Goal: Task Accomplishment & Management: Manage account settings

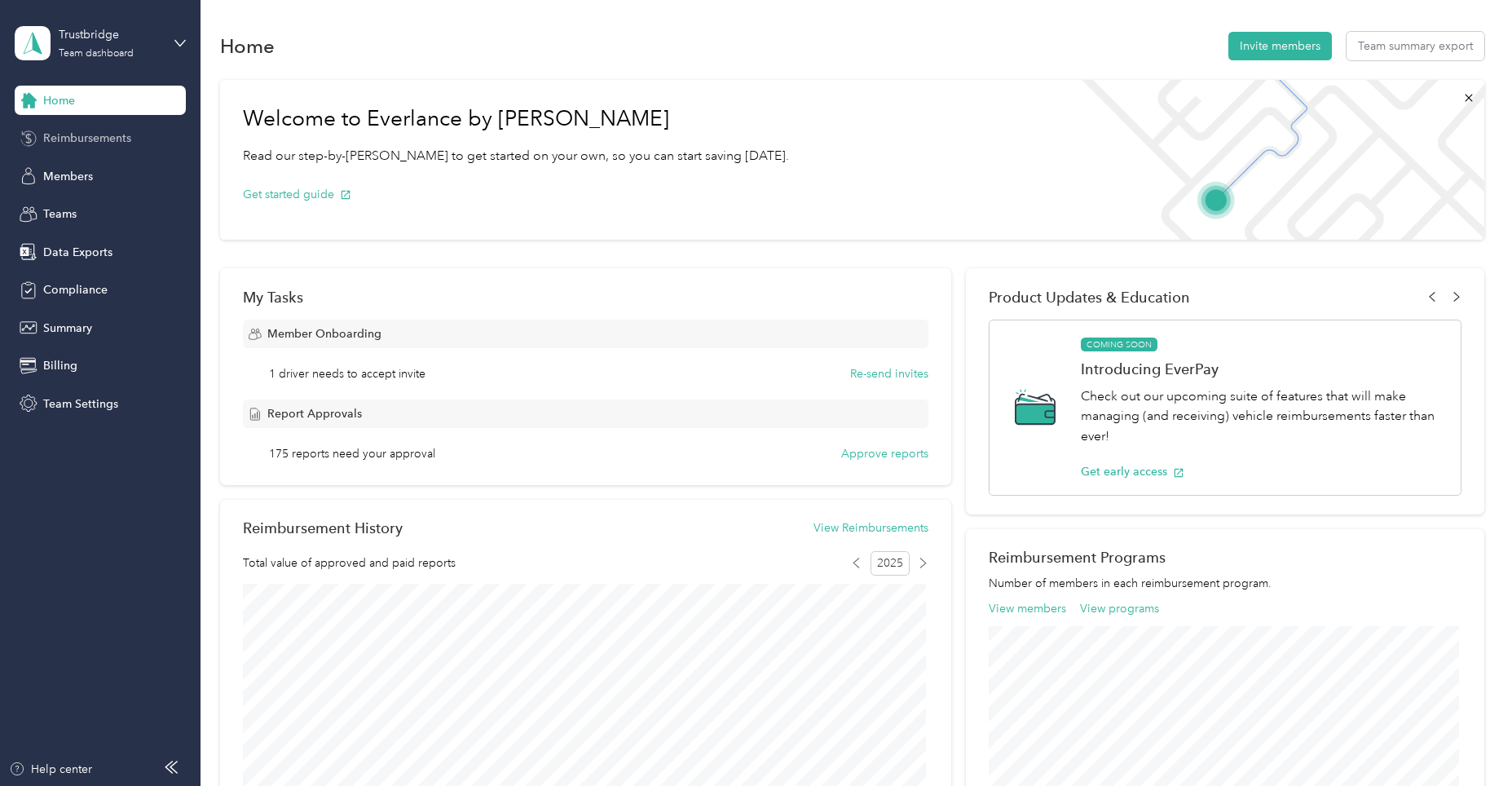
click at [115, 135] on span "Reimbursements" at bounding box center [87, 138] width 88 height 17
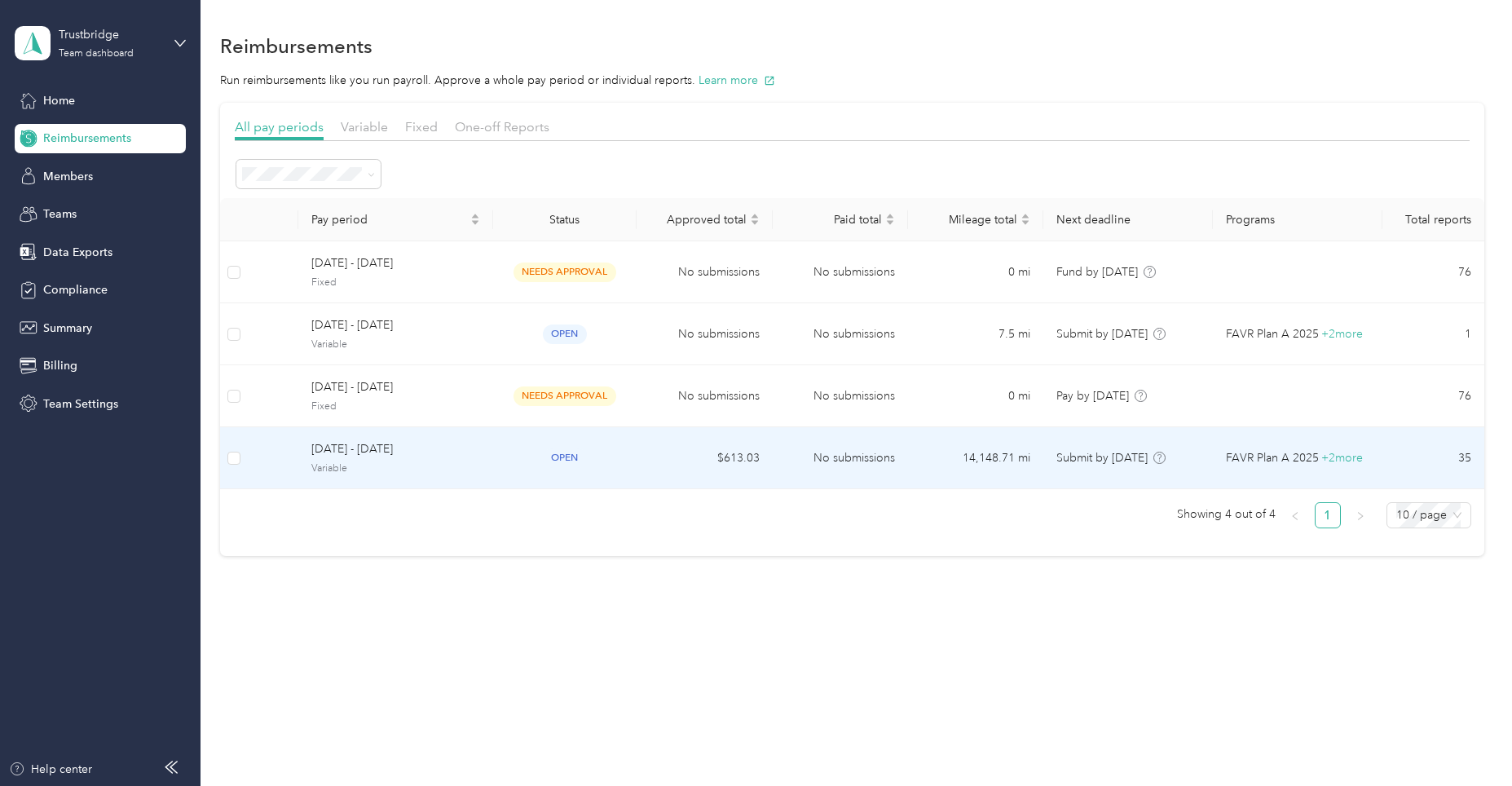
click at [862, 452] on td "No submissions" at bounding box center [840, 458] width 135 height 62
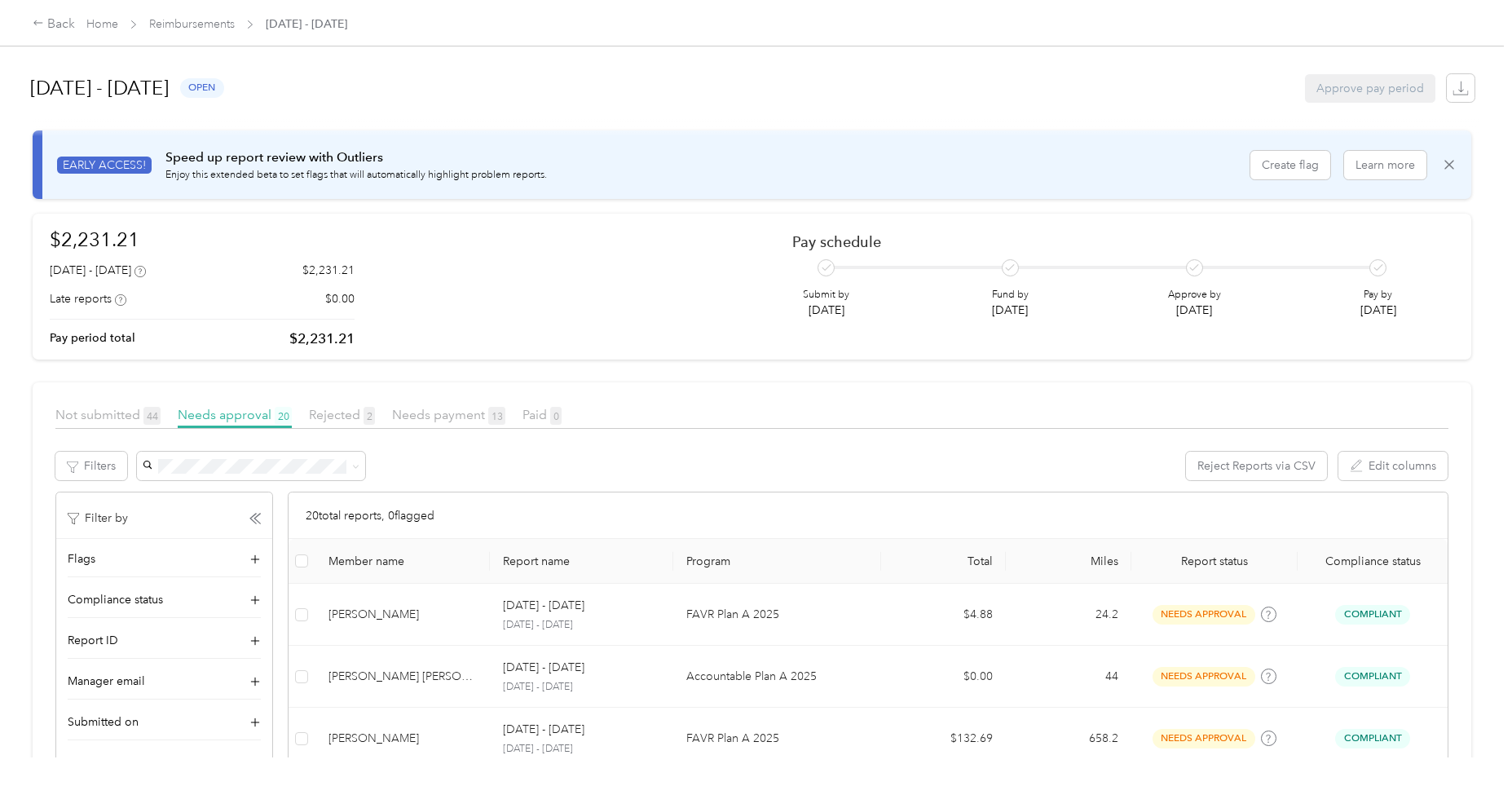
scroll to position [81, 0]
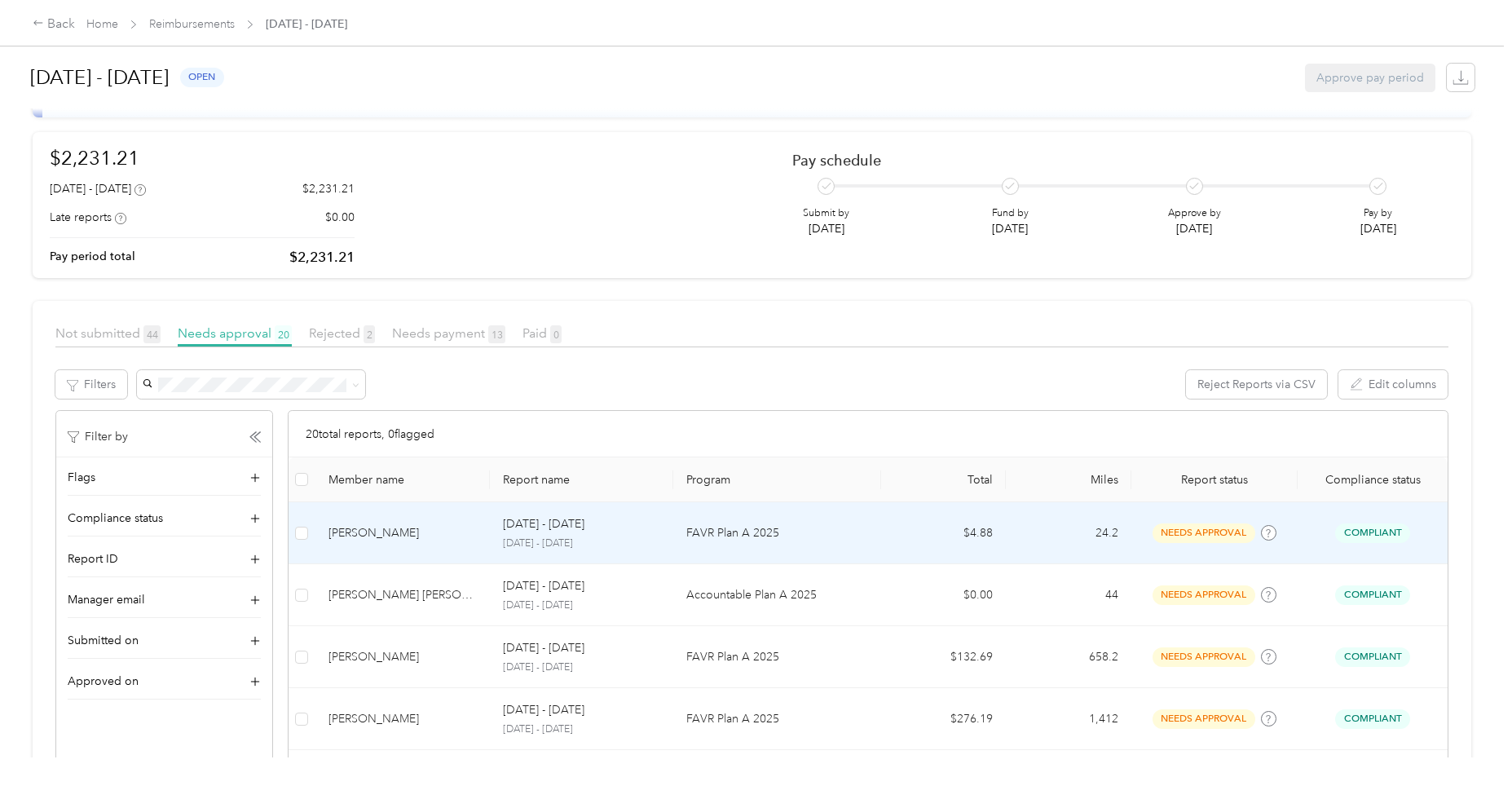
click at [568, 538] on p "[DATE] - [DATE]" at bounding box center [582, 544] width 157 height 15
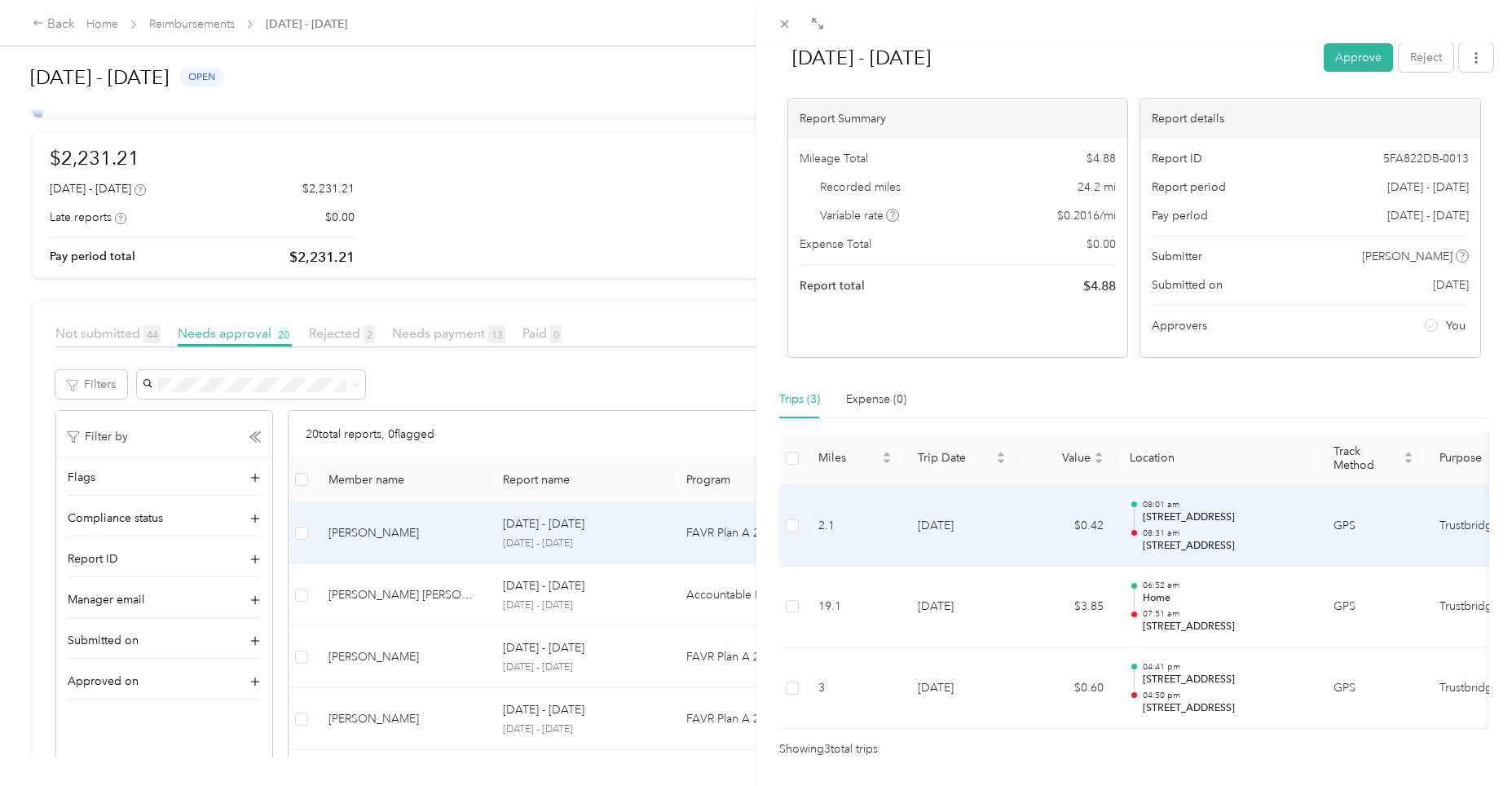
scroll to position [134, 0]
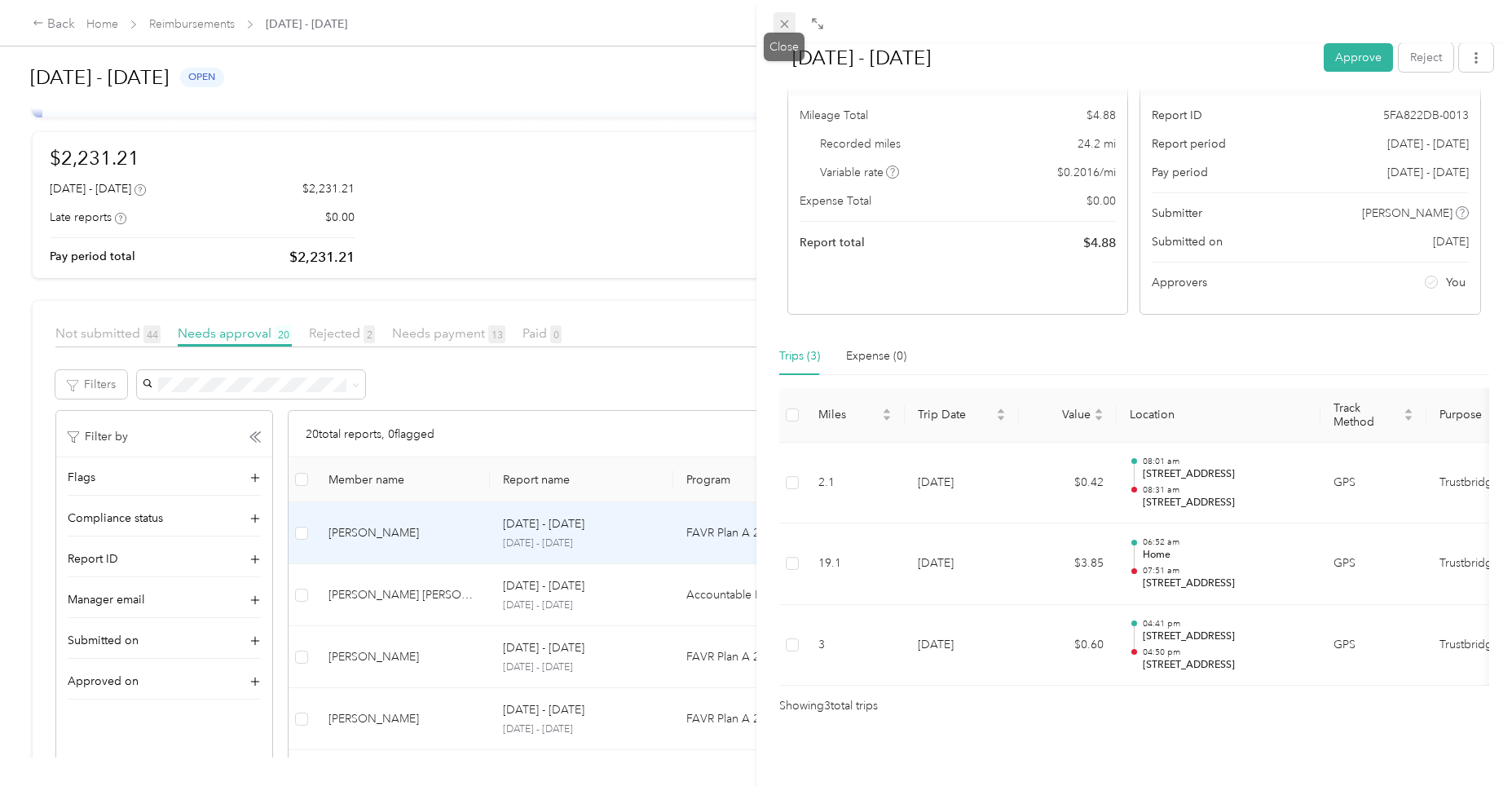
click at [785, 21] on icon at bounding box center [784, 24] width 14 height 14
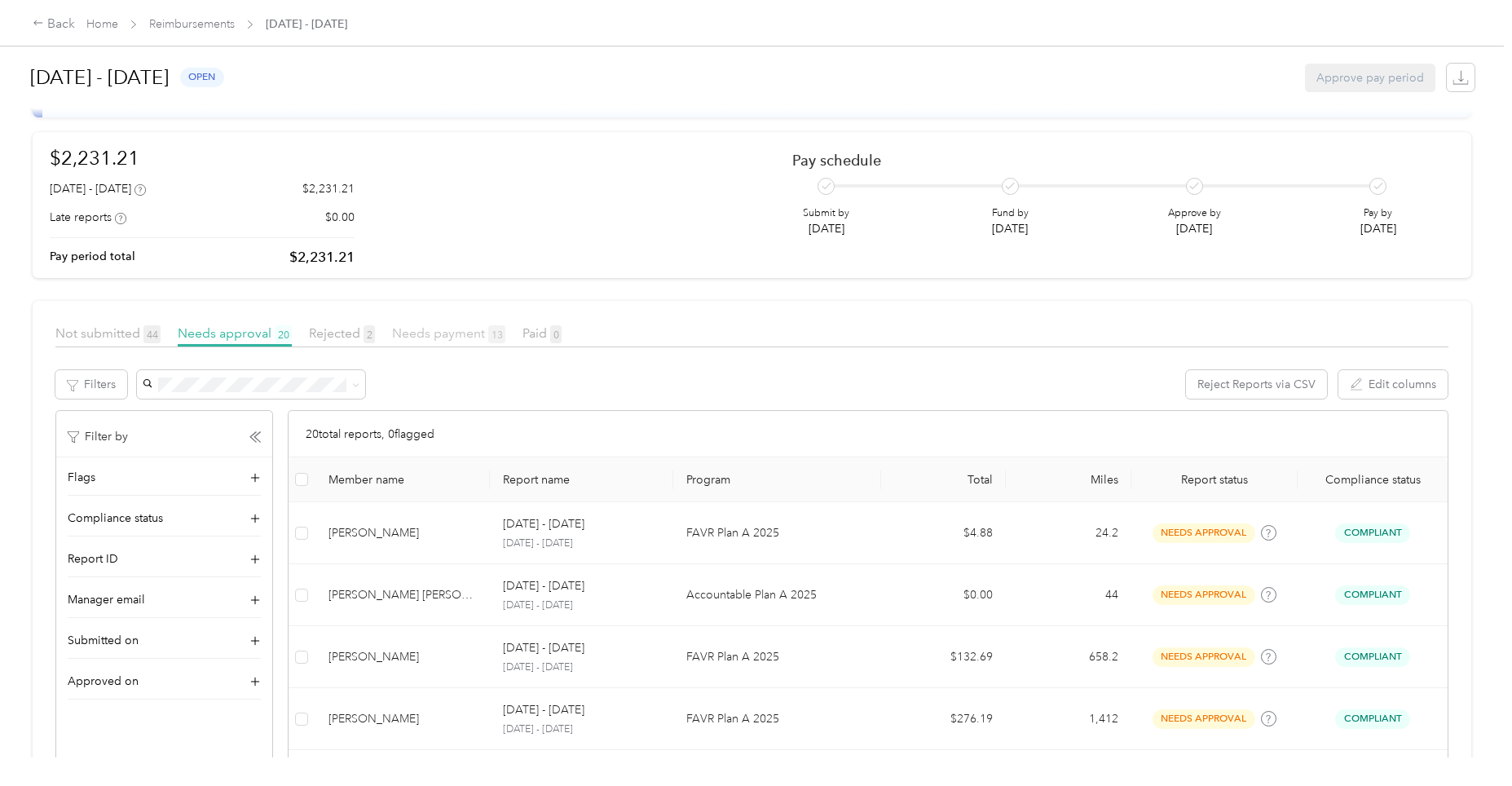
click at [436, 332] on span "Needs payment 13" at bounding box center [448, 332] width 113 height 16
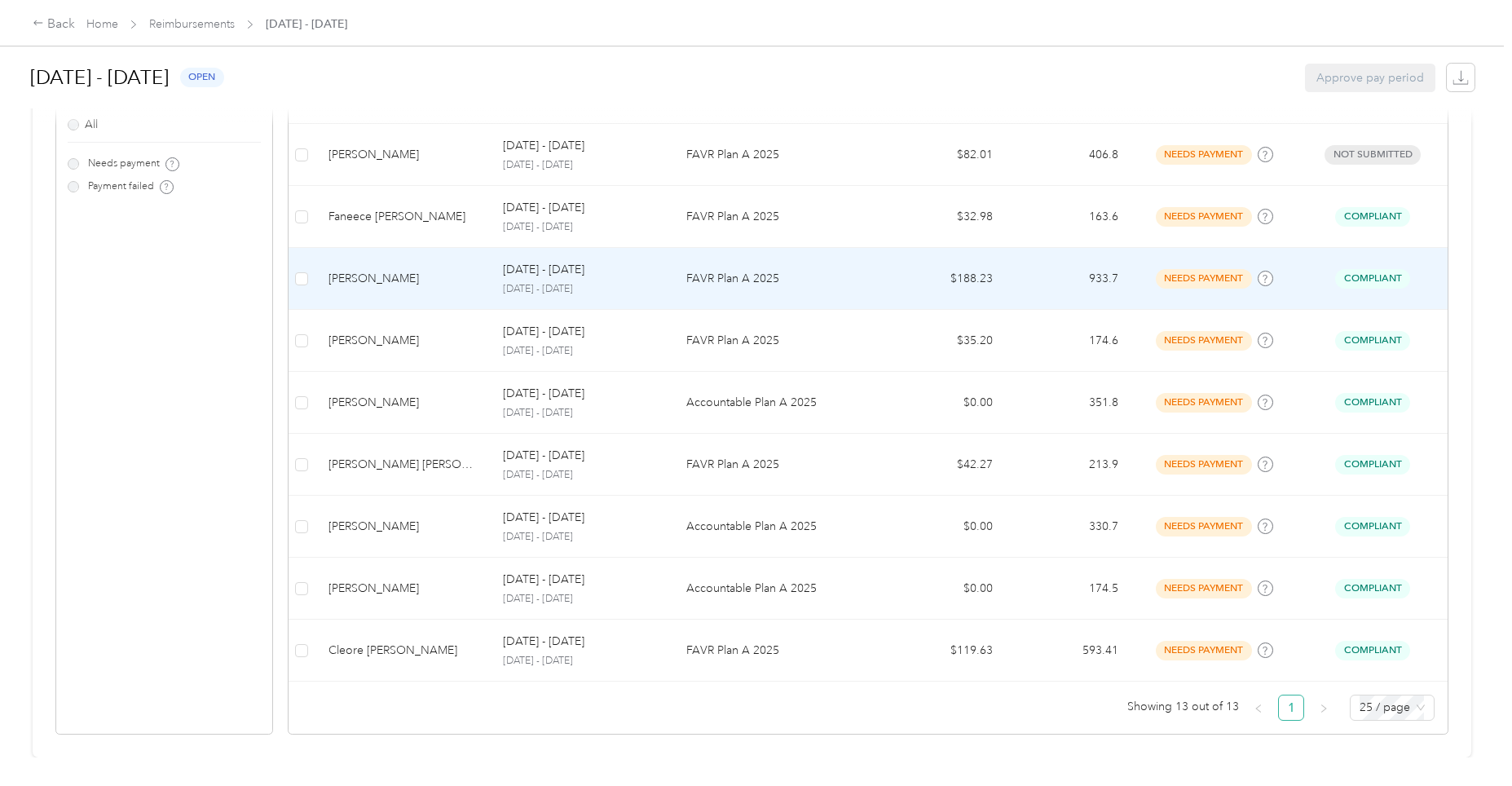
scroll to position [149, 0]
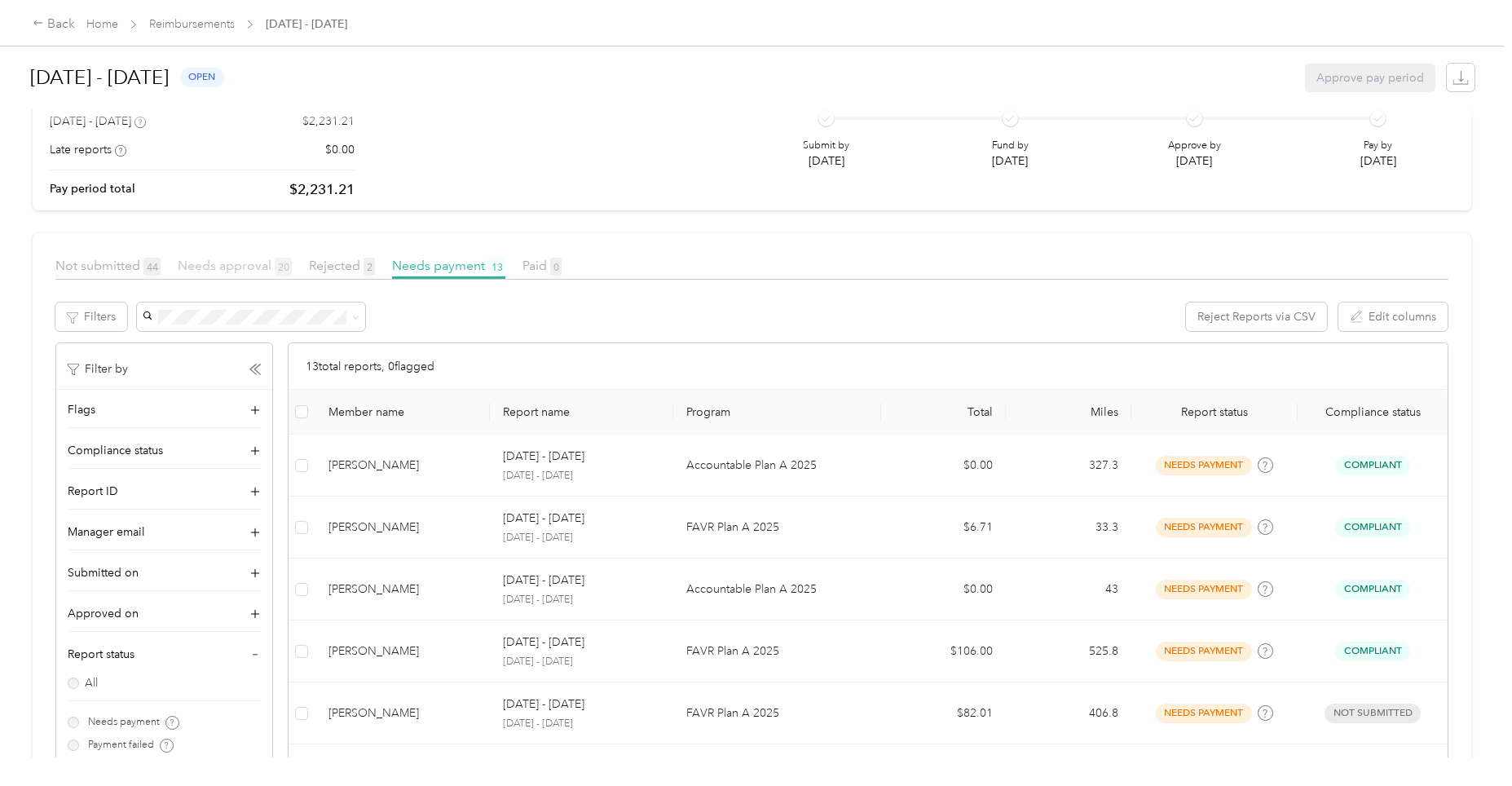
click at [254, 265] on span "Needs approval 20" at bounding box center [234, 264] width 114 height 16
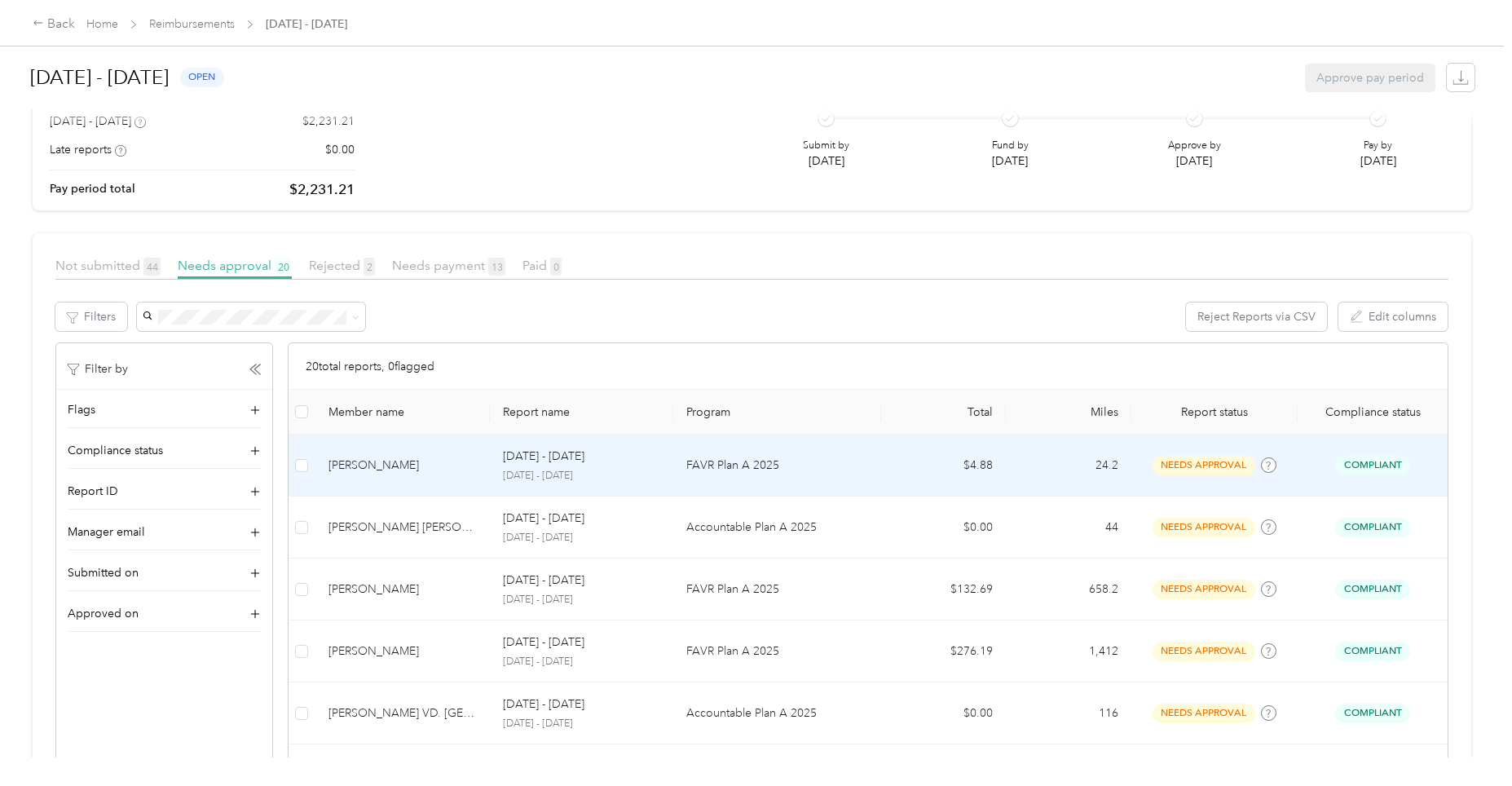
click at [585, 463] on p "[DATE] - [DATE]" at bounding box center [544, 457] width 81 height 18
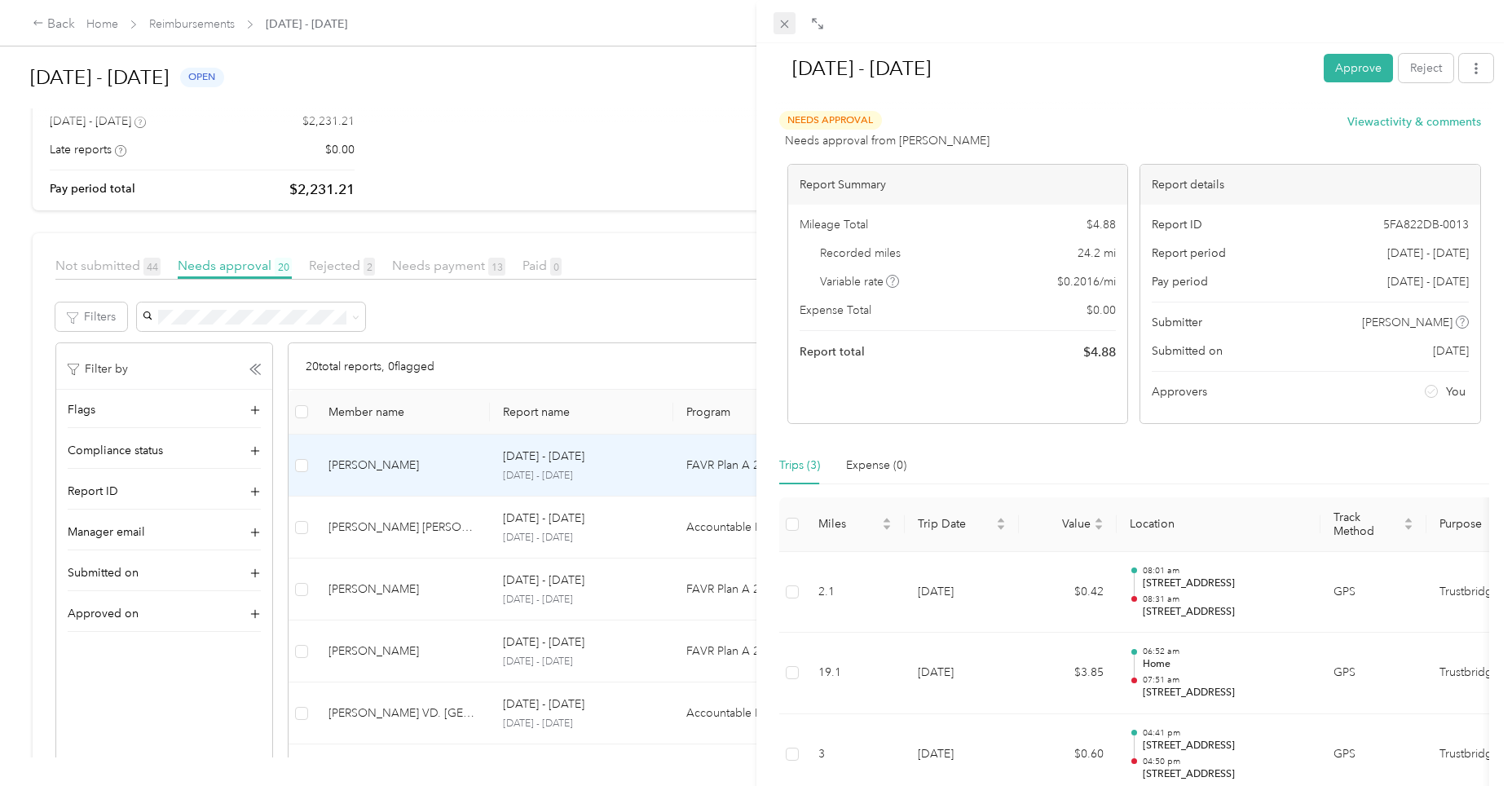
click at [789, 24] on icon at bounding box center [784, 24] width 14 height 14
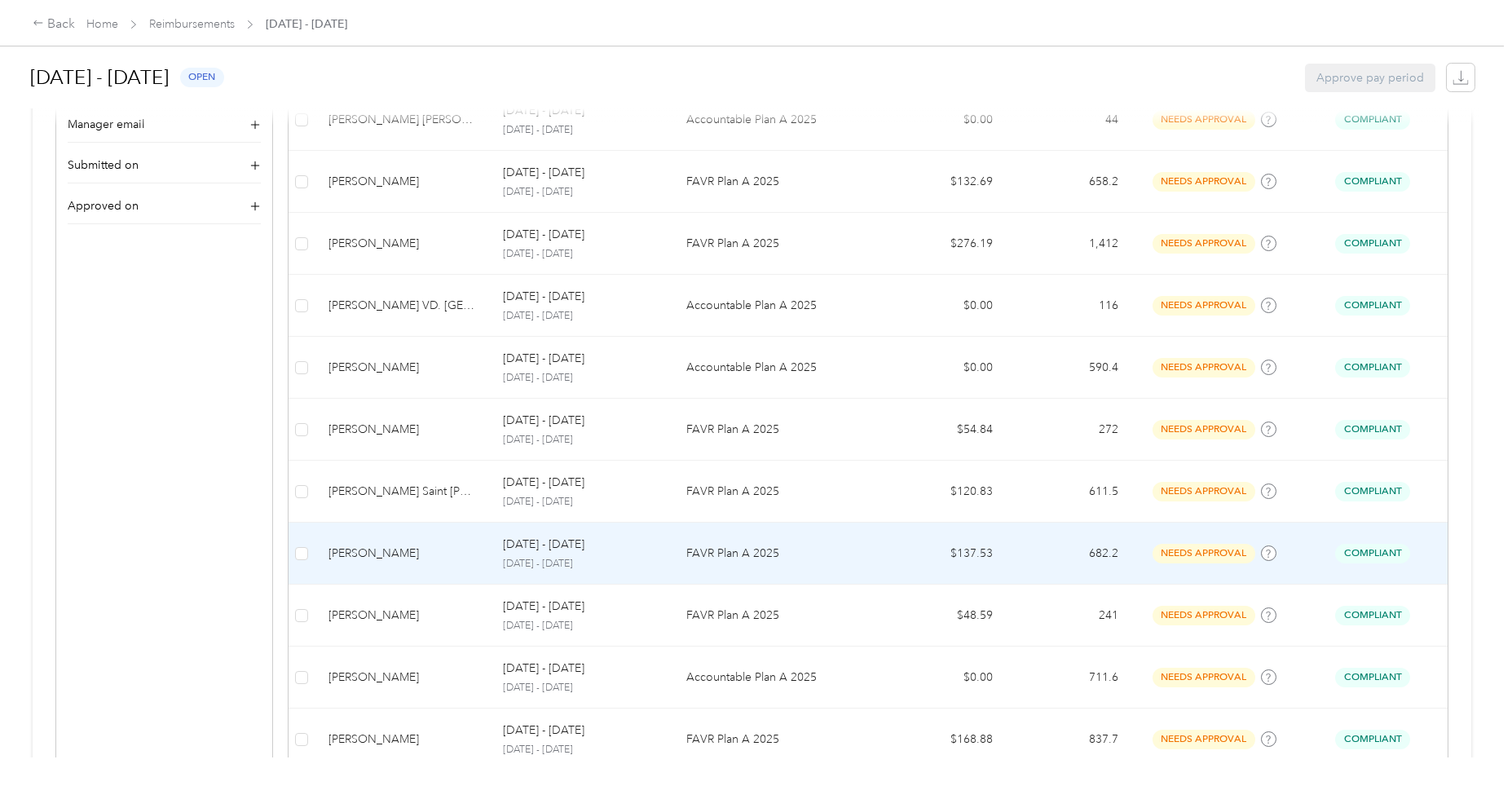
scroll to position [1127, 0]
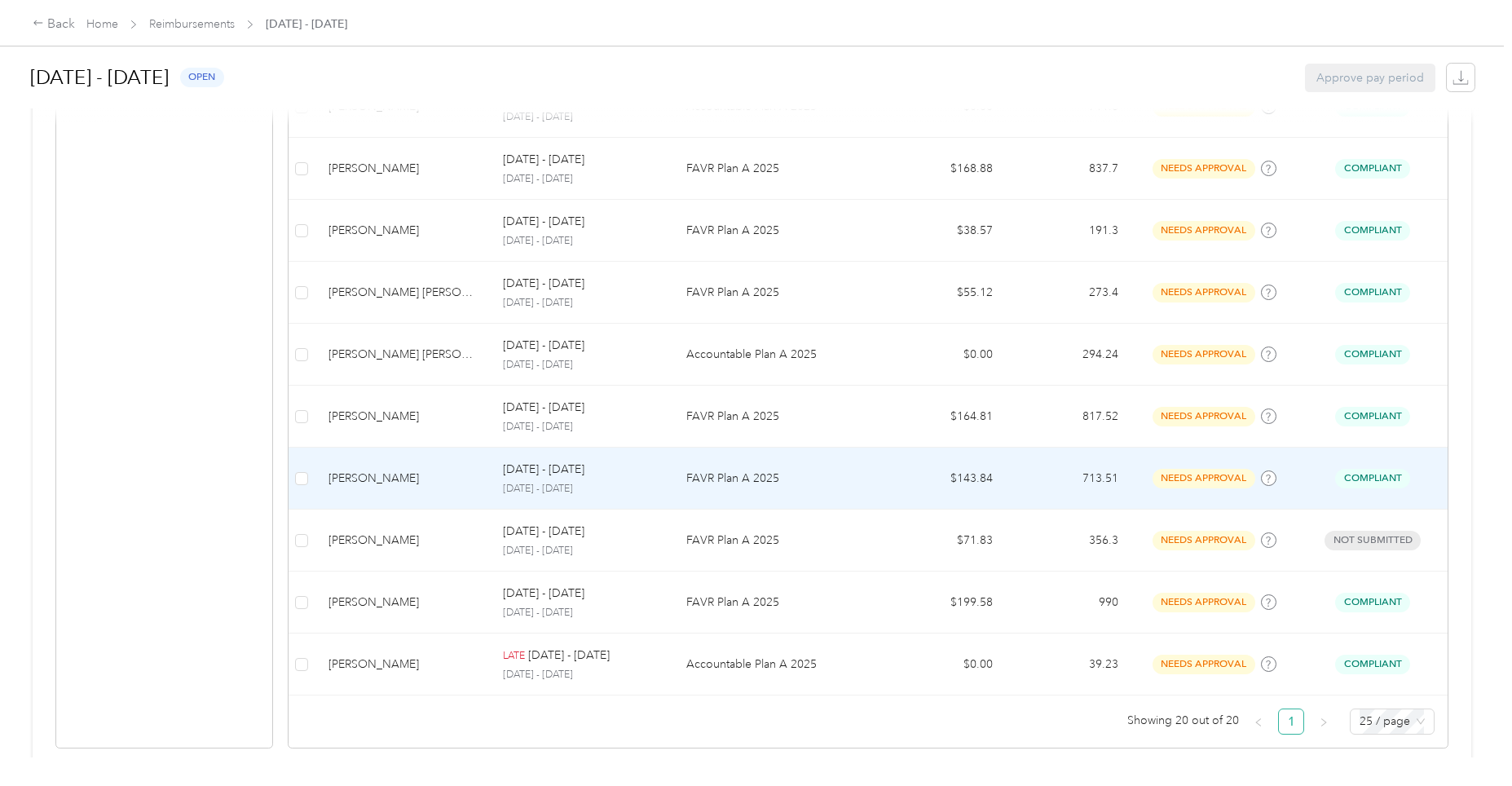
click at [601, 491] on p "[DATE] - [DATE]" at bounding box center [582, 489] width 157 height 15
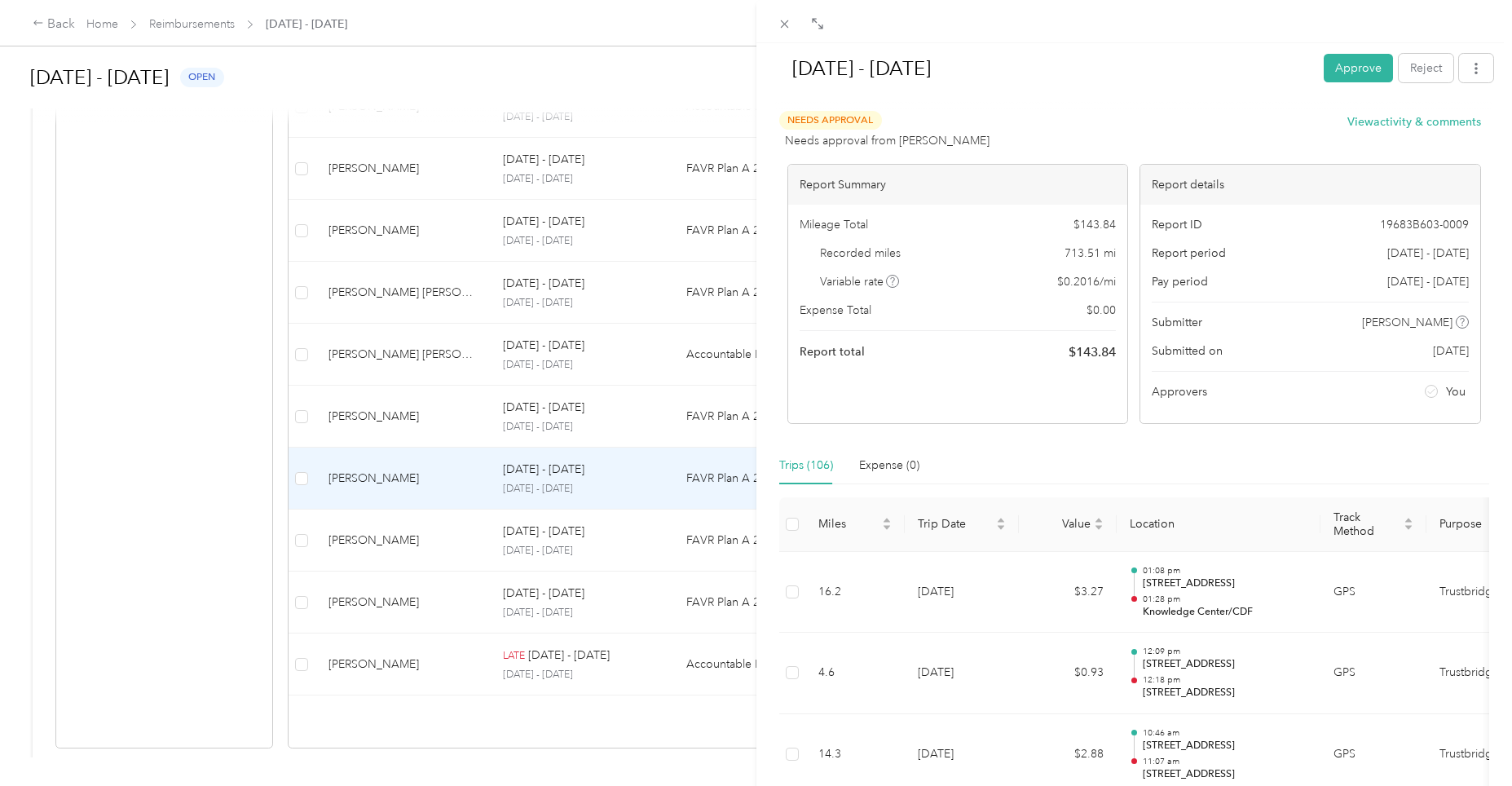
click at [1336, 70] on button "Approve" at bounding box center [1359, 68] width 70 height 28
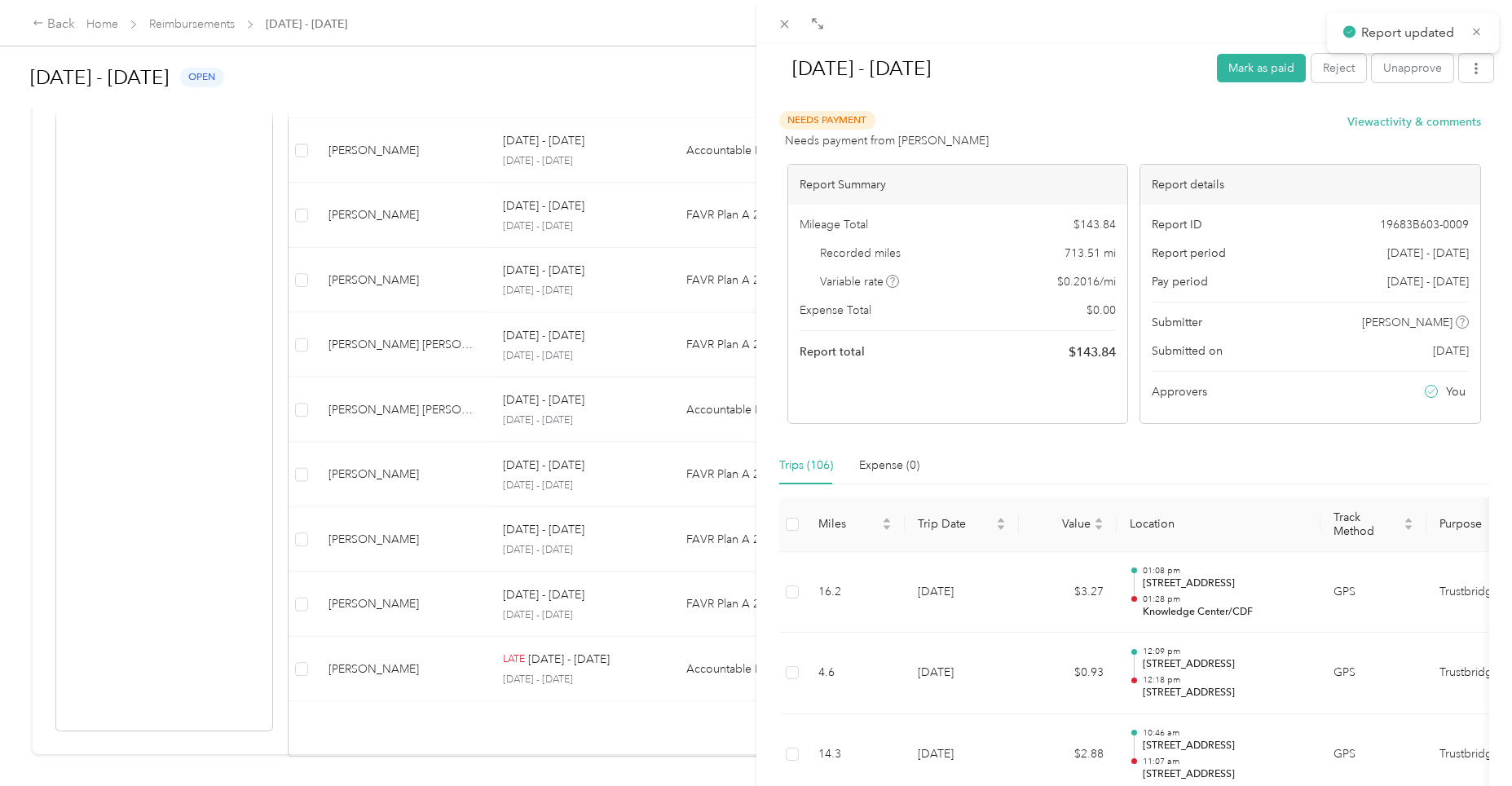
scroll to position [1092, 0]
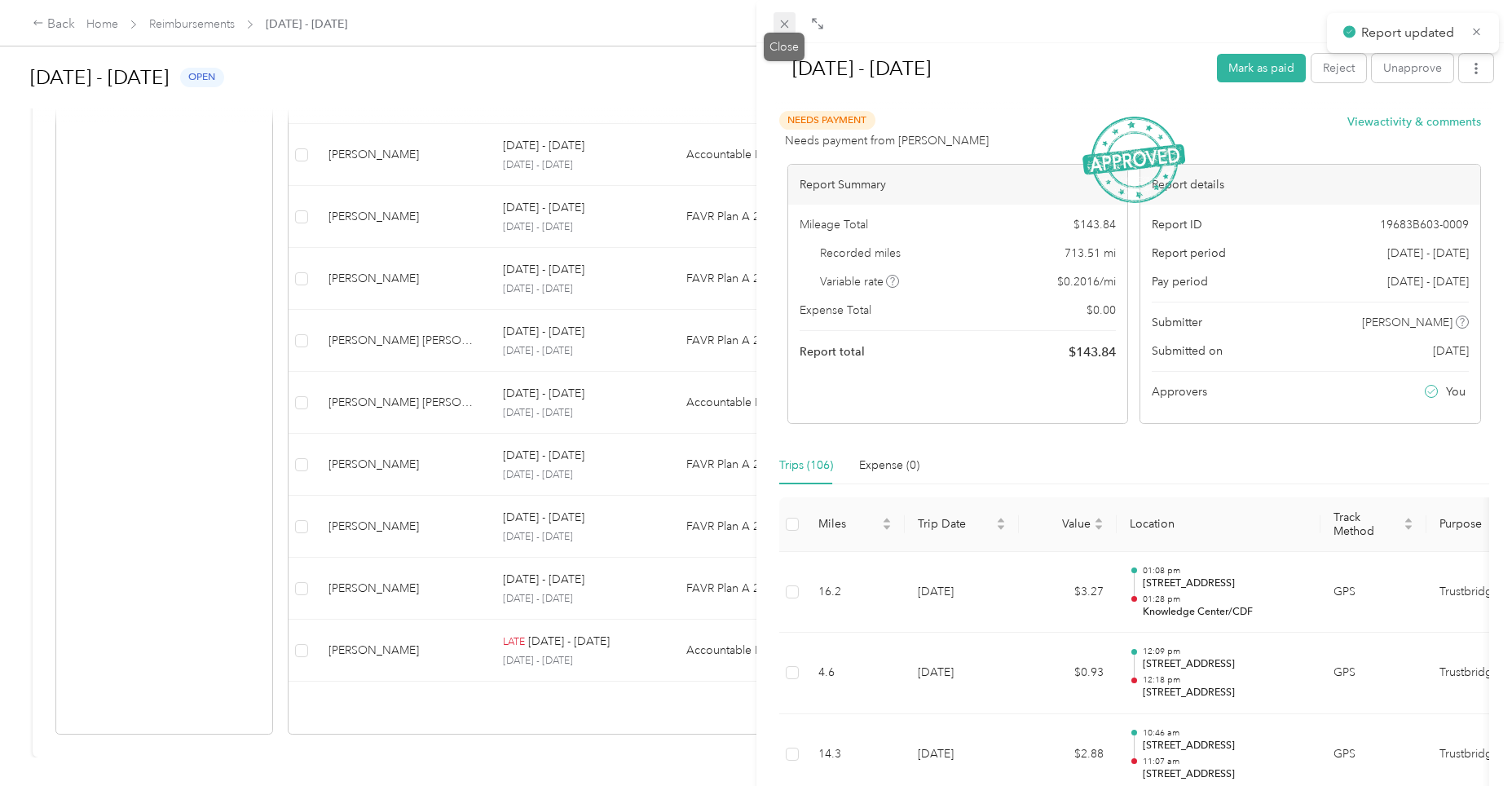
click at [786, 30] on icon at bounding box center [784, 24] width 14 height 14
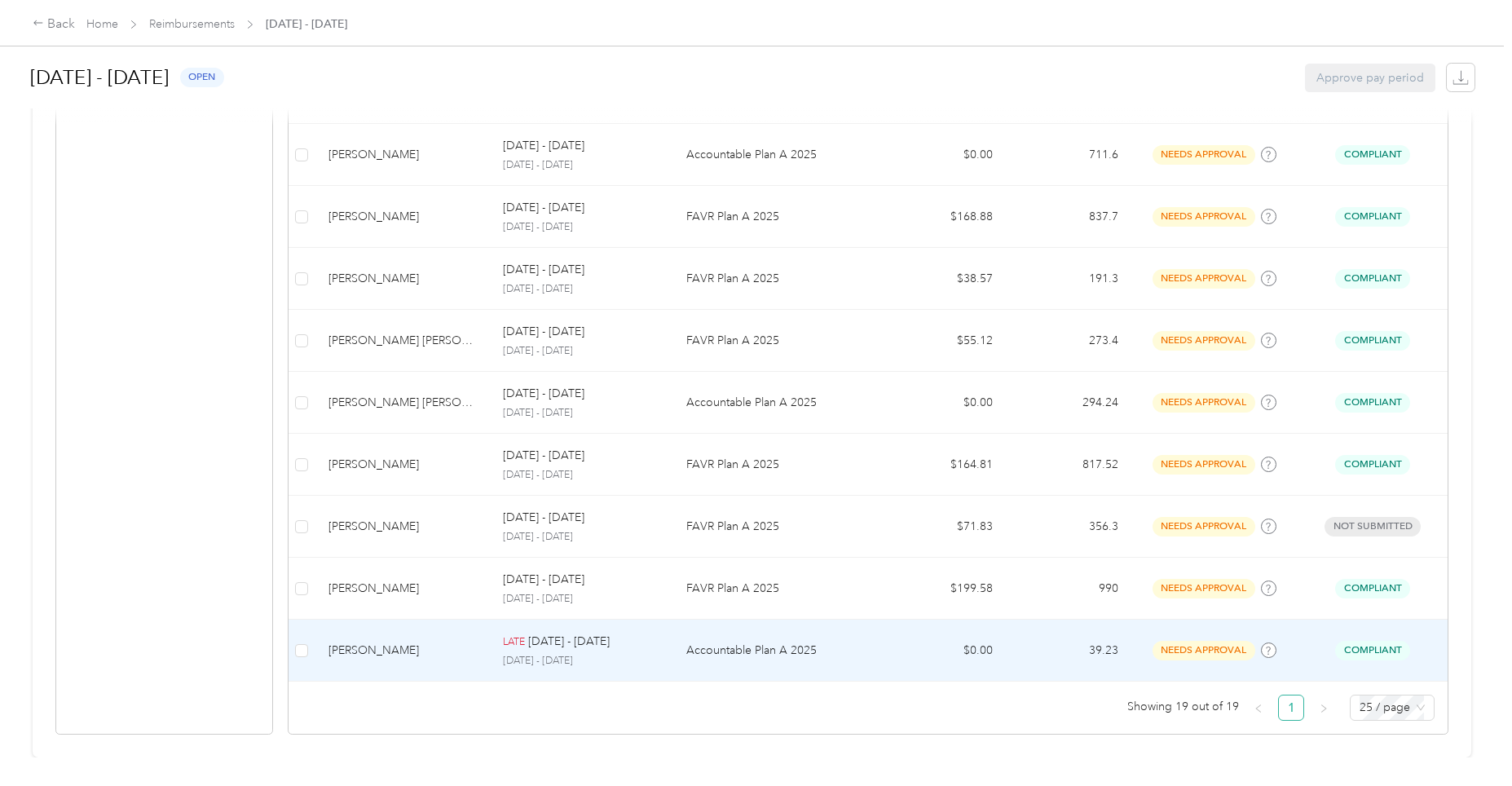
click at [519, 635] on p "LATE" at bounding box center [514, 642] width 22 height 15
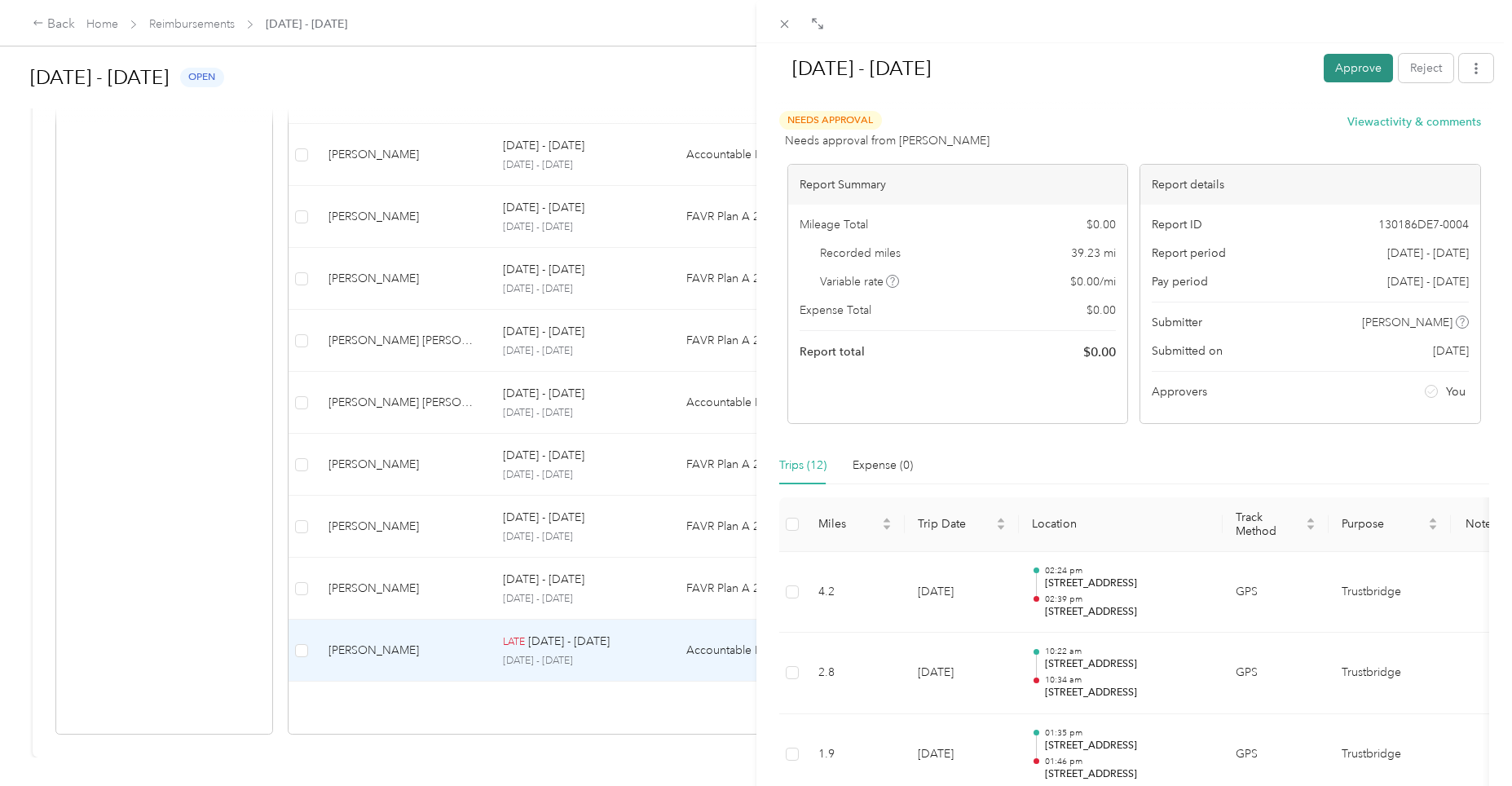
click at [1355, 63] on button "Approve" at bounding box center [1359, 68] width 70 height 28
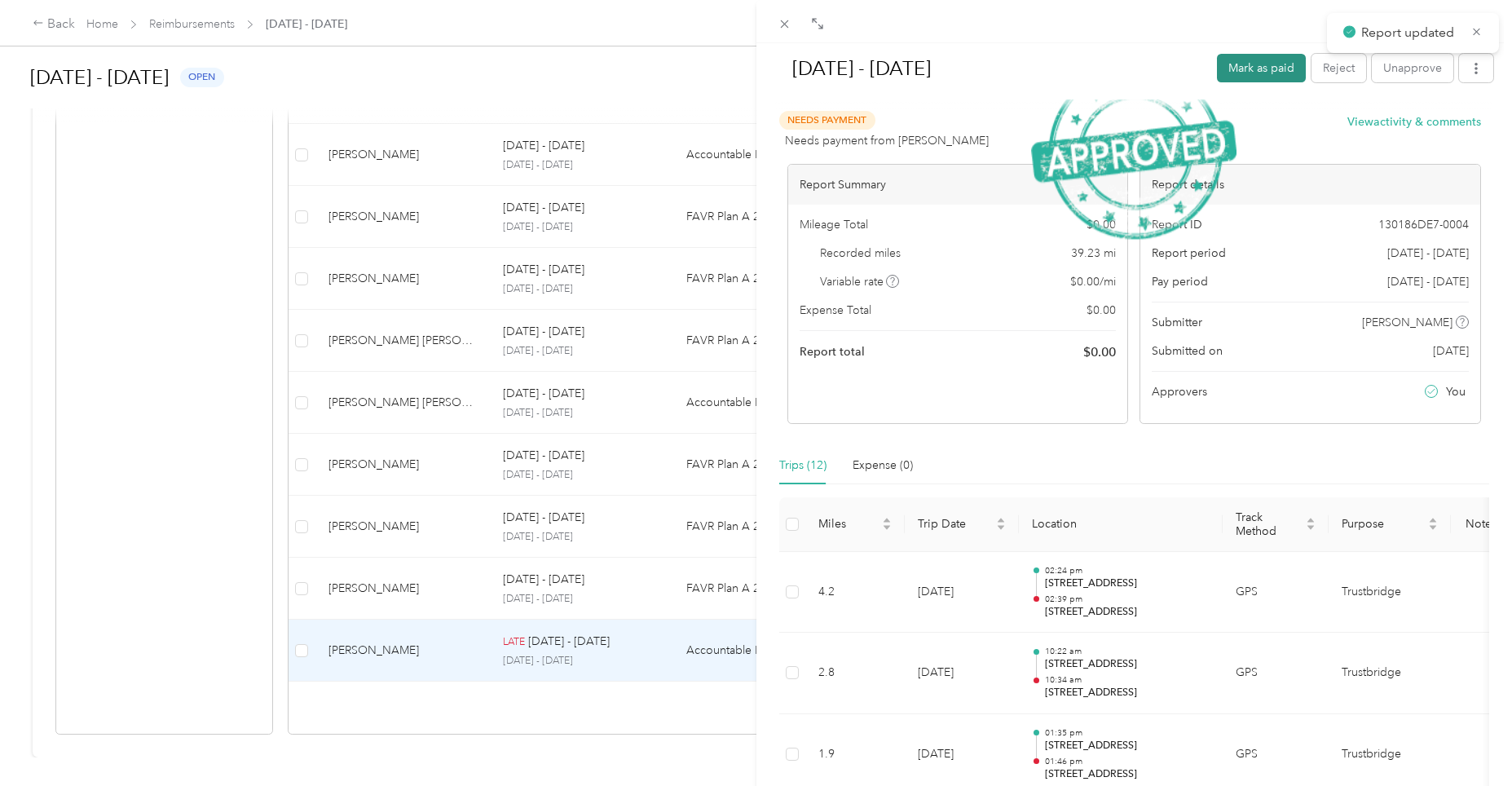
scroll to position [1029, 0]
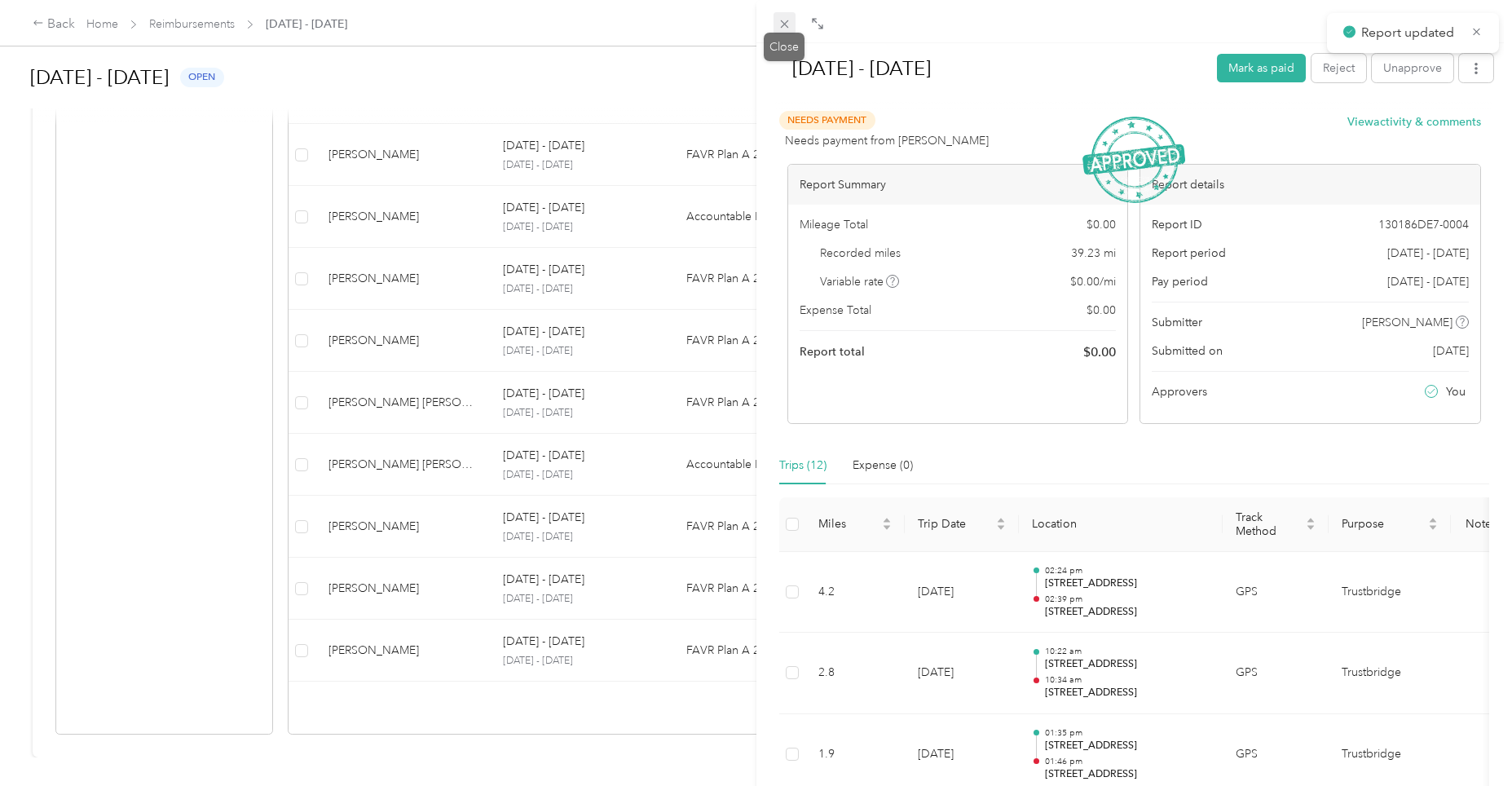
click at [792, 23] on span at bounding box center [784, 23] width 23 height 23
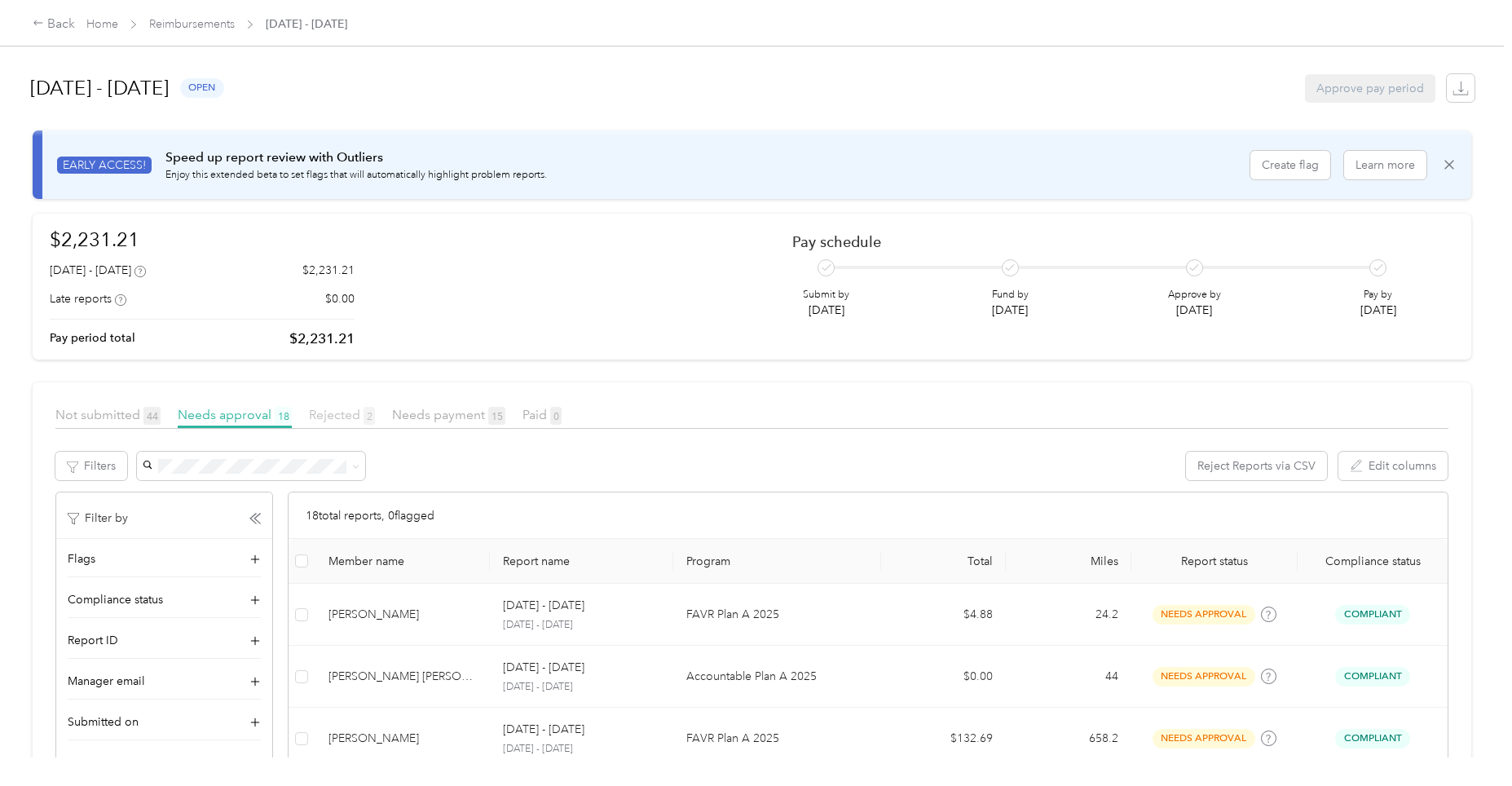
click at [347, 417] on span "Rejected 2" at bounding box center [342, 414] width 66 height 16
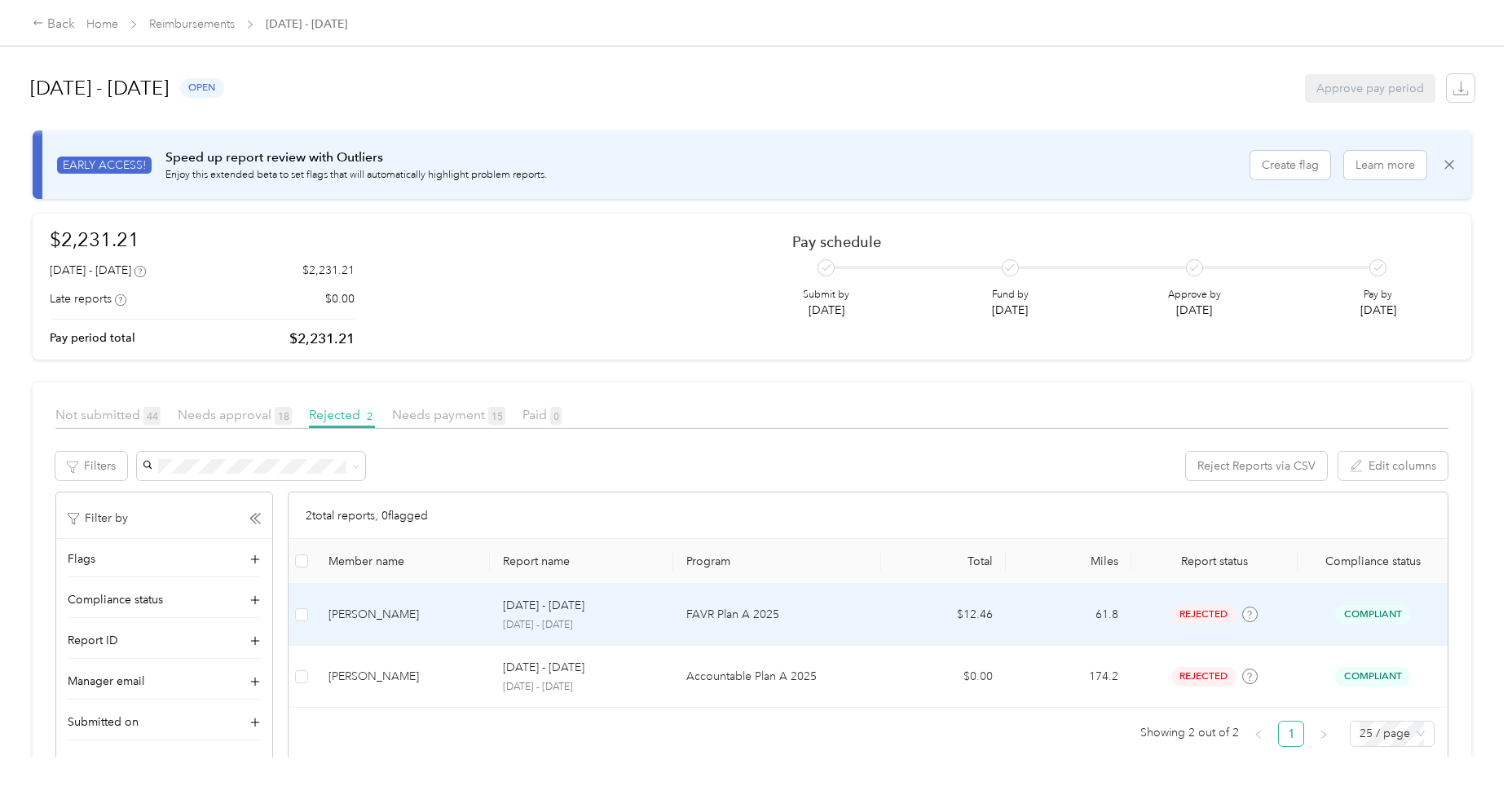
click at [570, 616] on div "[DATE] - [DATE] [DATE] - [DATE]" at bounding box center [582, 614] width 157 height 35
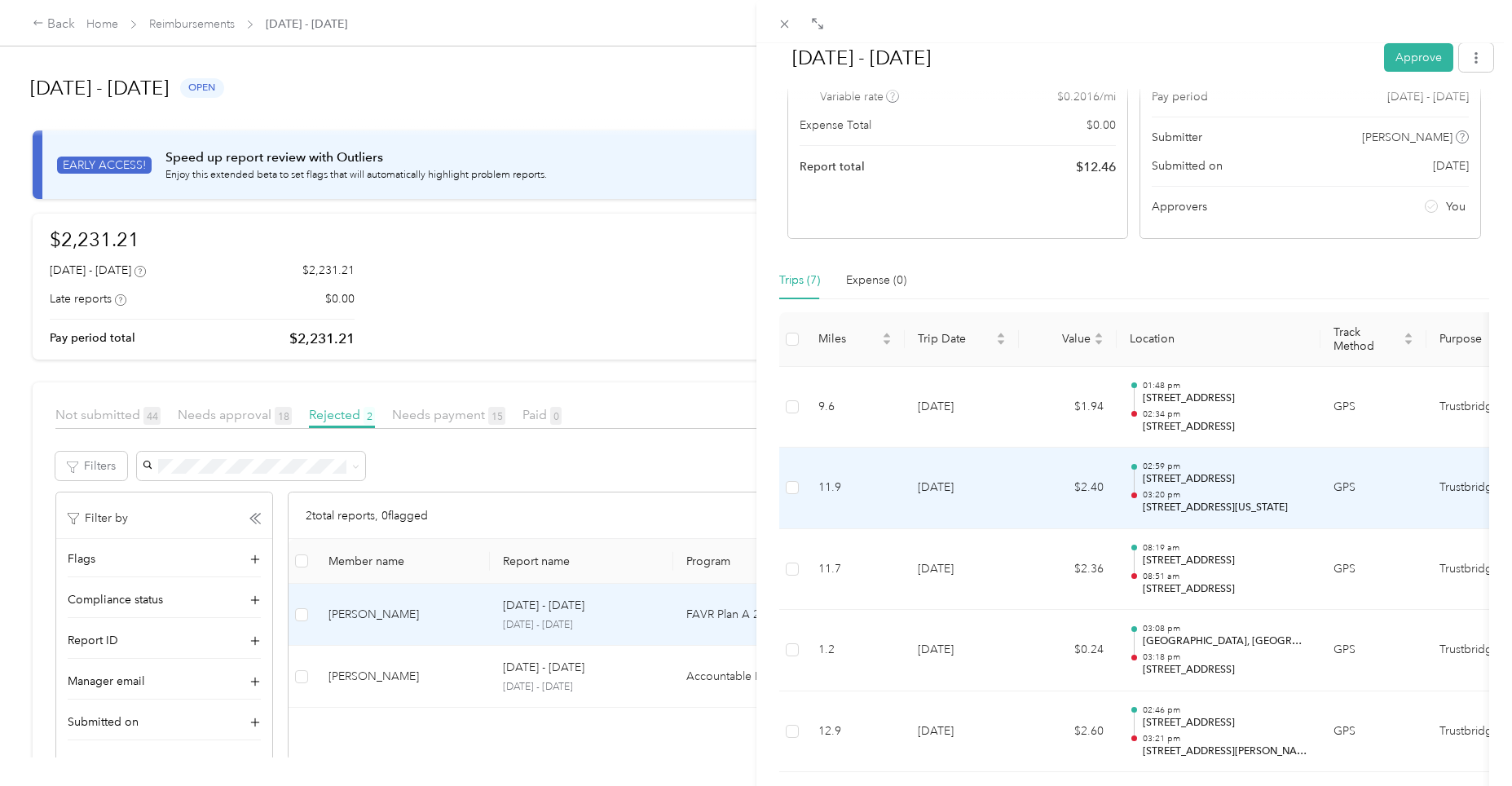
scroll to position [458, 0]
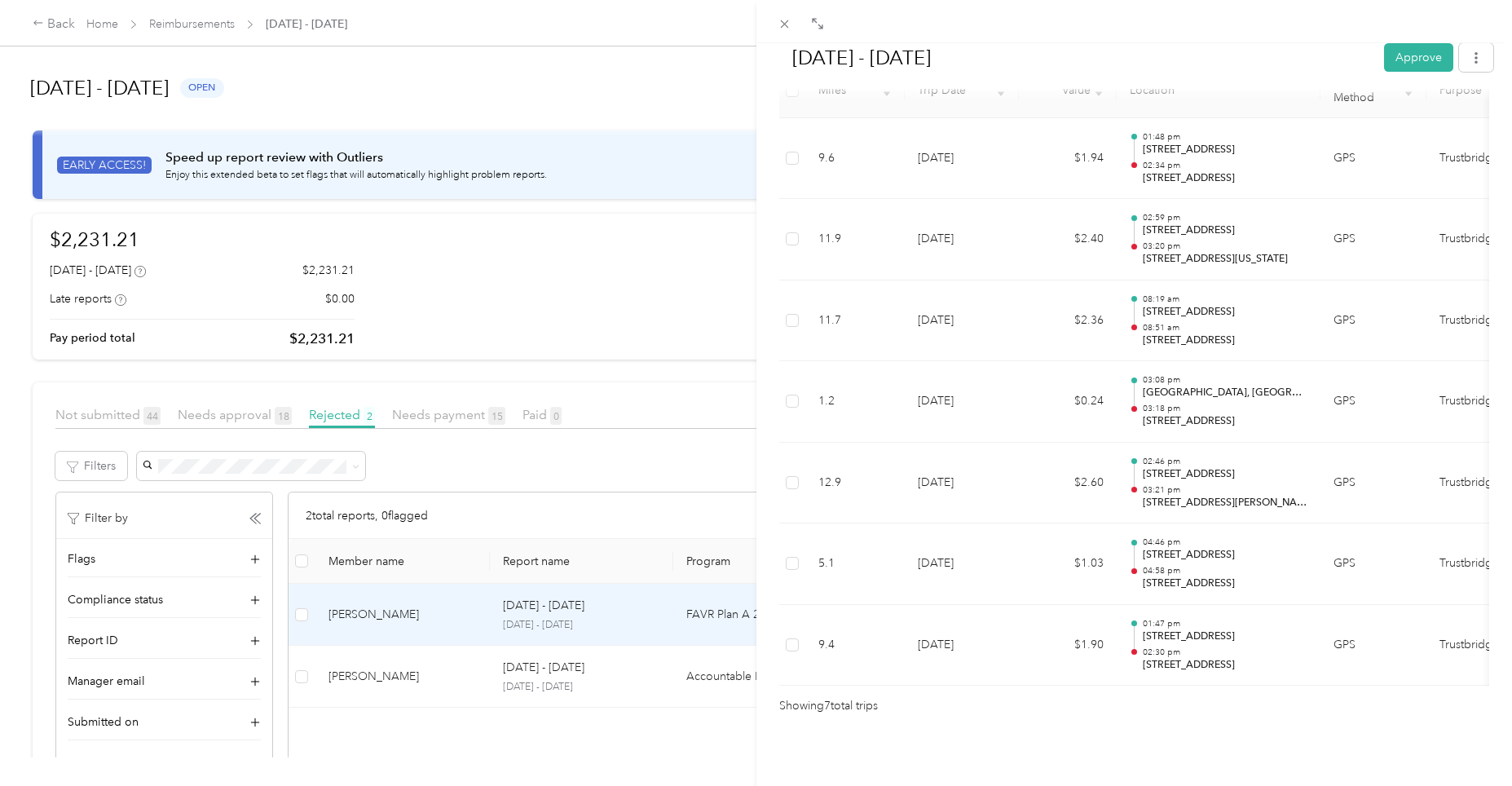
click at [225, 407] on div "[DATE] - [DATE] Approve Rejected Awaiting on resubmission View activity & comme…" at bounding box center [756, 393] width 1512 height 786
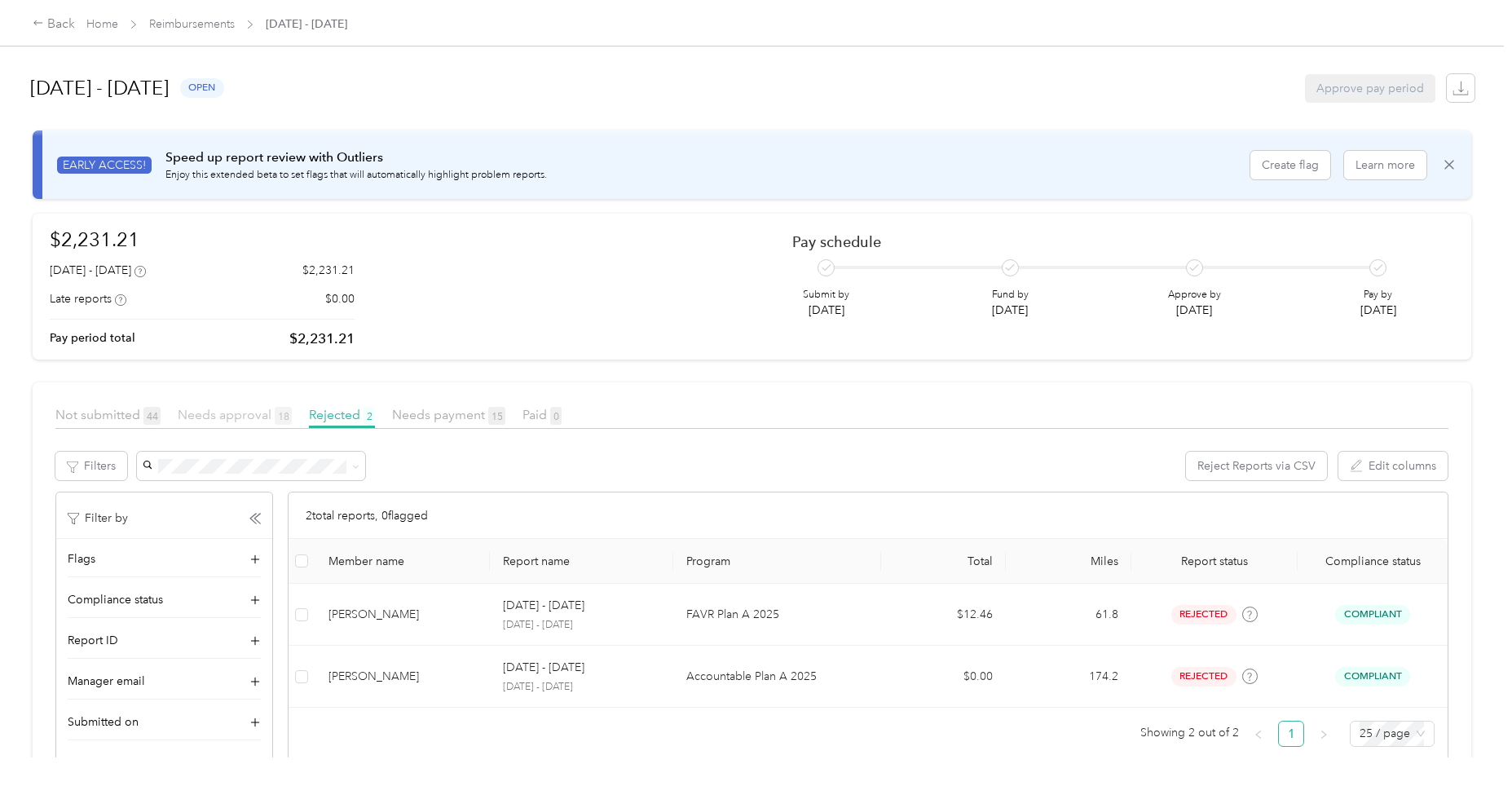
click at [233, 415] on span "Needs approval 18" at bounding box center [234, 414] width 114 height 16
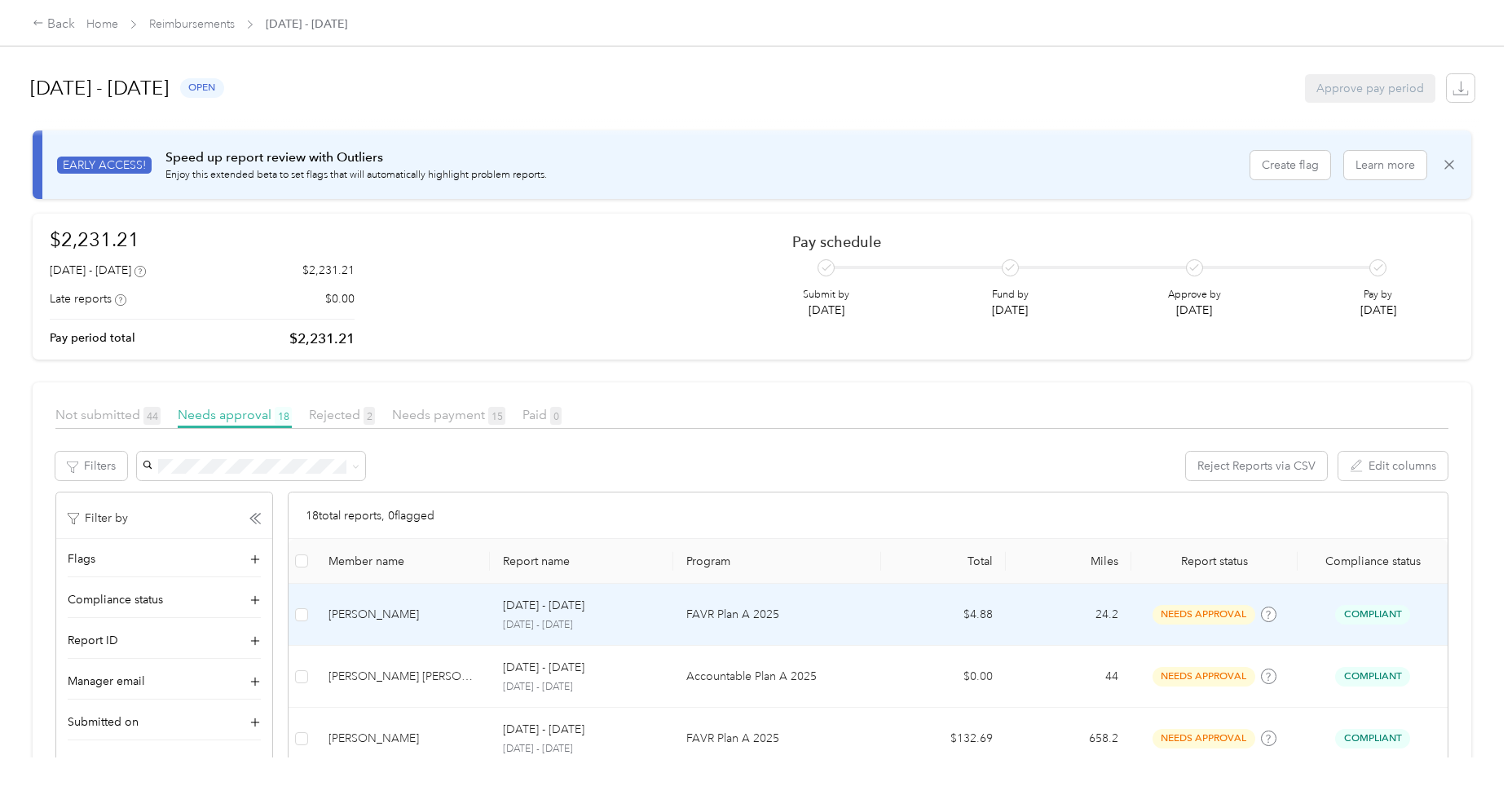
click at [535, 615] on p "[DATE] - [DATE]" at bounding box center [544, 606] width 81 height 18
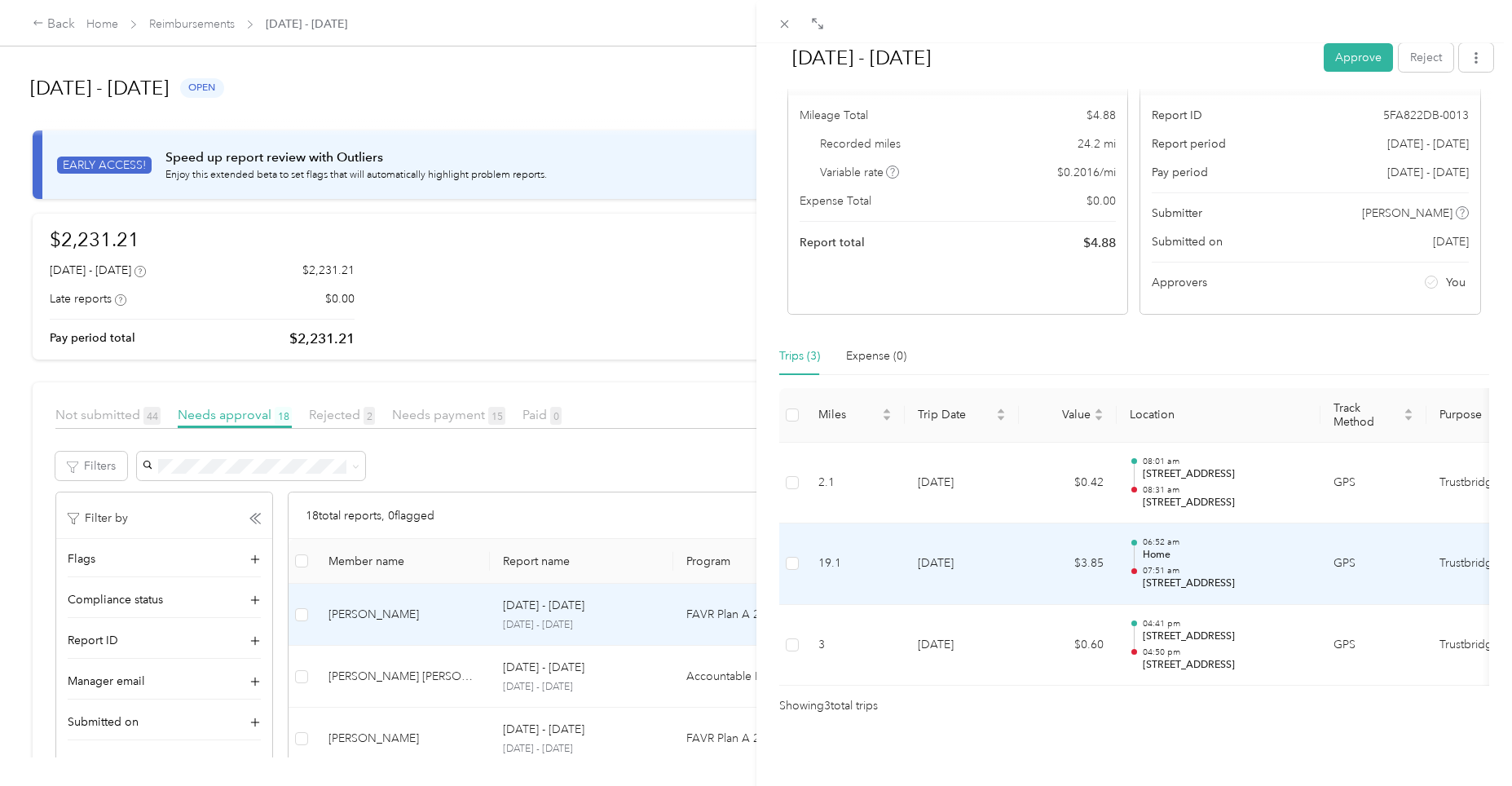
scroll to position [134, 0]
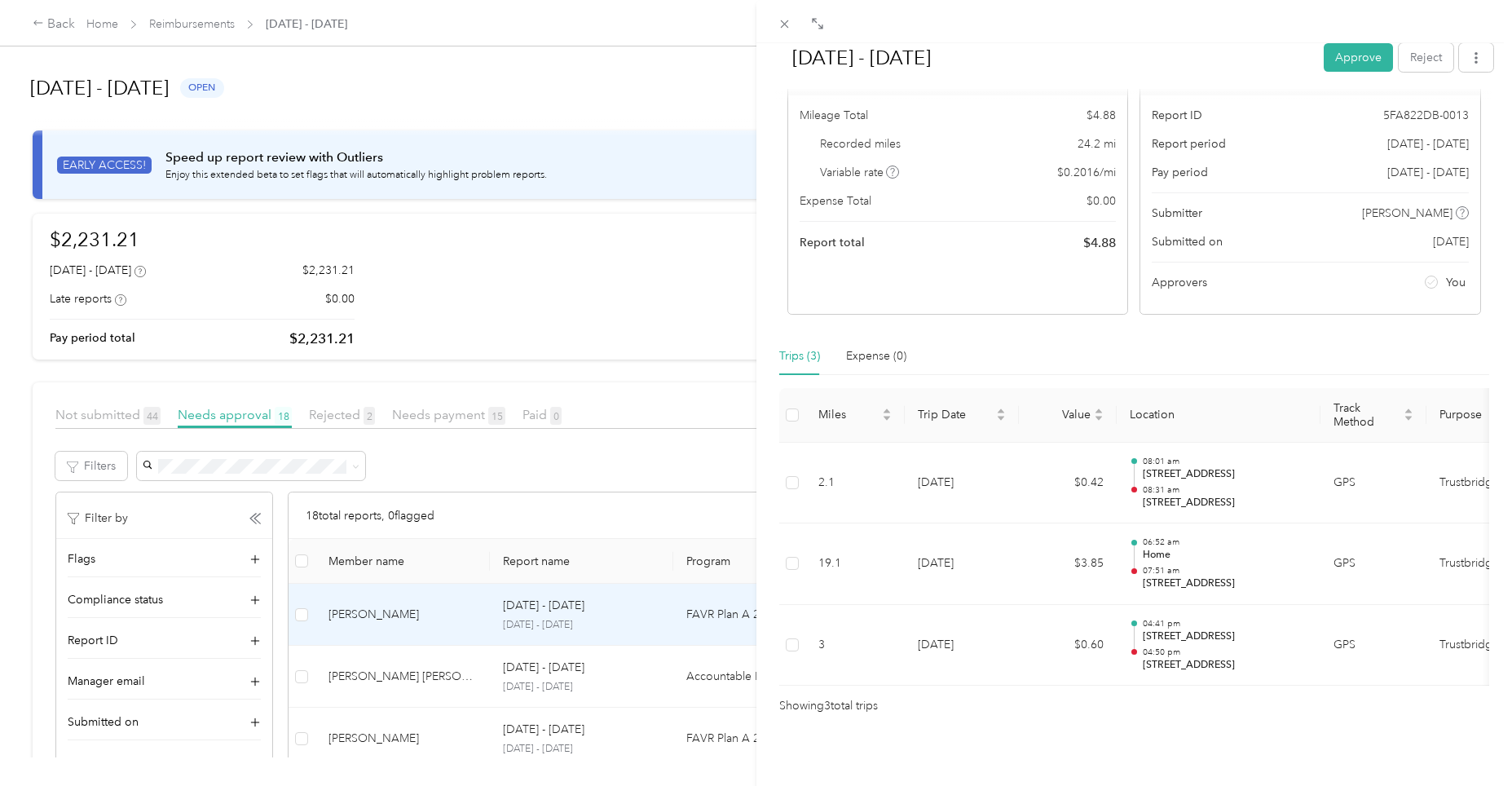
click at [232, 415] on div "[DATE] - [DATE] Approve Reject Needs Approval Needs approval from [PERSON_NAME]…" at bounding box center [756, 393] width 1512 height 786
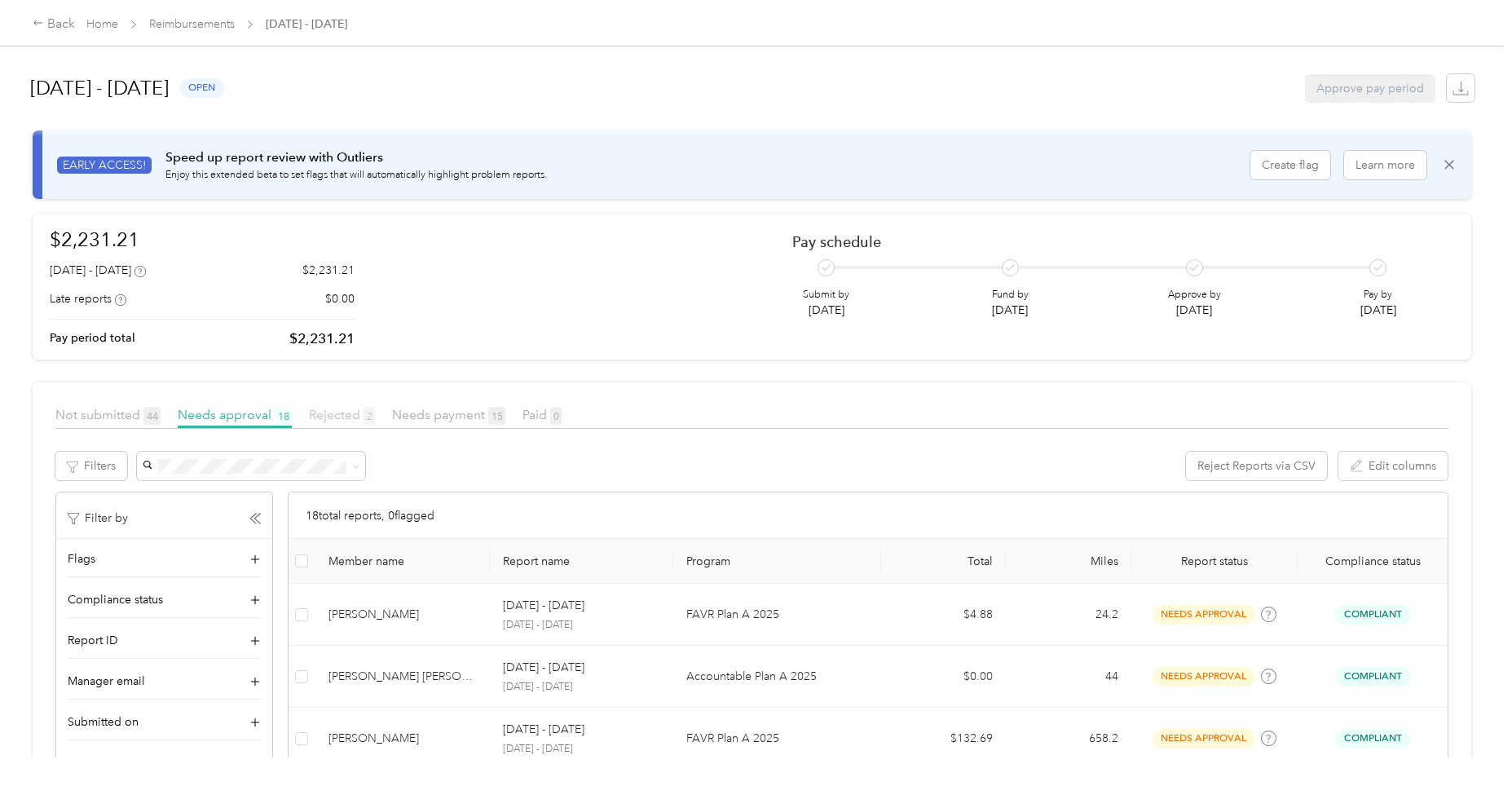
click at [331, 409] on span "Rejected 2" at bounding box center [342, 414] width 66 height 16
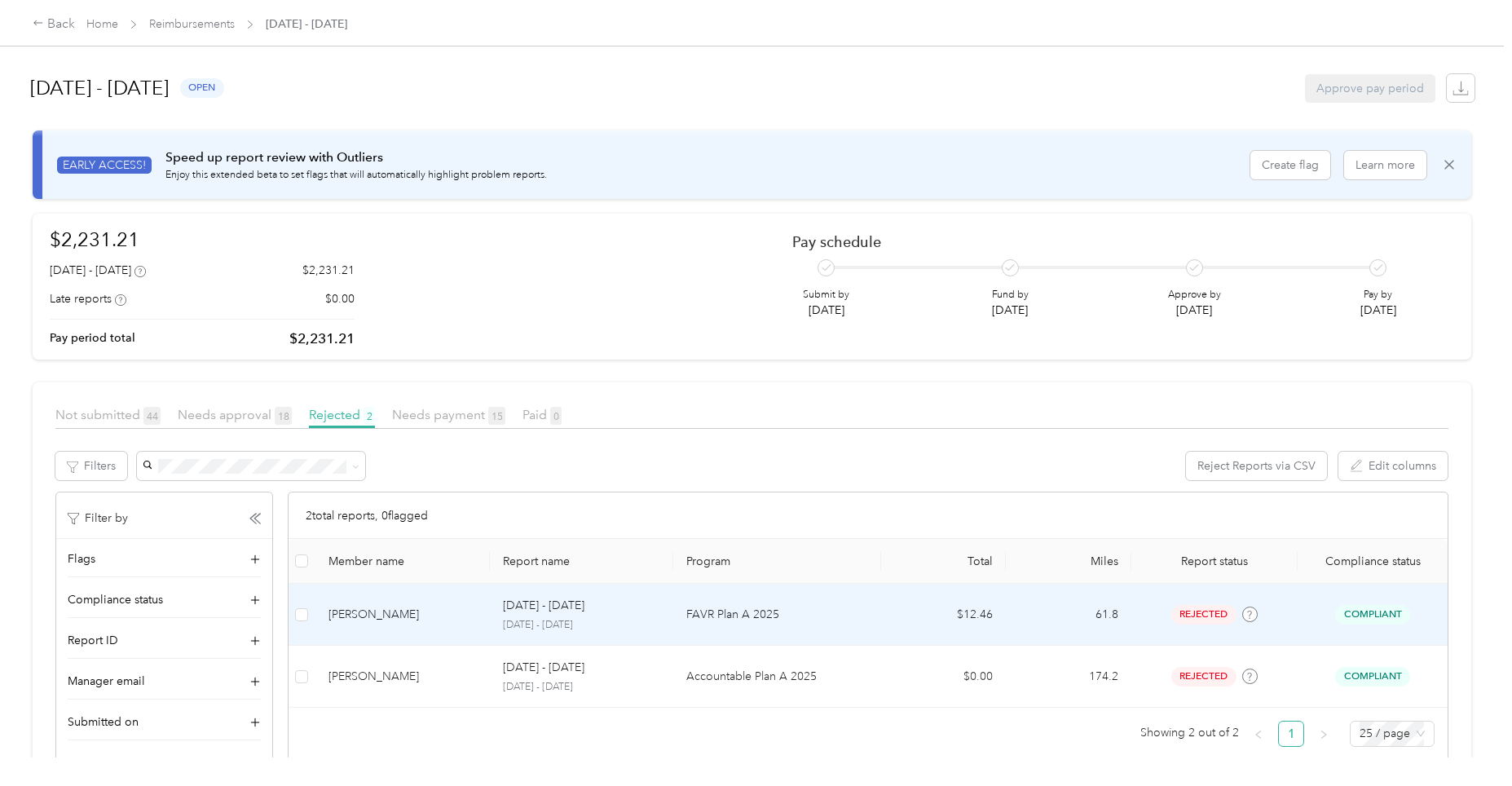
click at [729, 616] on p "FAVR Plan A 2025" at bounding box center [777, 615] width 182 height 18
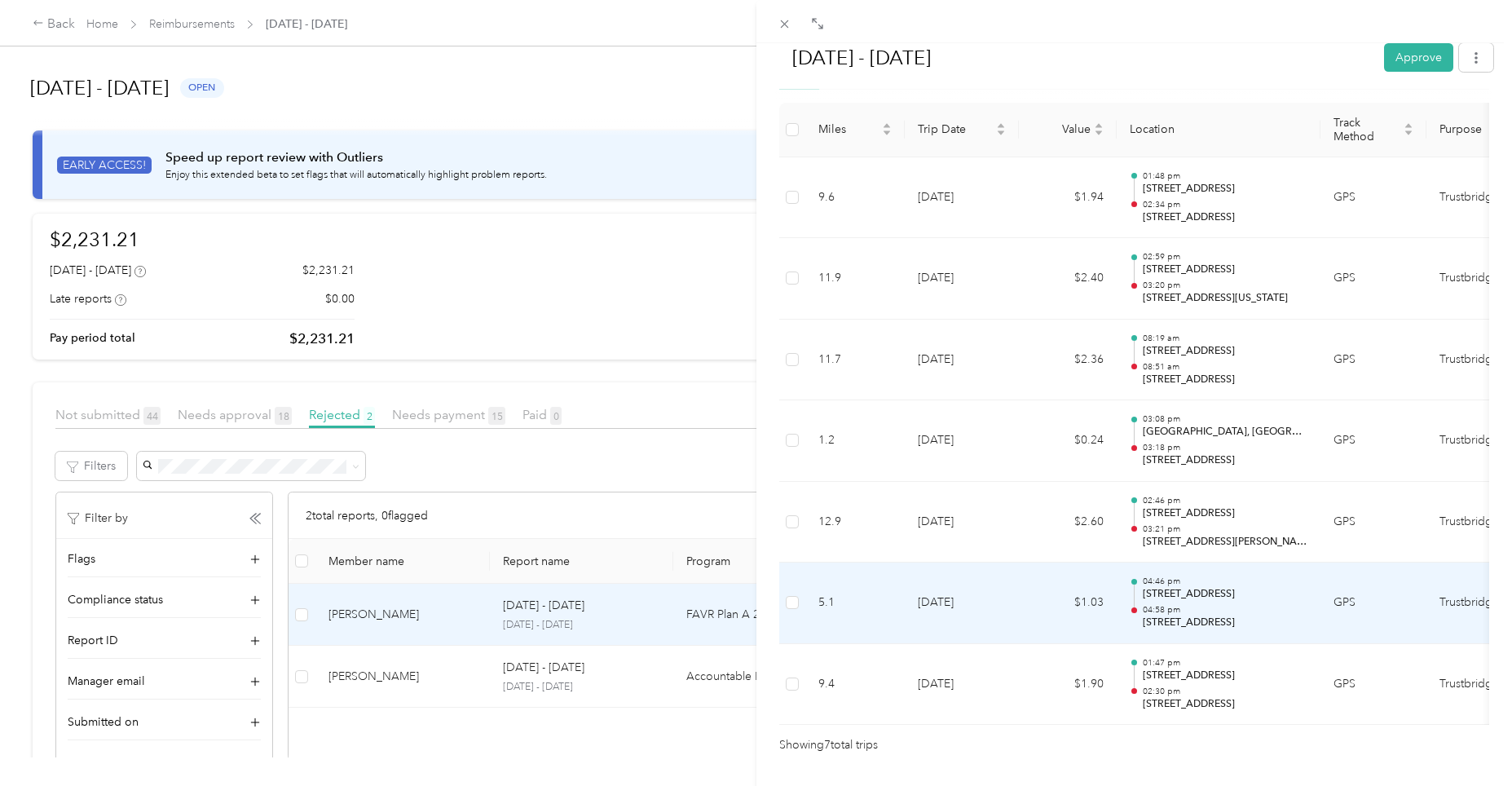
scroll to position [458, 0]
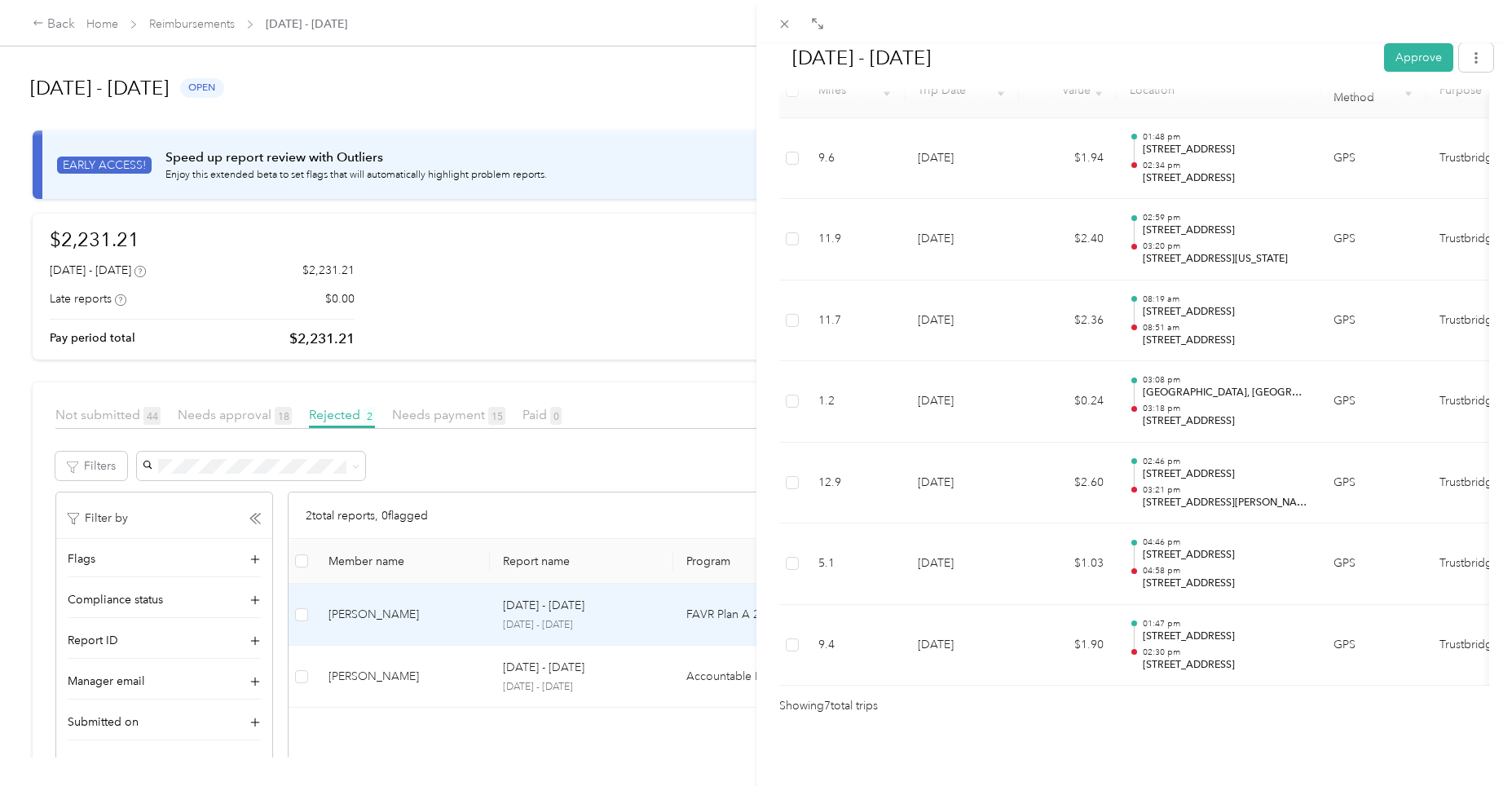
click at [228, 416] on div "[DATE] - [DATE] Approve Rejected Awaiting on resubmission View activity & comme…" at bounding box center [756, 393] width 1512 height 786
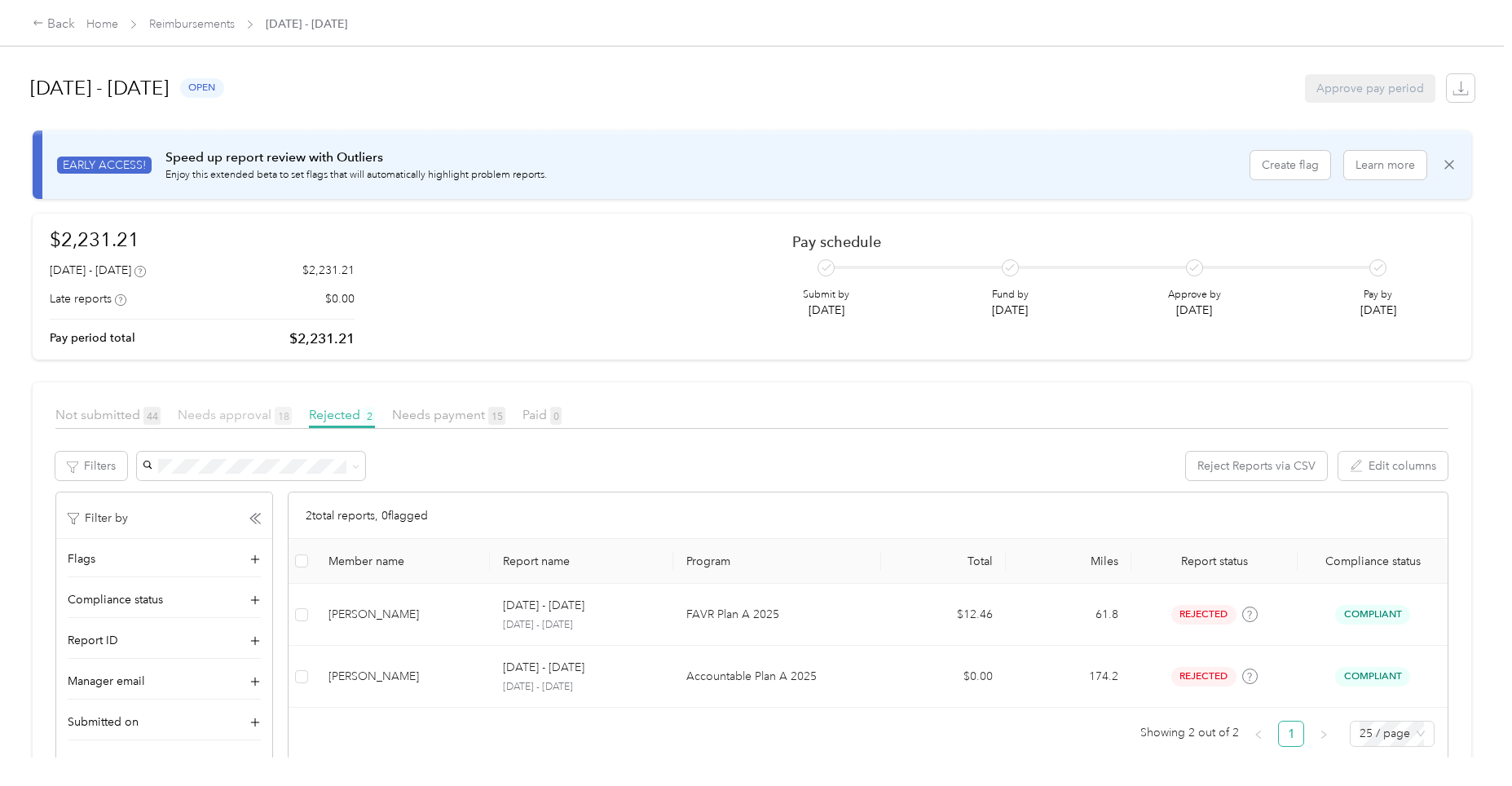
click at [235, 415] on span "Needs approval 18" at bounding box center [234, 414] width 114 height 16
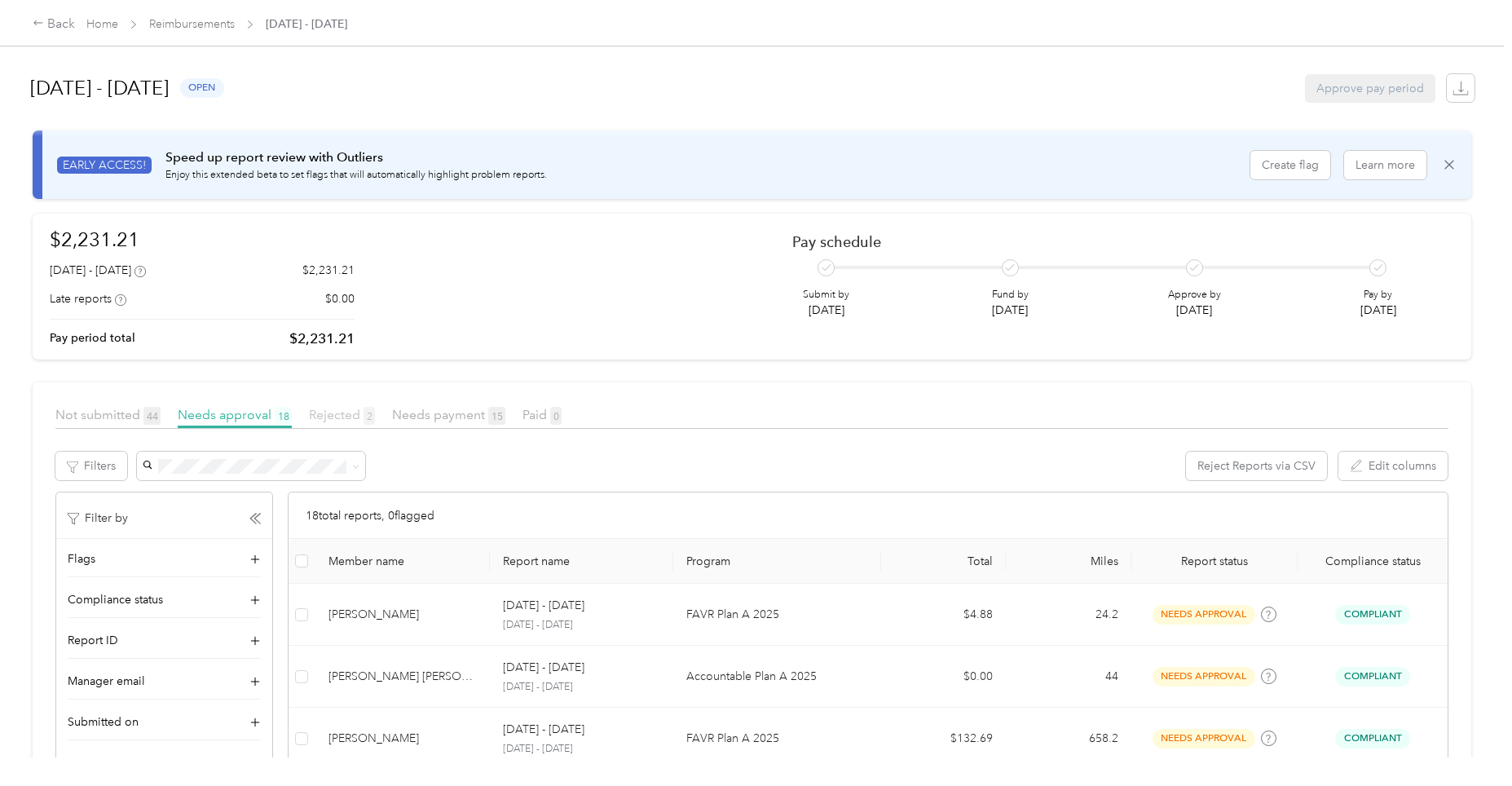
click at [330, 411] on span "Rejected 2" at bounding box center [342, 414] width 66 height 16
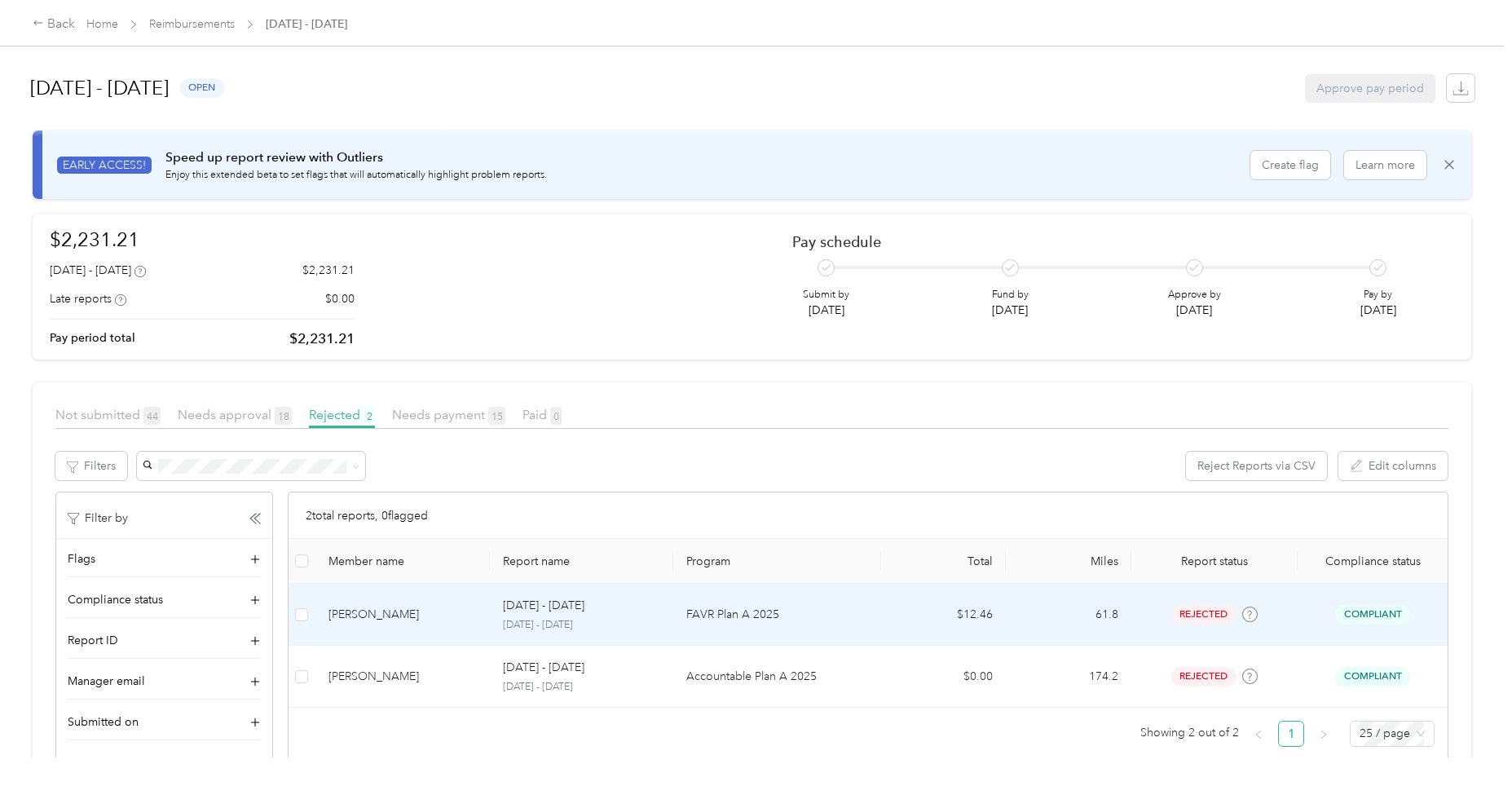
click at [759, 614] on p "FAVR Plan A 2025" at bounding box center [777, 615] width 182 height 18
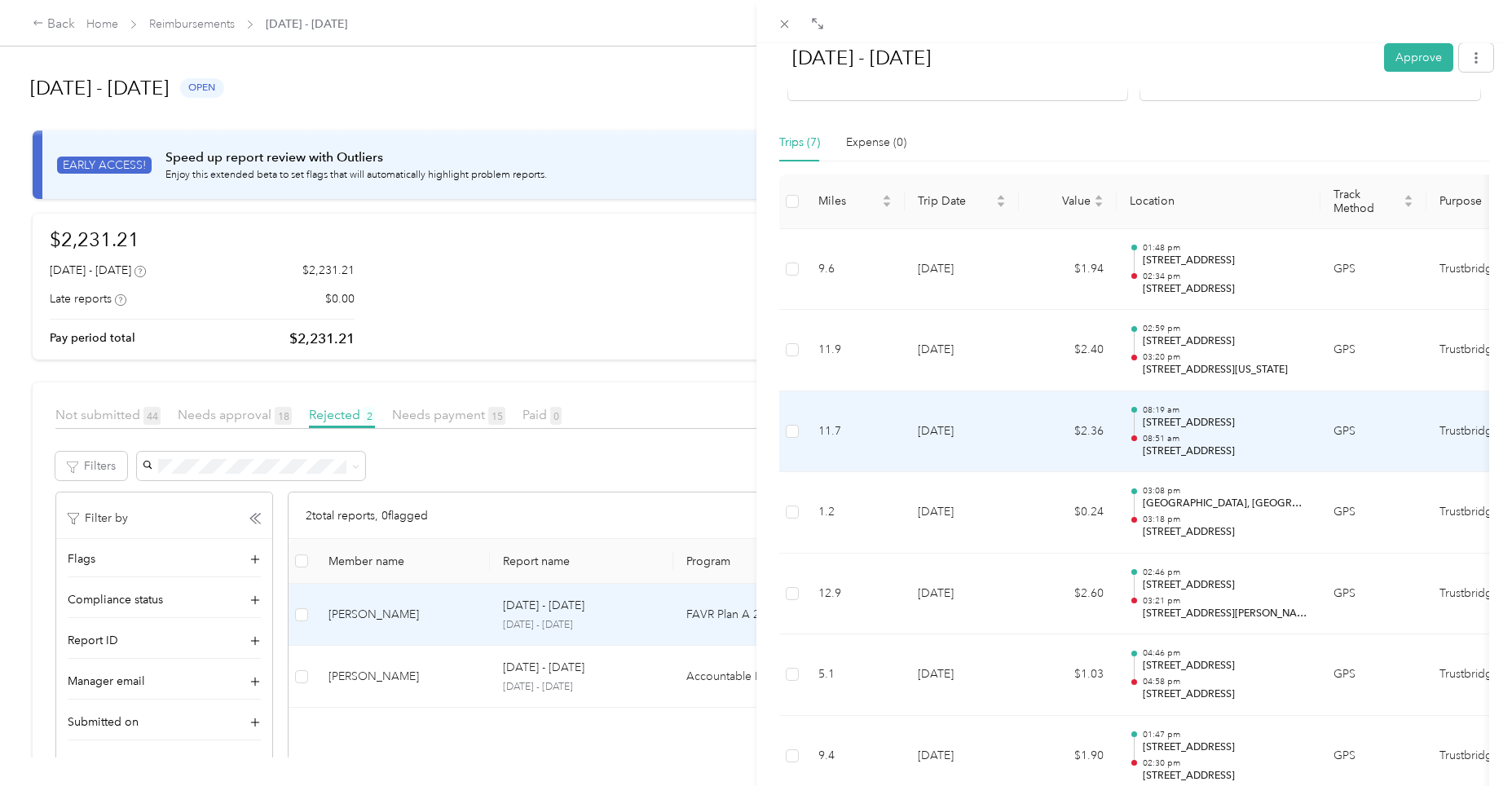
scroll to position [458, 0]
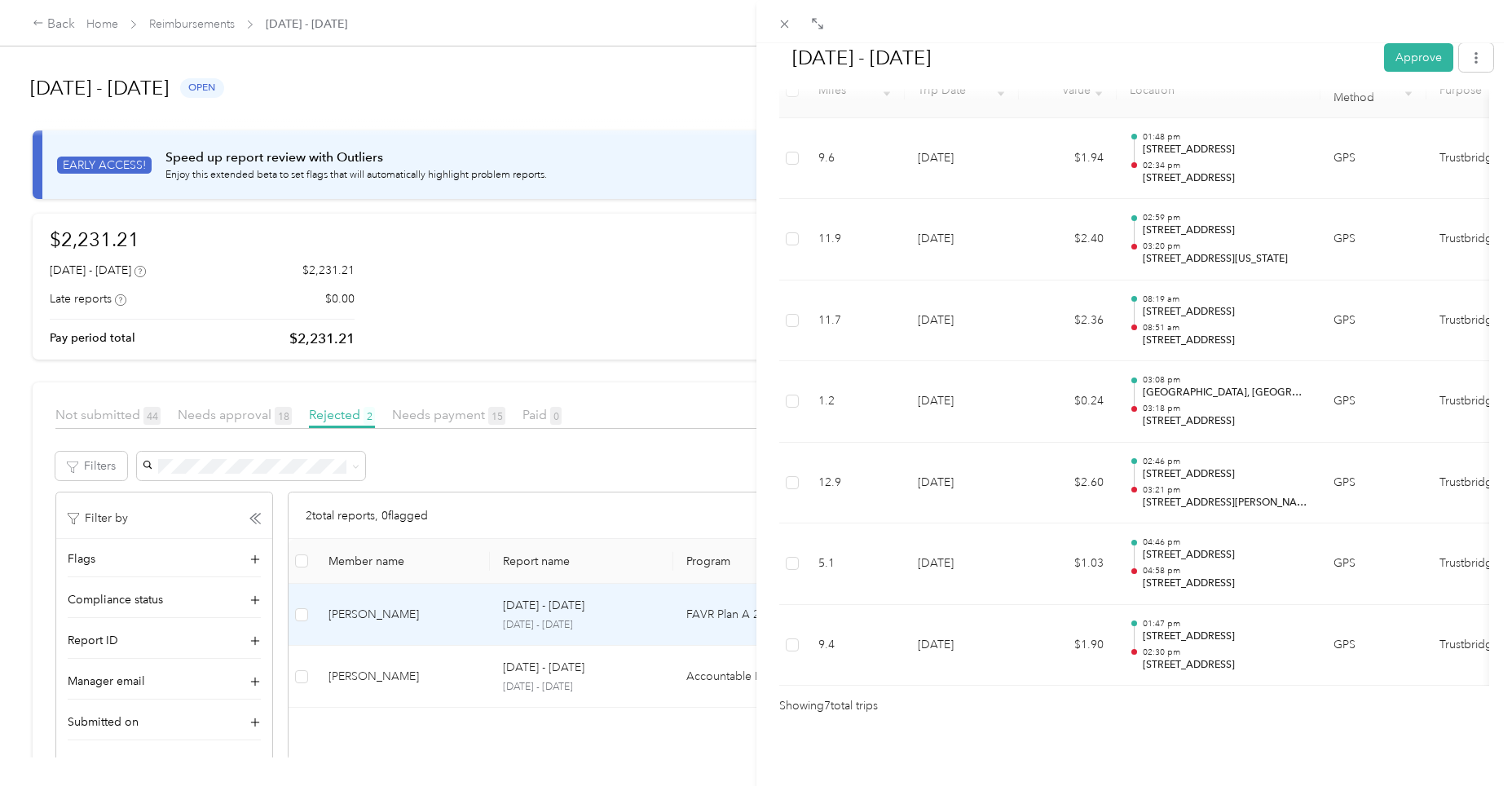
click at [240, 422] on div "[DATE] - [DATE] Approve Rejected Awaiting on resubmission View activity & comme…" at bounding box center [756, 393] width 1512 height 786
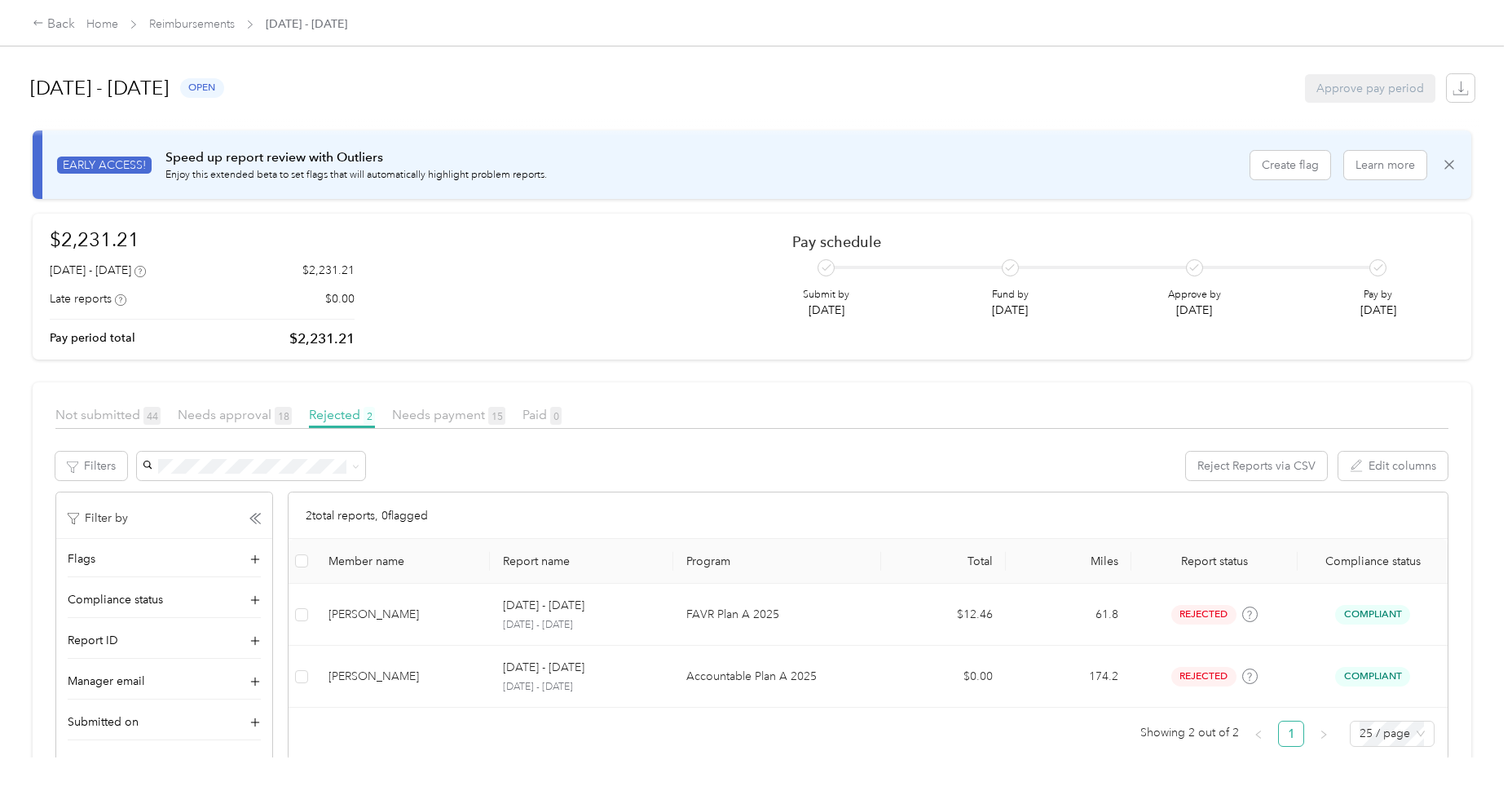
click at [236, 416] on span "Needs approval 18" at bounding box center [234, 414] width 114 height 16
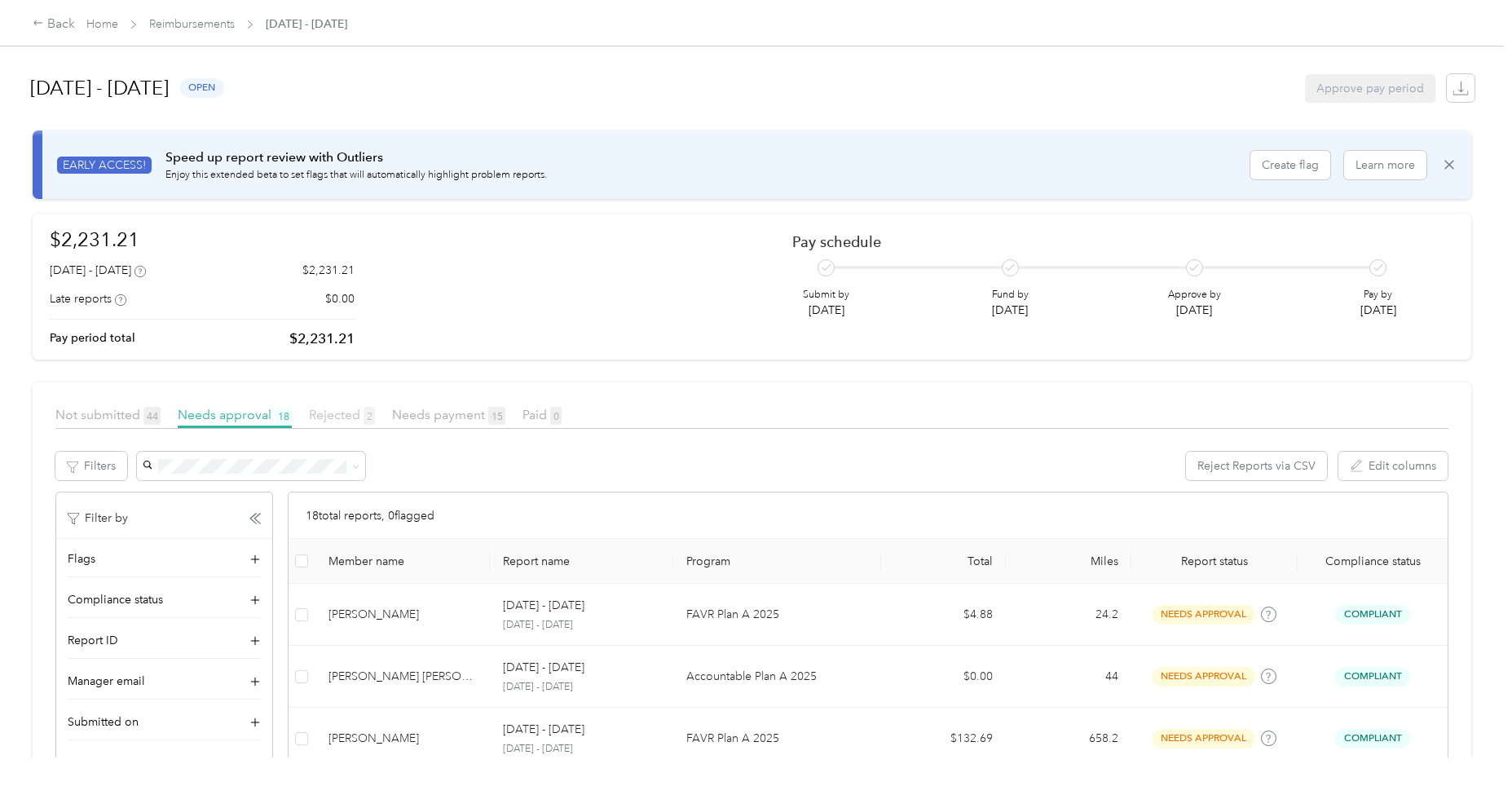
click at [333, 415] on span "Rejected 2" at bounding box center [342, 414] width 66 height 16
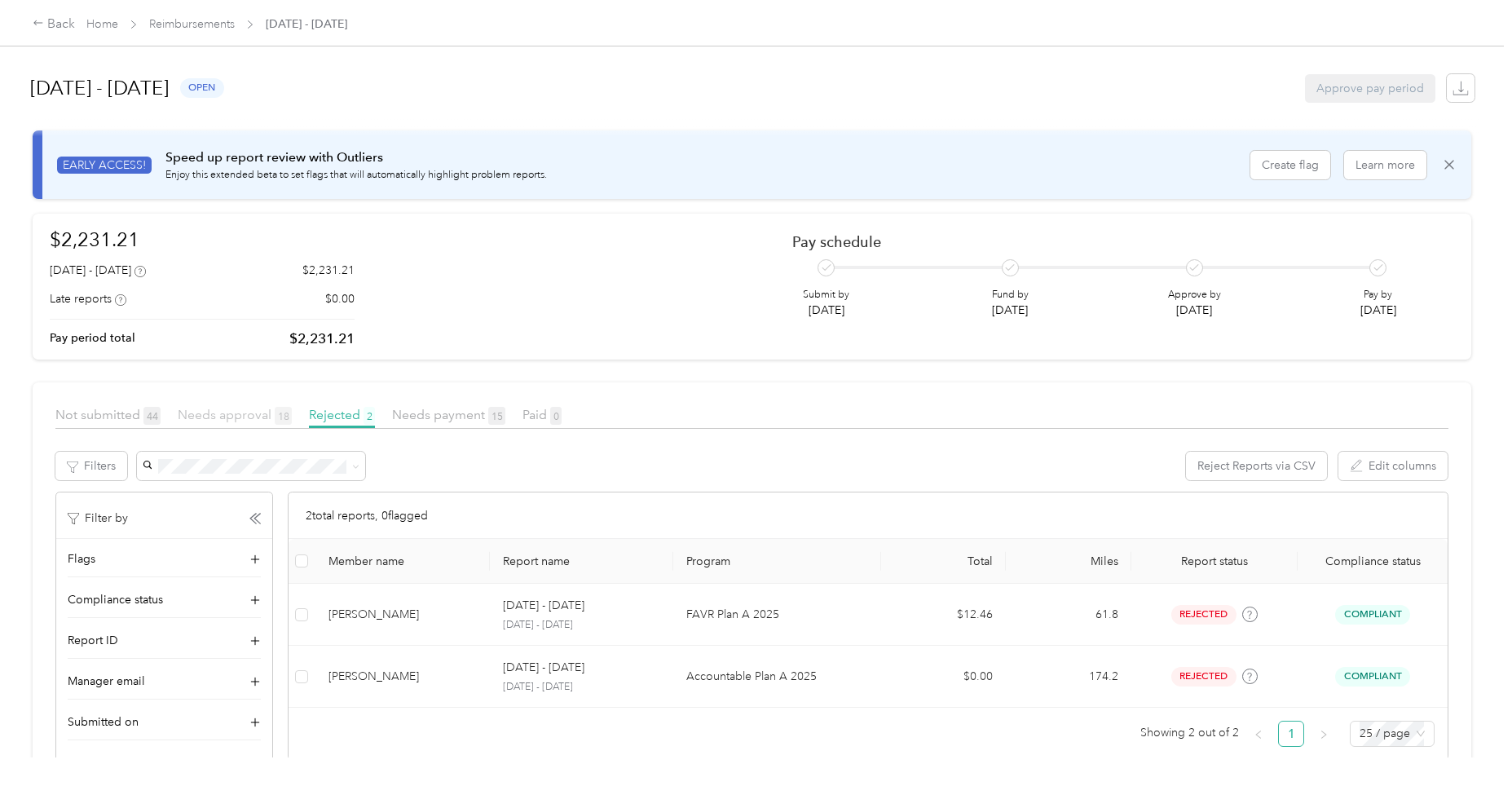
click at [228, 416] on span "Needs approval 18" at bounding box center [234, 414] width 114 height 16
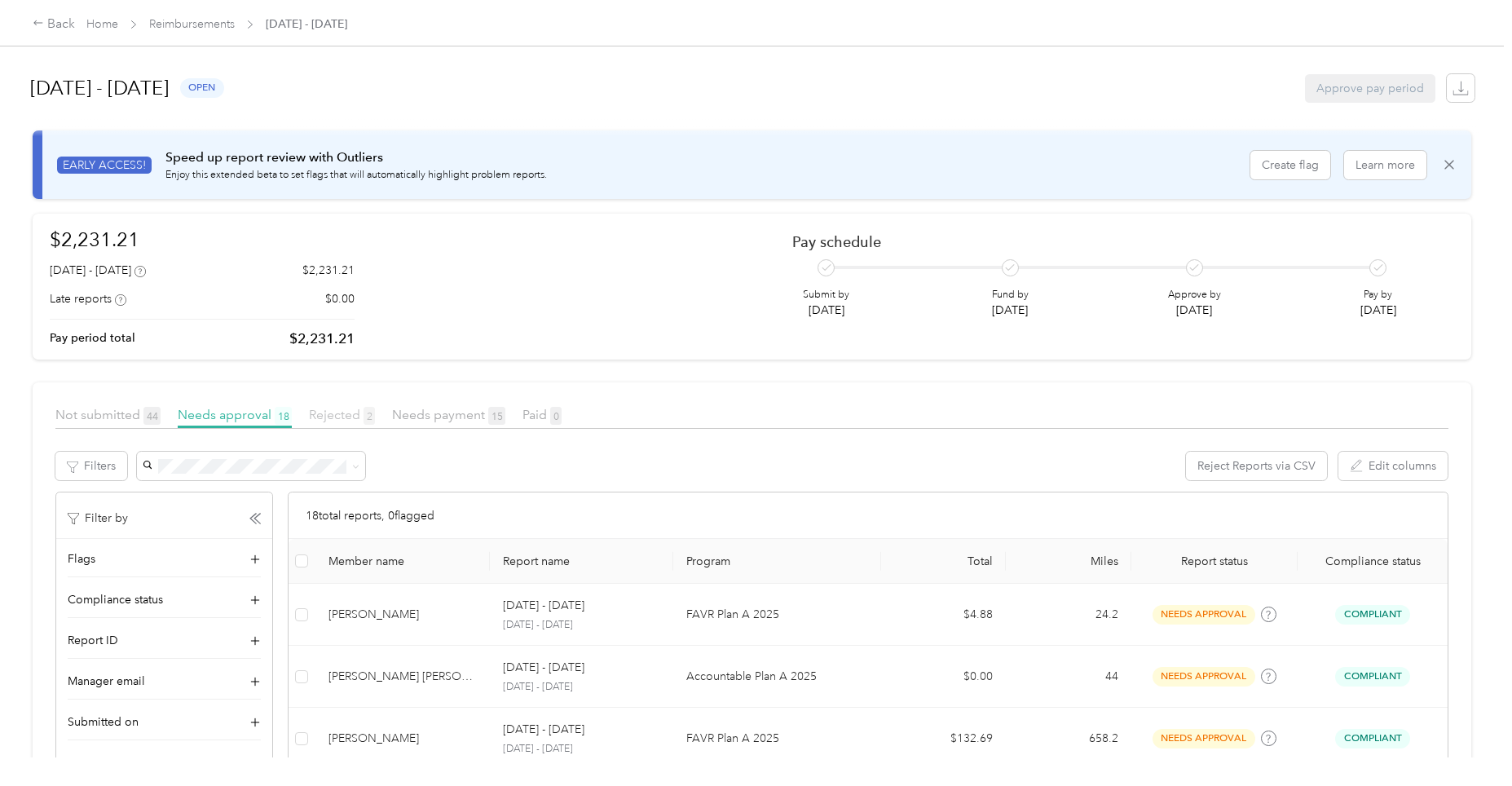
click at [329, 412] on span "Rejected 2" at bounding box center [342, 414] width 66 height 16
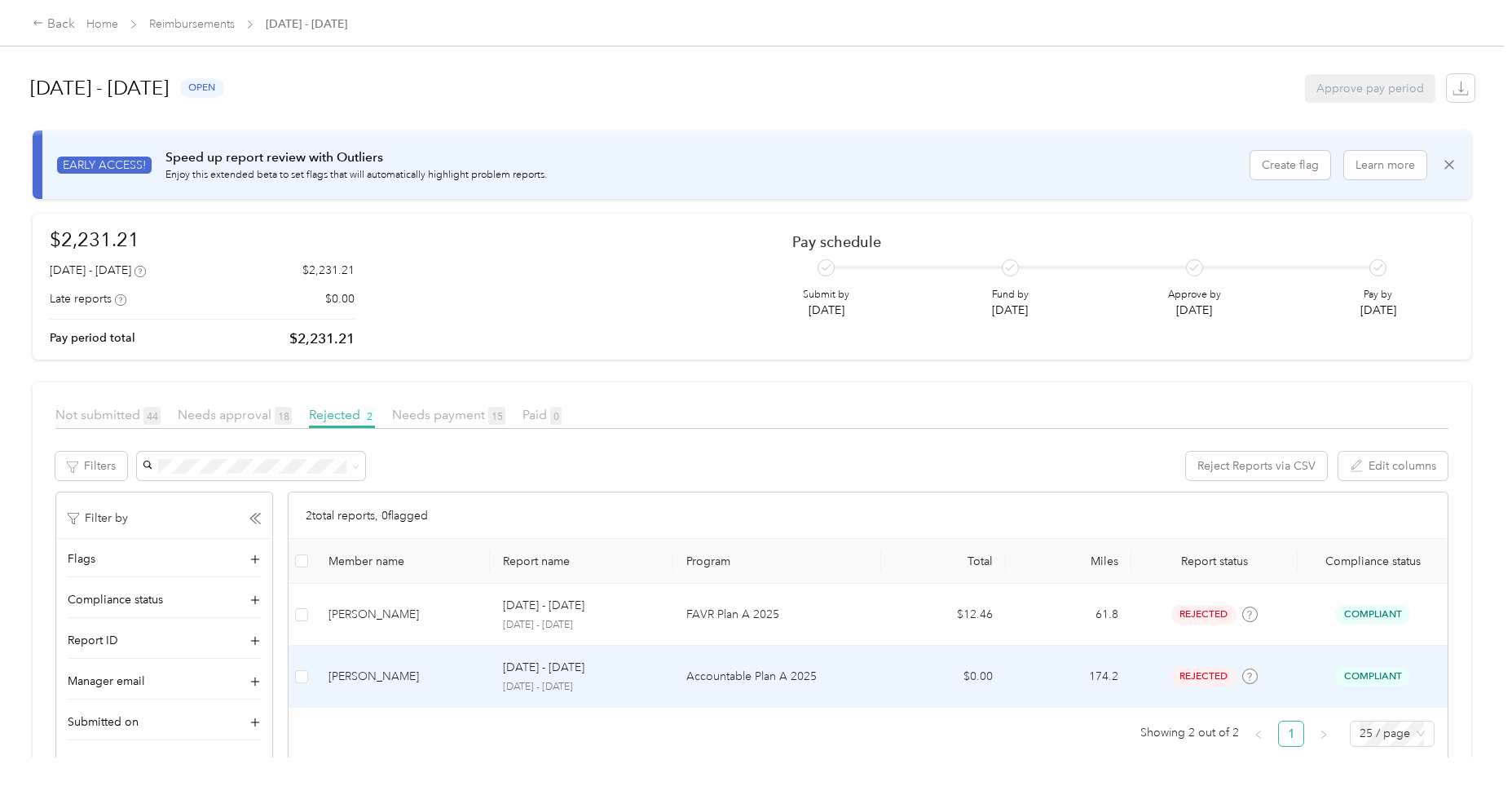
click at [720, 671] on p "Accountable Plan A 2025" at bounding box center [777, 677] width 182 height 18
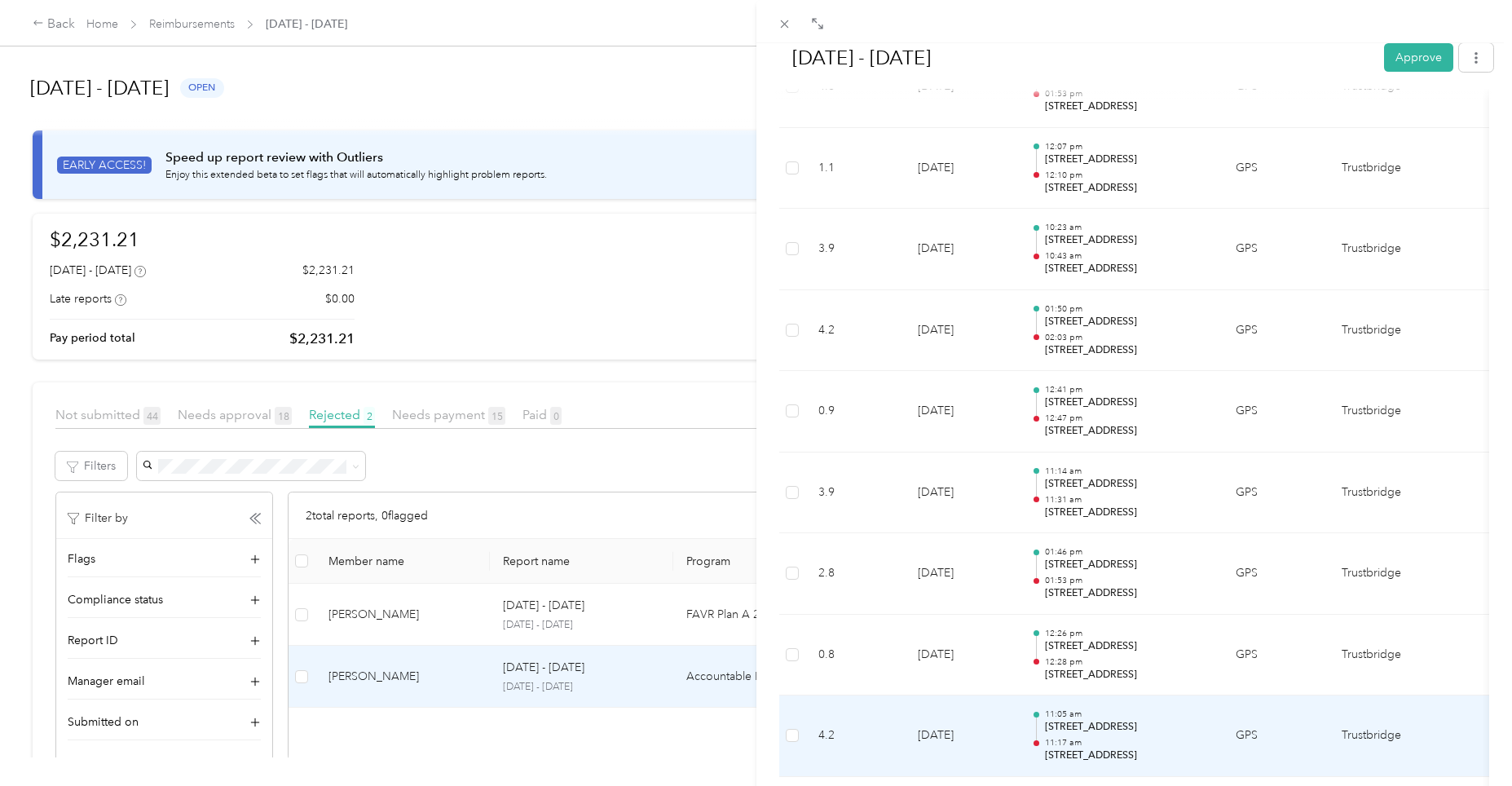
scroll to position [734, 0]
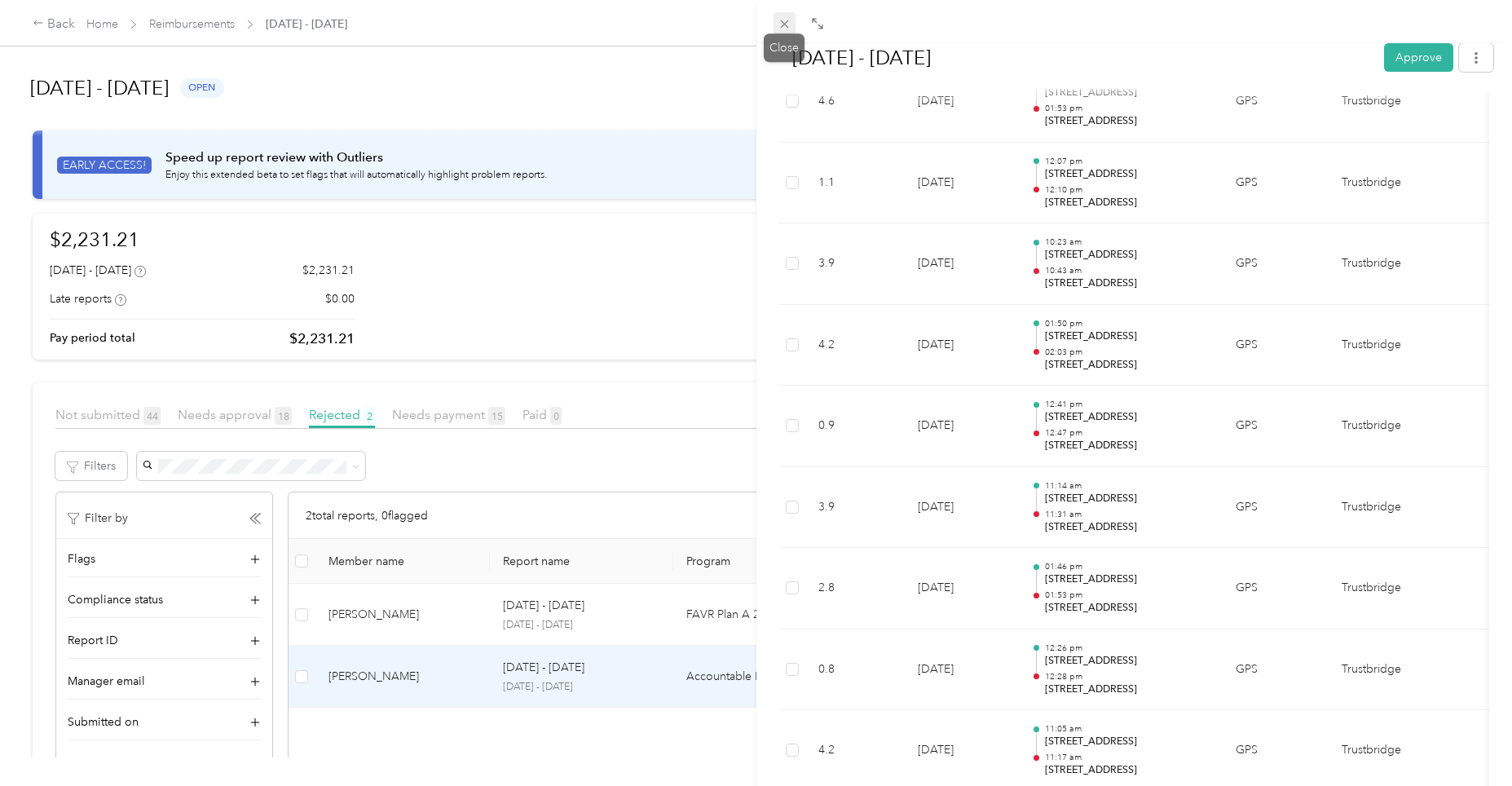
click at [780, 26] on icon at bounding box center [784, 24] width 14 height 14
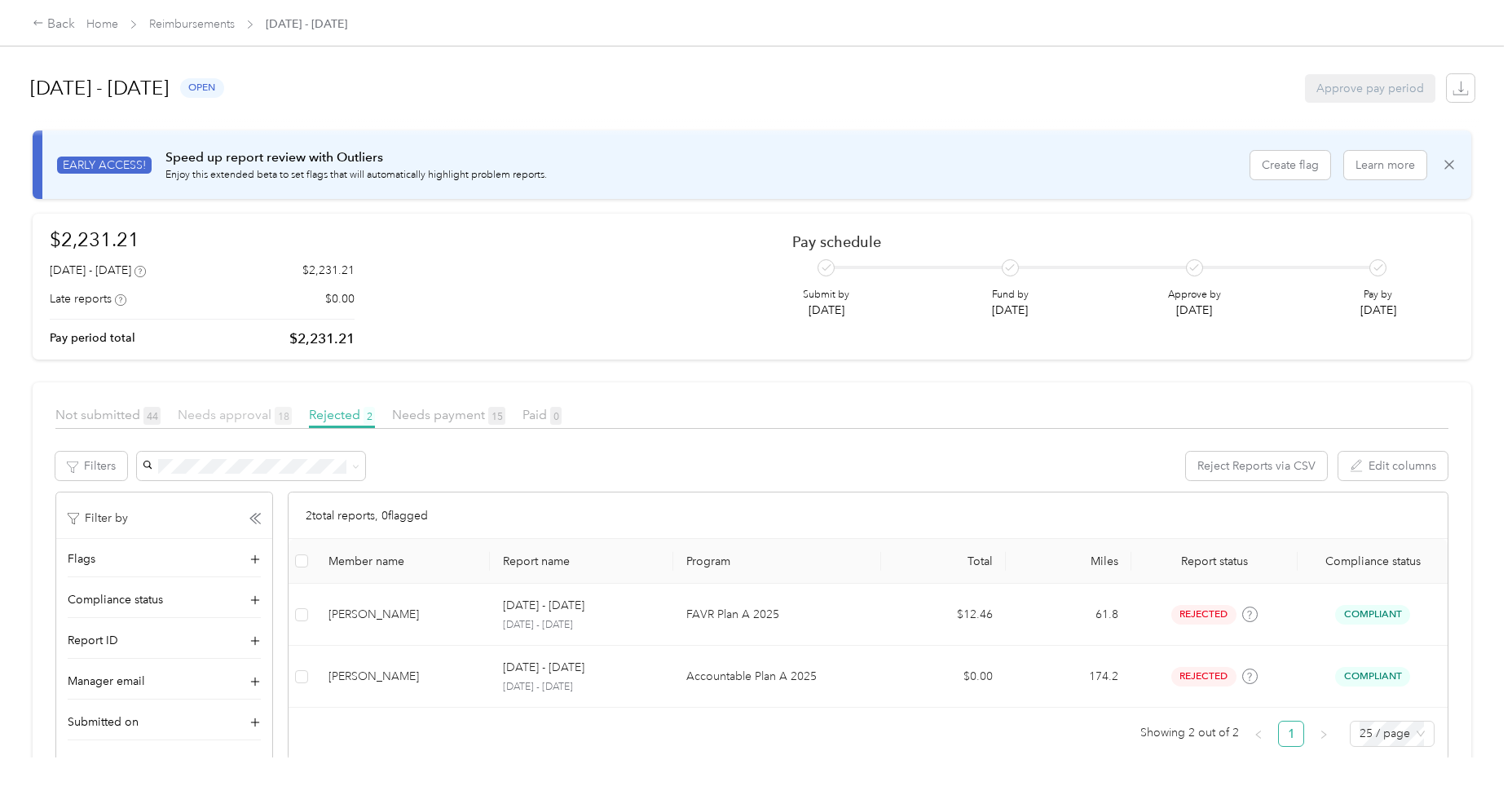
click at [232, 415] on span "Needs approval 18" at bounding box center [234, 414] width 114 height 16
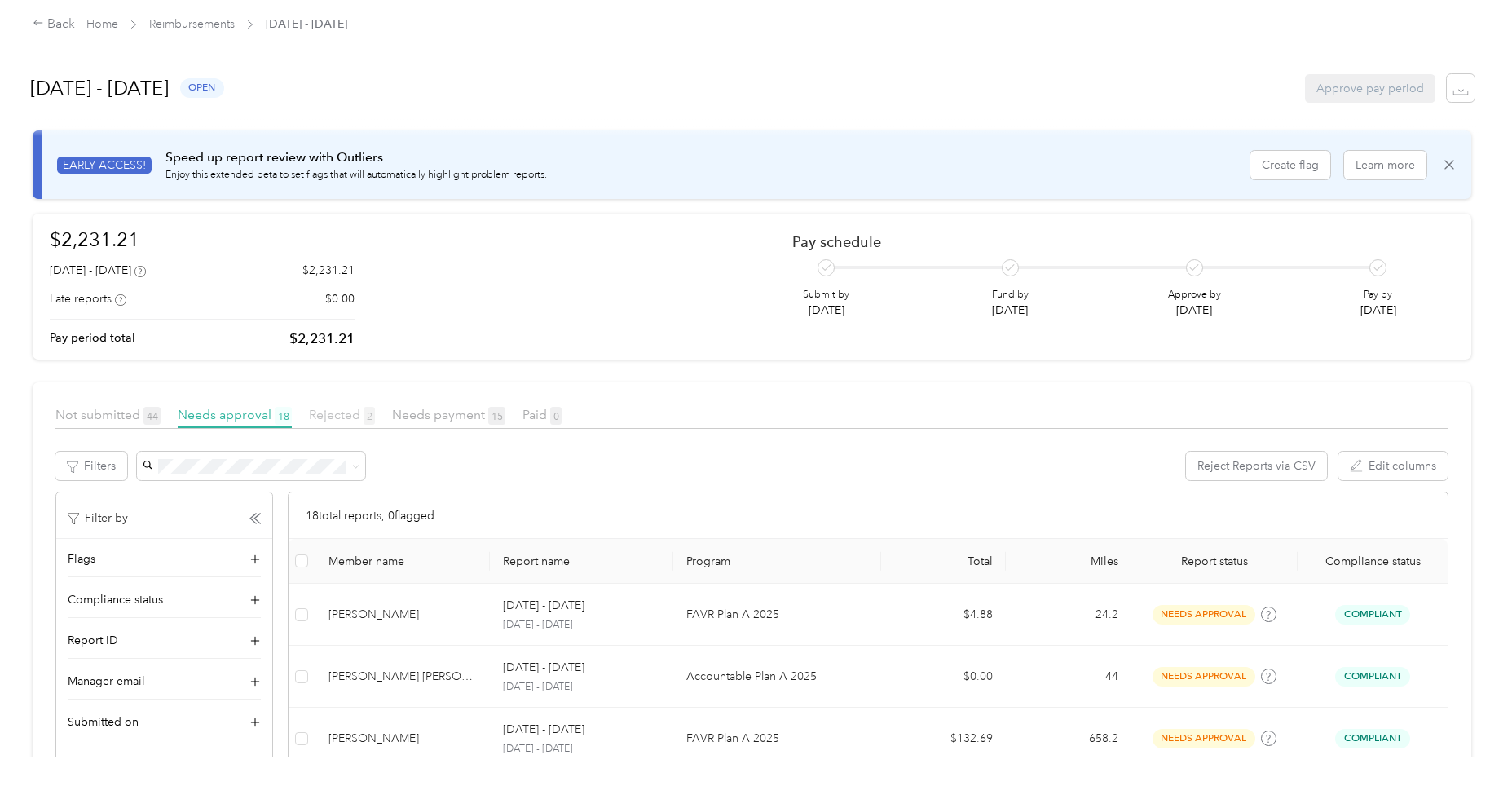
click at [351, 416] on span "Rejected 2" at bounding box center [342, 414] width 66 height 16
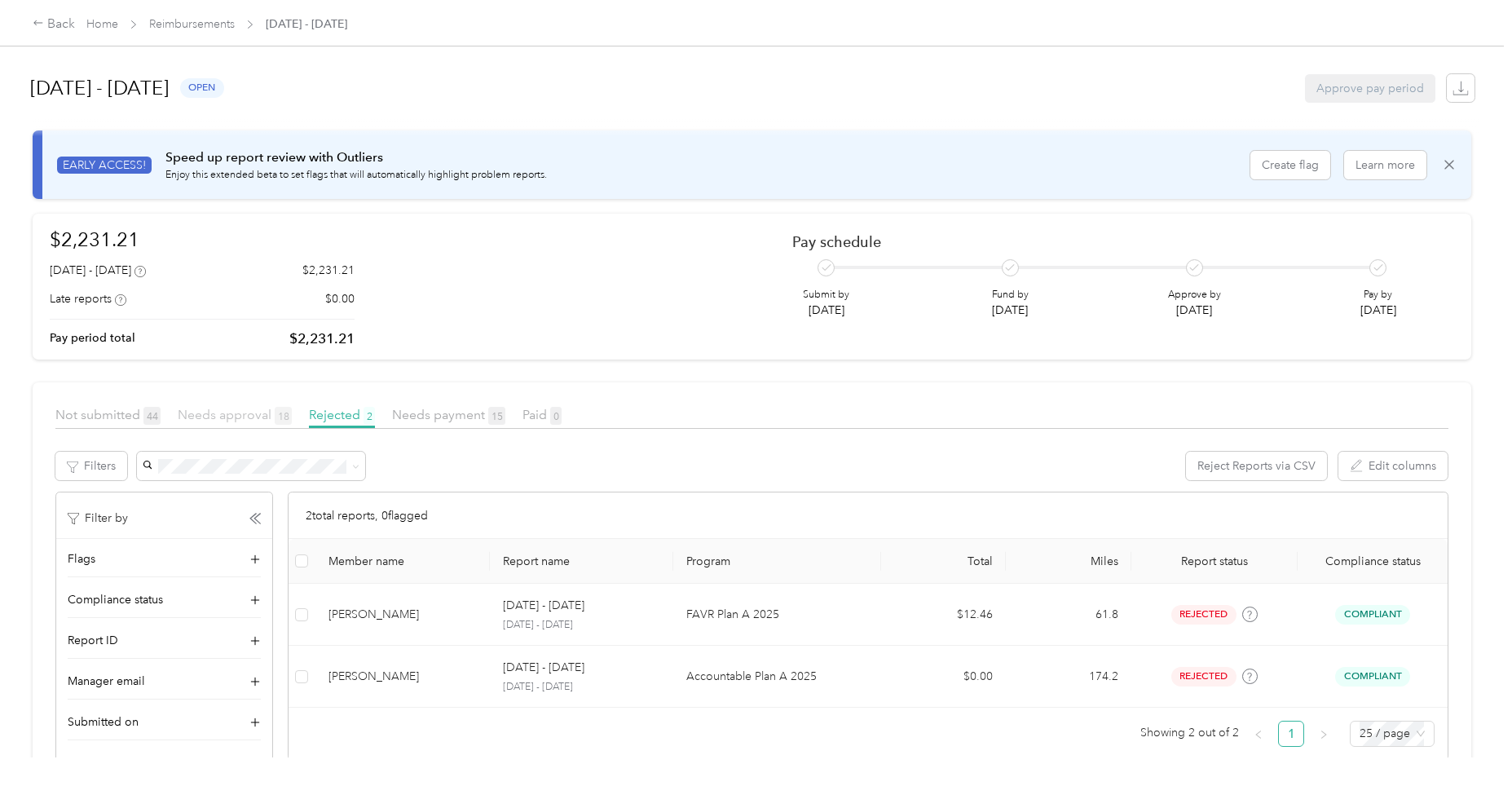
click at [230, 416] on span "Needs approval 18" at bounding box center [234, 414] width 114 height 16
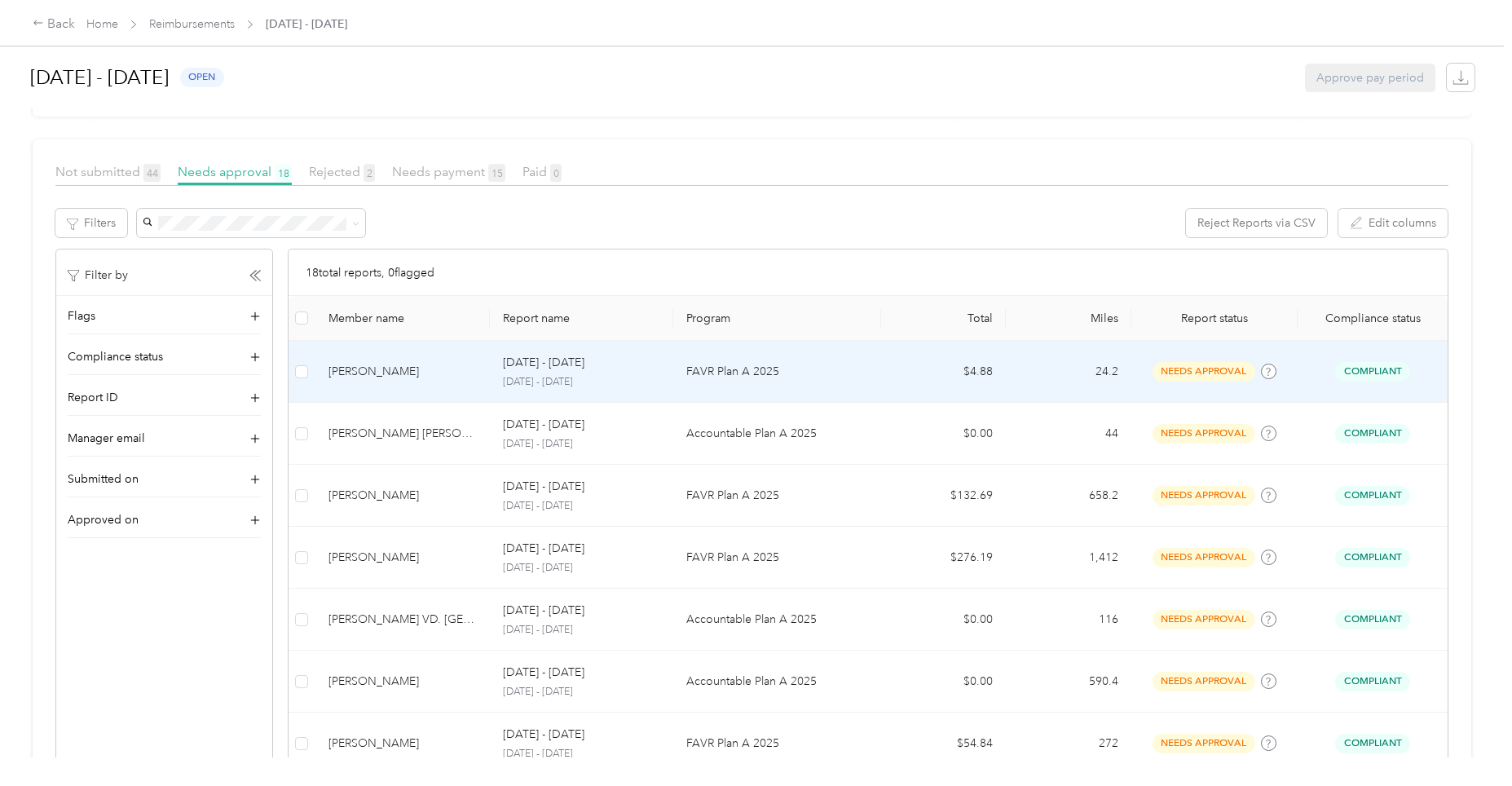
scroll to position [244, 0]
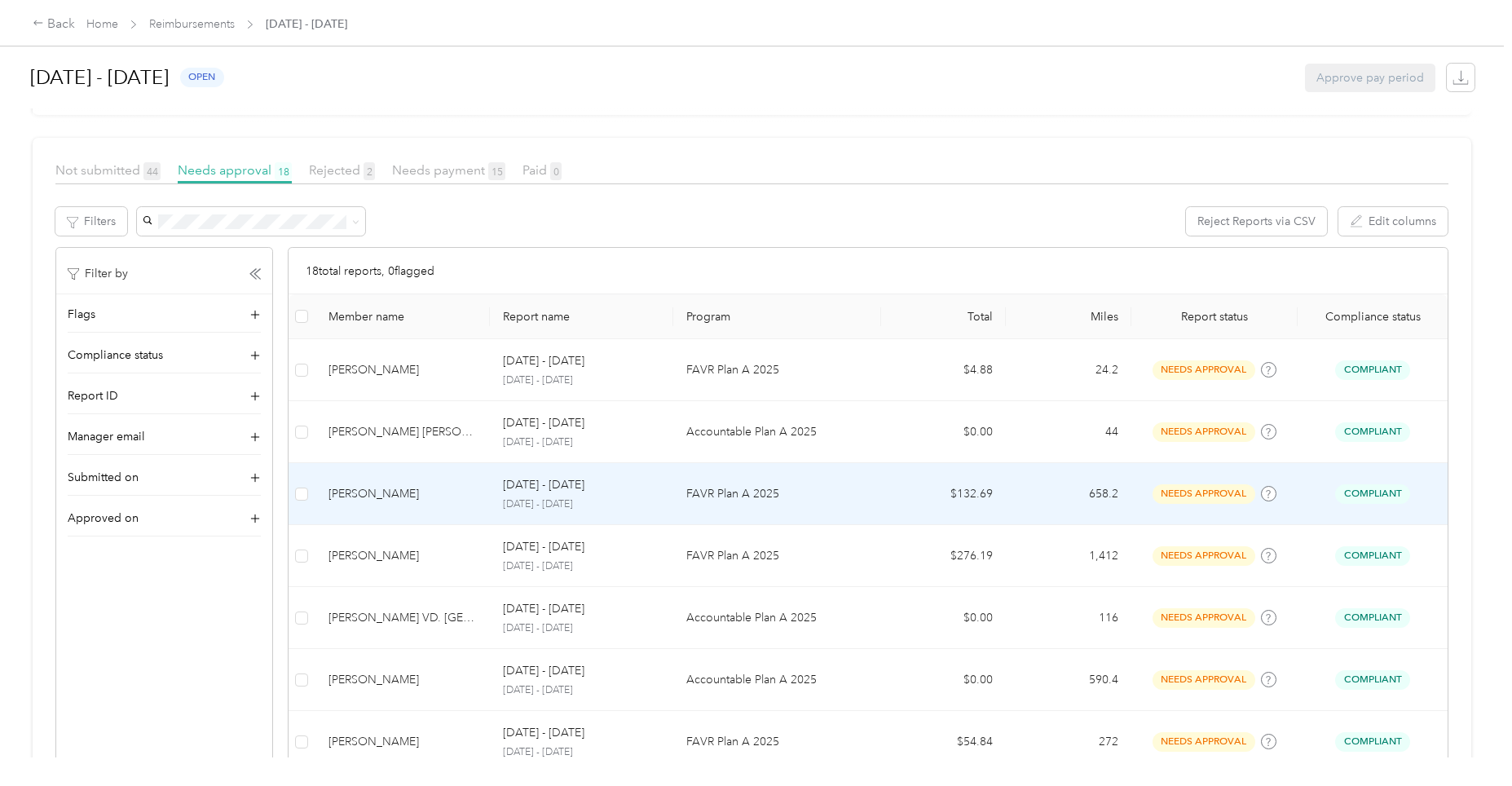
click at [528, 499] on p "[DATE] - [DATE]" at bounding box center [582, 504] width 157 height 15
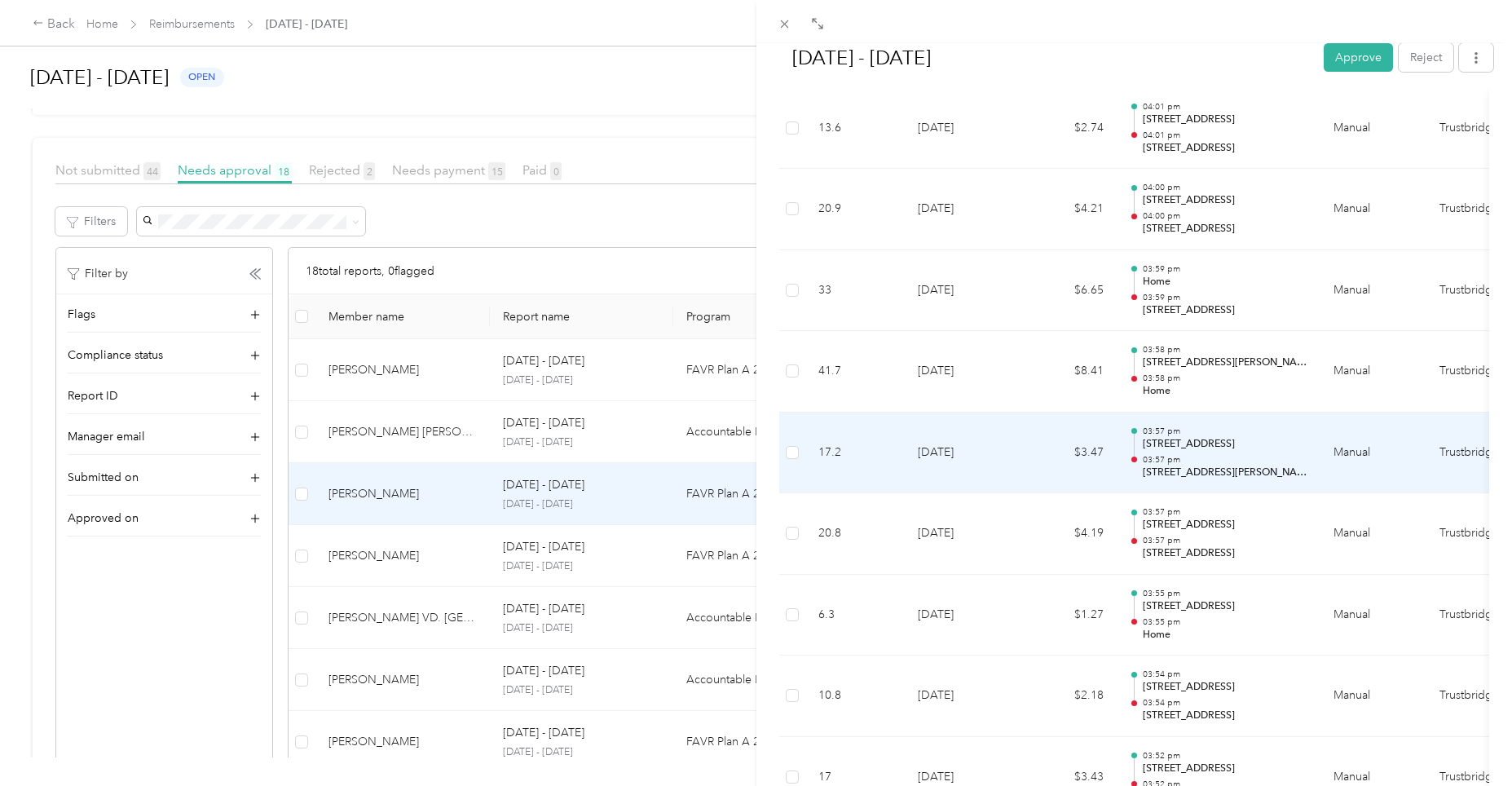
scroll to position [2729, 0]
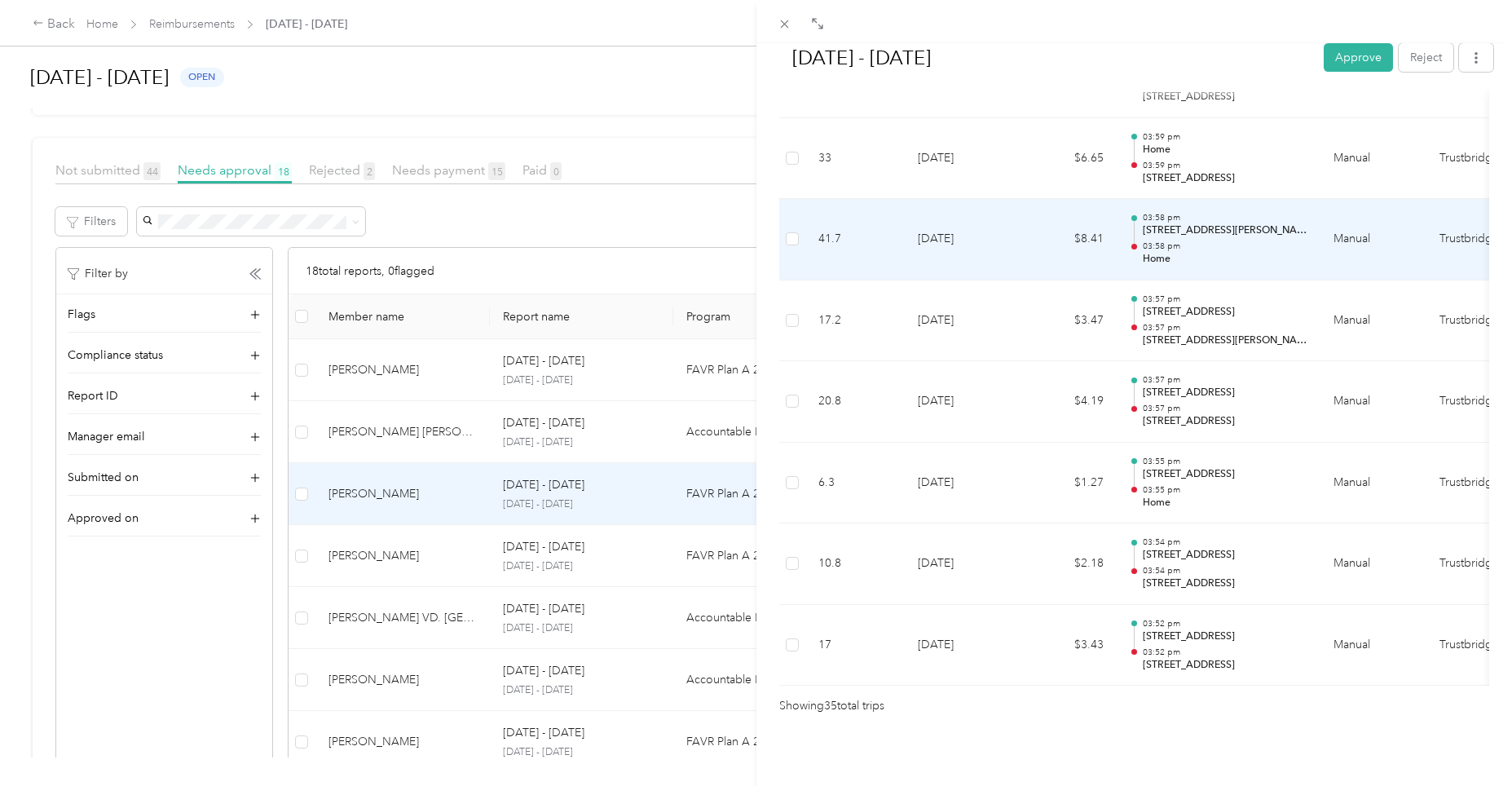
click at [1152, 241] on p "03:58 pm" at bounding box center [1226, 246] width 165 height 11
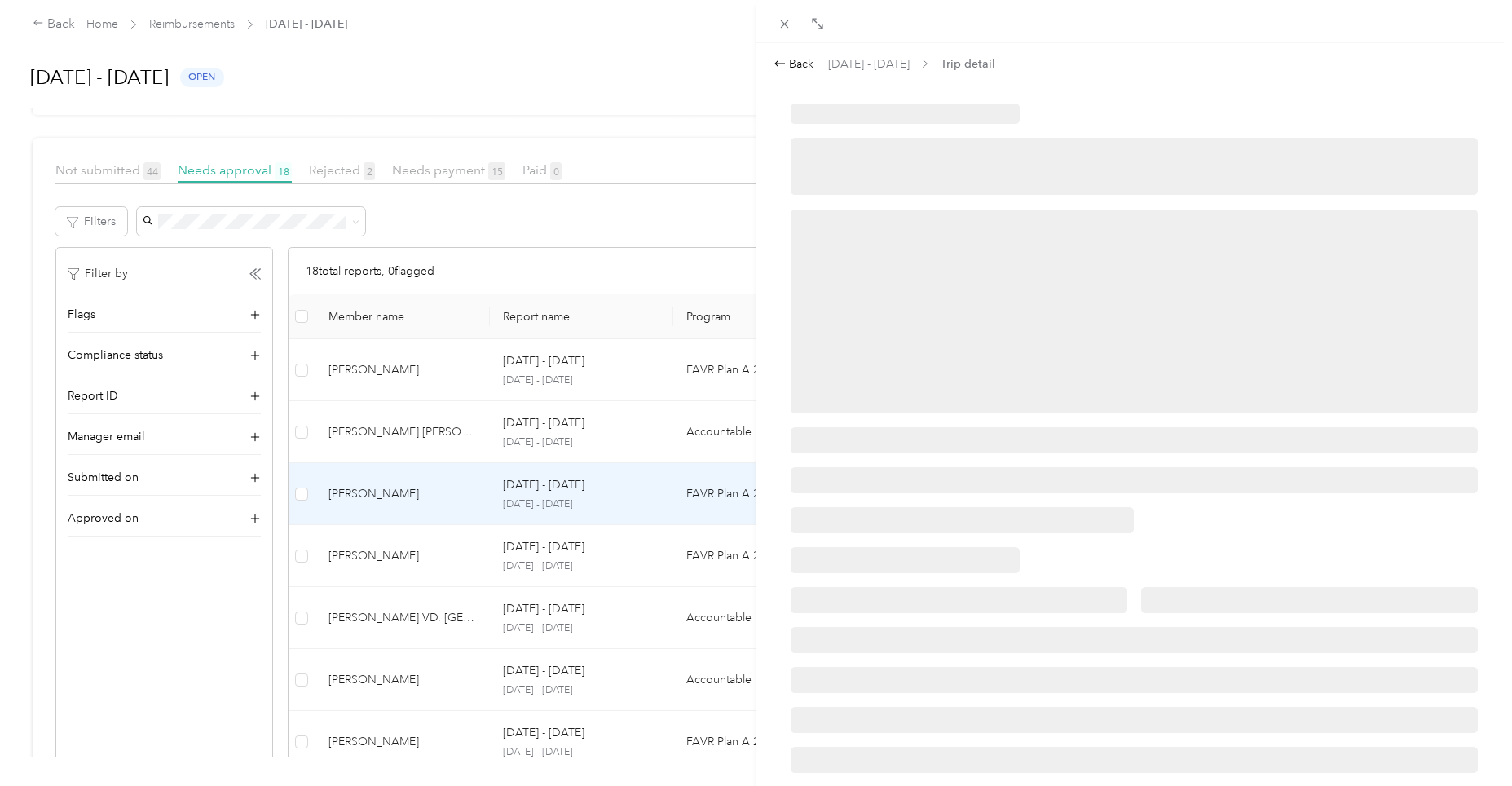
scroll to position [0, 0]
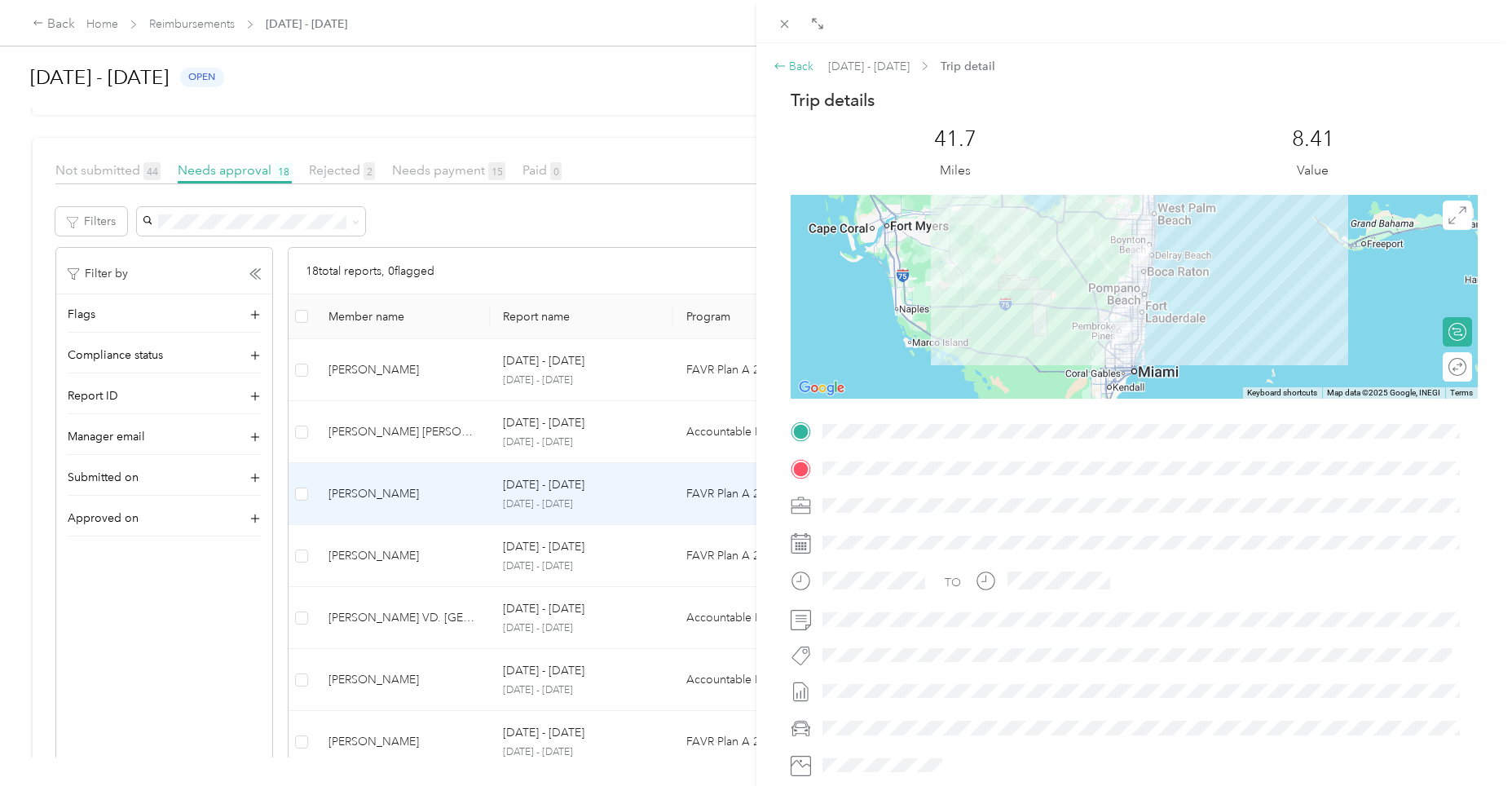
click at [799, 70] on div "Back" at bounding box center [794, 66] width 41 height 17
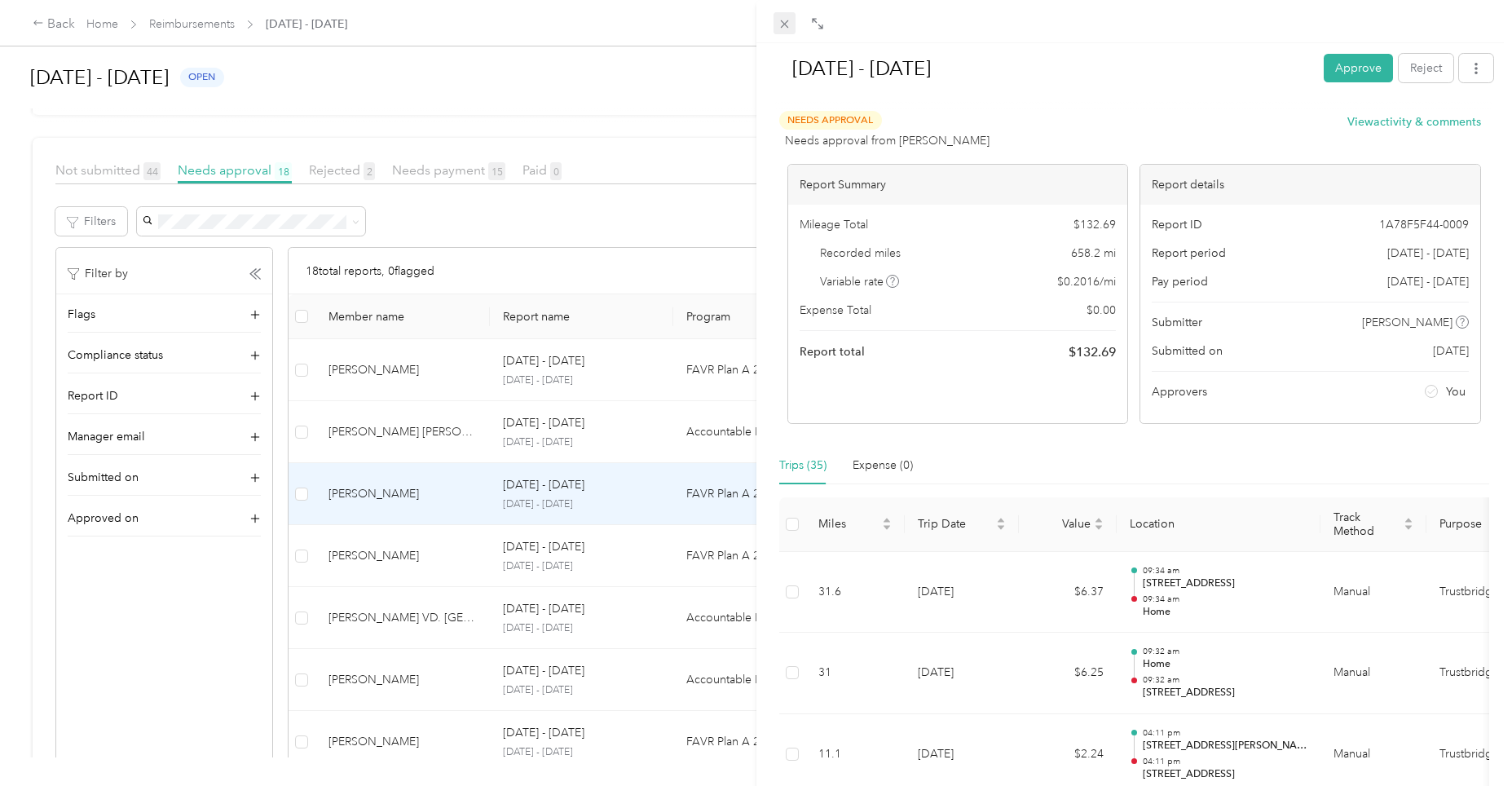
click at [781, 24] on icon at bounding box center [784, 24] width 14 height 14
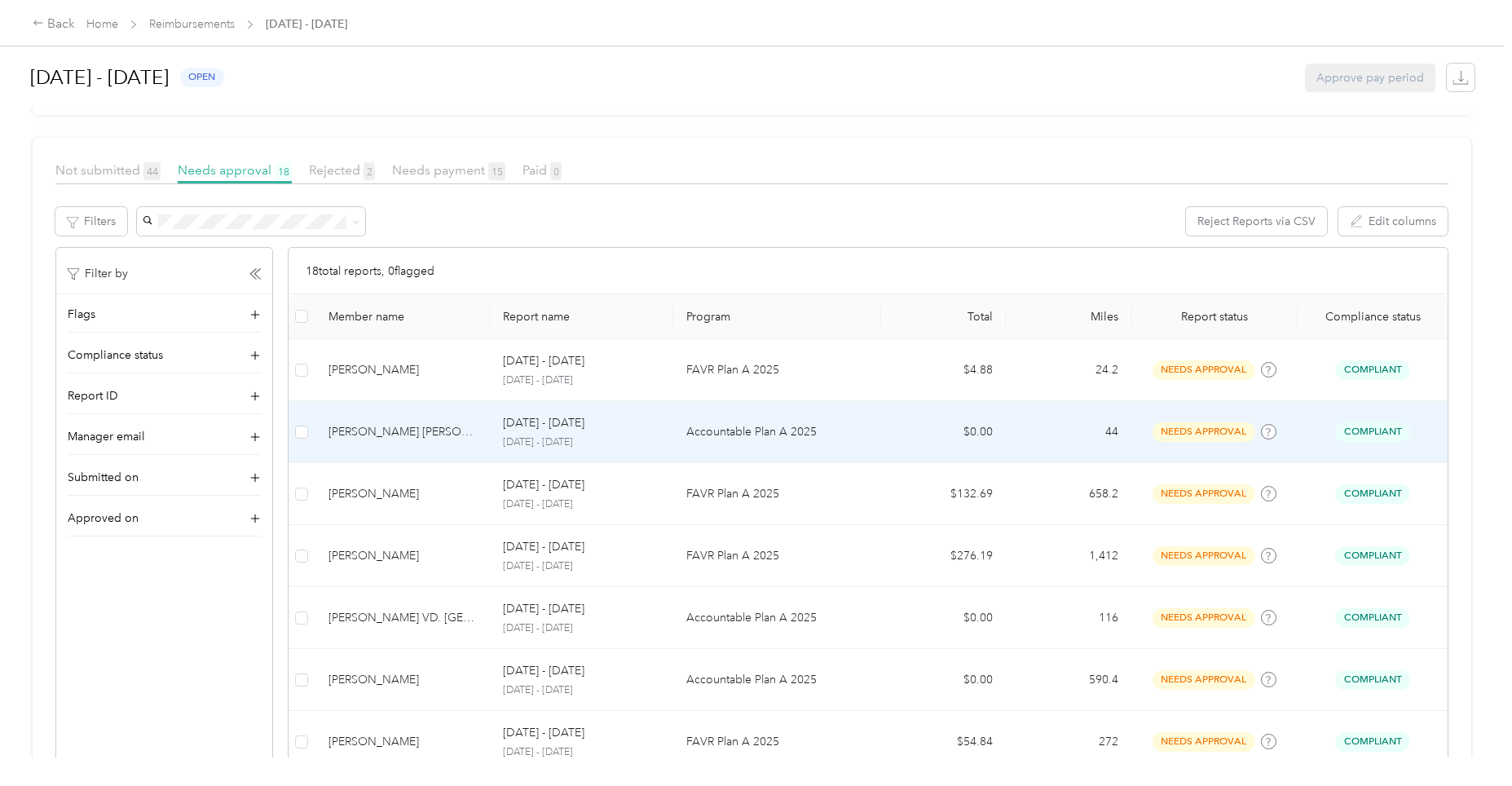
click at [571, 427] on p "[DATE] - [DATE]" at bounding box center [544, 424] width 81 height 18
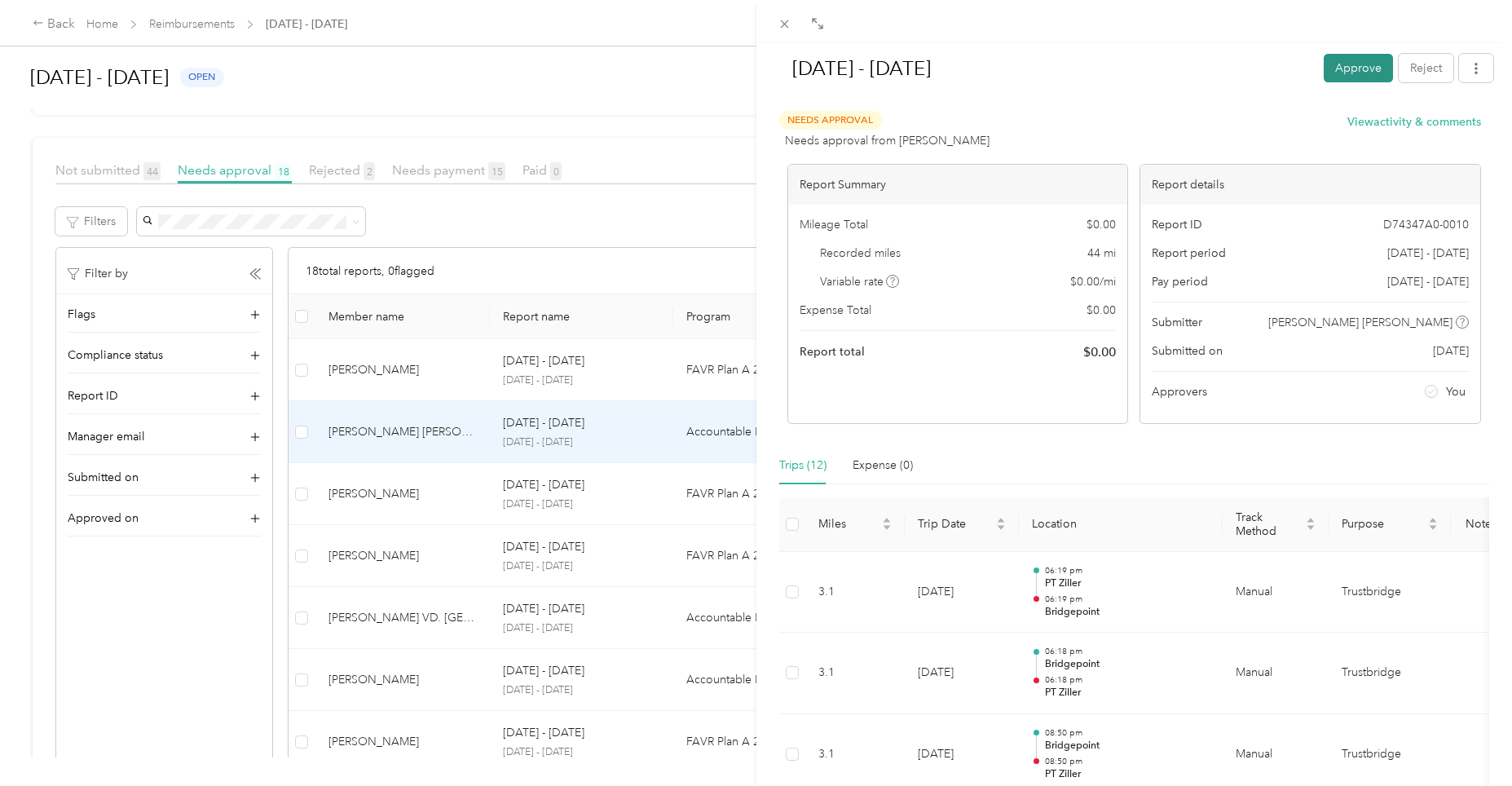
click at [1350, 69] on button "Approve" at bounding box center [1359, 68] width 70 height 28
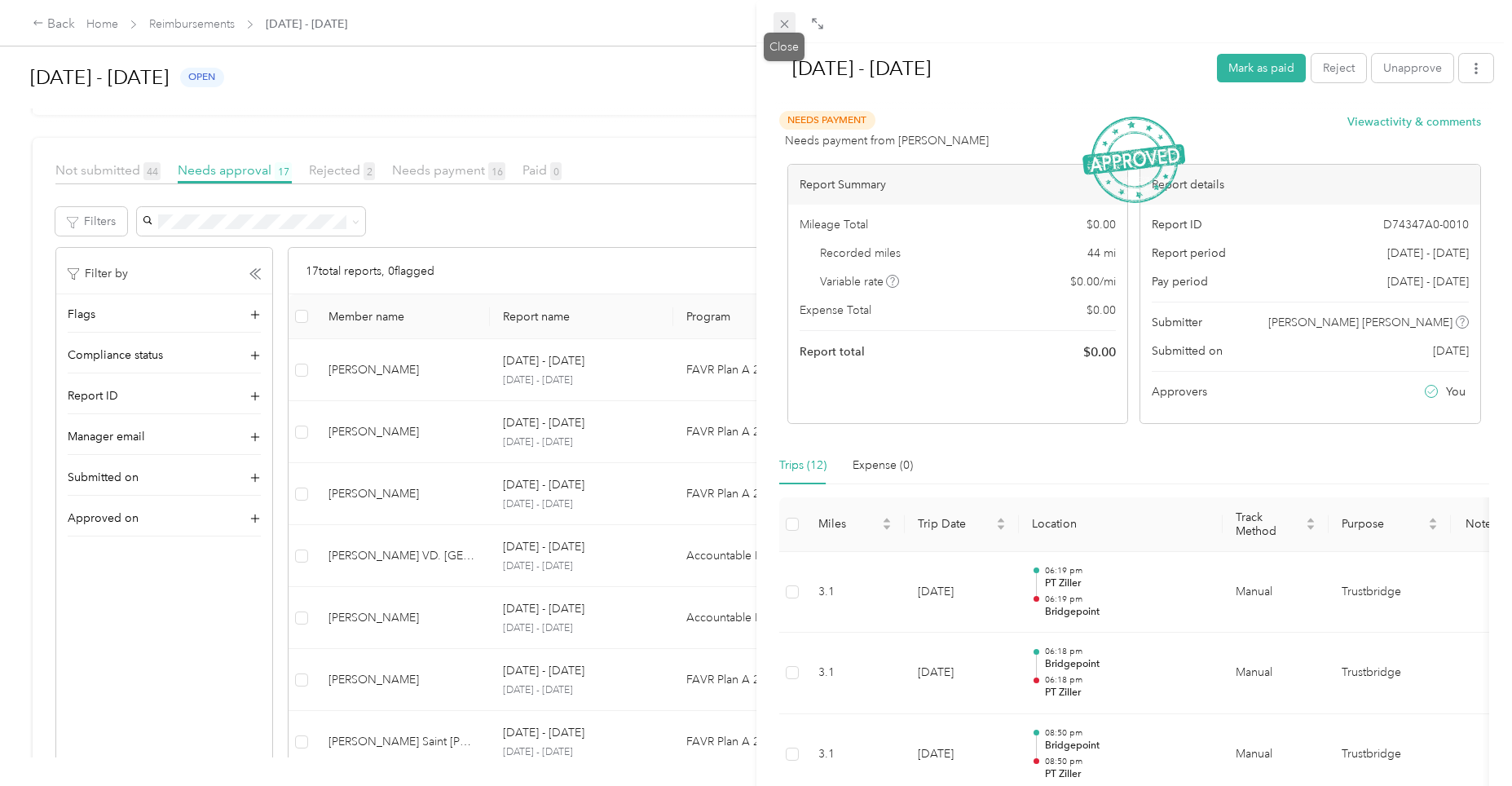
click at [790, 27] on icon at bounding box center [784, 24] width 14 height 14
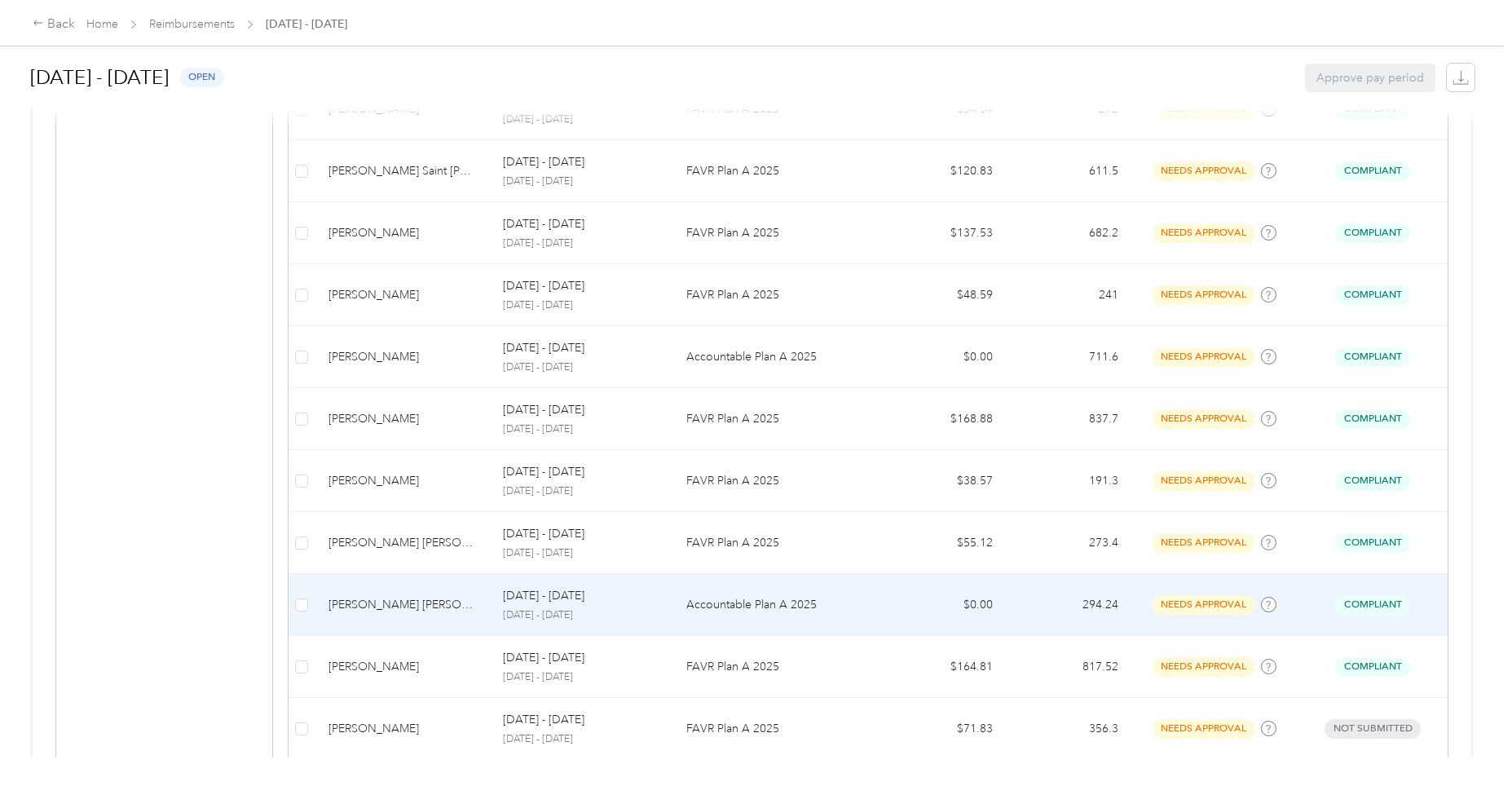
scroll to position [967, 0]
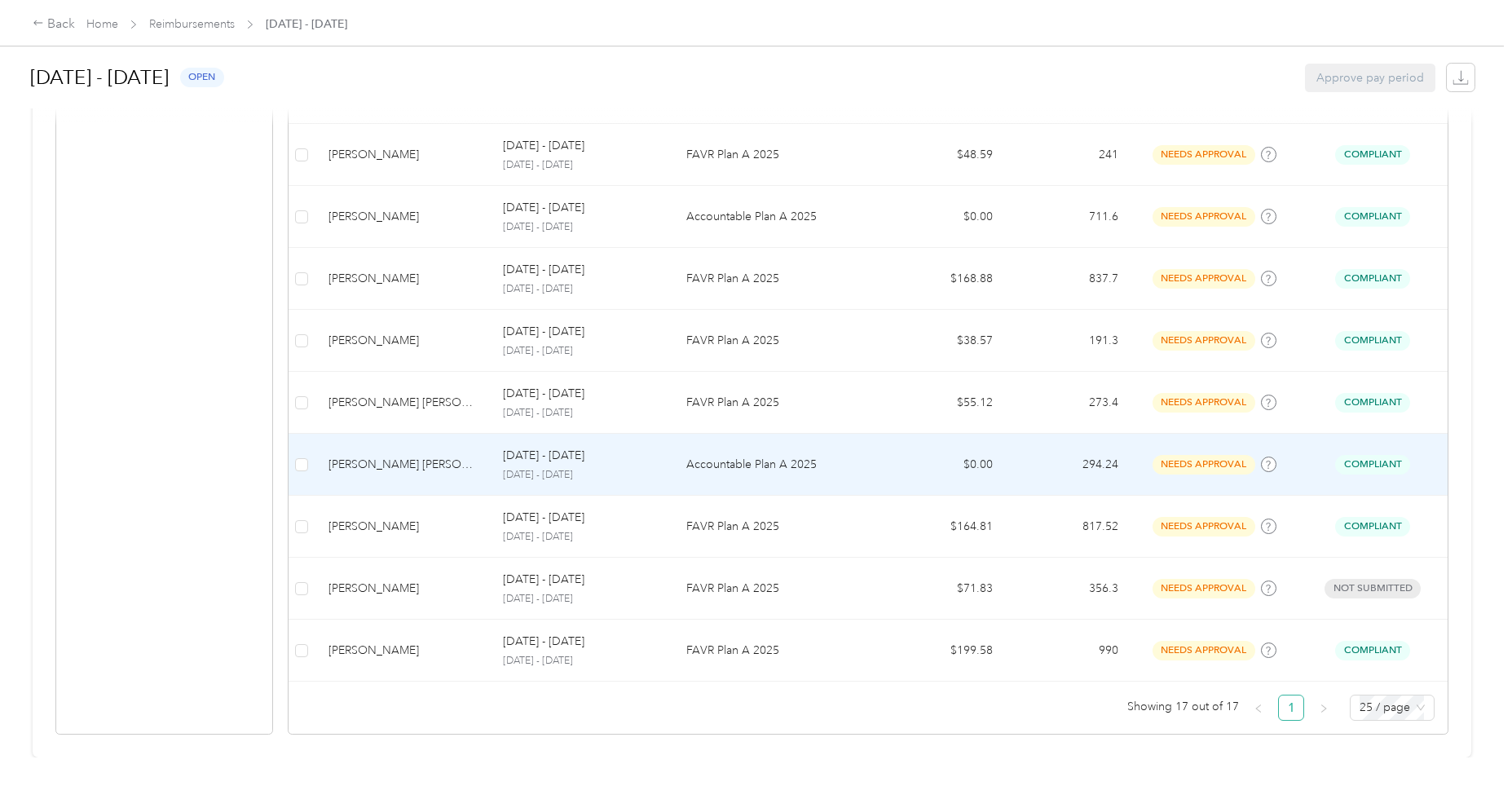
click at [745, 456] on p "Accountable Plan A 2025" at bounding box center [777, 465] width 182 height 18
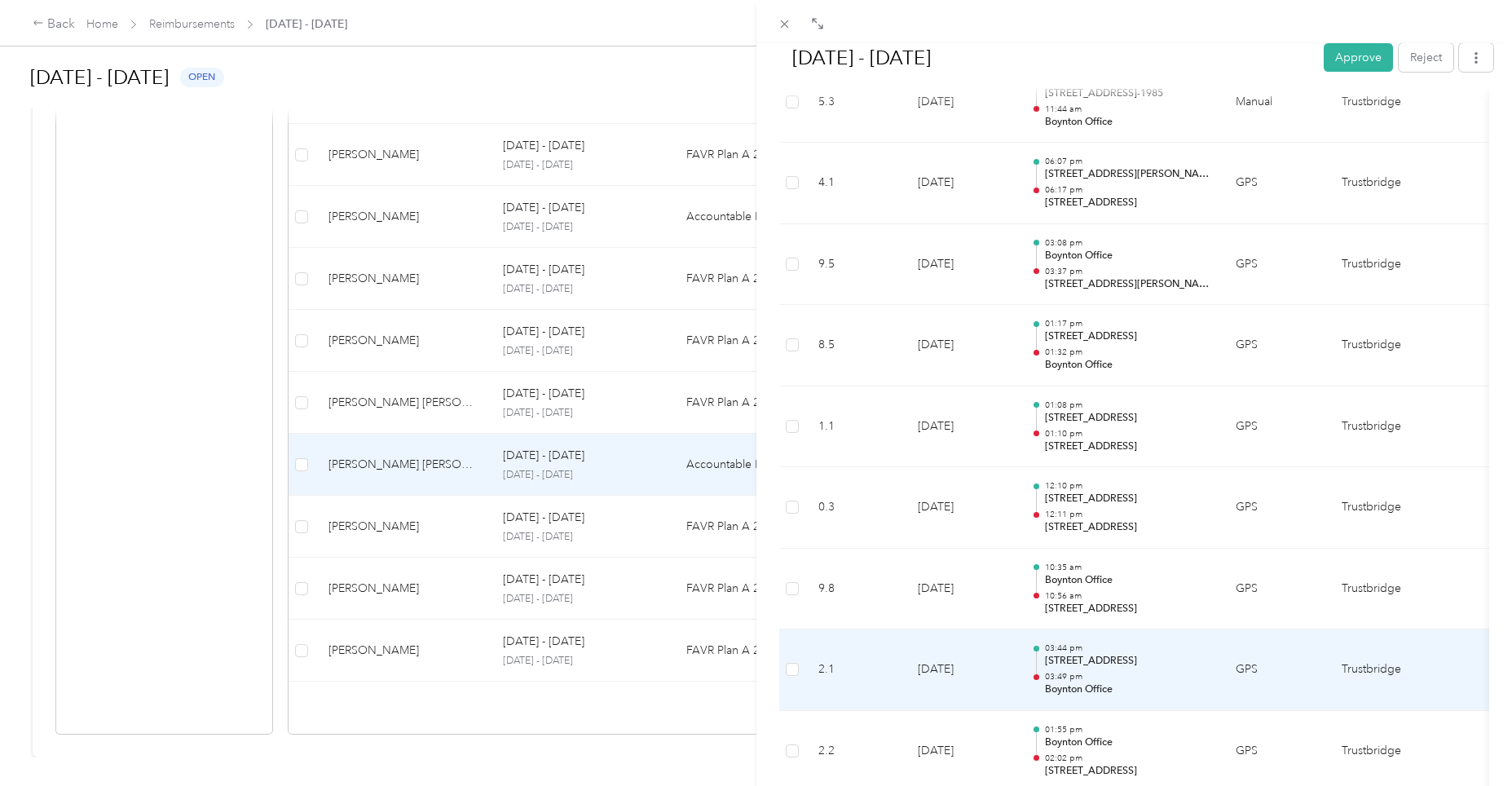
scroll to position [81, 0]
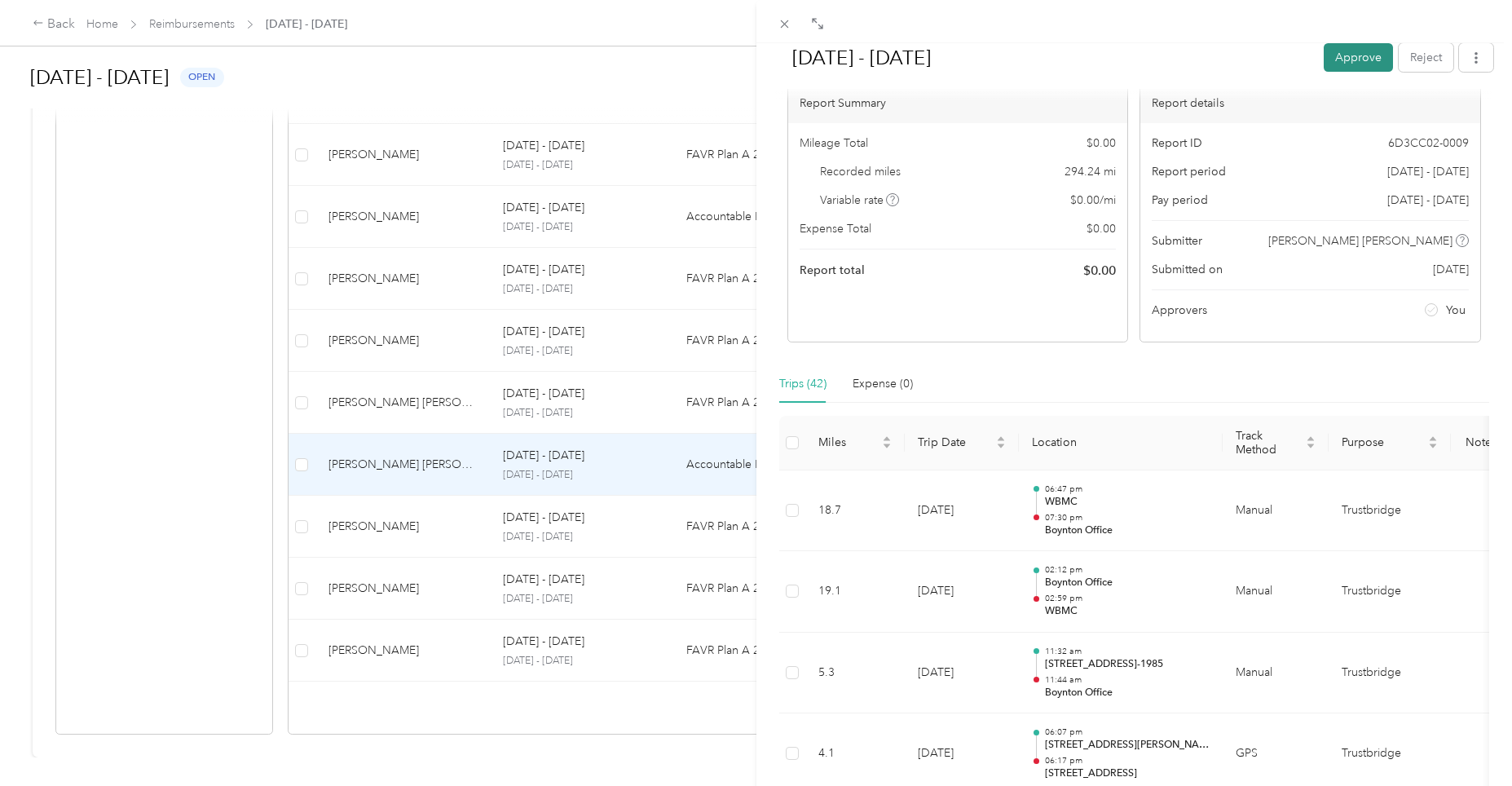
click at [1353, 56] on button "Approve" at bounding box center [1359, 57] width 70 height 28
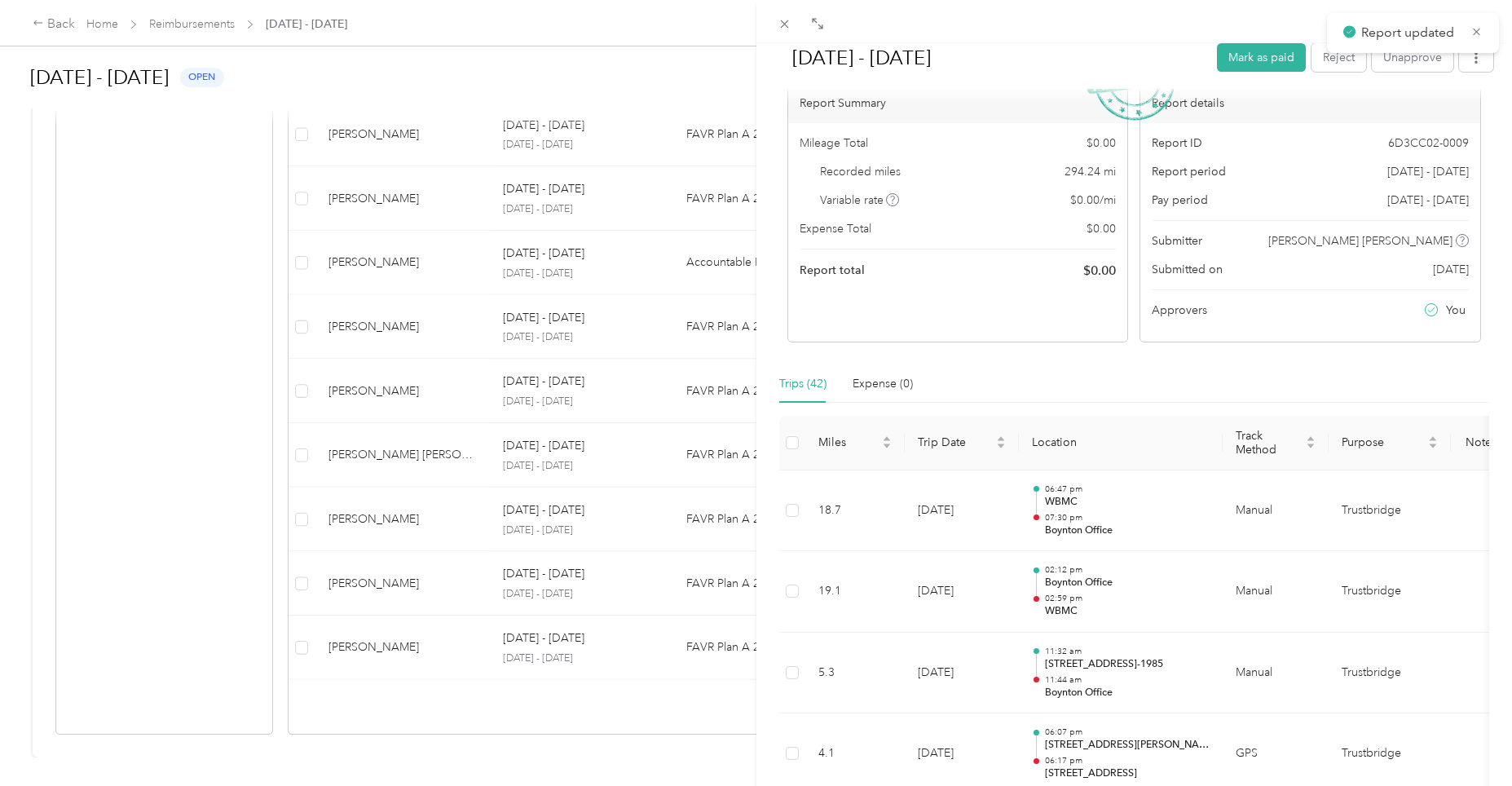
scroll to position [906, 0]
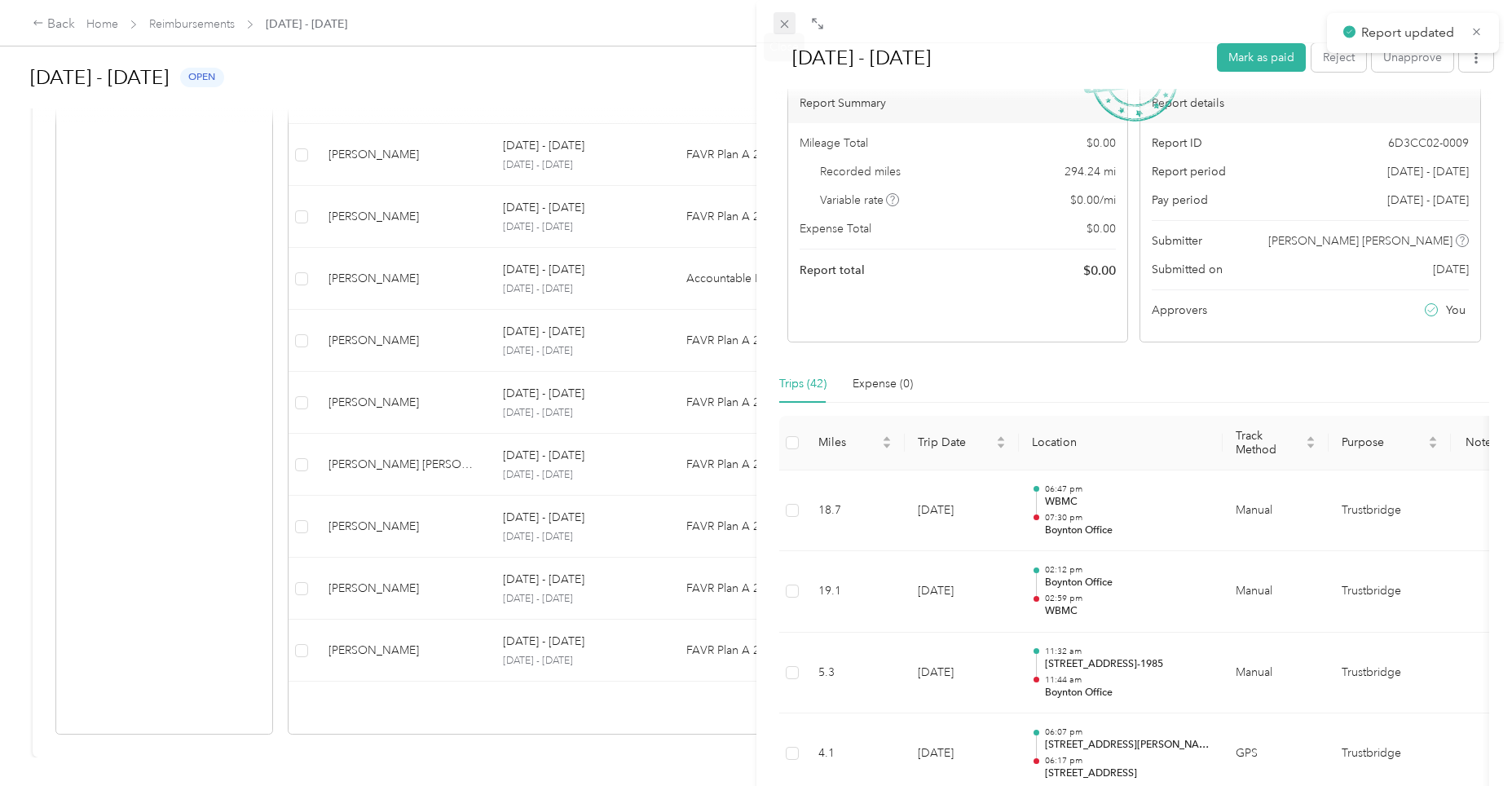
click at [783, 27] on icon at bounding box center [784, 24] width 14 height 14
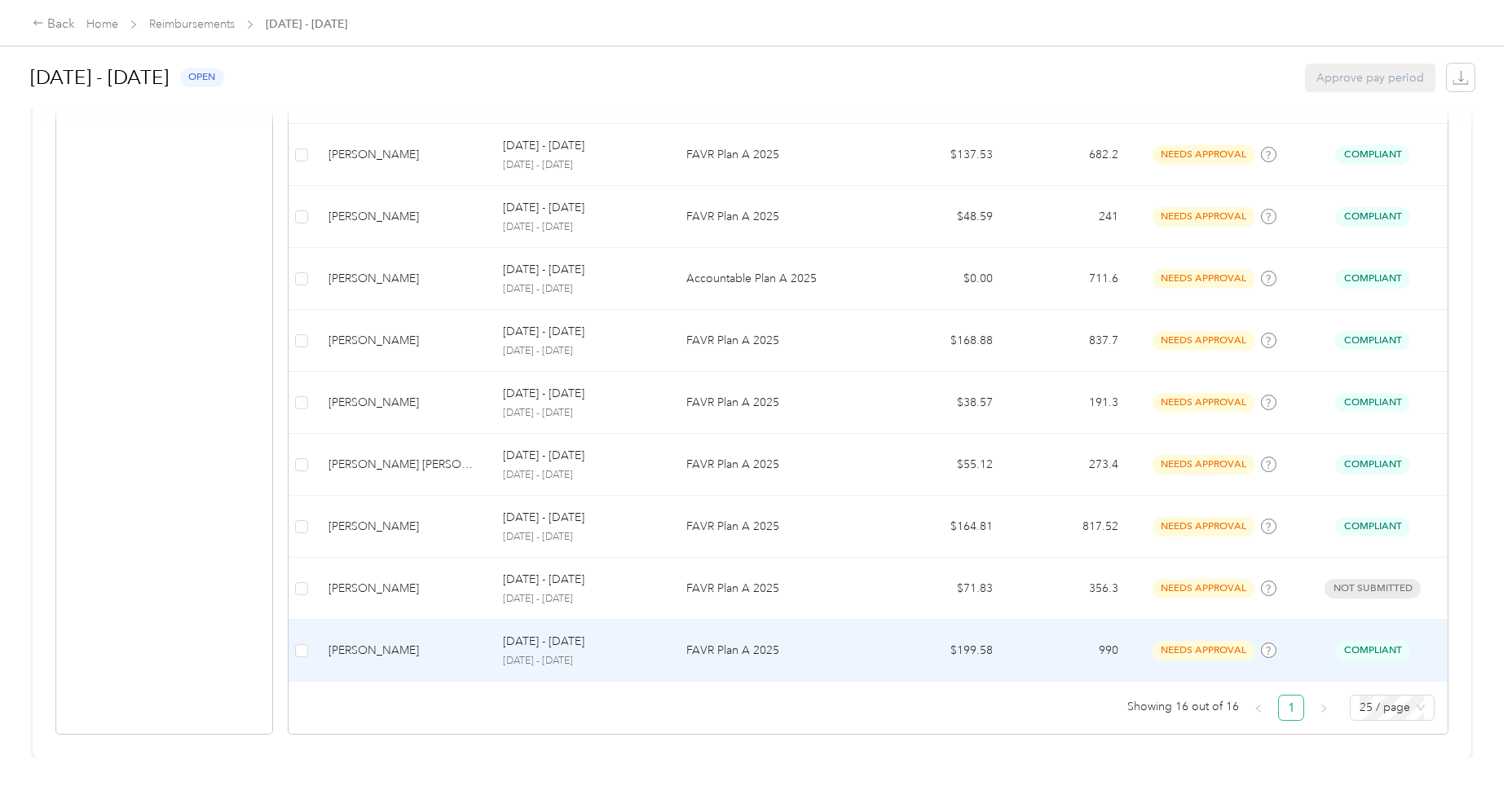
click at [586, 640] on div "[DATE] - [DATE] [DATE] - [DATE]" at bounding box center [582, 650] width 157 height 35
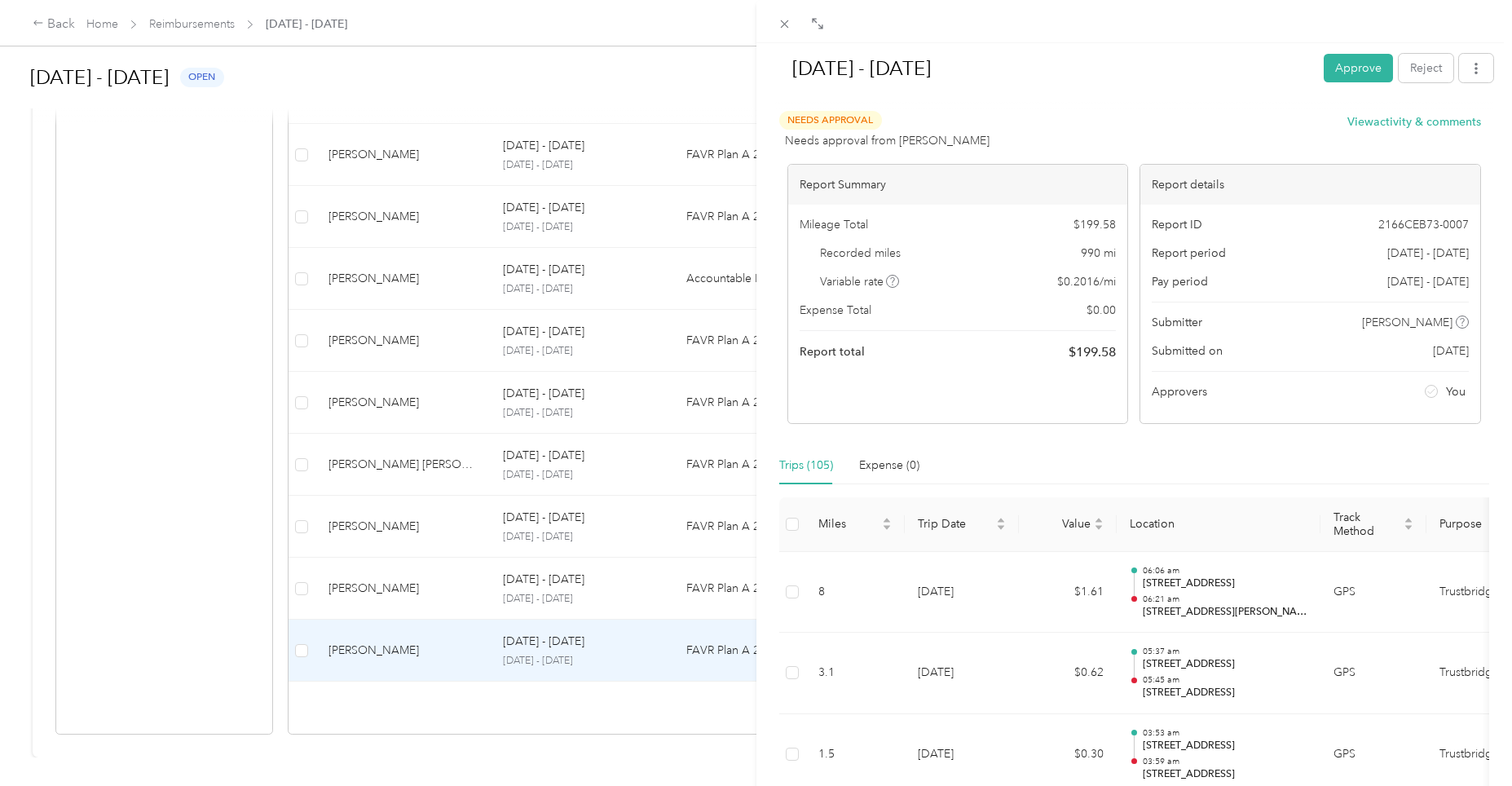
click at [1338, 72] on button "Approve" at bounding box center [1359, 68] width 70 height 28
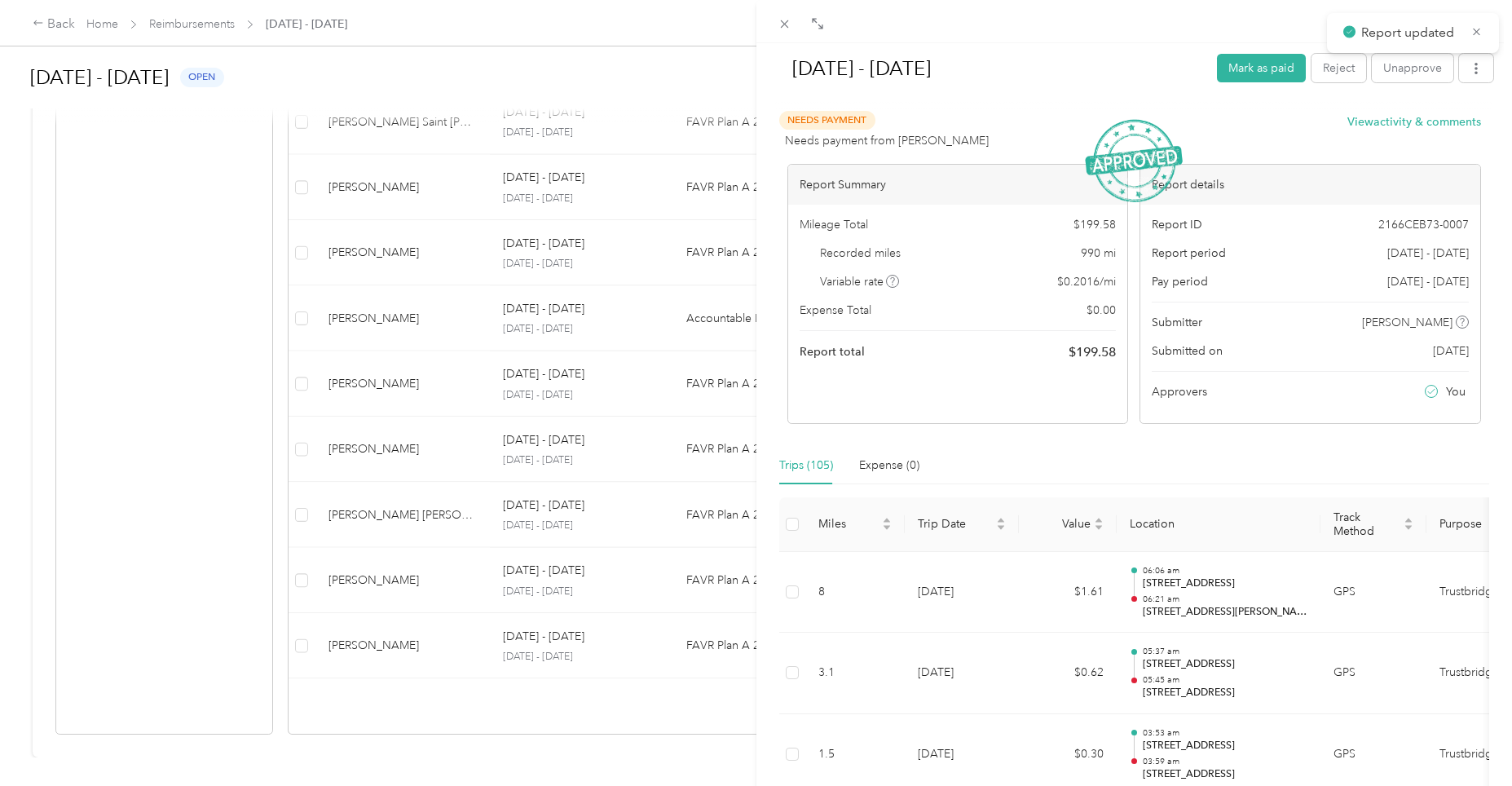
scroll to position [844, 0]
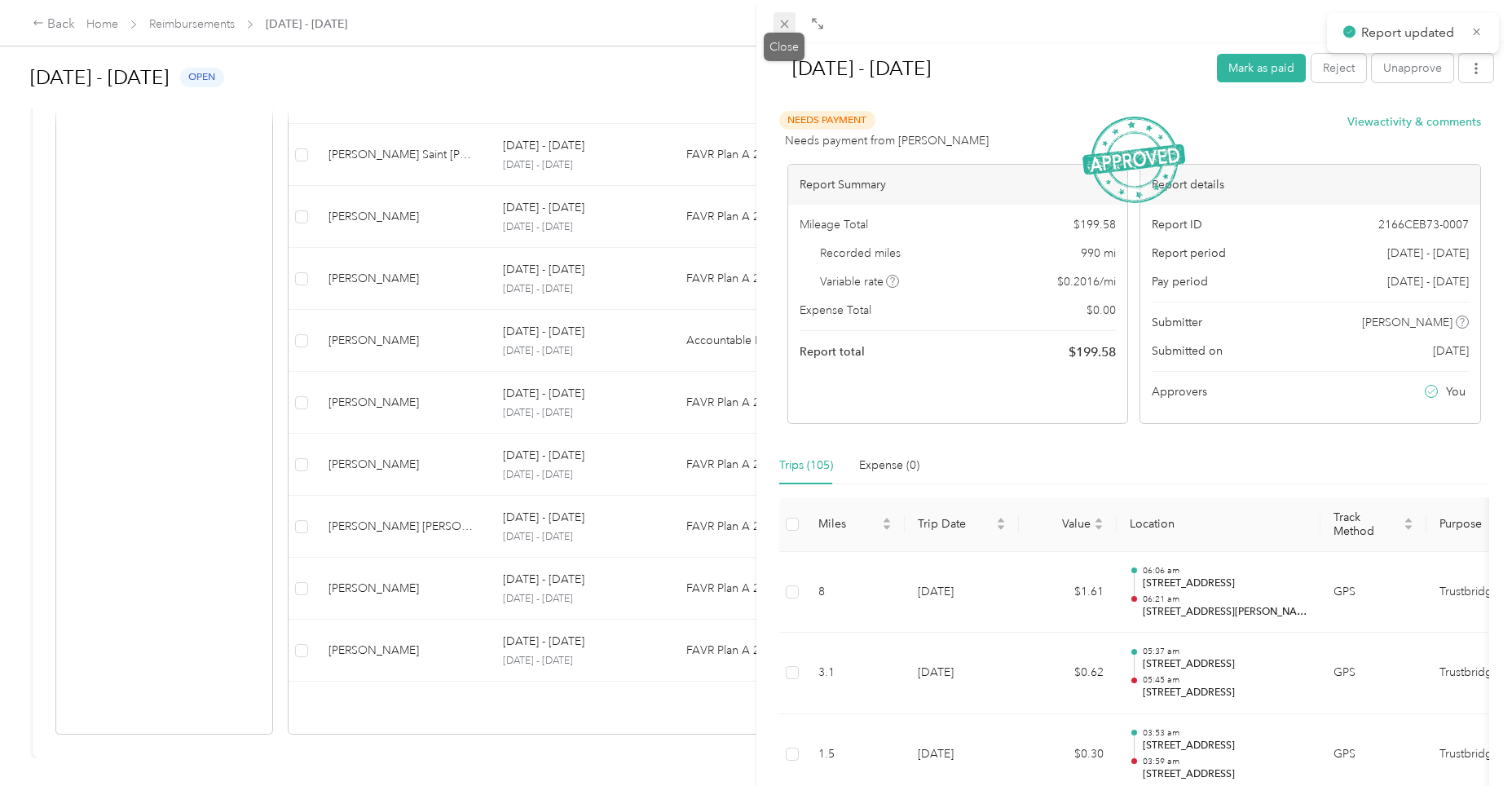
click at [784, 27] on icon at bounding box center [784, 24] width 14 height 14
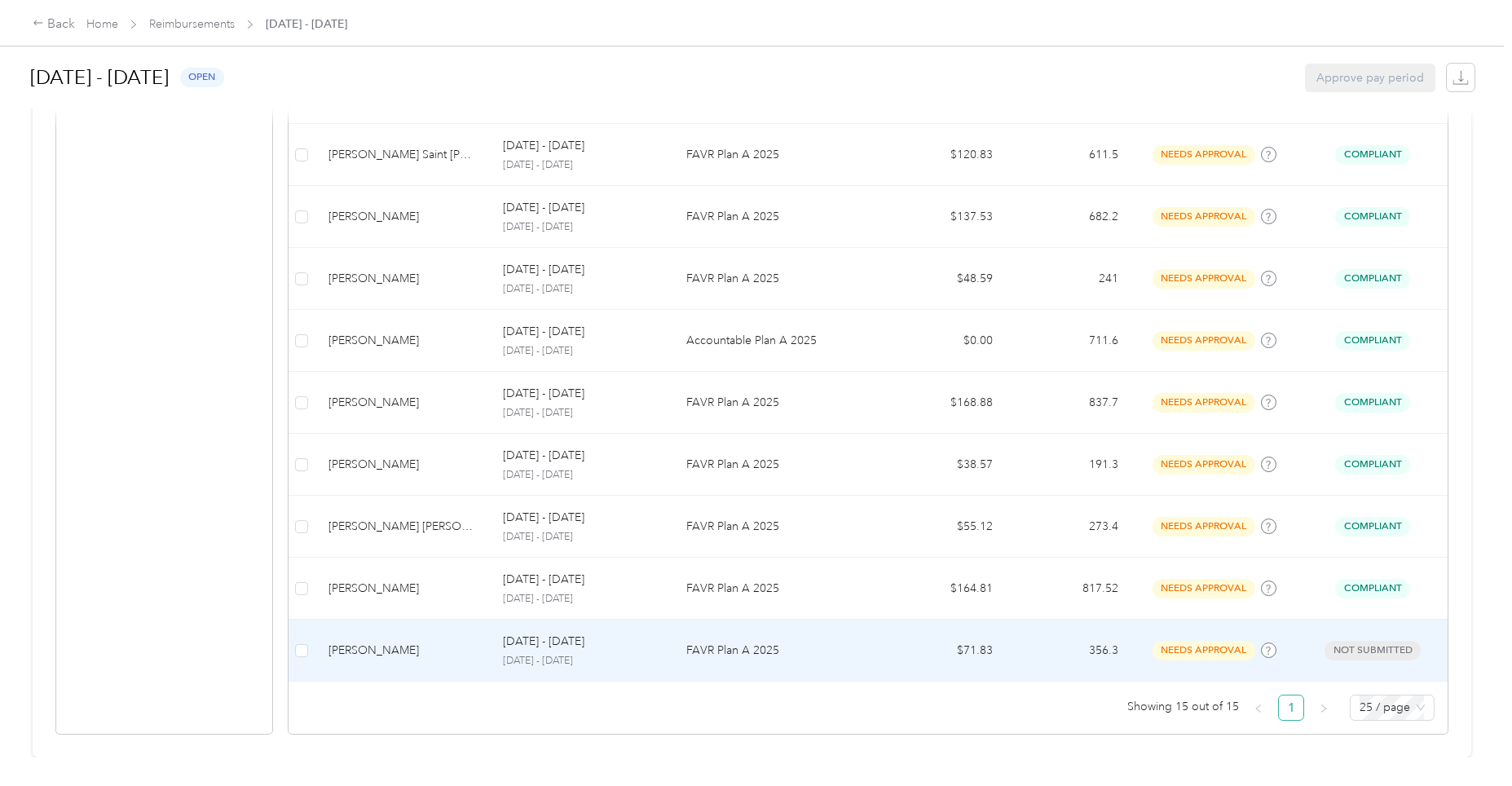
click at [553, 634] on p "[DATE] - [DATE]" at bounding box center [544, 641] width 81 height 18
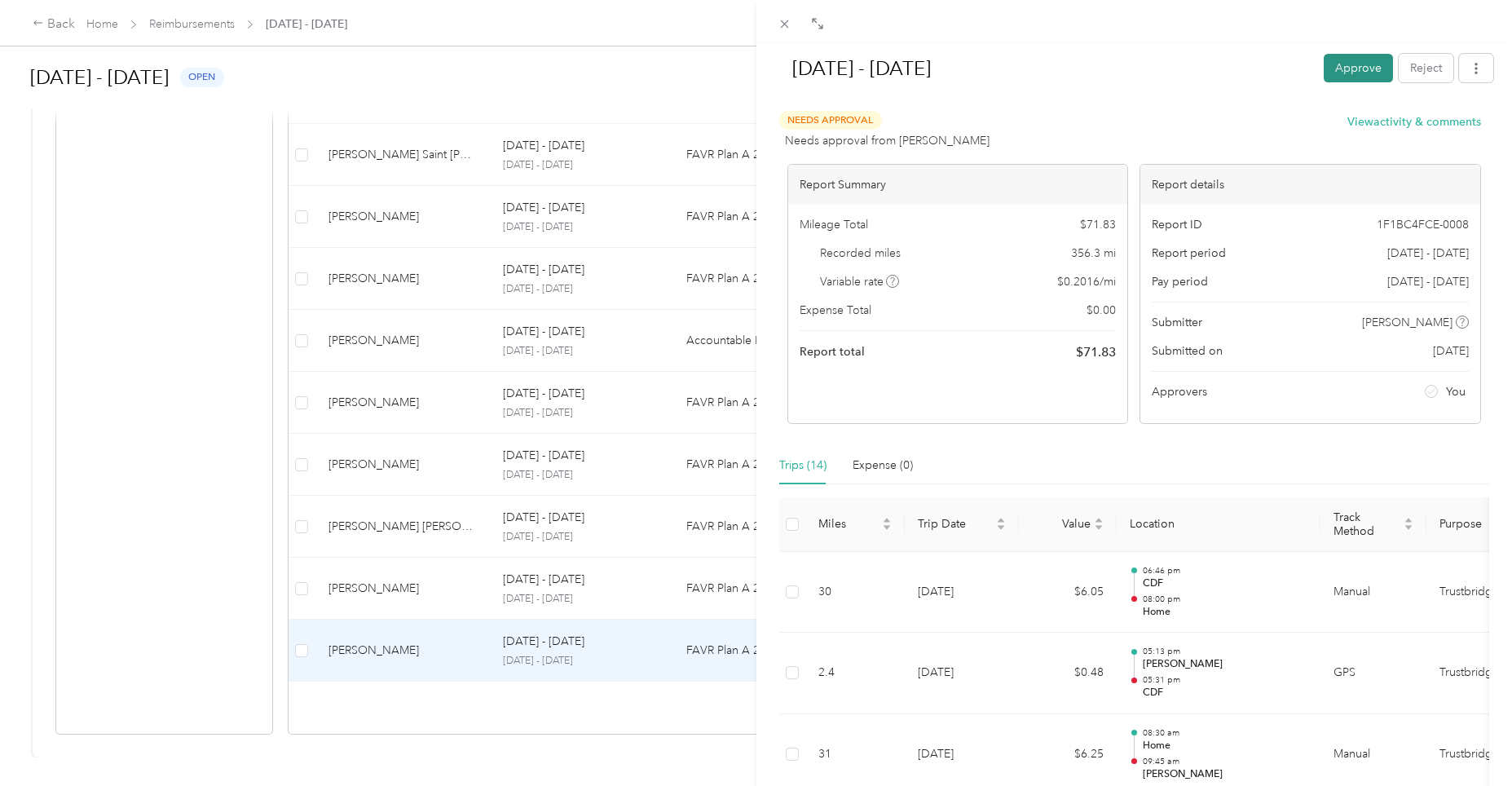
click at [1345, 70] on button "Approve" at bounding box center [1359, 68] width 70 height 28
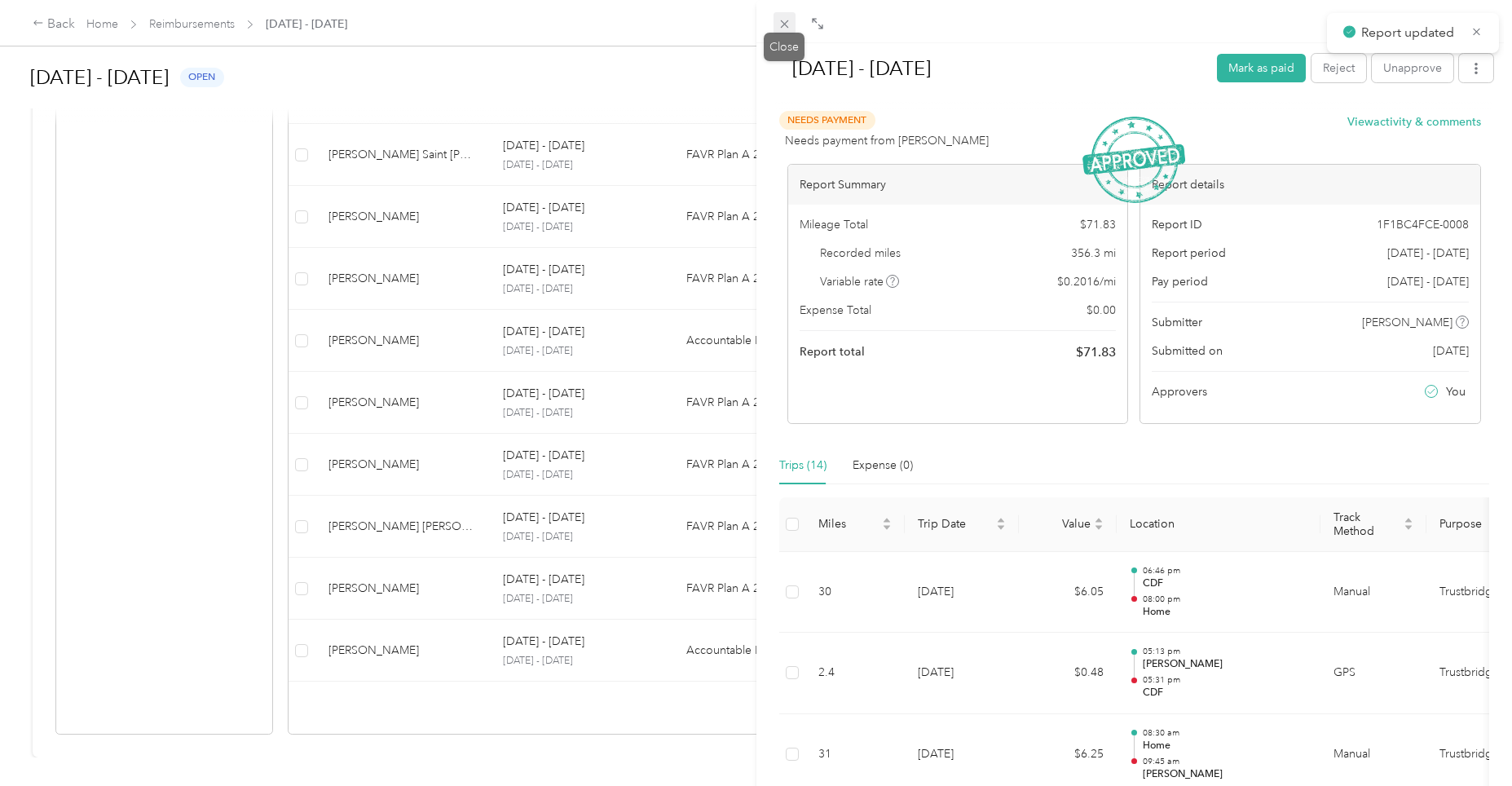
click at [783, 23] on icon at bounding box center [783, 24] width 8 height 8
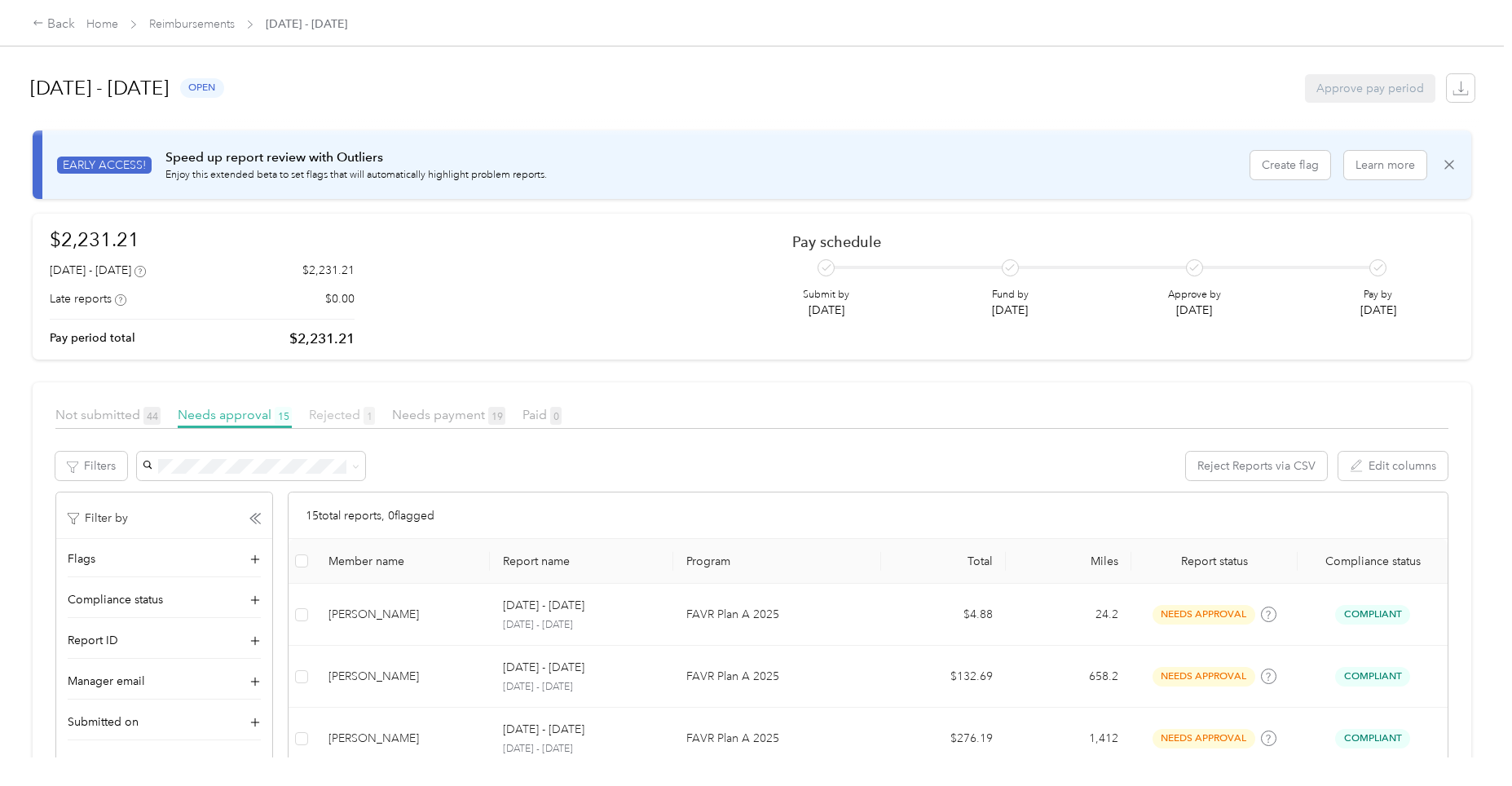
click at [333, 415] on span "Rejected 1" at bounding box center [342, 414] width 66 height 16
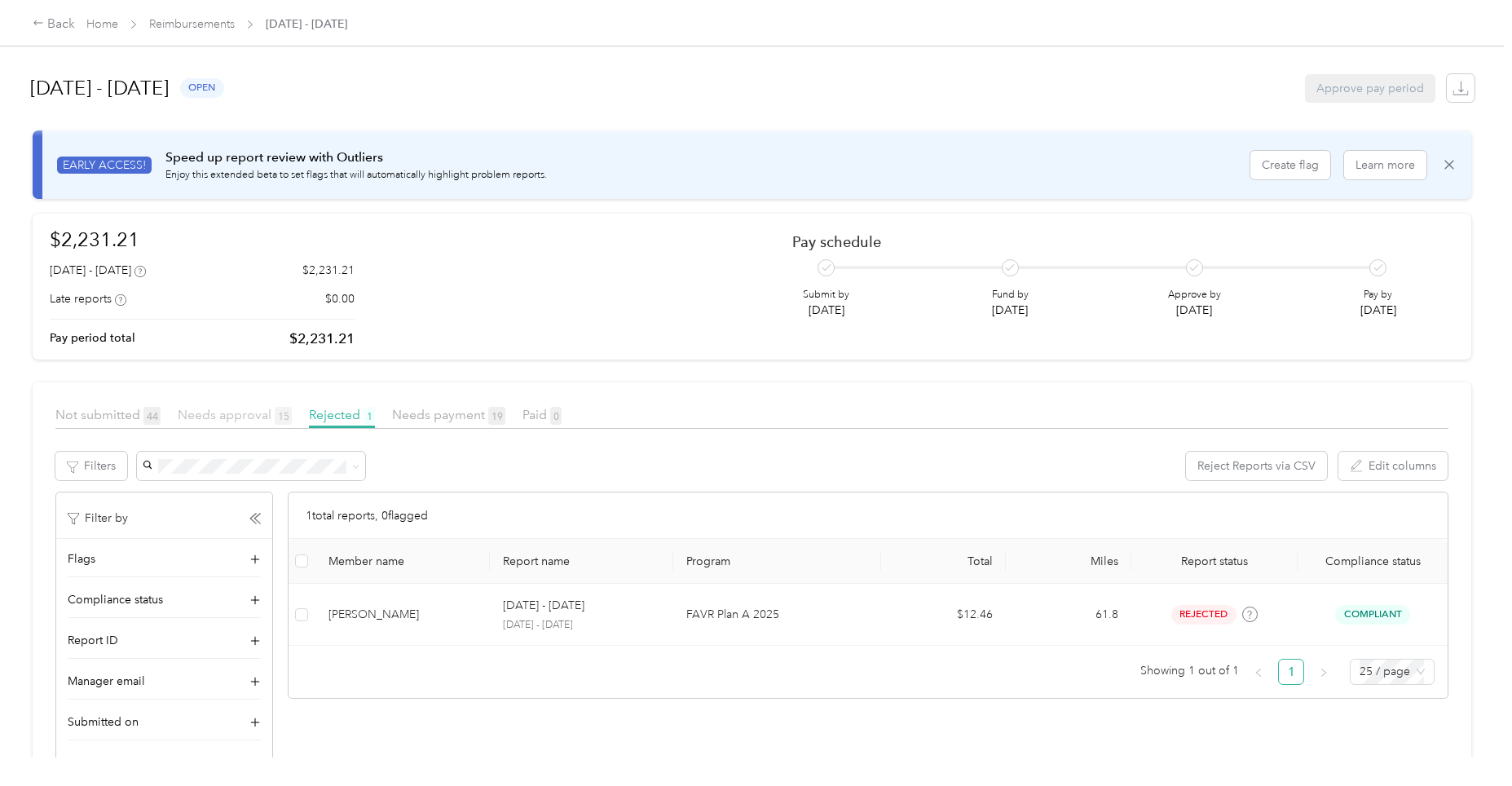
click at [223, 415] on span "Needs approval 15" at bounding box center [234, 414] width 114 height 16
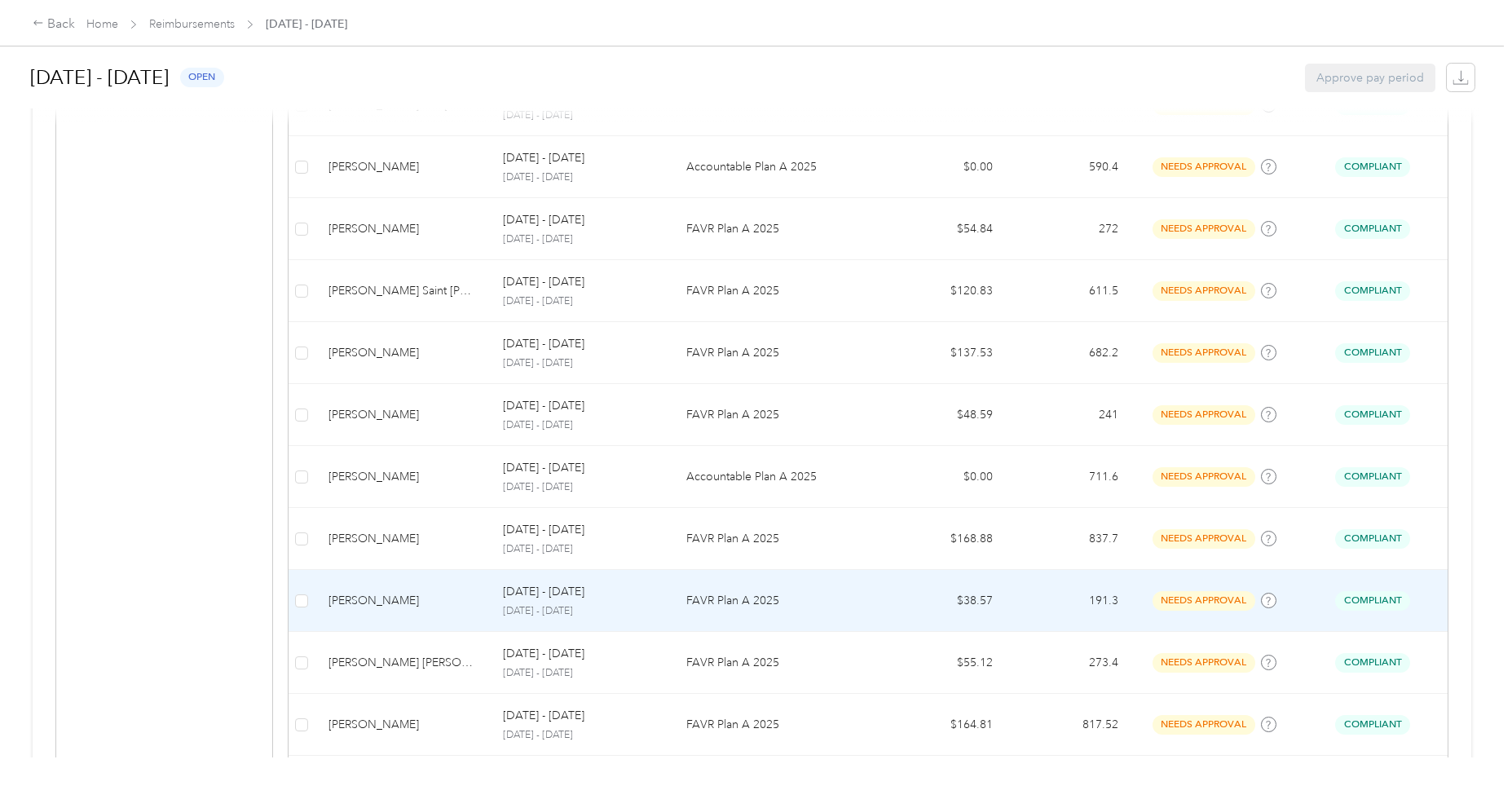
scroll to position [844, 0]
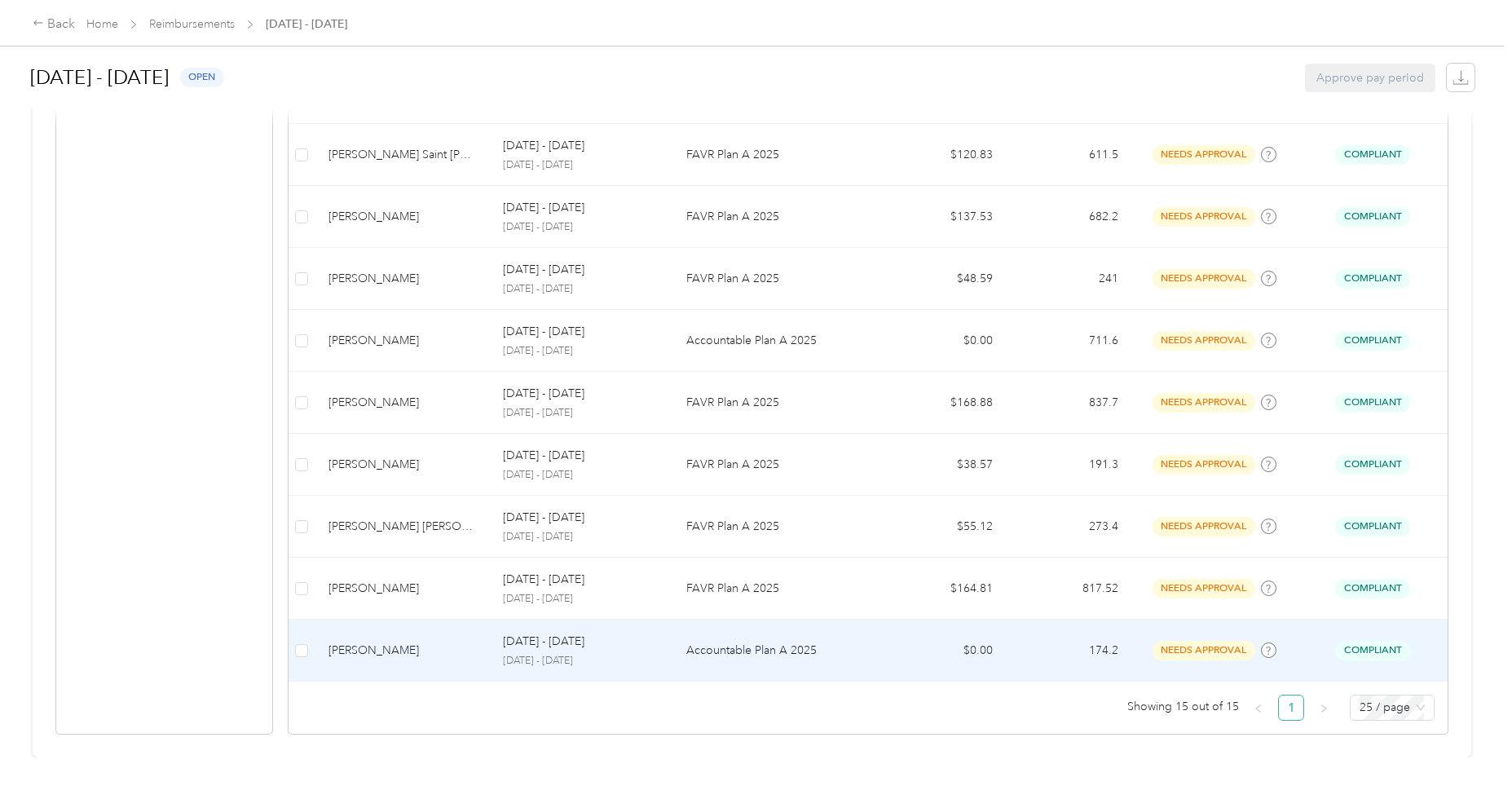
click at [743, 641] on p "Accountable Plan A 2025" at bounding box center [777, 651] width 182 height 18
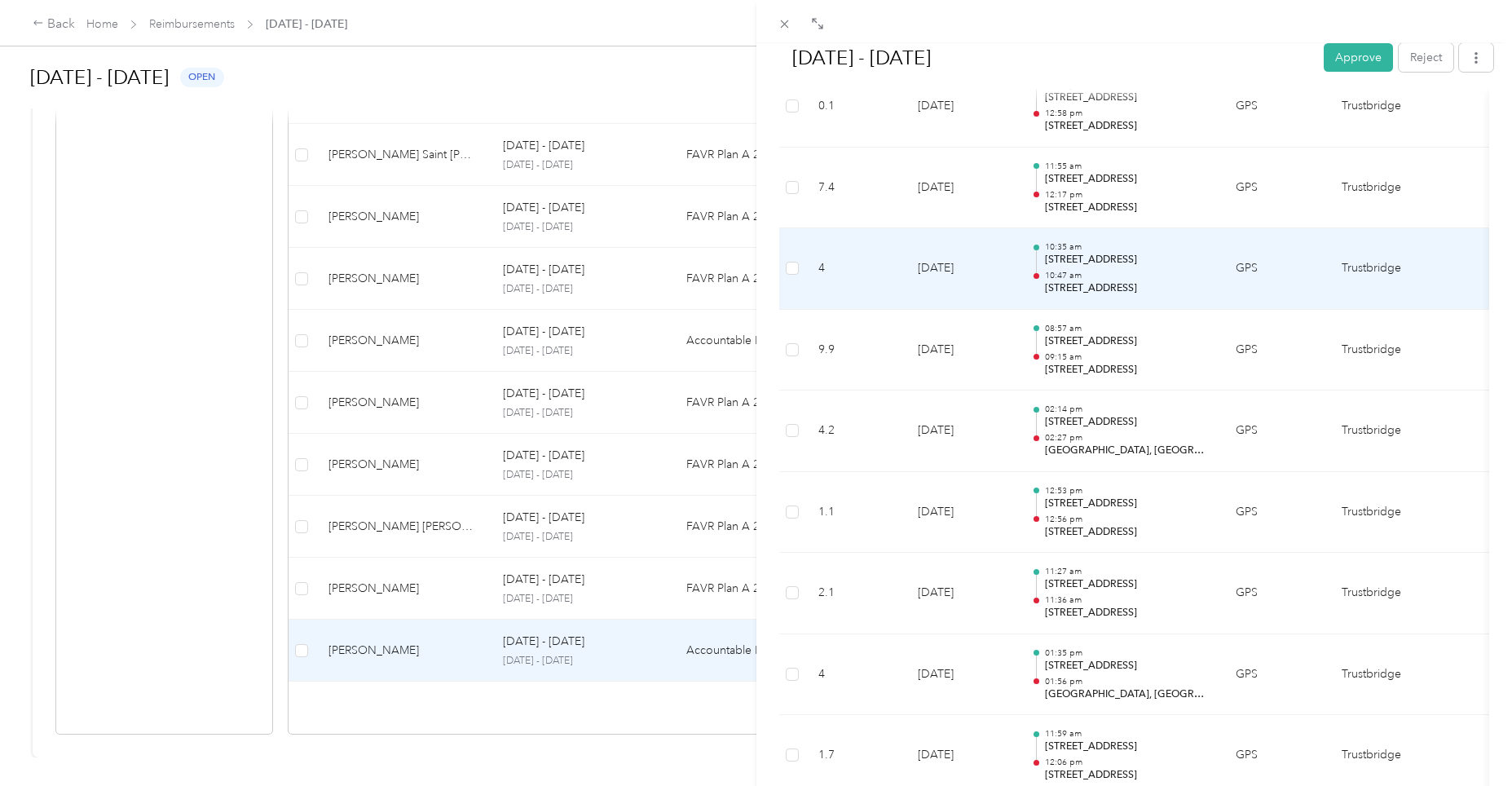
scroll to position [2363, 0]
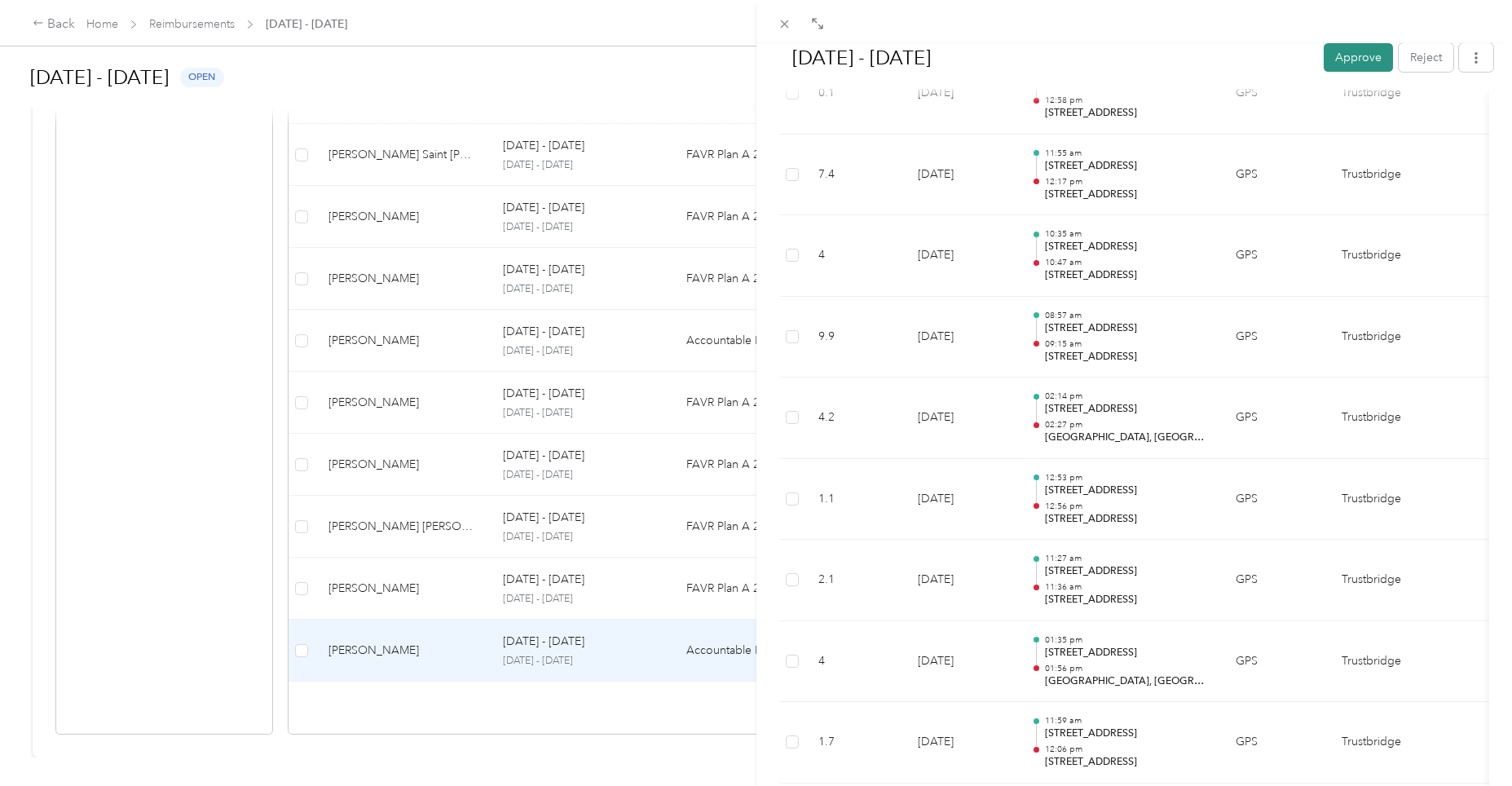
click at [1353, 66] on button "Approve" at bounding box center [1359, 57] width 70 height 28
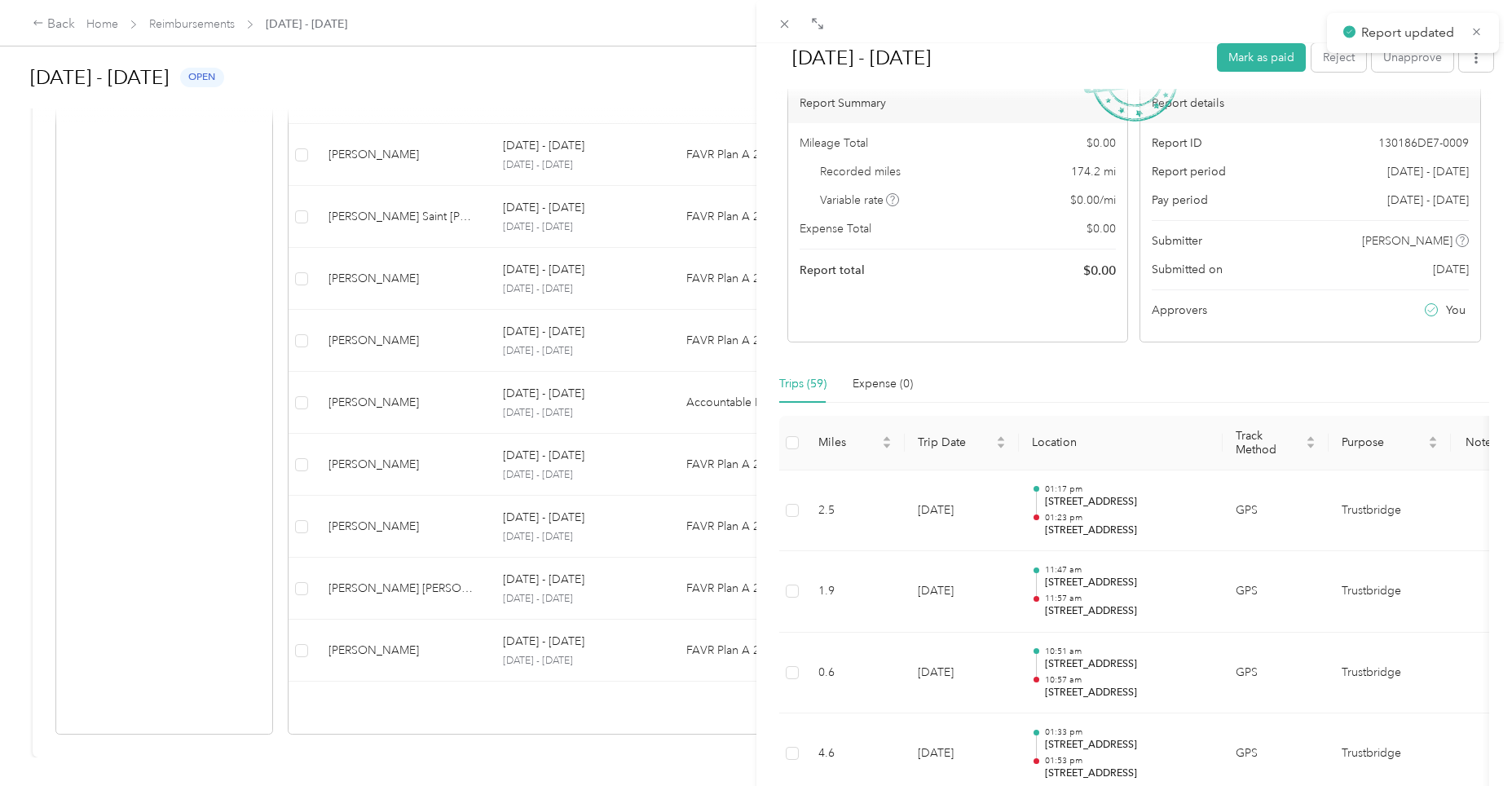
scroll to position [0, 0]
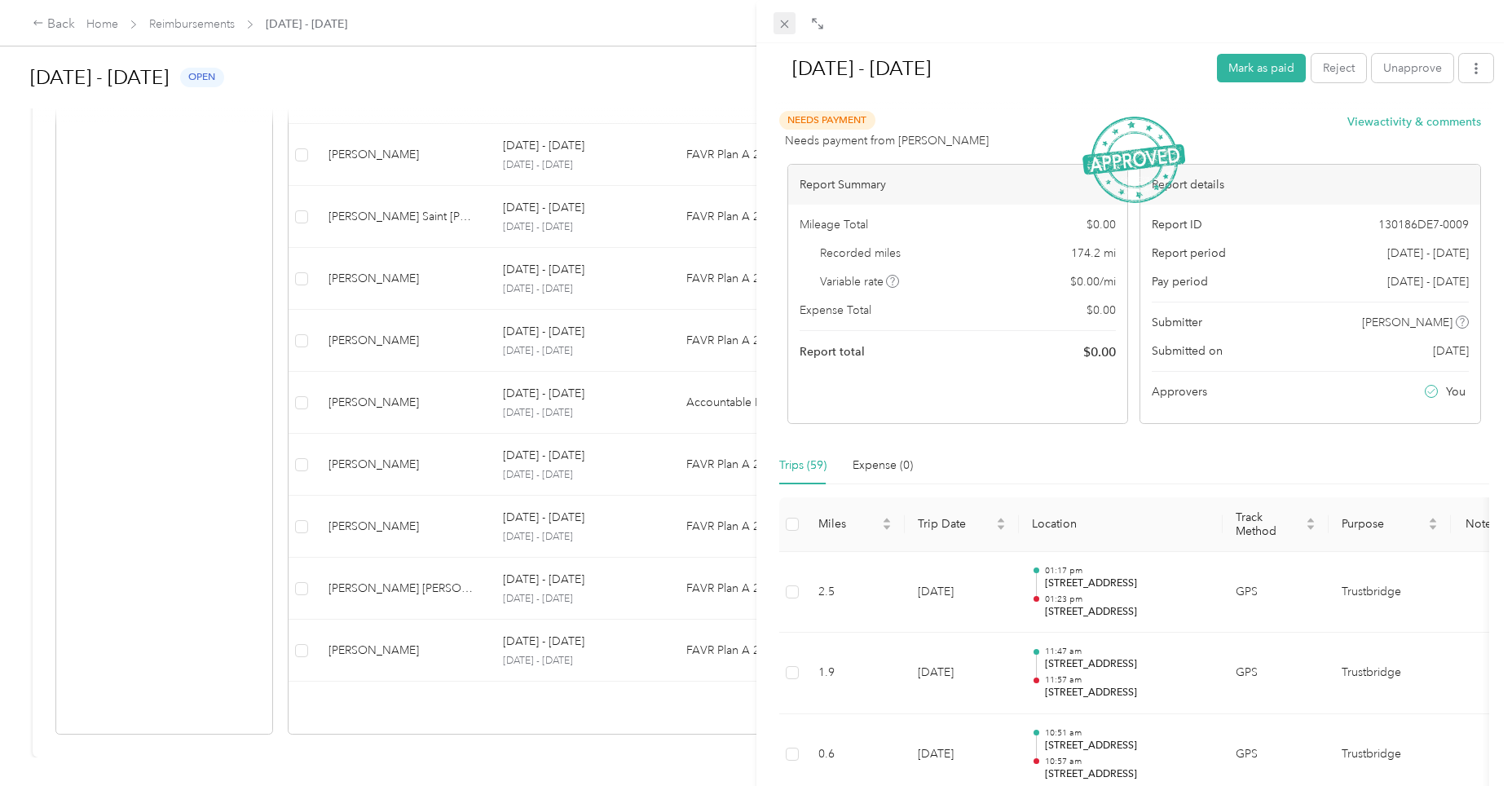
click at [783, 27] on icon at bounding box center [784, 24] width 14 height 14
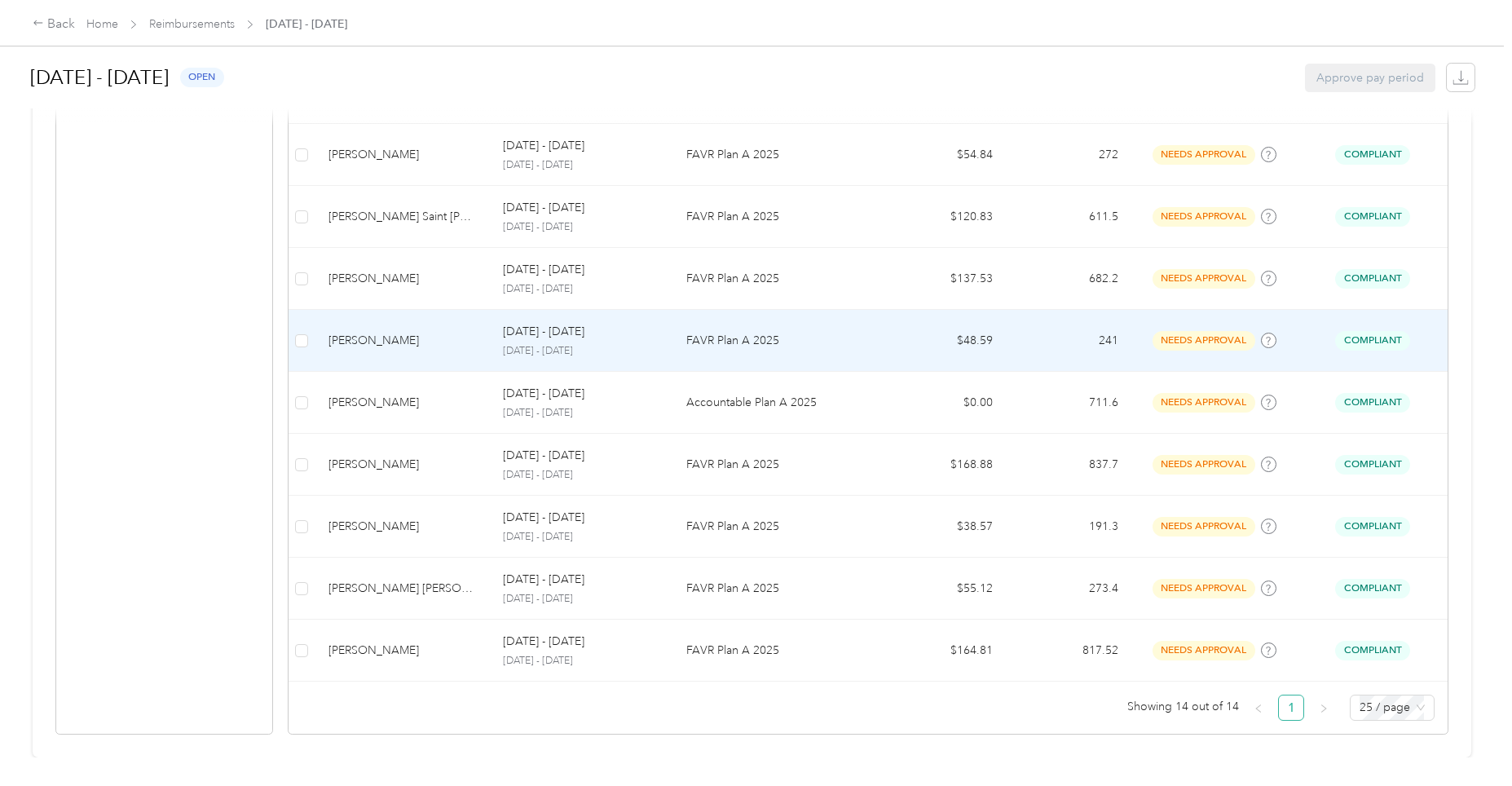
scroll to position [211, 0]
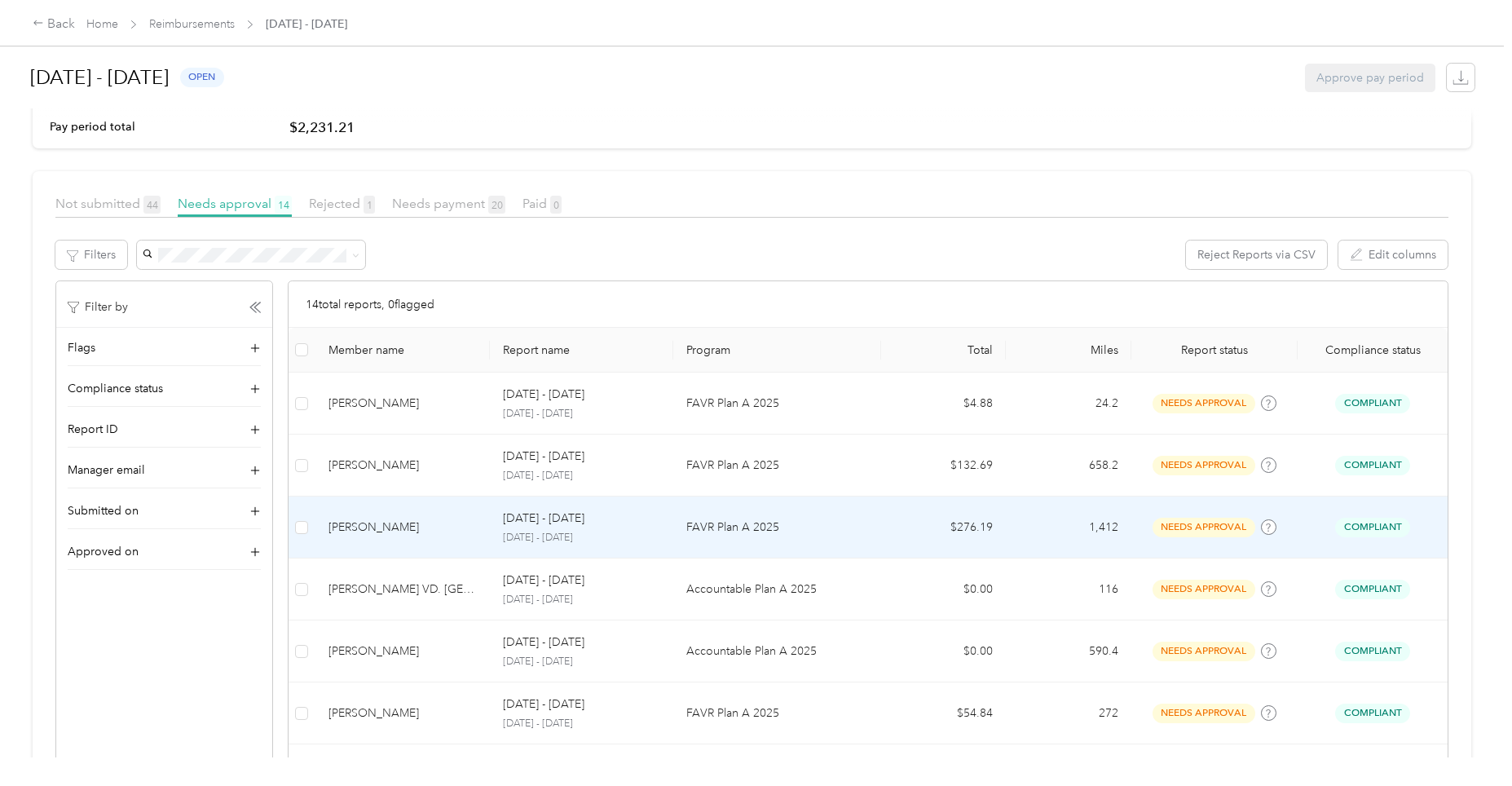
click at [569, 528] on div "[DATE] - [DATE] [DATE] - [DATE]" at bounding box center [582, 527] width 157 height 35
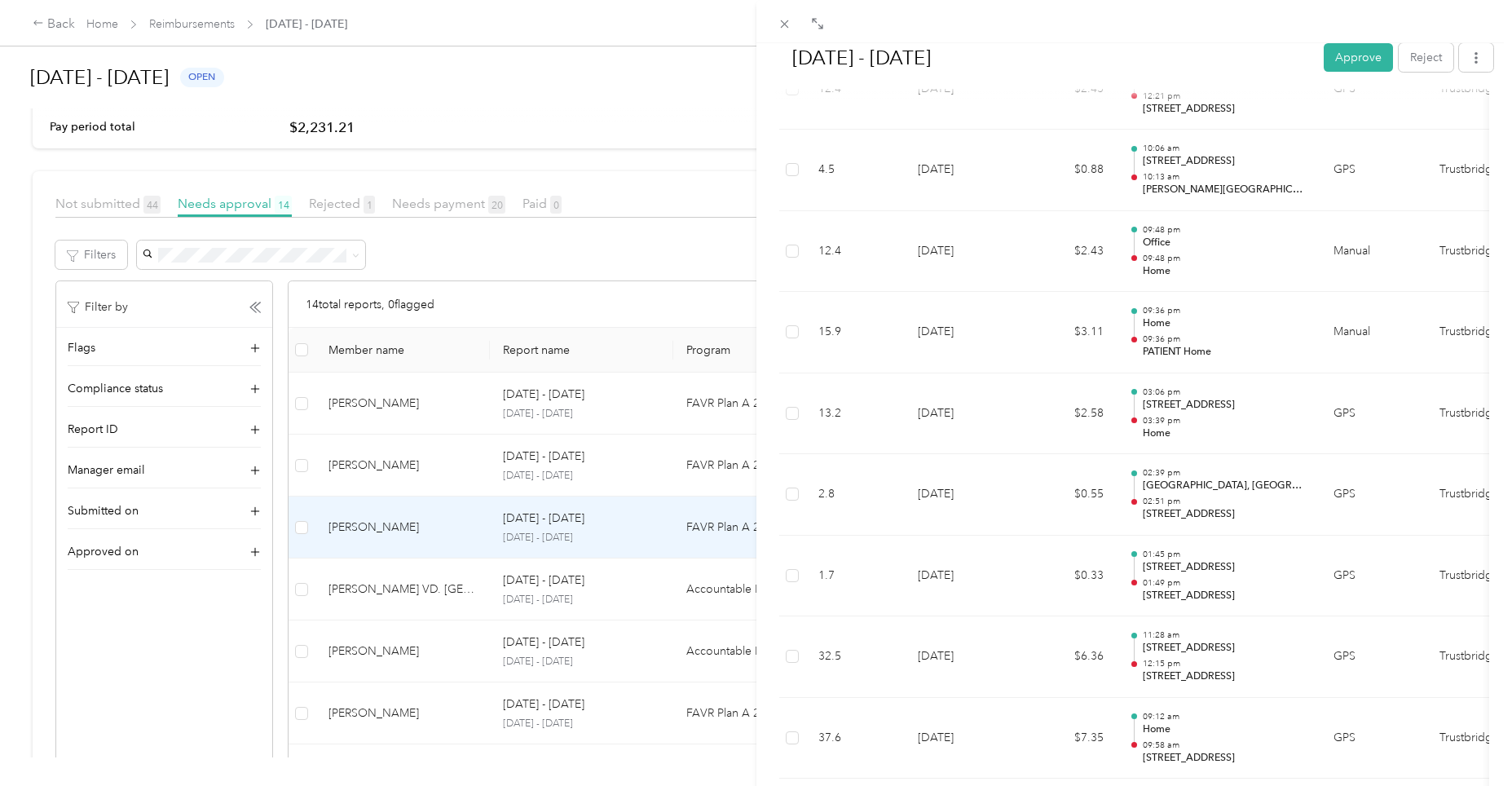
scroll to position [3443, 0]
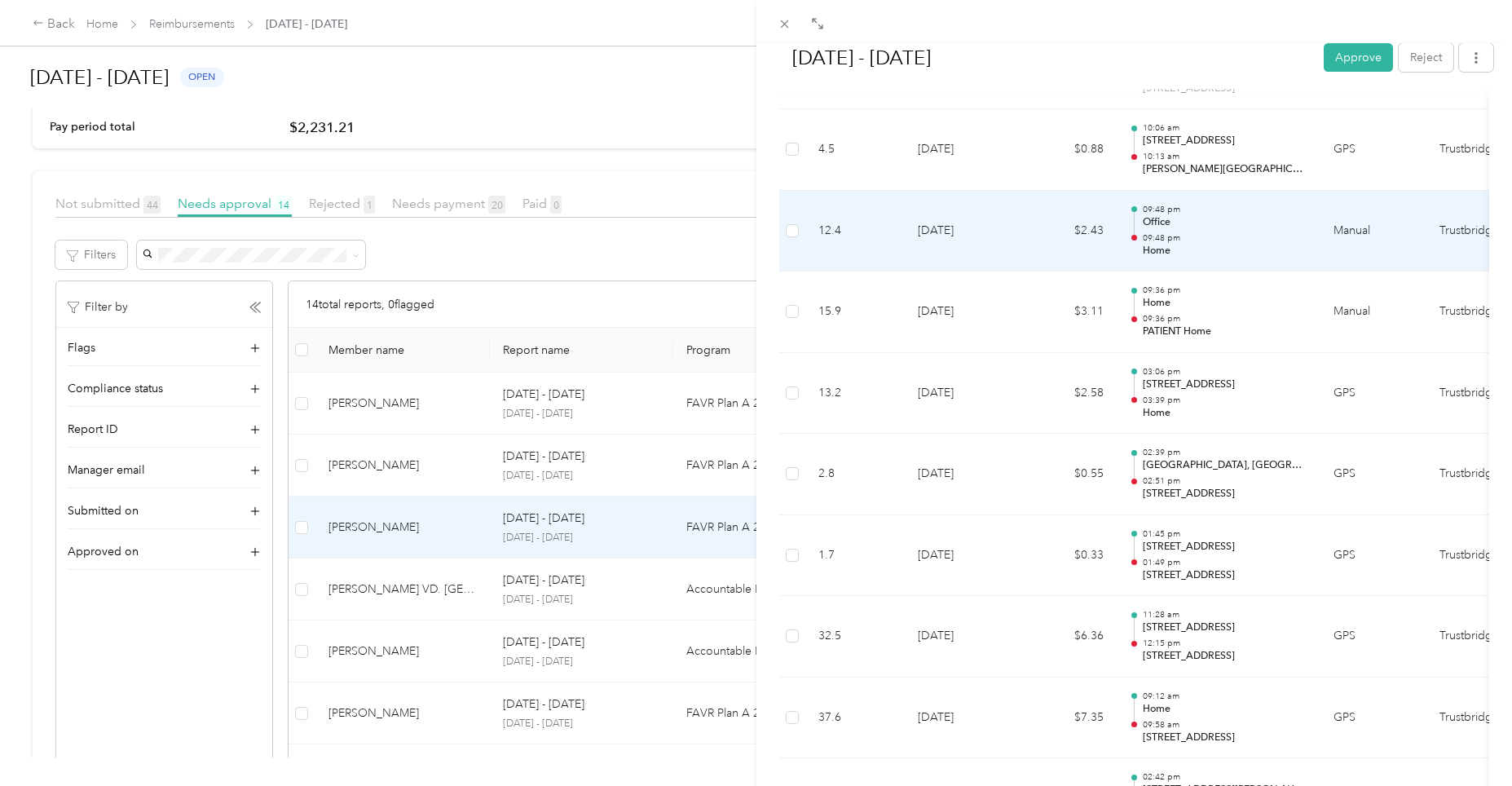
click at [1150, 216] on p "Office" at bounding box center [1226, 222] width 165 height 15
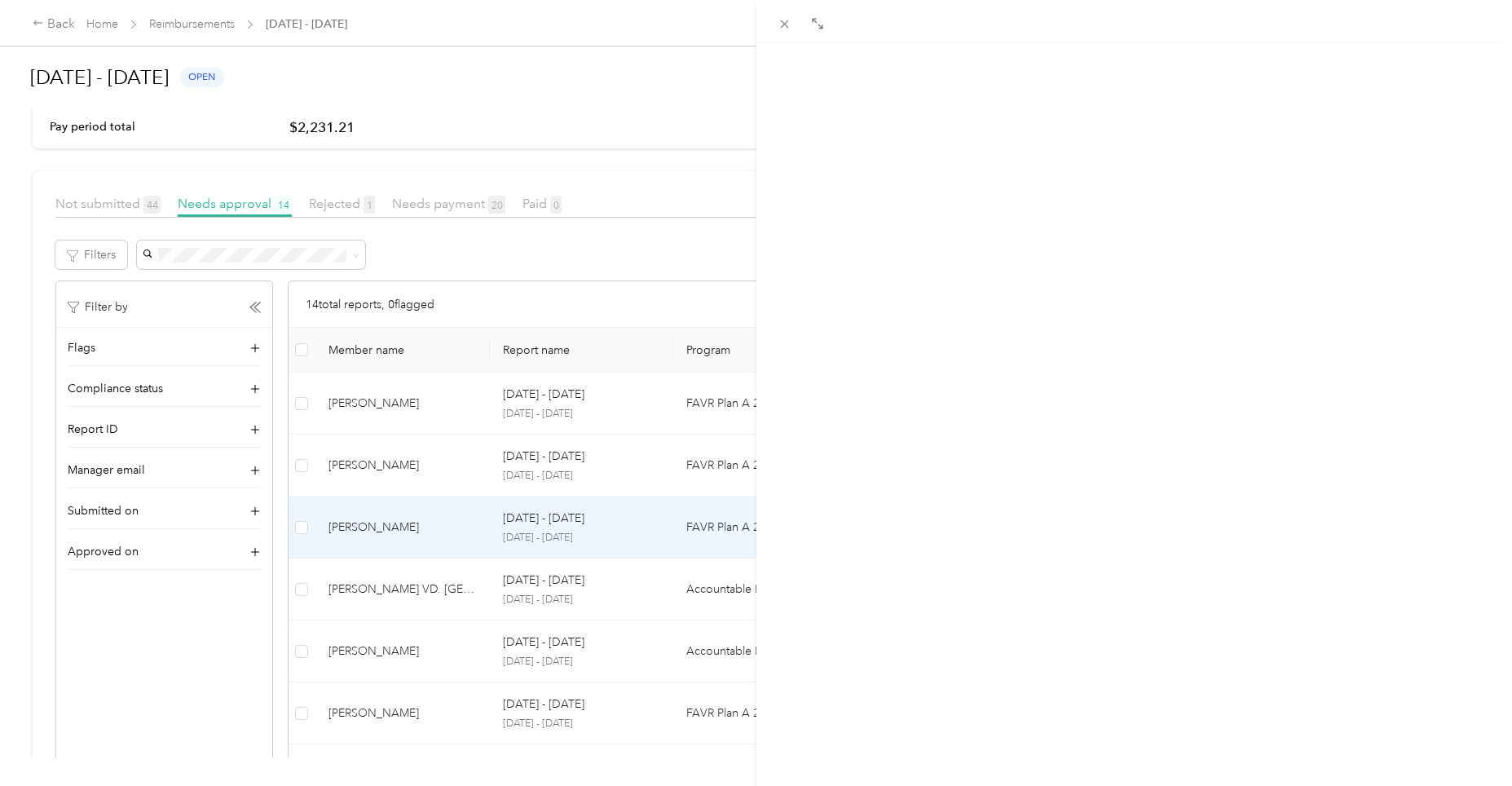
scroll to position [0, 0]
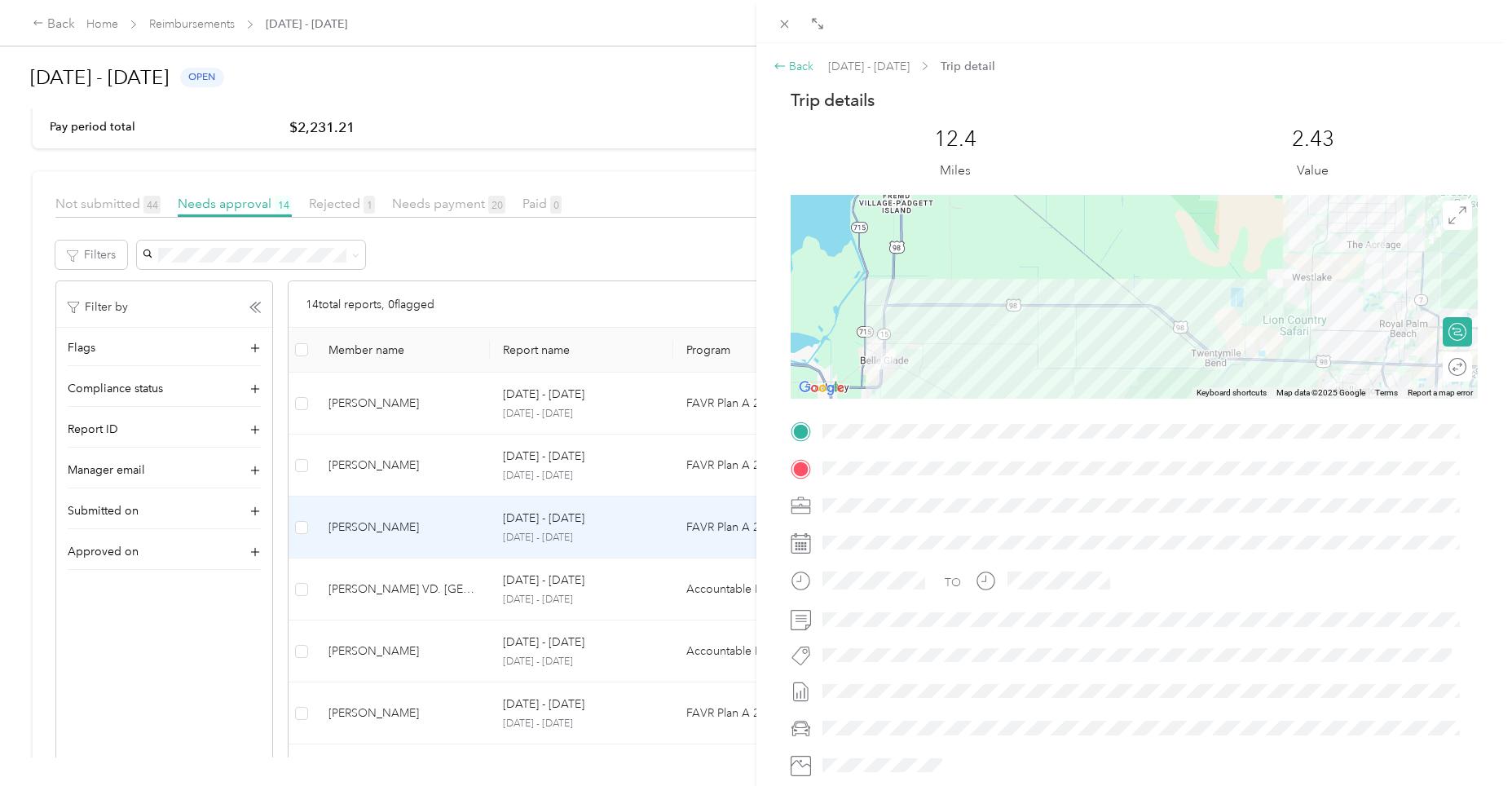
click at [798, 67] on div "Back" at bounding box center [794, 66] width 41 height 17
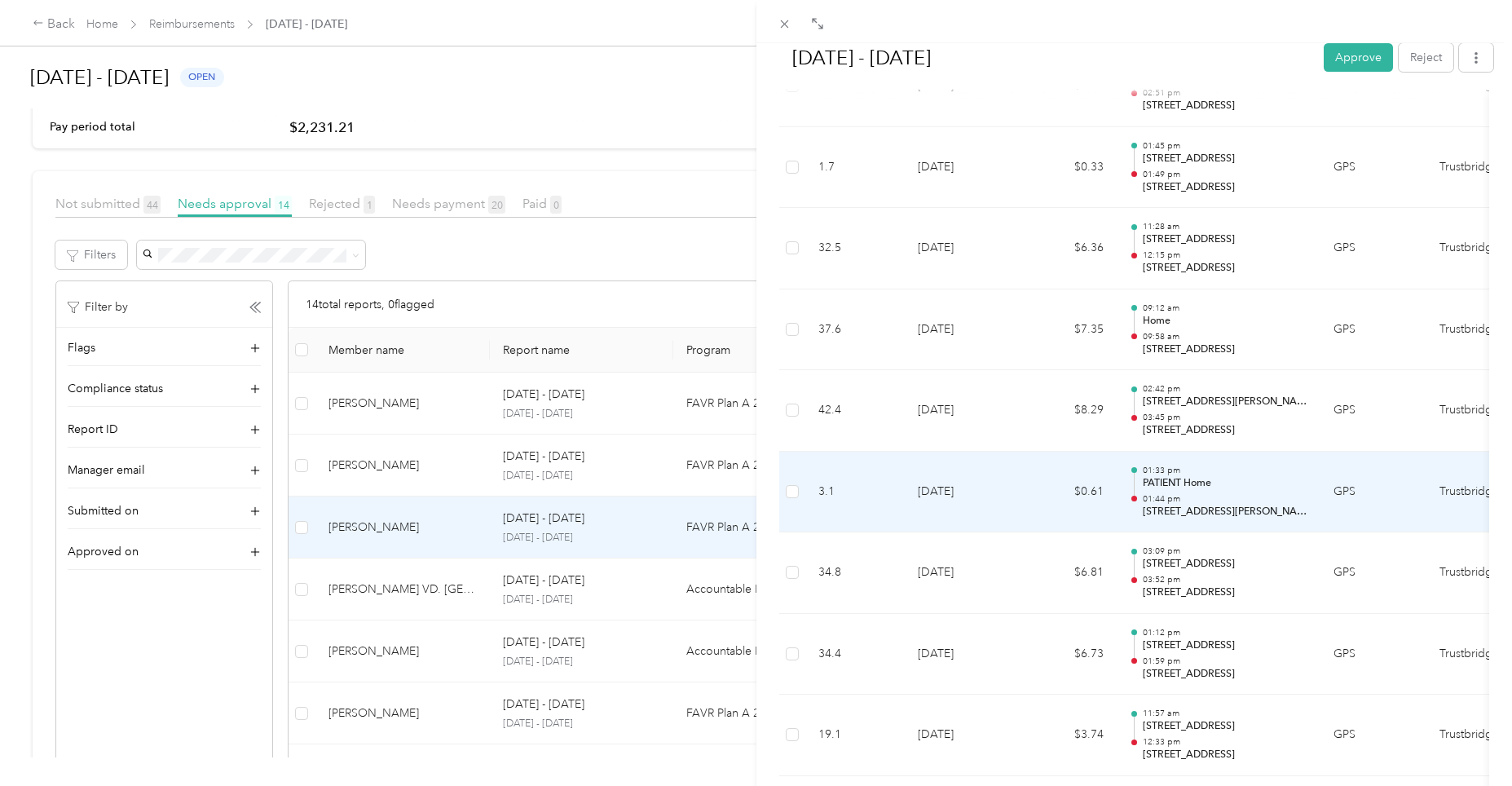
scroll to position [3423, 0]
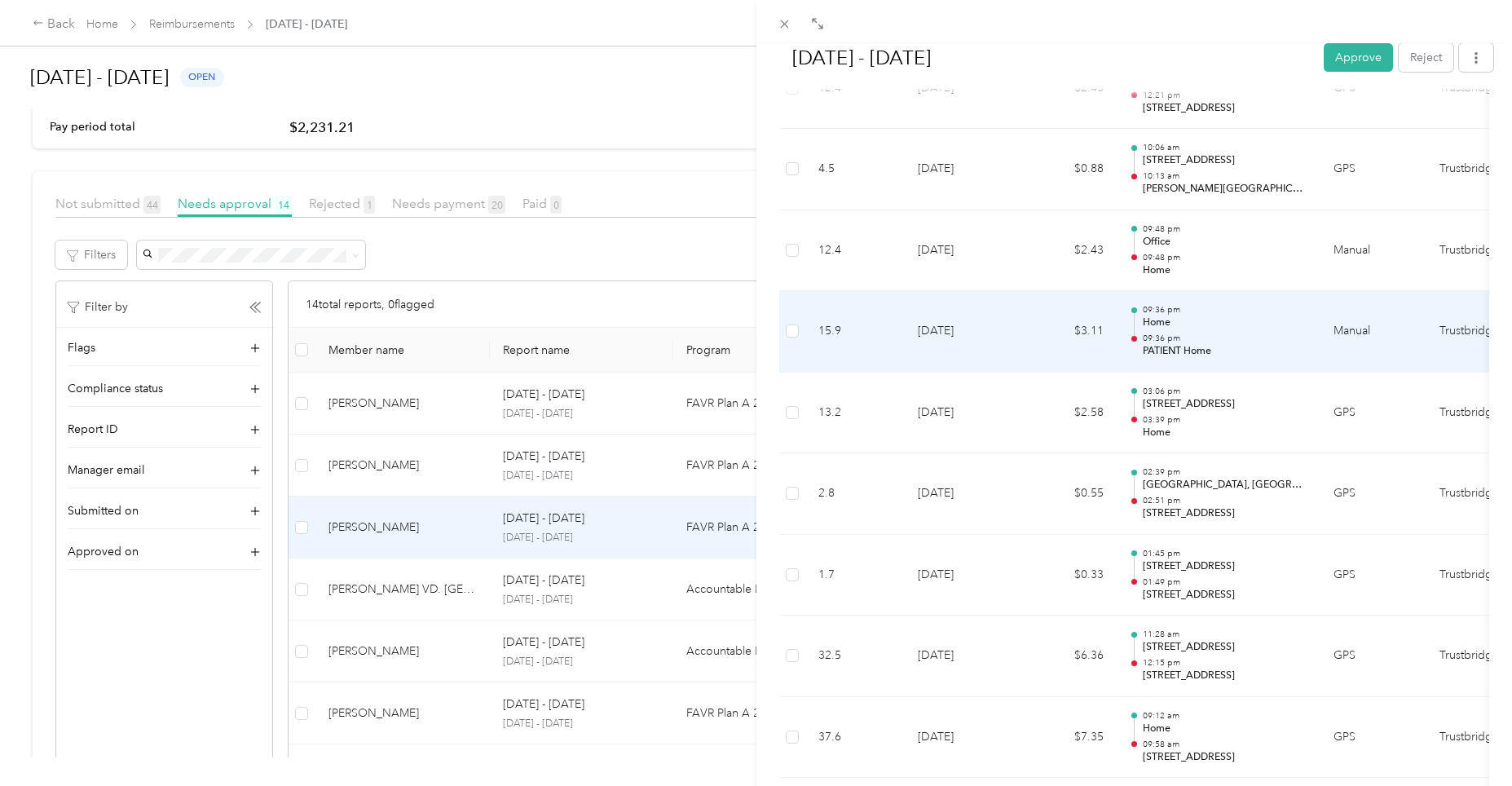
click at [1158, 336] on p "09:36 pm" at bounding box center [1226, 338] width 165 height 11
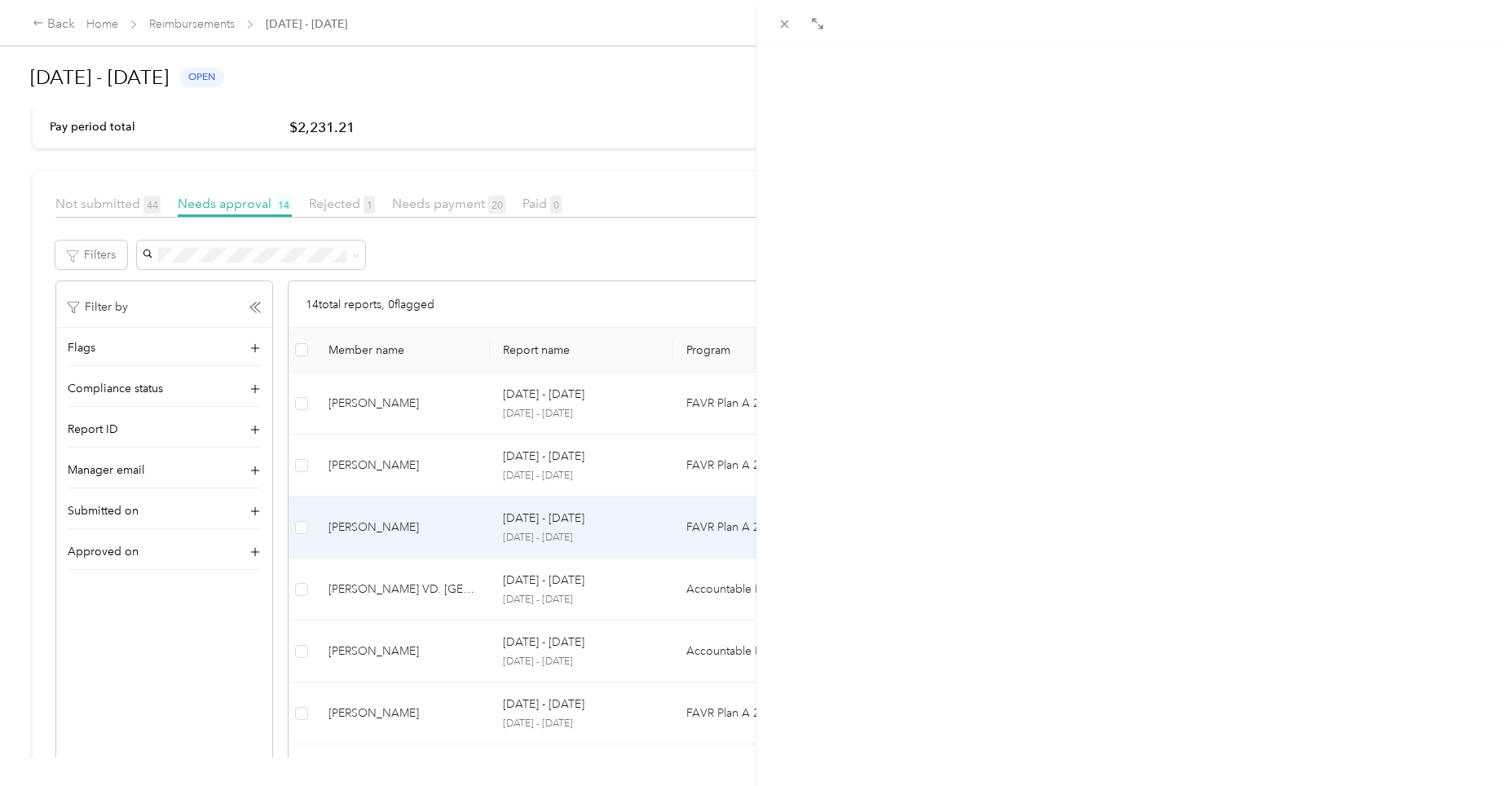
scroll to position [0, 0]
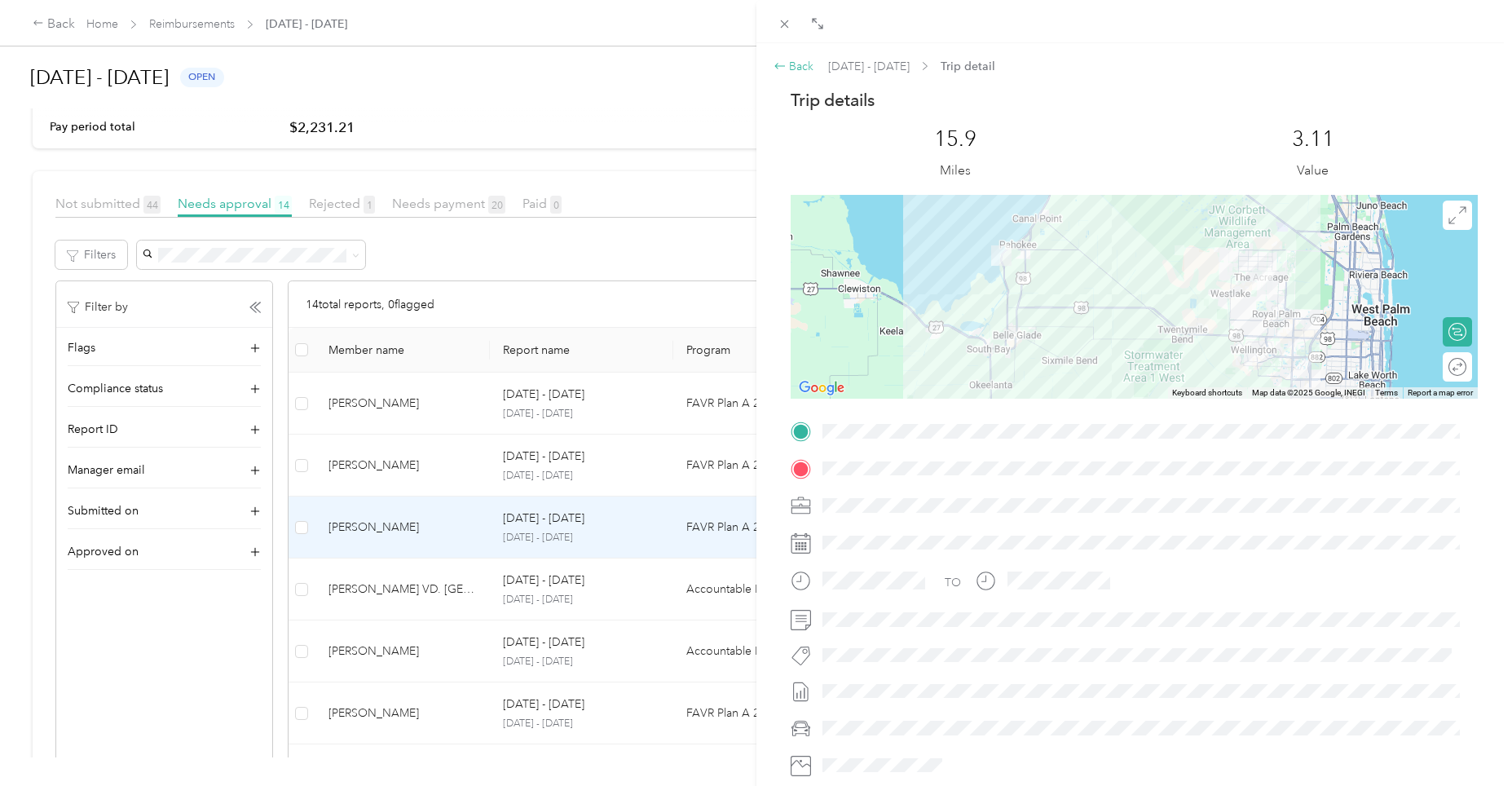
click at [802, 67] on div "Back" at bounding box center [794, 66] width 41 height 17
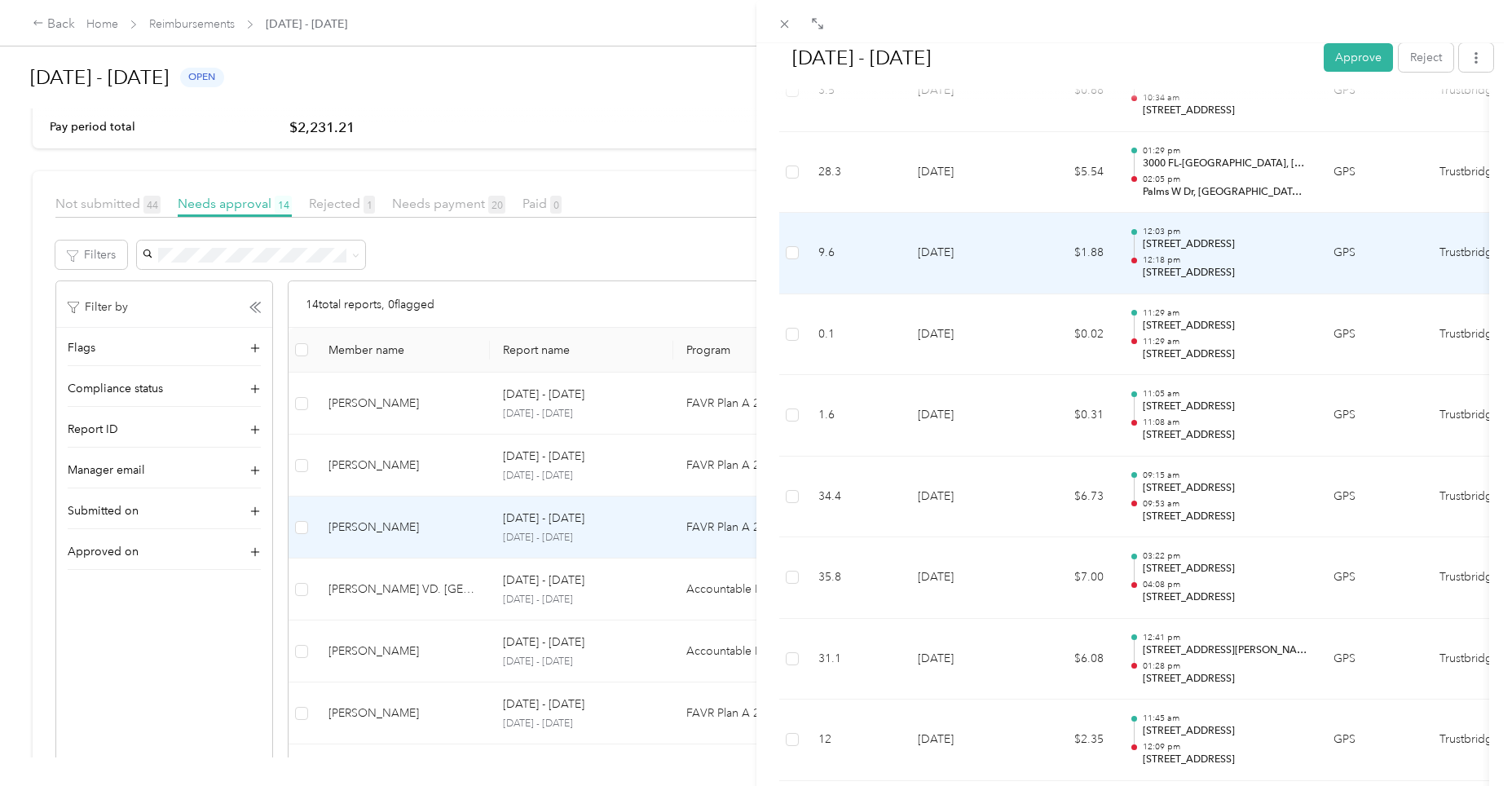
scroll to position [1141, 0]
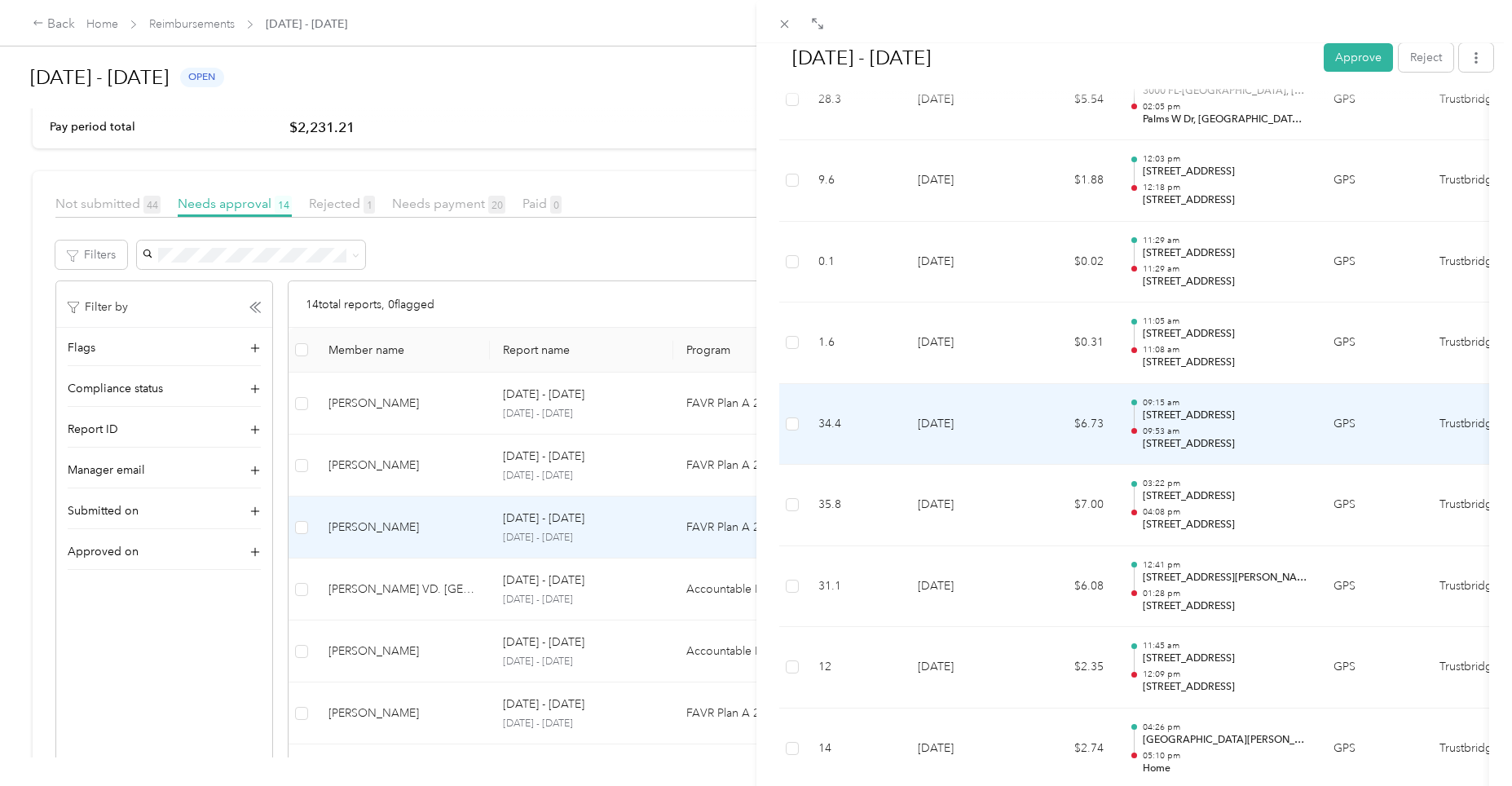
click at [1202, 419] on p "[STREET_ADDRESS]" at bounding box center [1226, 415] width 165 height 15
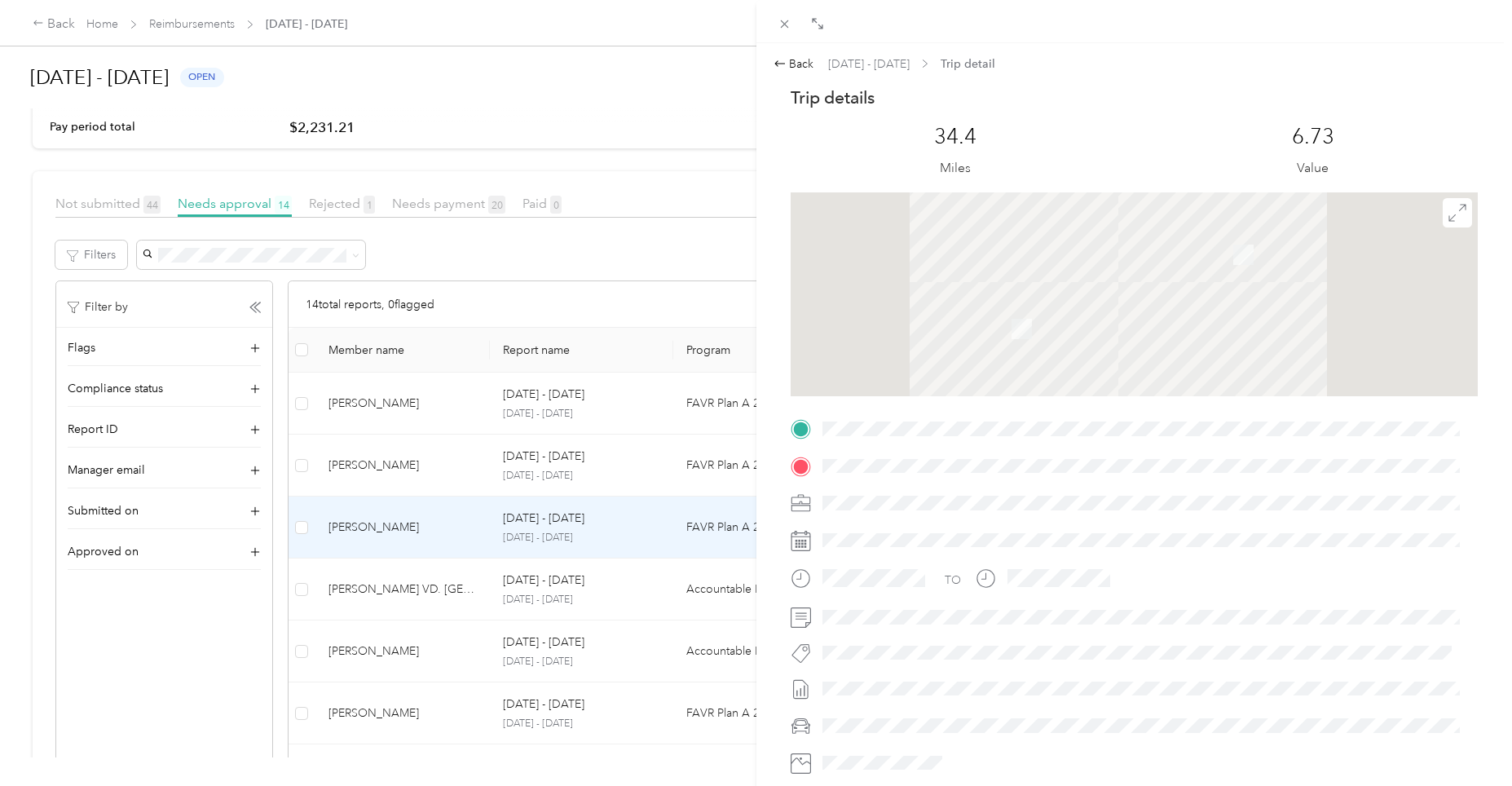
scroll to position [0, 0]
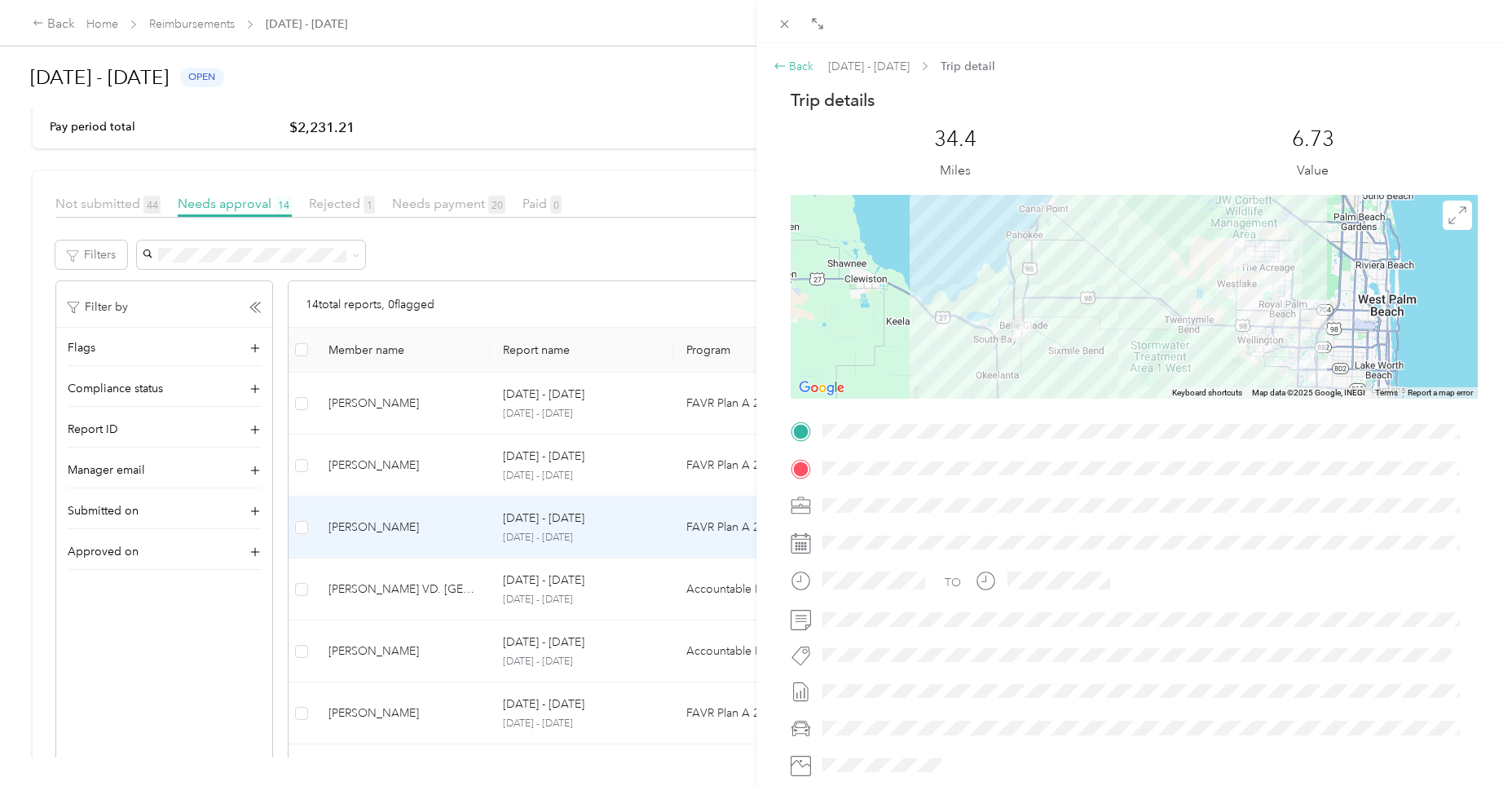
click at [801, 63] on div "Back" at bounding box center [794, 66] width 41 height 17
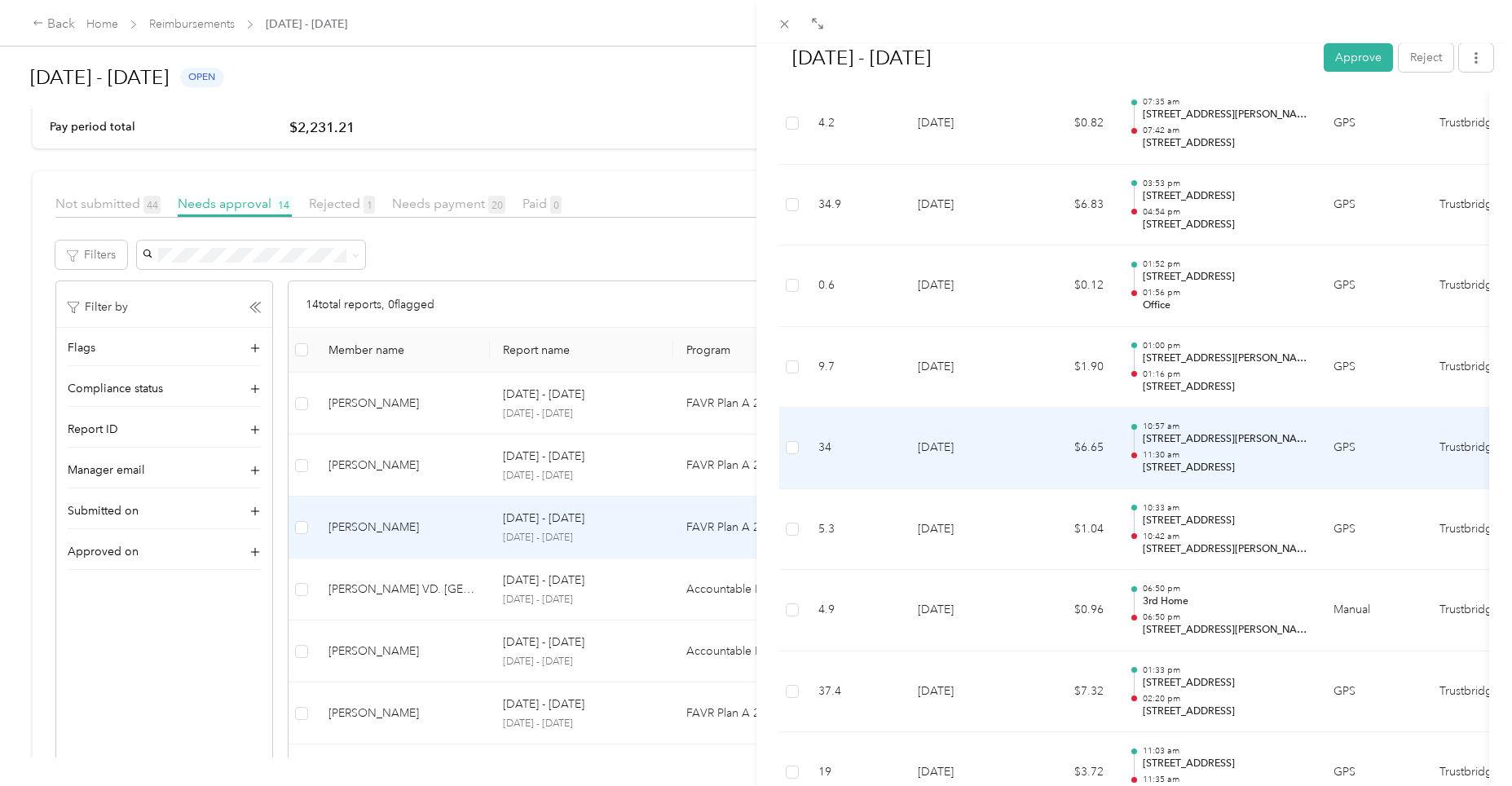
scroll to position [5801, 0]
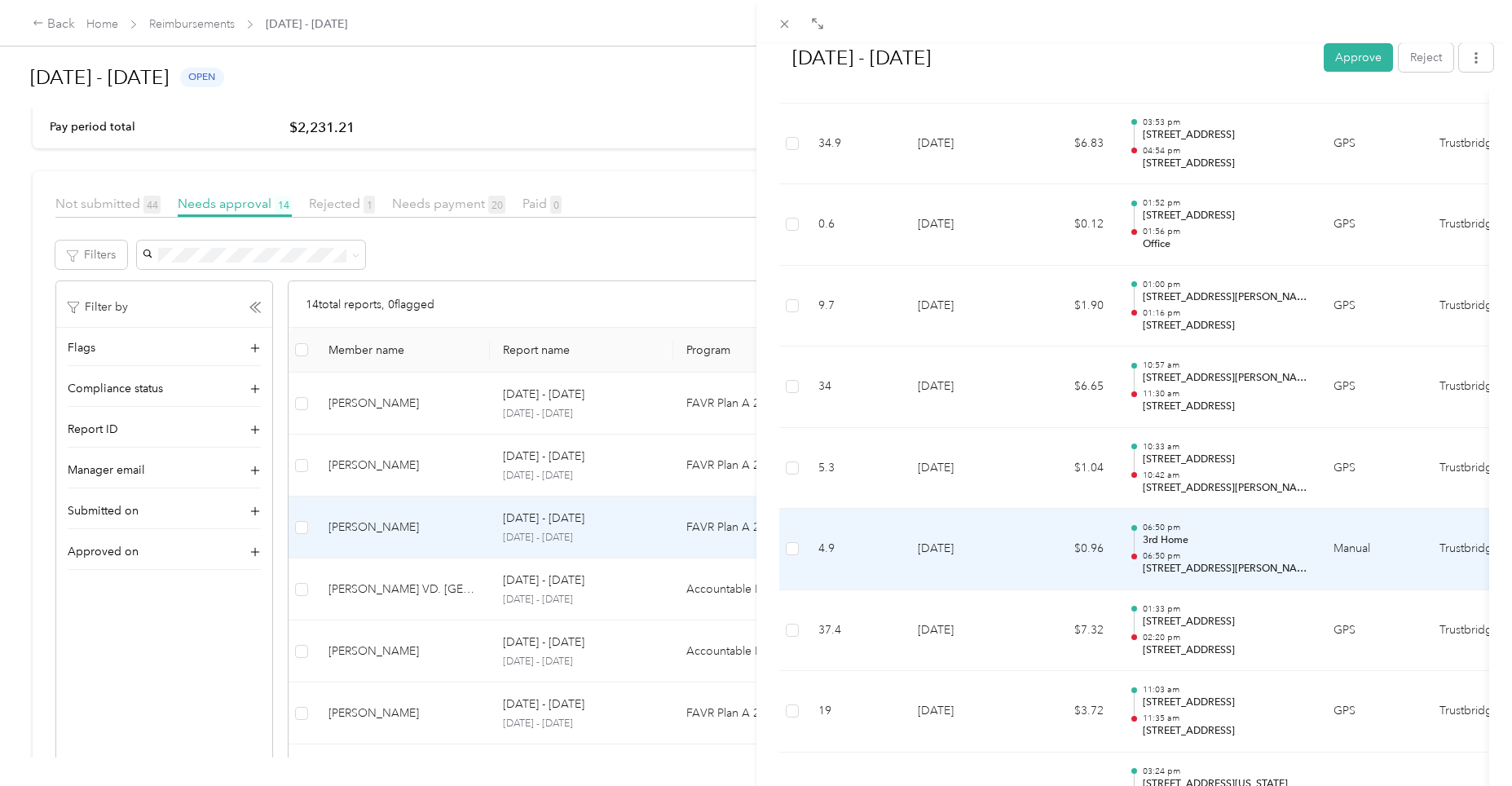
click at [1168, 560] on p "06:50 pm" at bounding box center [1226, 555] width 165 height 11
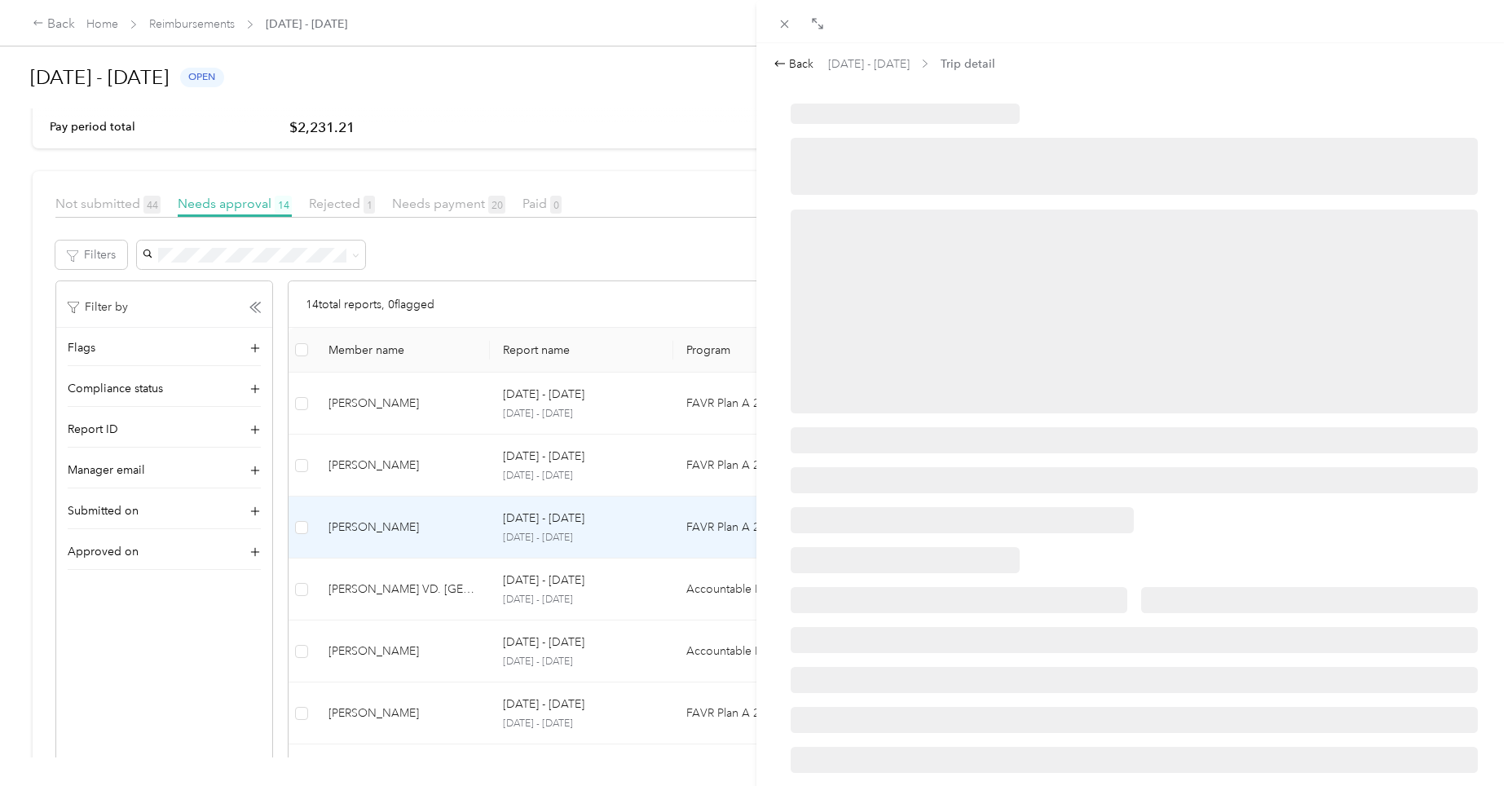
scroll to position [0, 0]
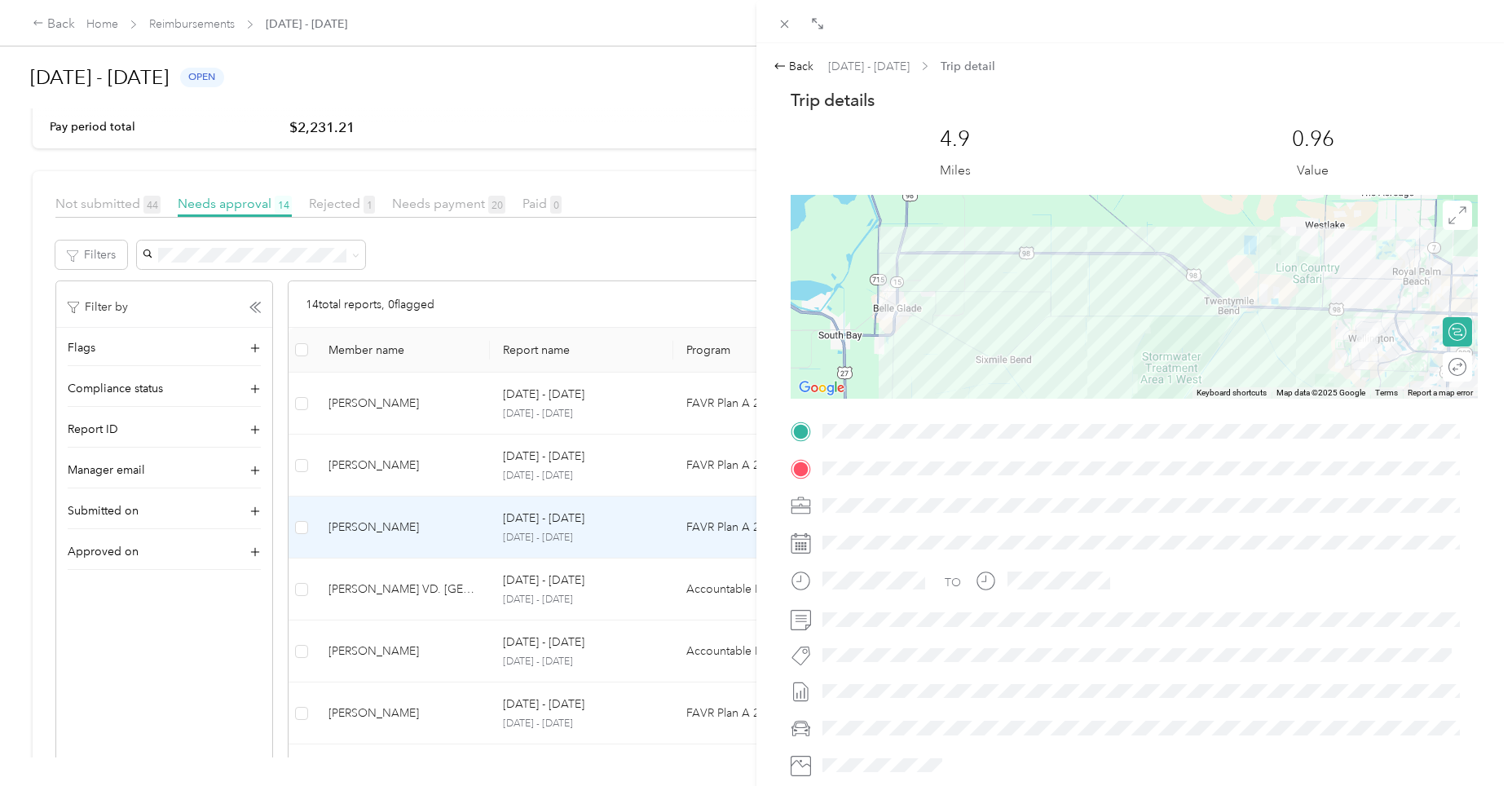
click at [802, 87] on div "Back [DATE] - [DATE] Trip detail Trip details This trip cannot be edited becaus…" at bounding box center [1134, 436] width 722 height 758
click at [806, 60] on div "Back" at bounding box center [794, 66] width 41 height 17
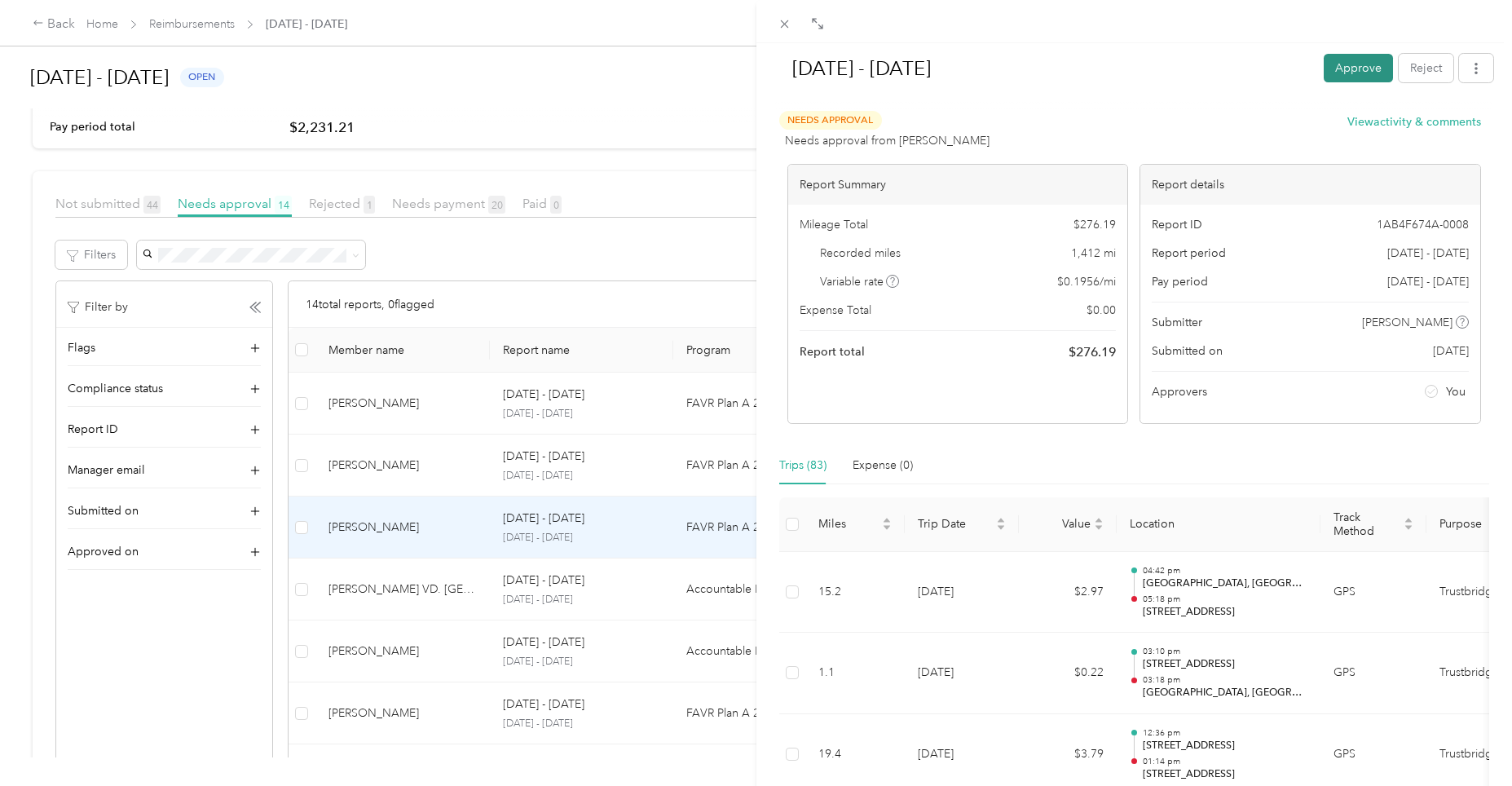
click at [1339, 72] on button "Approve" at bounding box center [1359, 68] width 70 height 28
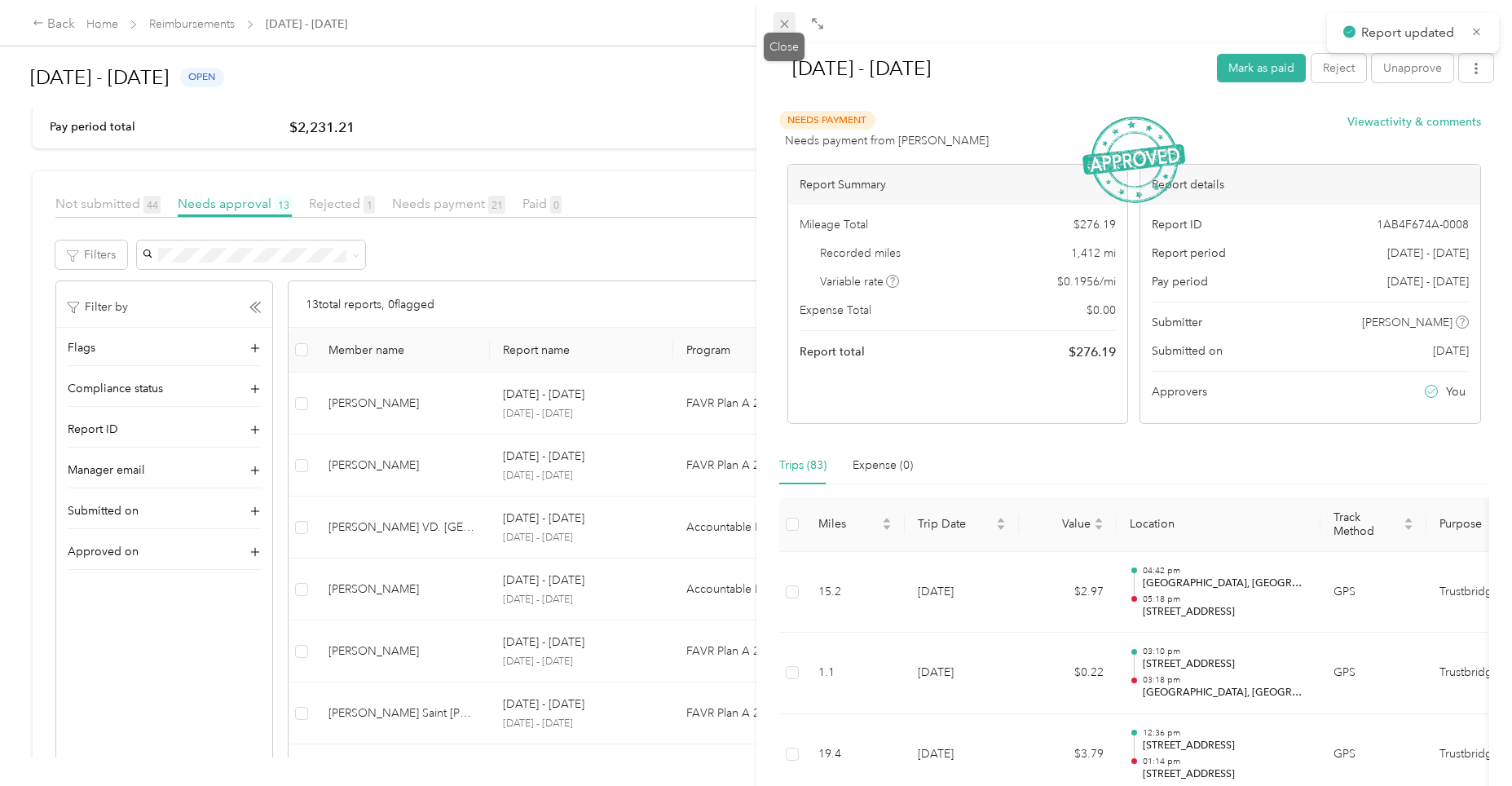
click at [788, 26] on icon at bounding box center [784, 24] width 14 height 14
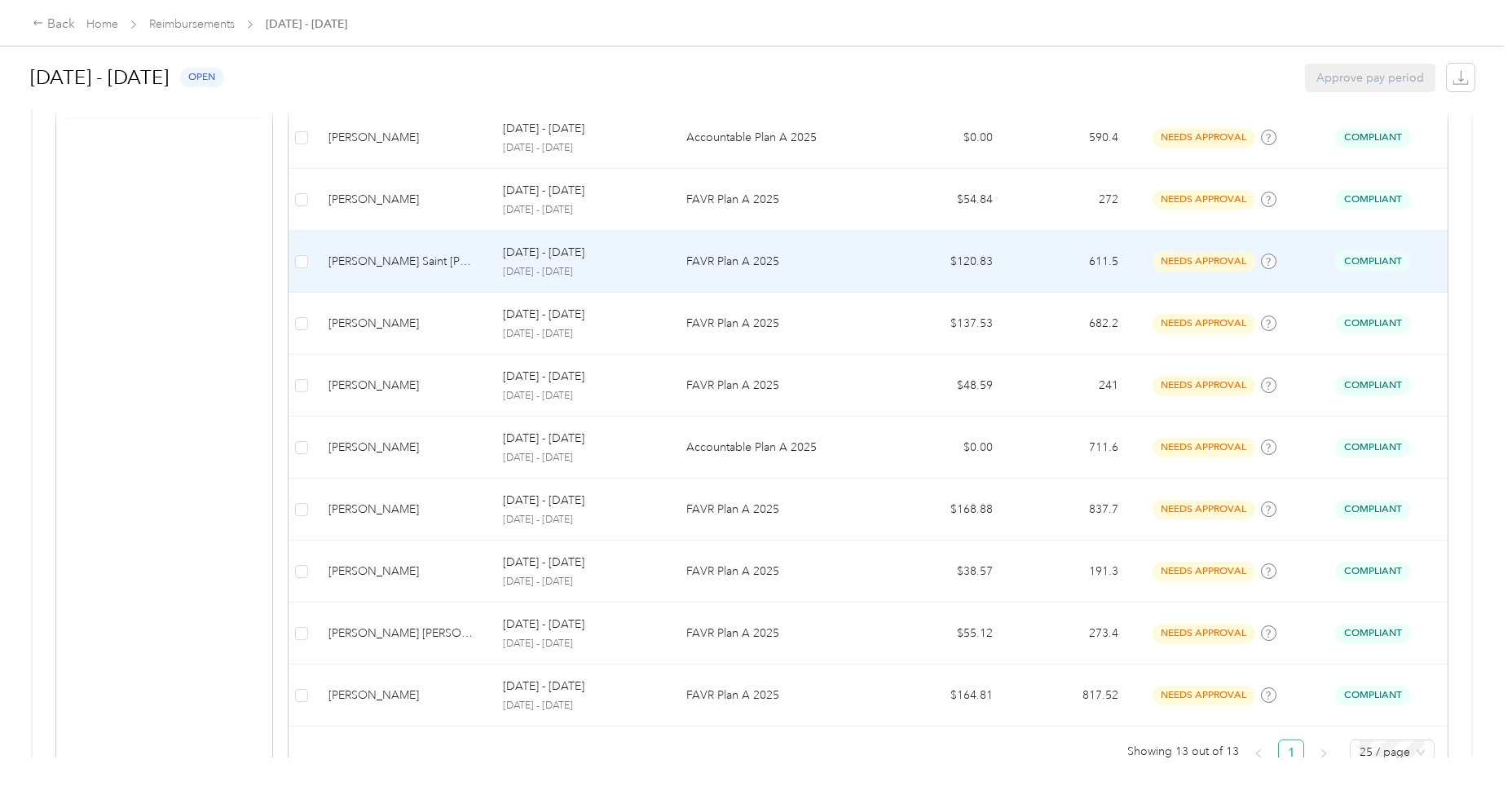
scroll to position [720, 0]
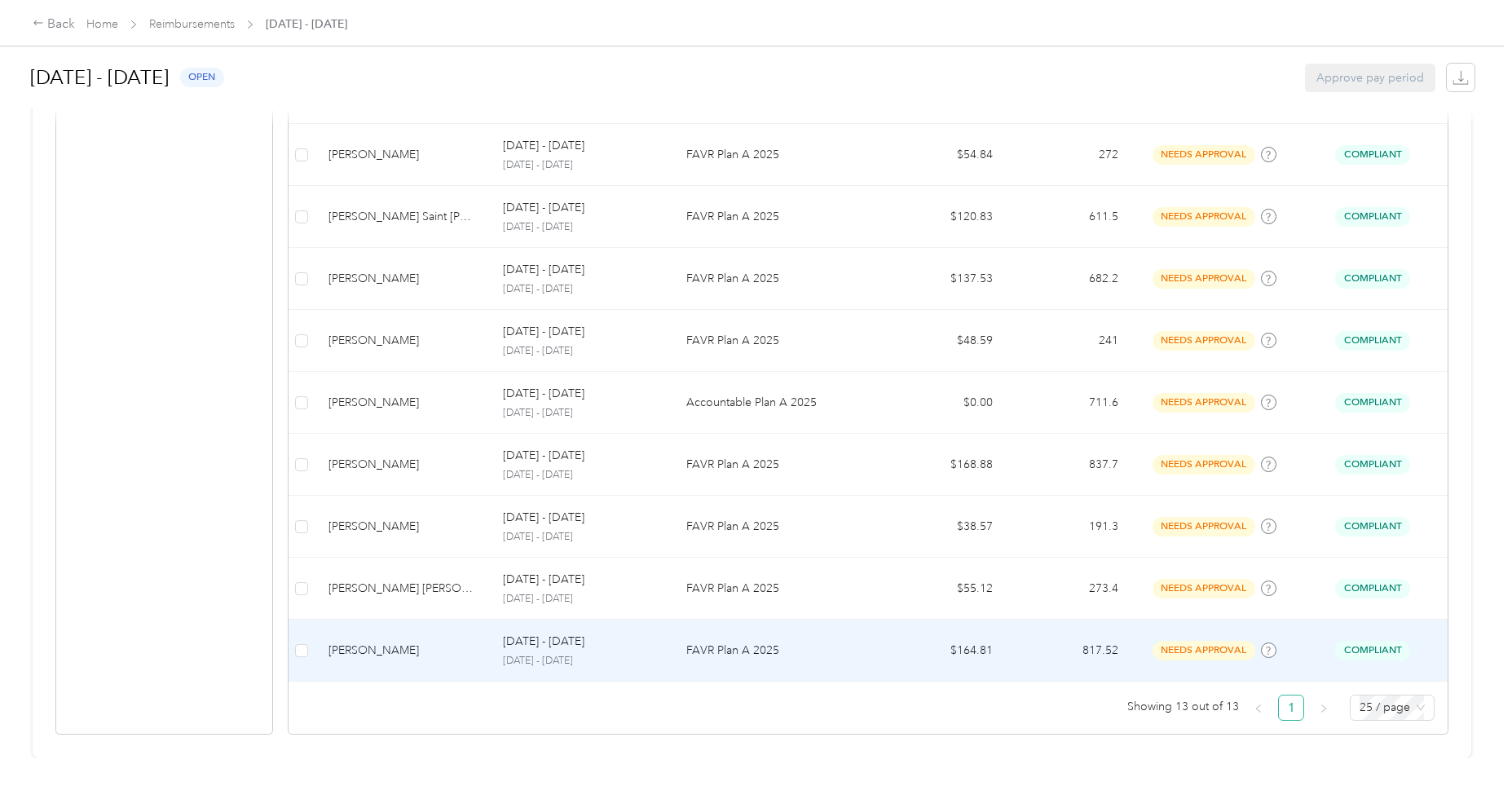
click at [586, 639] on div "[DATE] - [DATE] [DATE] - [DATE]" at bounding box center [582, 650] width 157 height 35
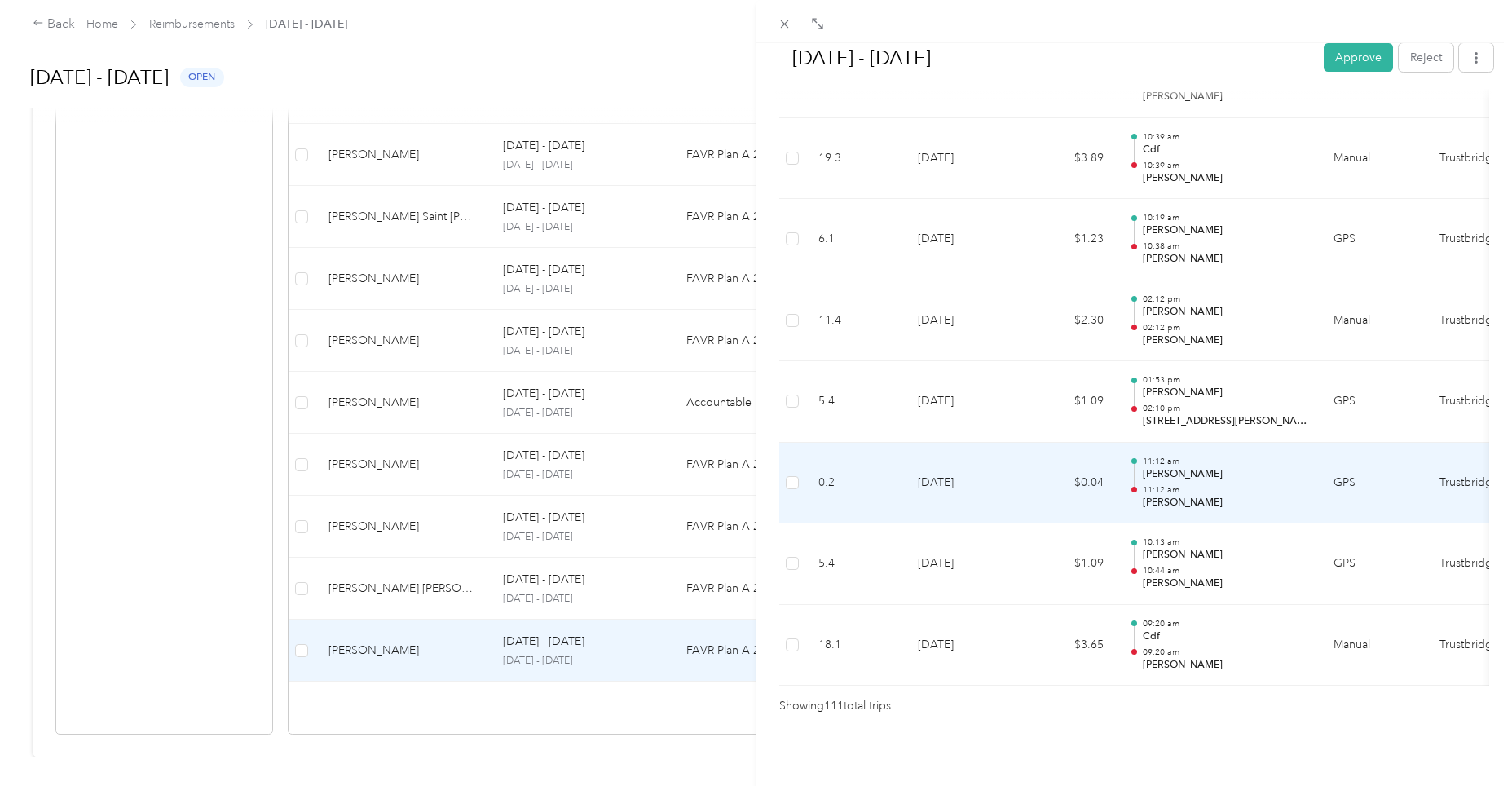
scroll to position [8404, 0]
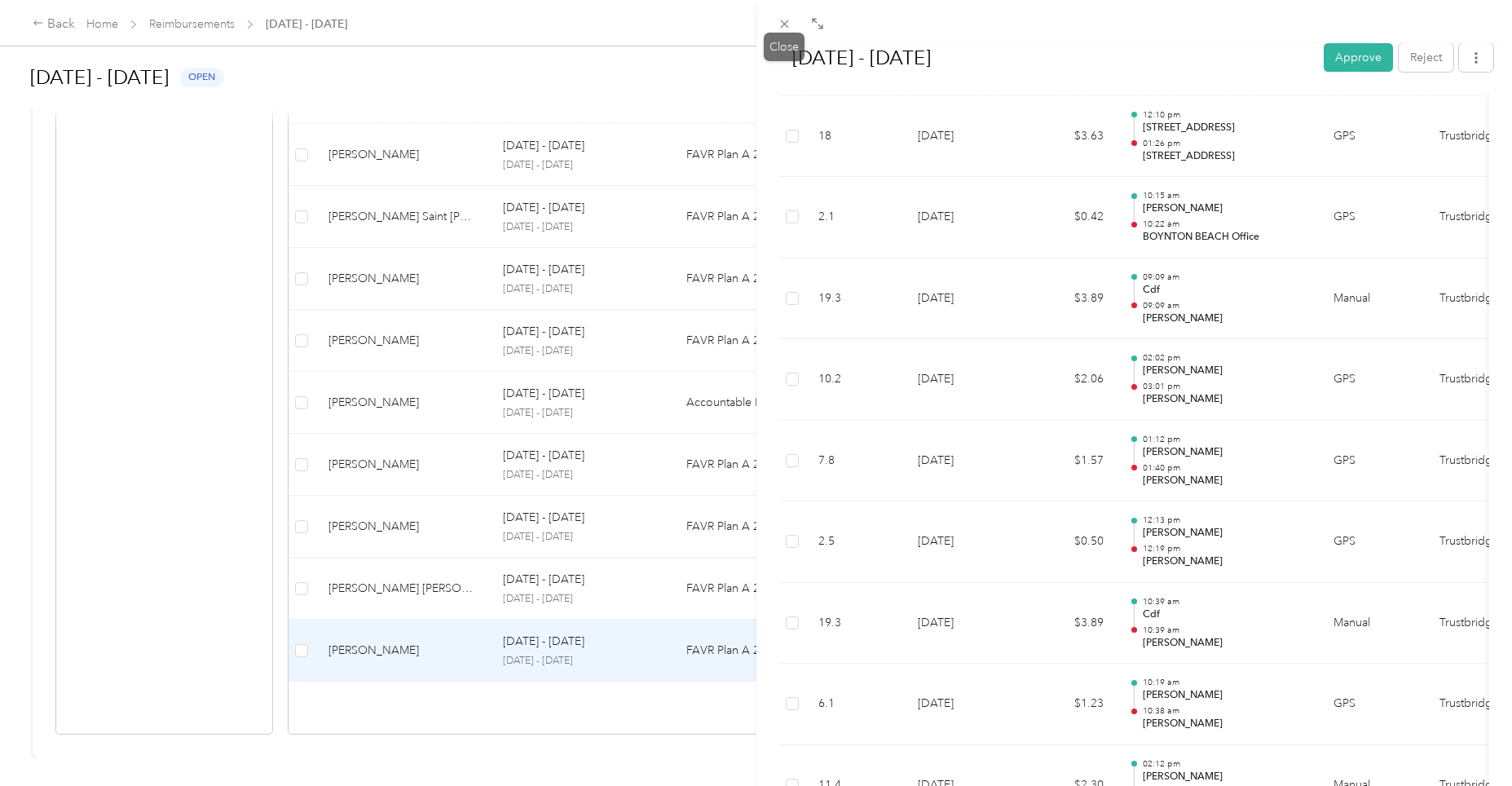
click at [780, 36] on div "Close" at bounding box center [784, 47] width 41 height 28
click at [781, 29] on icon at bounding box center [784, 24] width 14 height 14
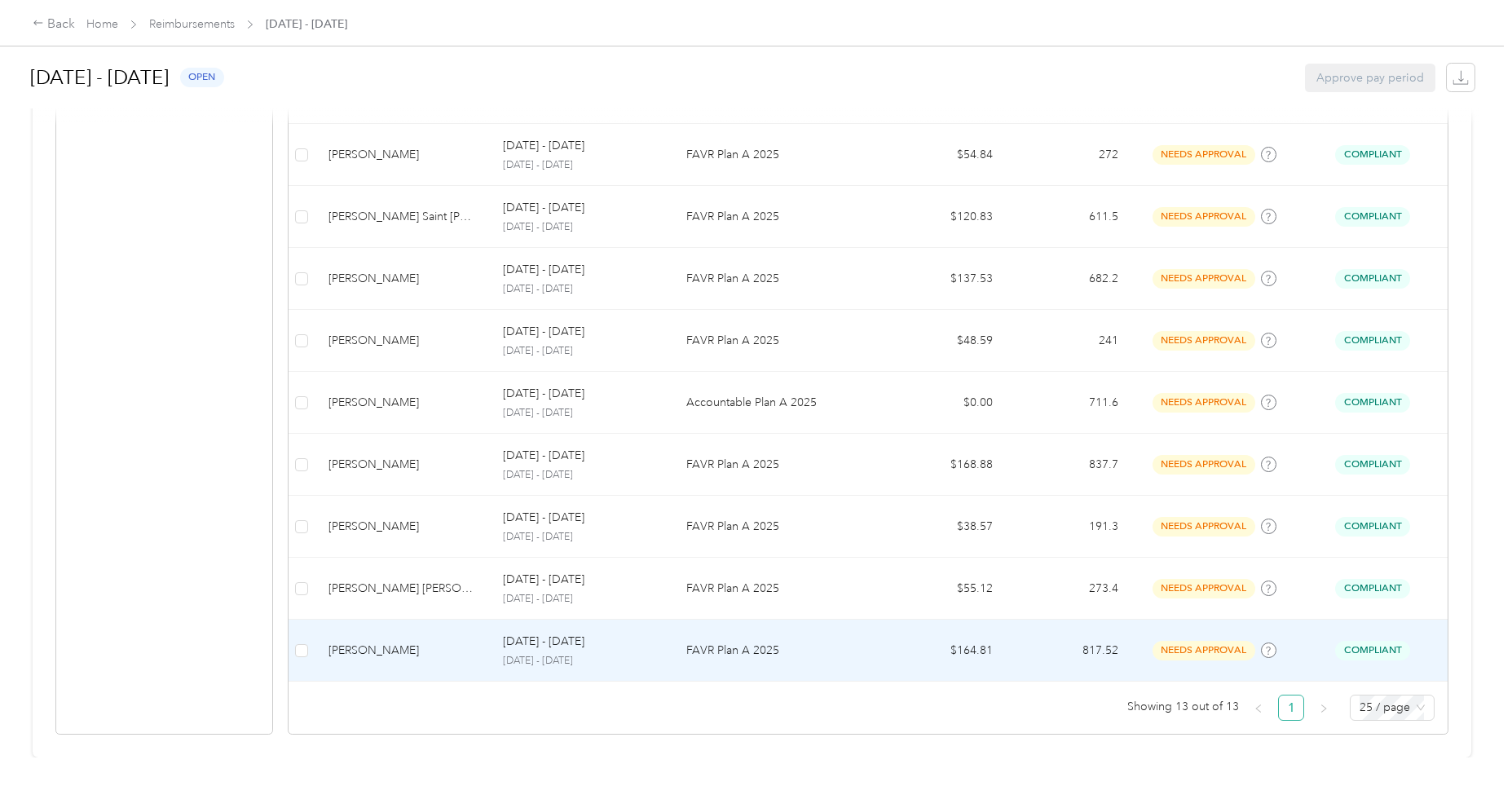
click at [525, 633] on p "[DATE] - [DATE]" at bounding box center [544, 641] width 81 height 18
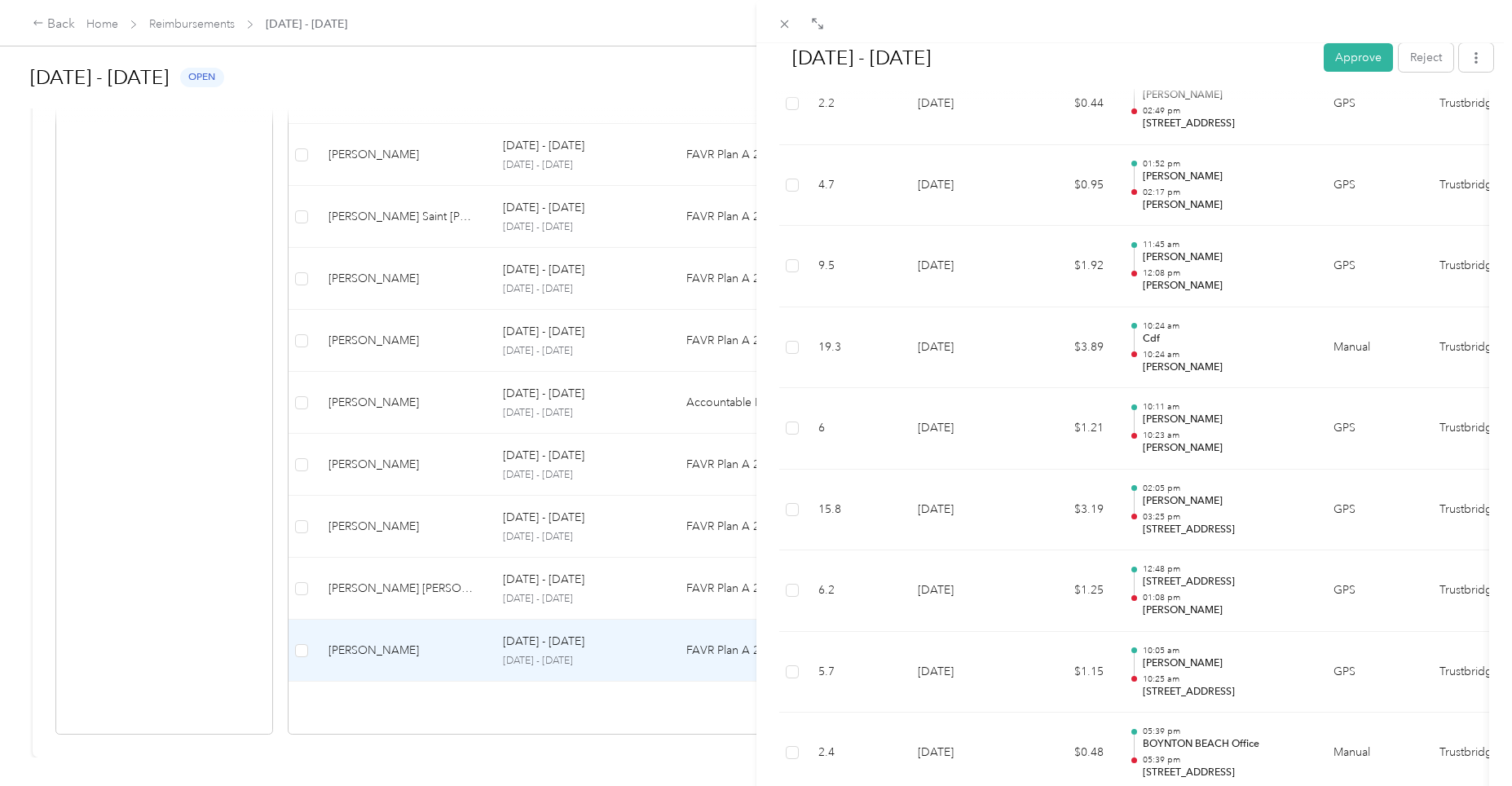
scroll to position [3350, 0]
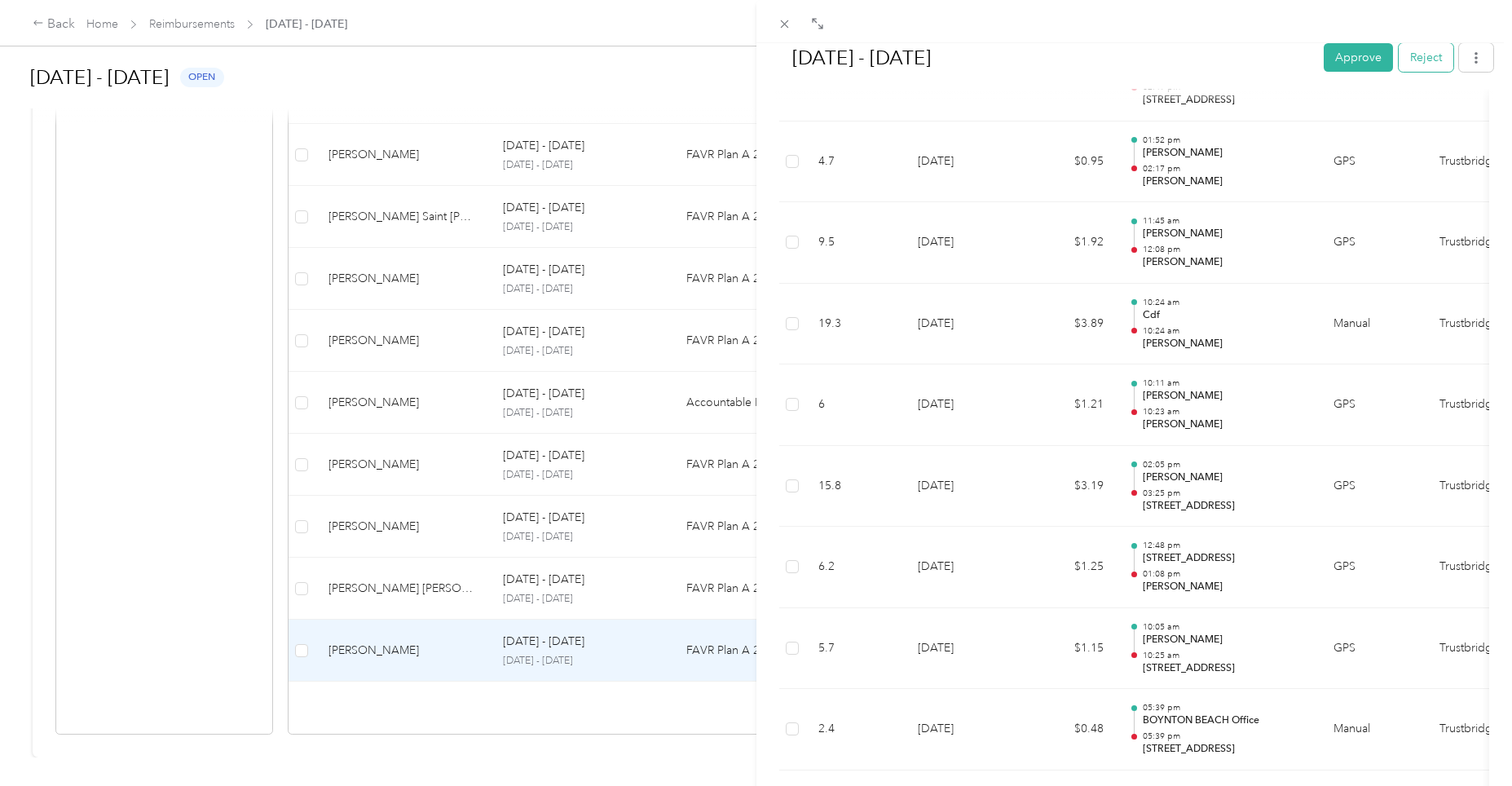
click at [1422, 56] on button "Reject" at bounding box center [1427, 57] width 55 height 28
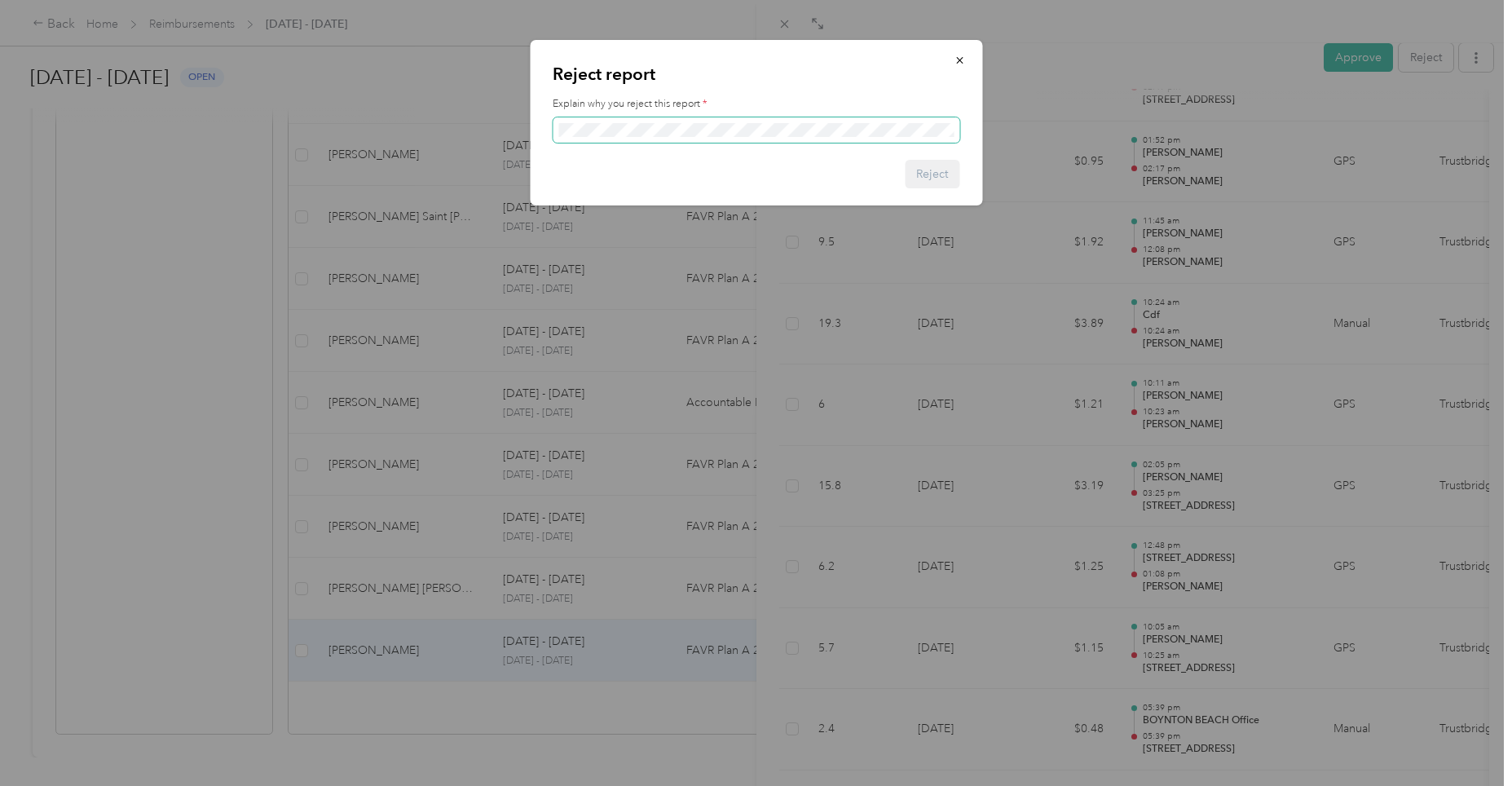
click at [623, 121] on span at bounding box center [756, 130] width 406 height 27
click at [929, 170] on button "Reject" at bounding box center [933, 174] width 55 height 28
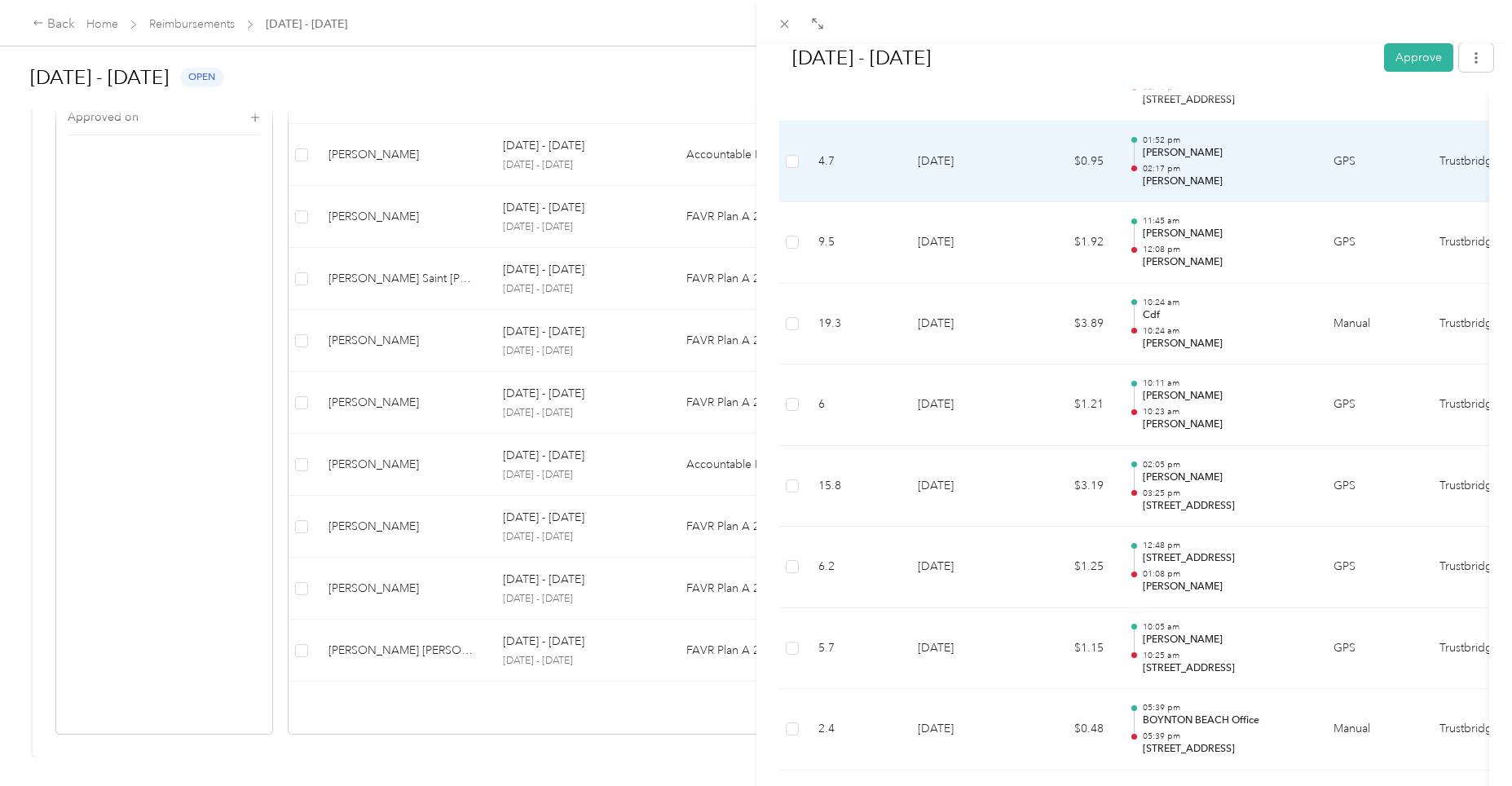
scroll to position [2861, 0]
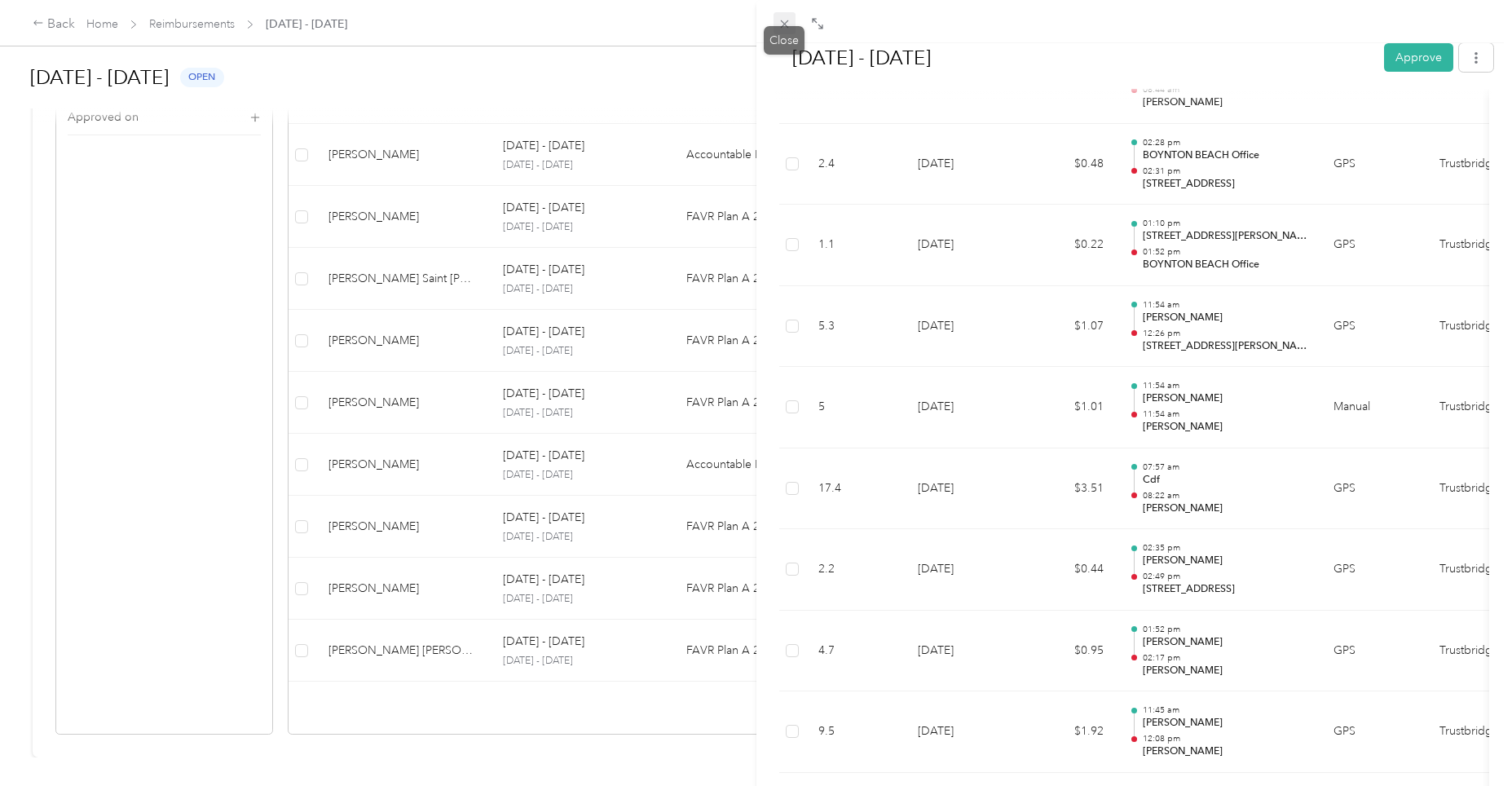
click at [784, 27] on icon at bounding box center [784, 24] width 14 height 14
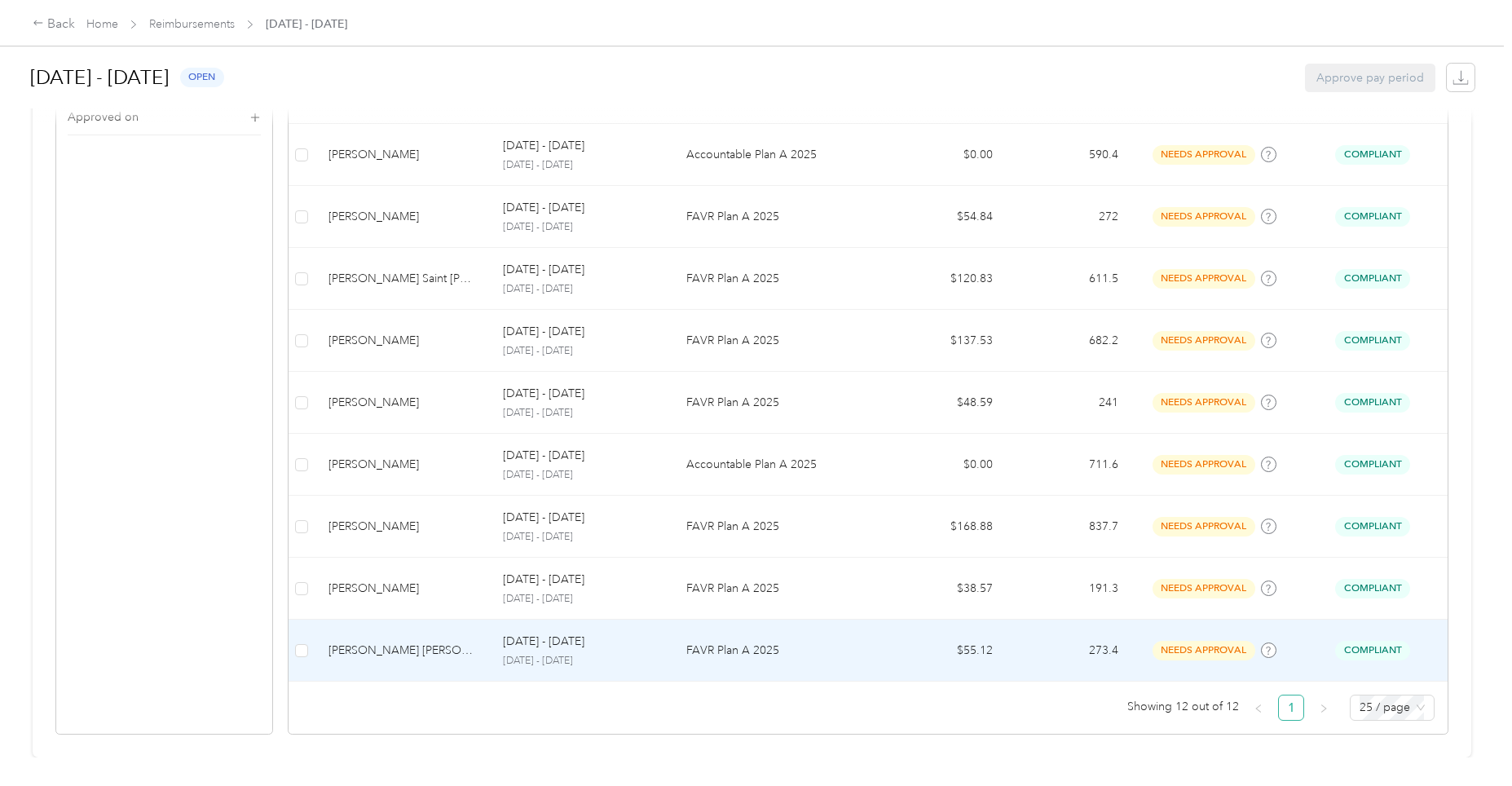
click at [560, 640] on div "[DATE] - [DATE] [DATE] - [DATE]" at bounding box center [582, 650] width 157 height 35
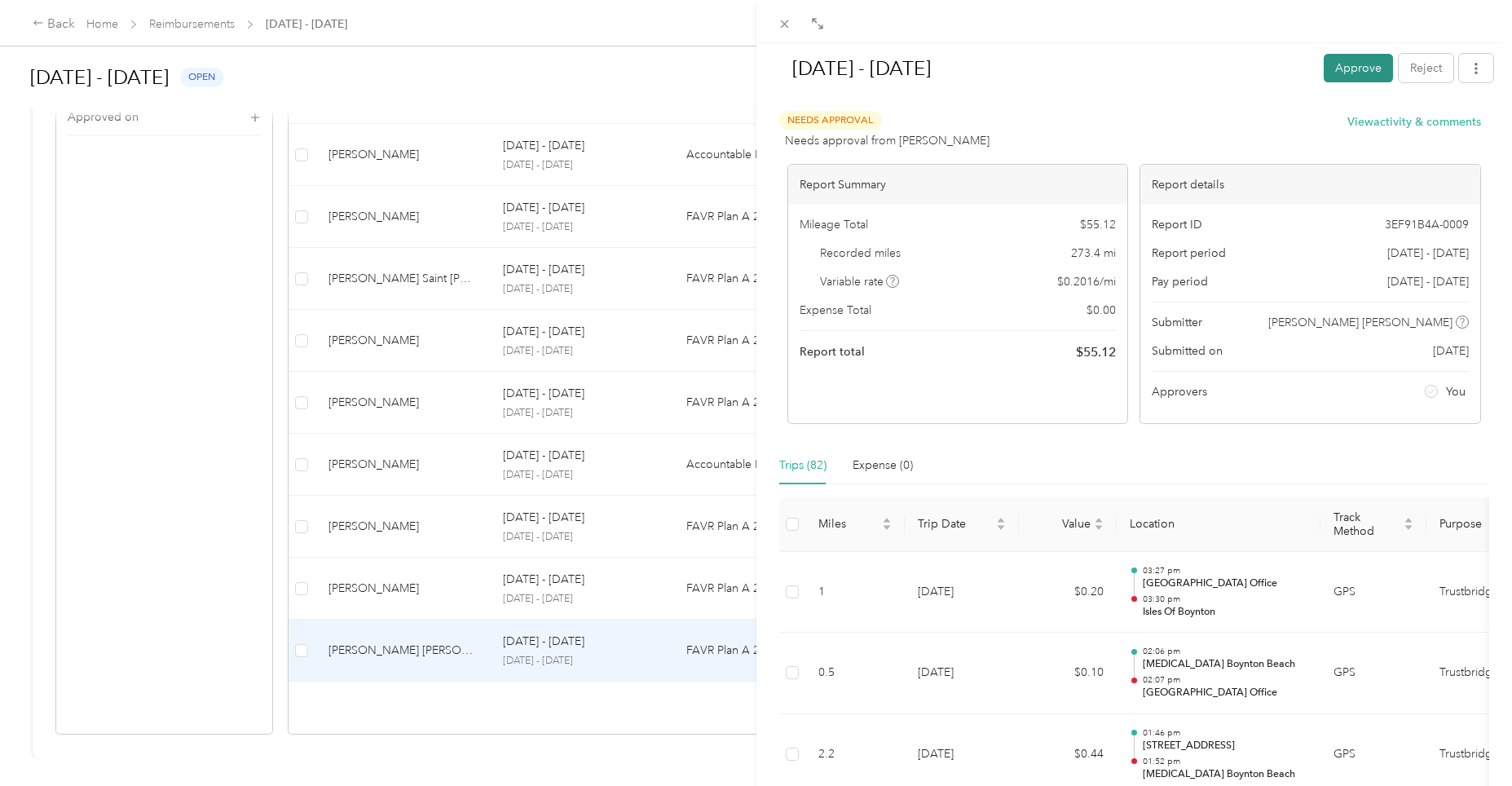
click at [1335, 69] on button "Approve" at bounding box center [1359, 68] width 70 height 28
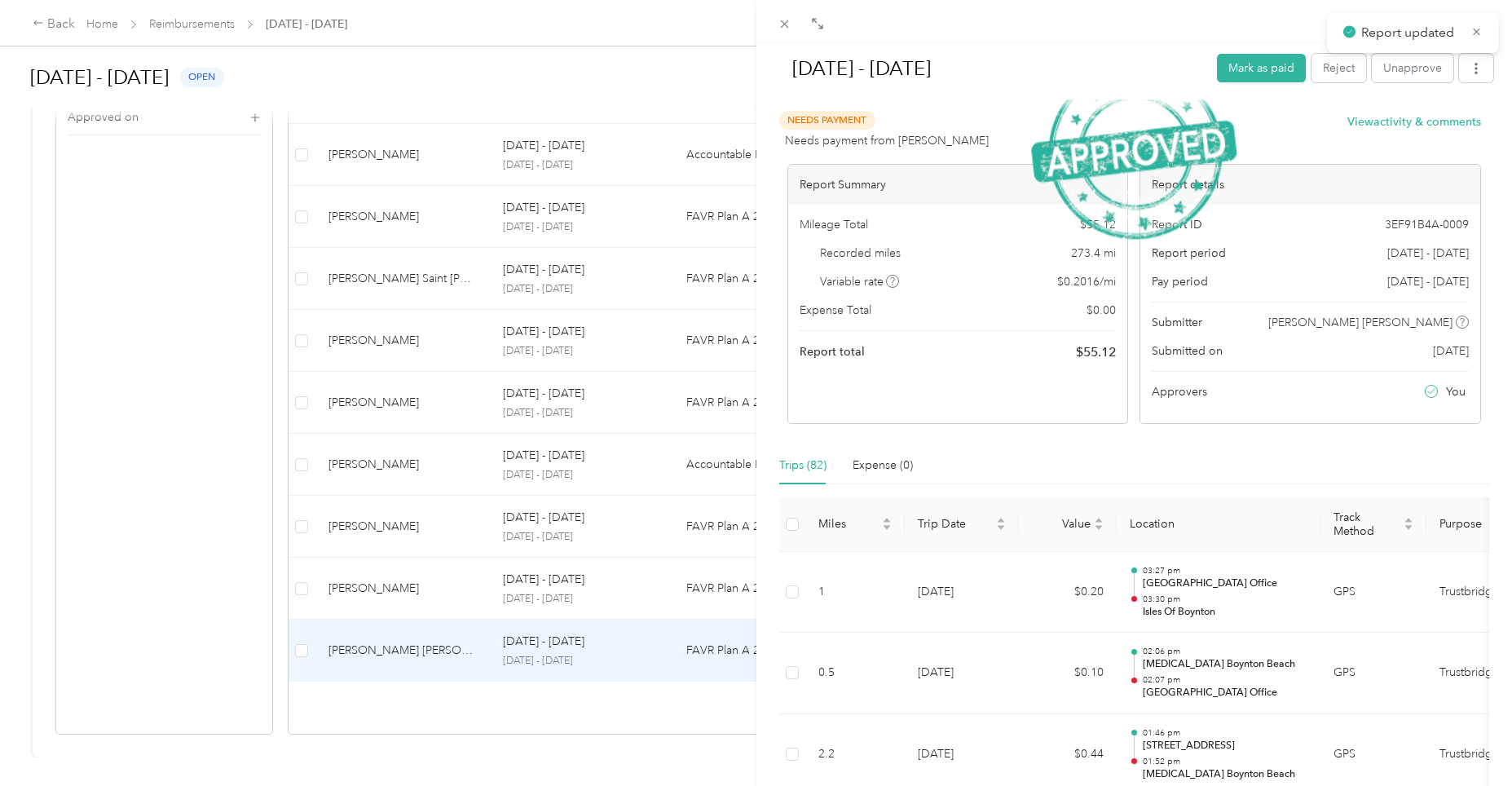
scroll to position [596, 0]
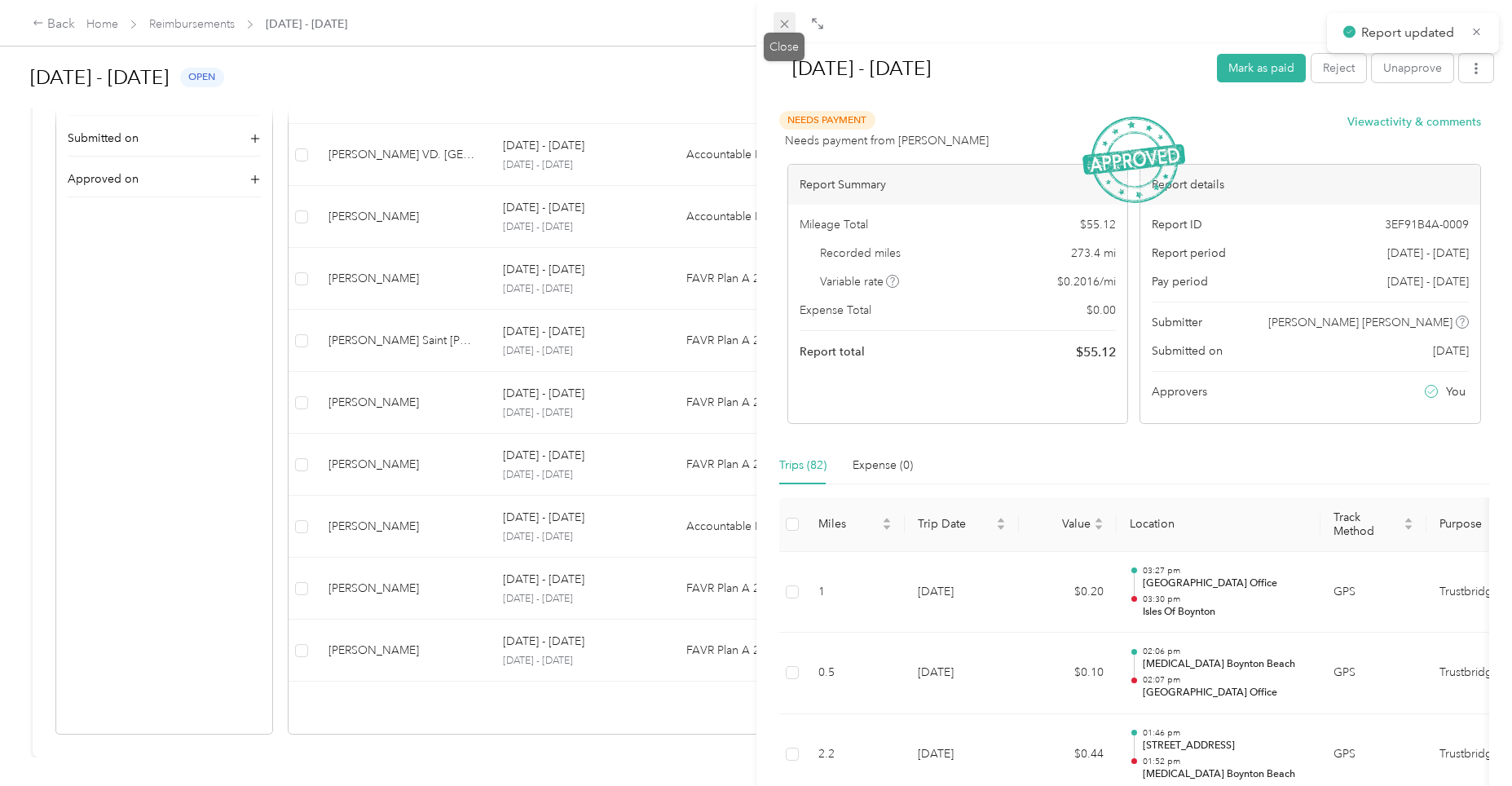
click at [790, 28] on icon at bounding box center [784, 24] width 14 height 14
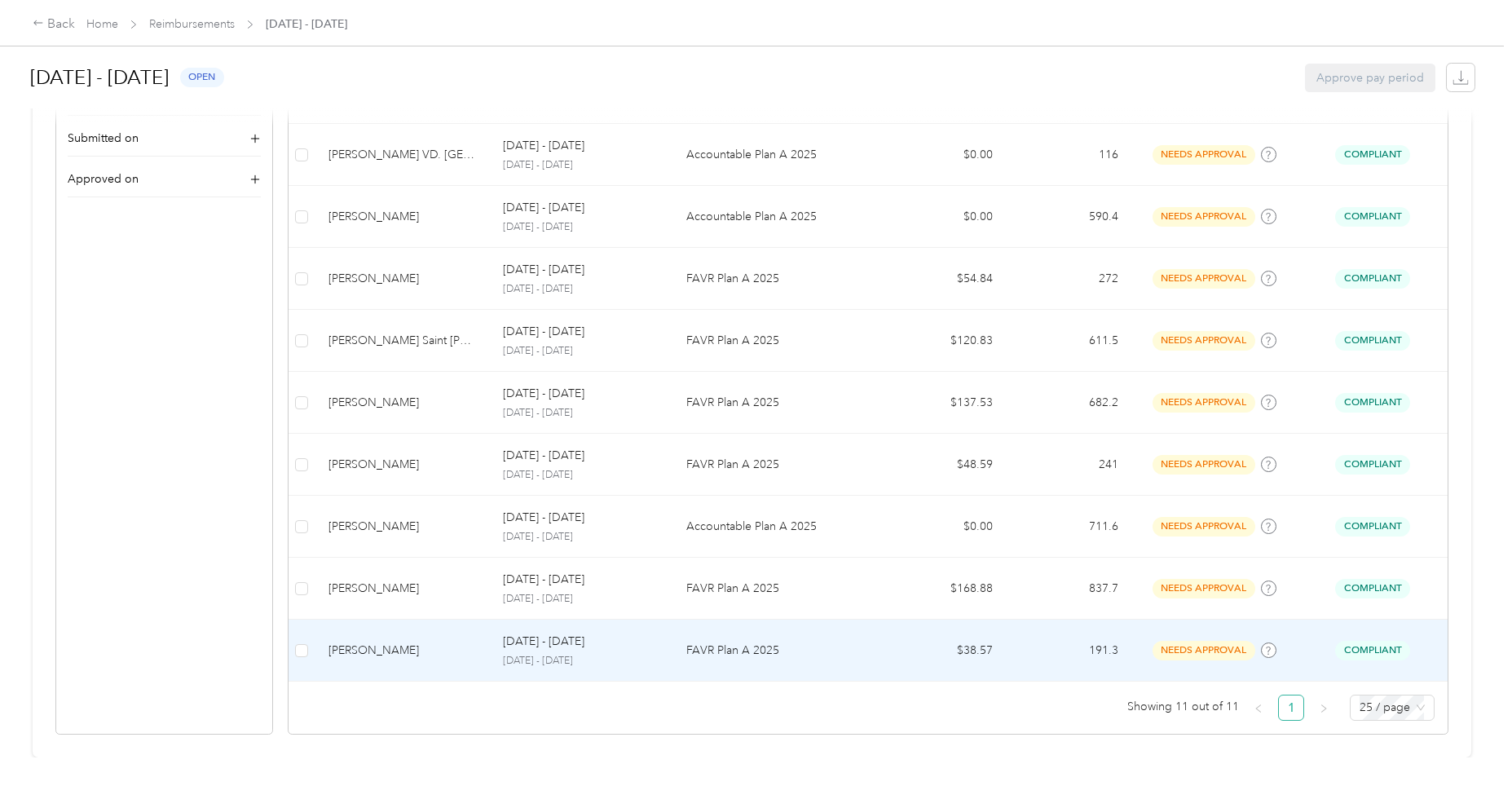
click at [748, 641] on p "FAVR Plan A 2025" at bounding box center [777, 651] width 182 height 18
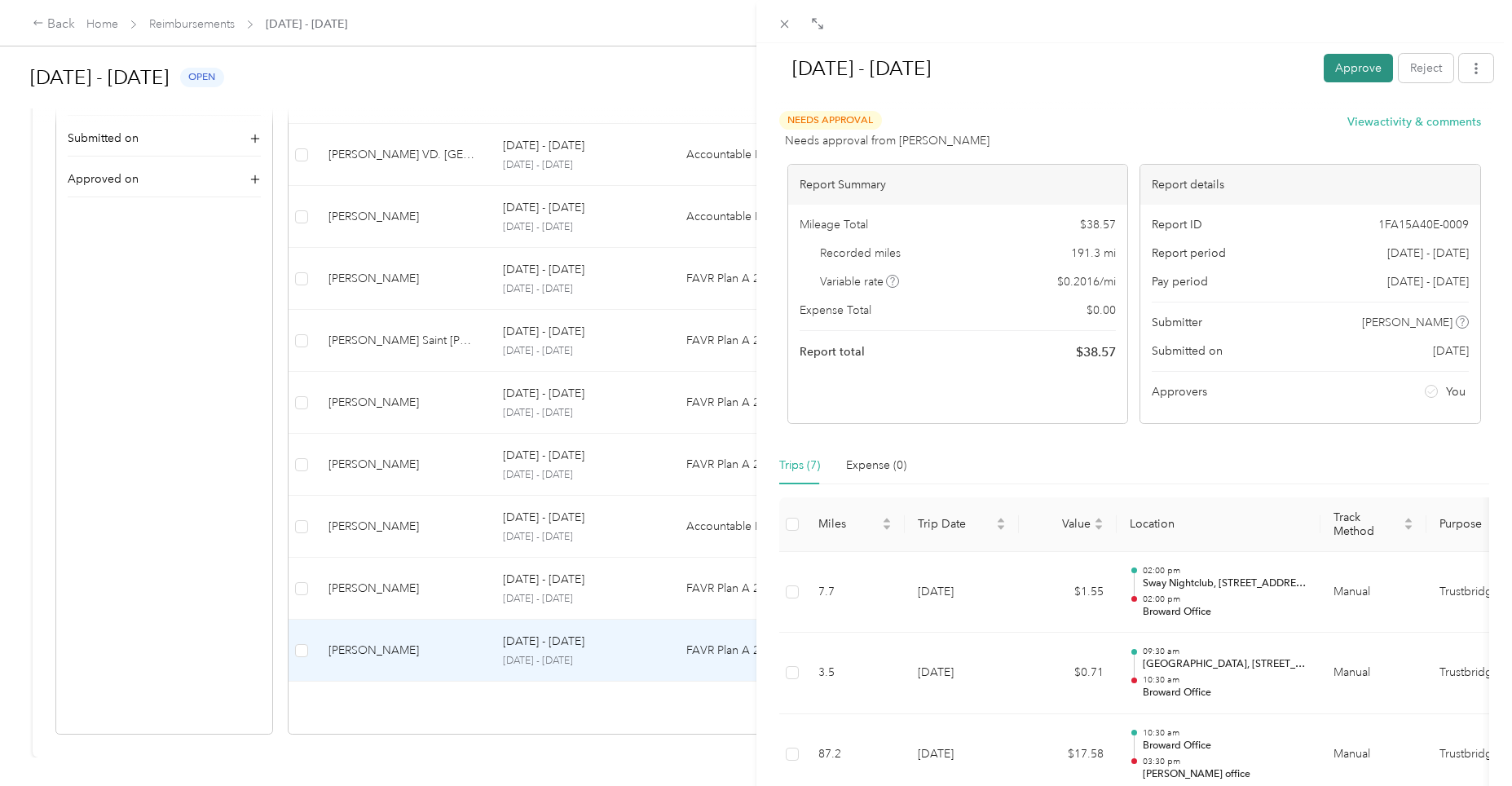
click at [1344, 61] on button "Approve" at bounding box center [1359, 68] width 70 height 28
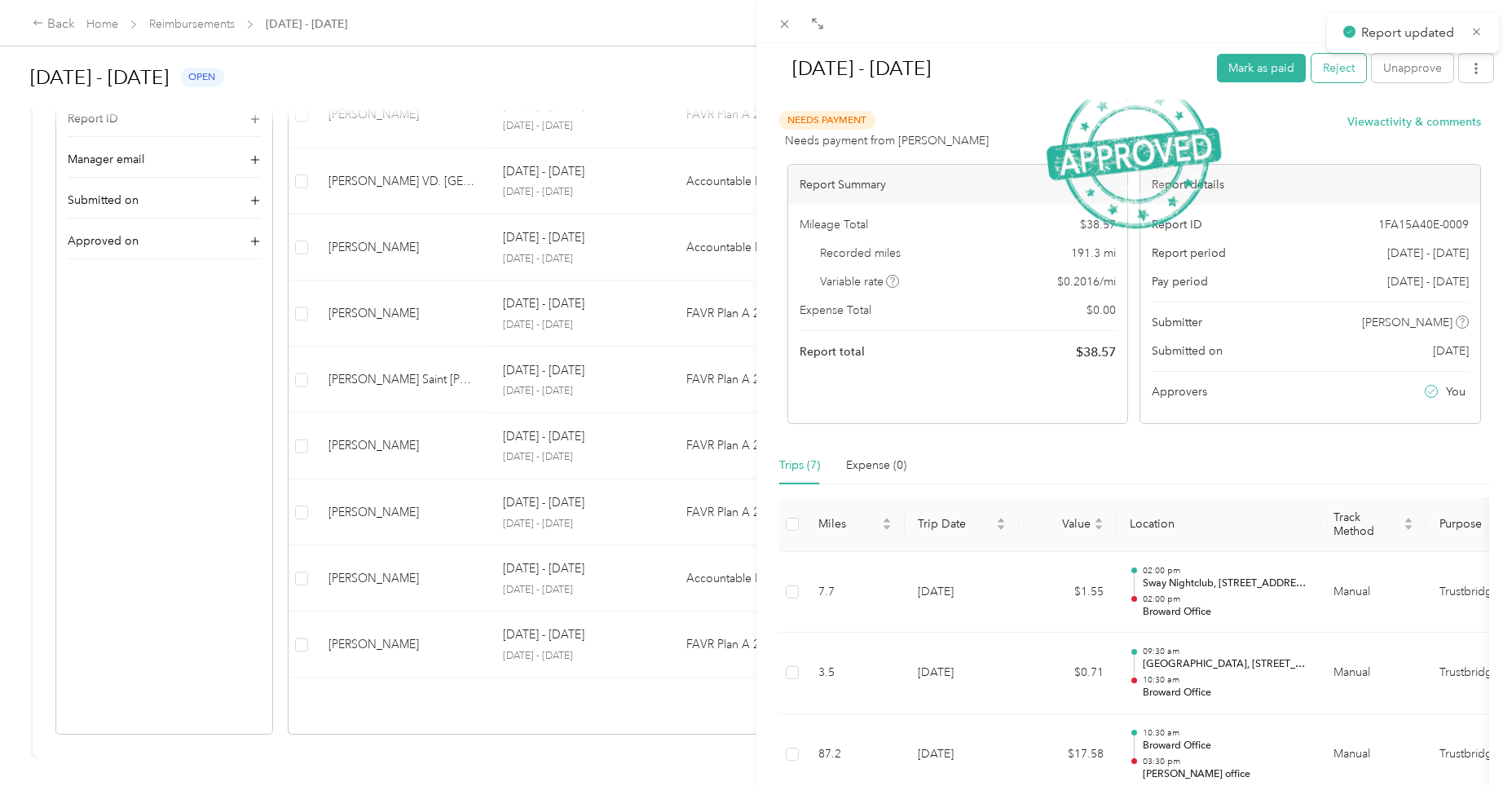
scroll to position [533, 0]
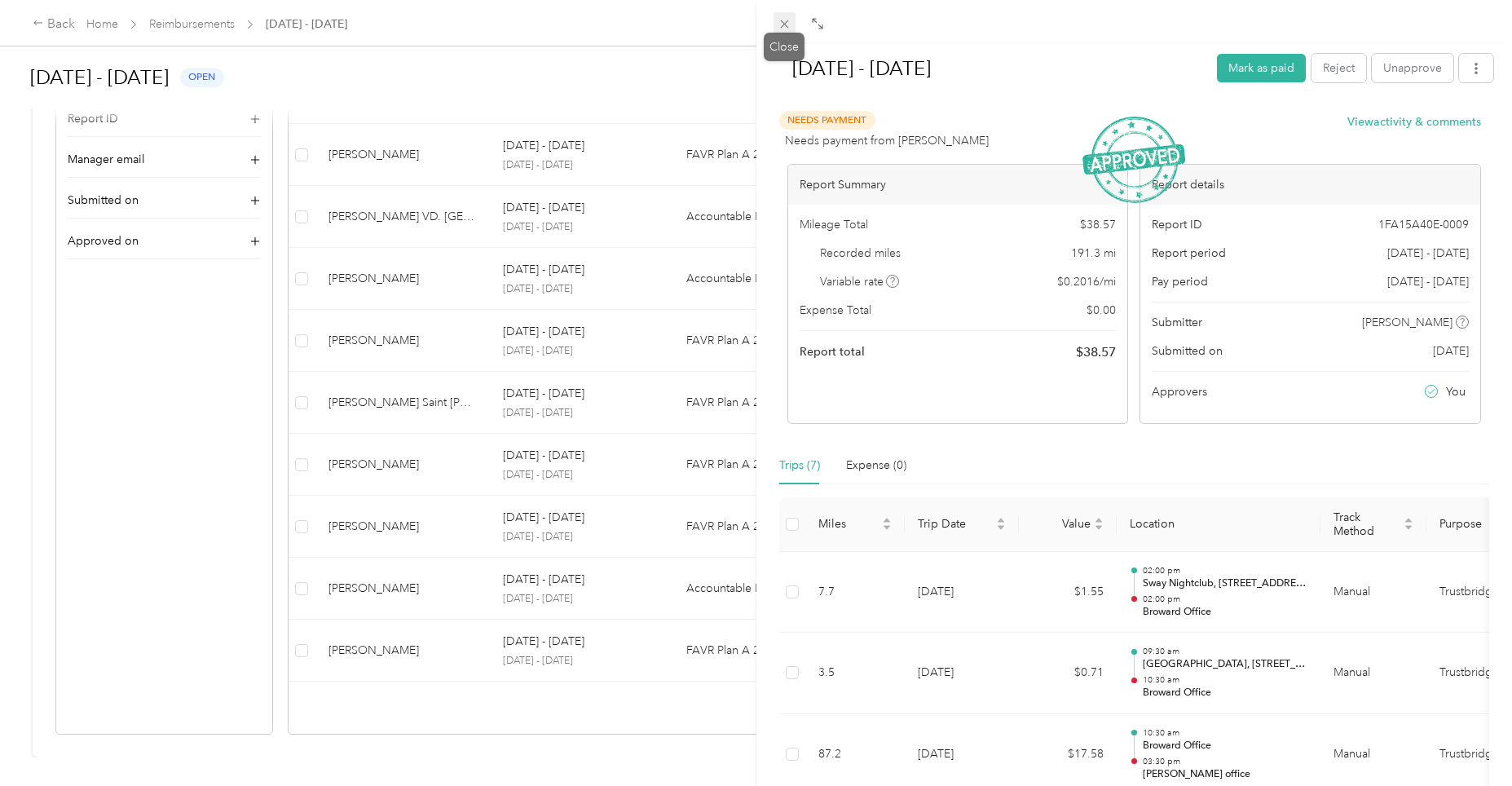
click at [787, 24] on icon at bounding box center [784, 24] width 14 height 14
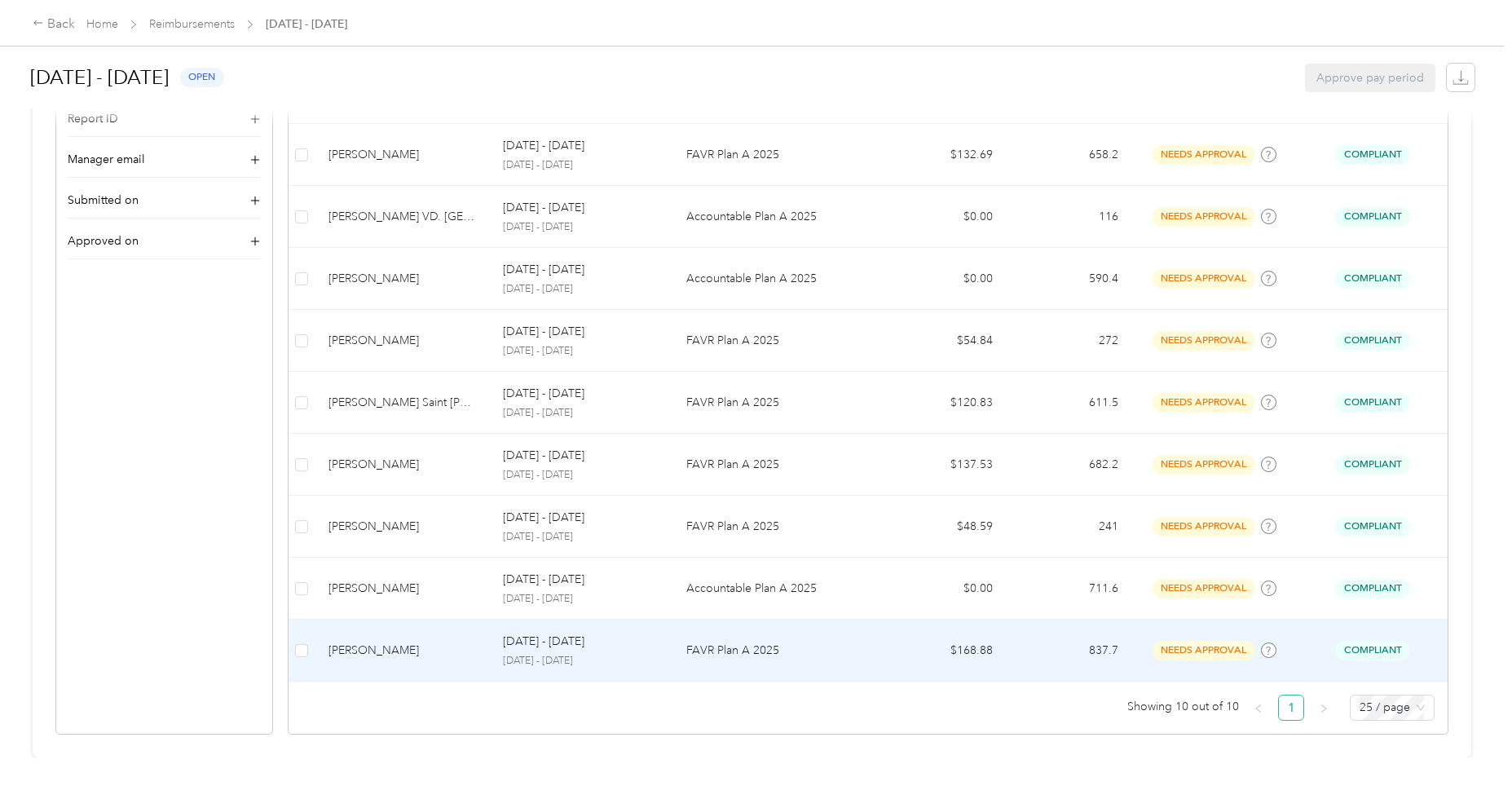
click at [736, 641] on p "FAVR Plan A 2025" at bounding box center [777, 651] width 182 height 18
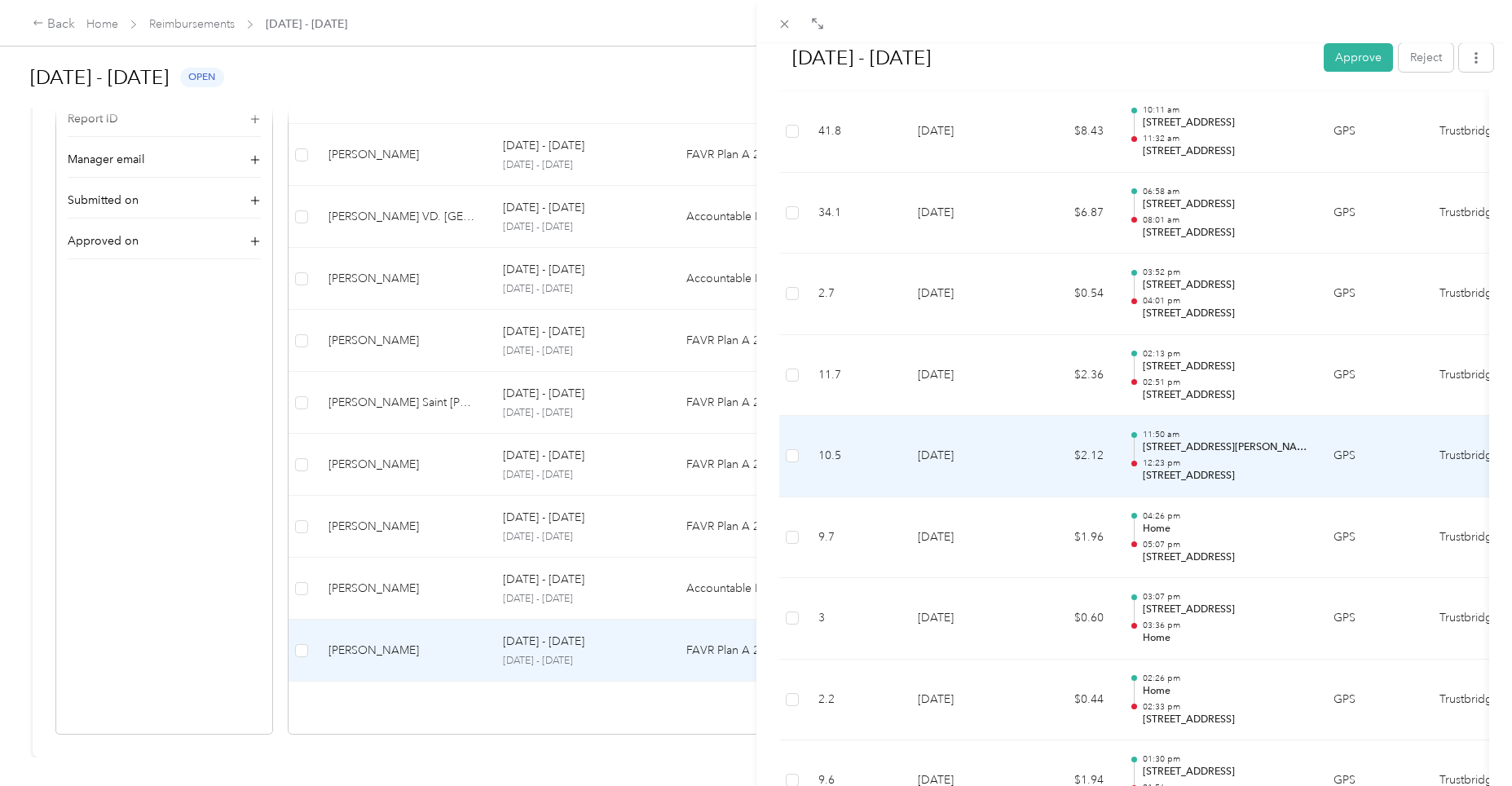
scroll to position [4329, 0]
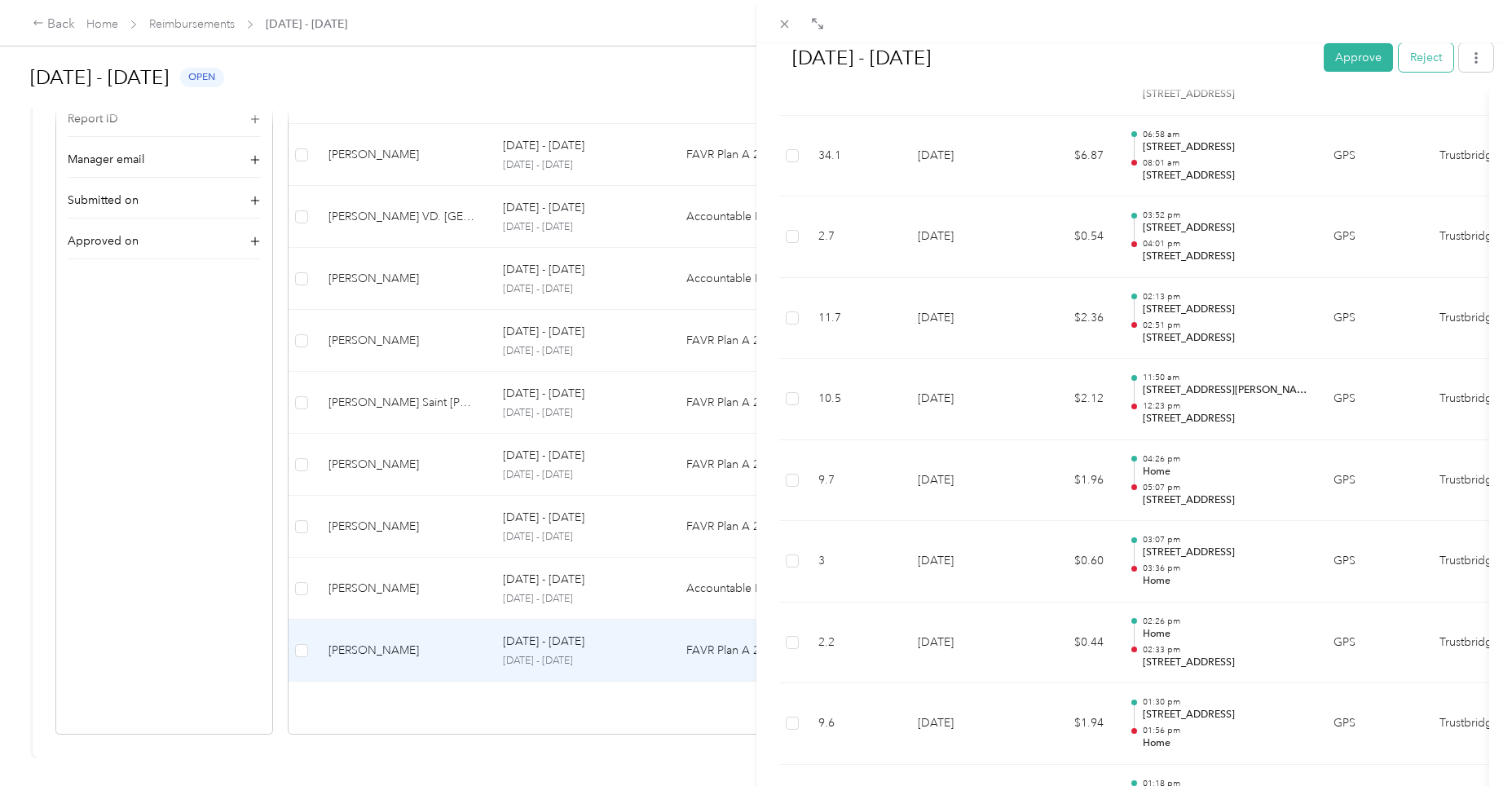
click at [1408, 55] on button "Reject" at bounding box center [1427, 57] width 55 height 28
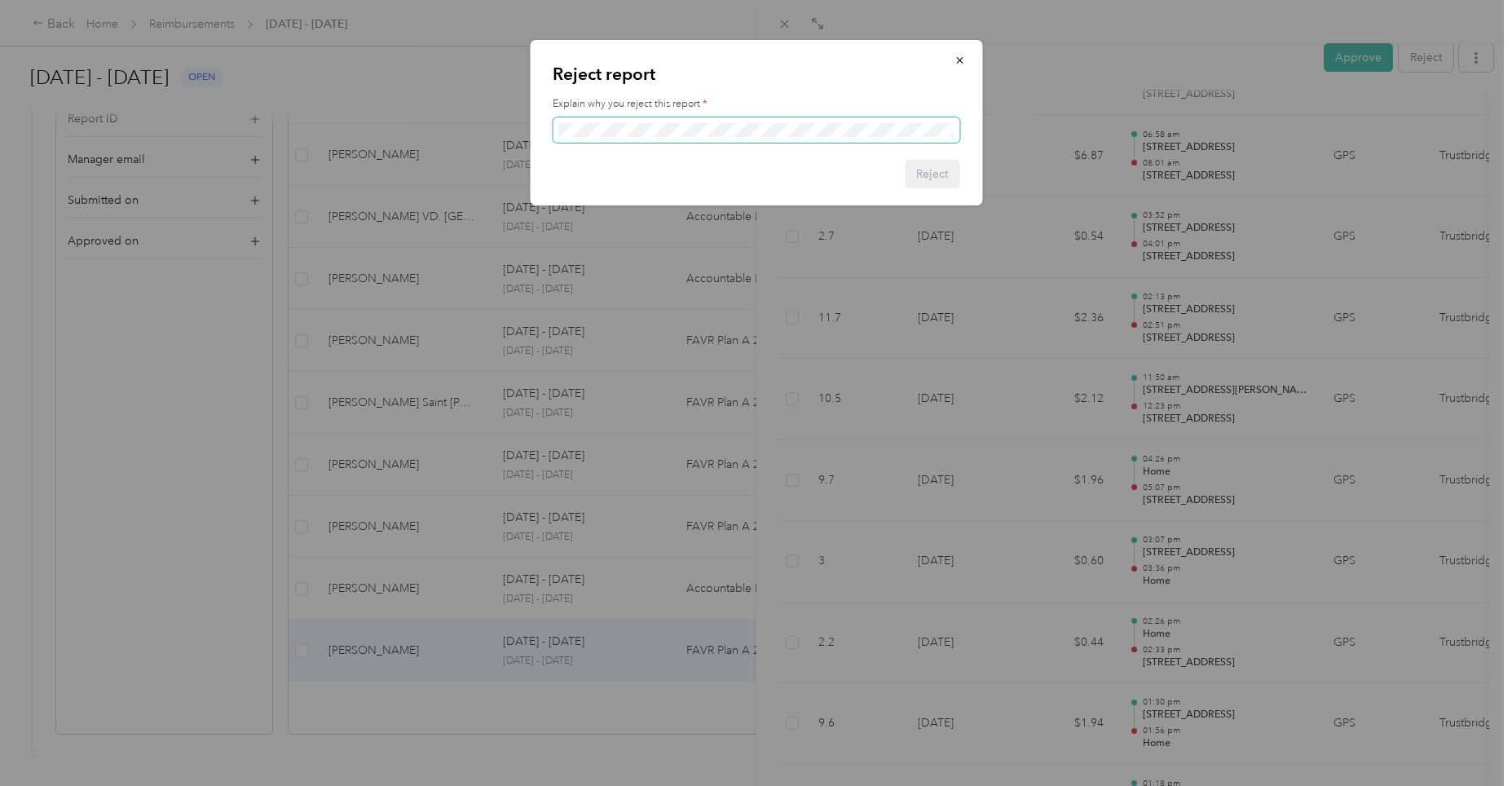
click at [776, 137] on span at bounding box center [756, 130] width 406 height 27
click at [710, 113] on div "Explain why you reject this report *" at bounding box center [756, 120] width 406 height 46
click at [935, 174] on button "Reject" at bounding box center [933, 174] width 55 height 28
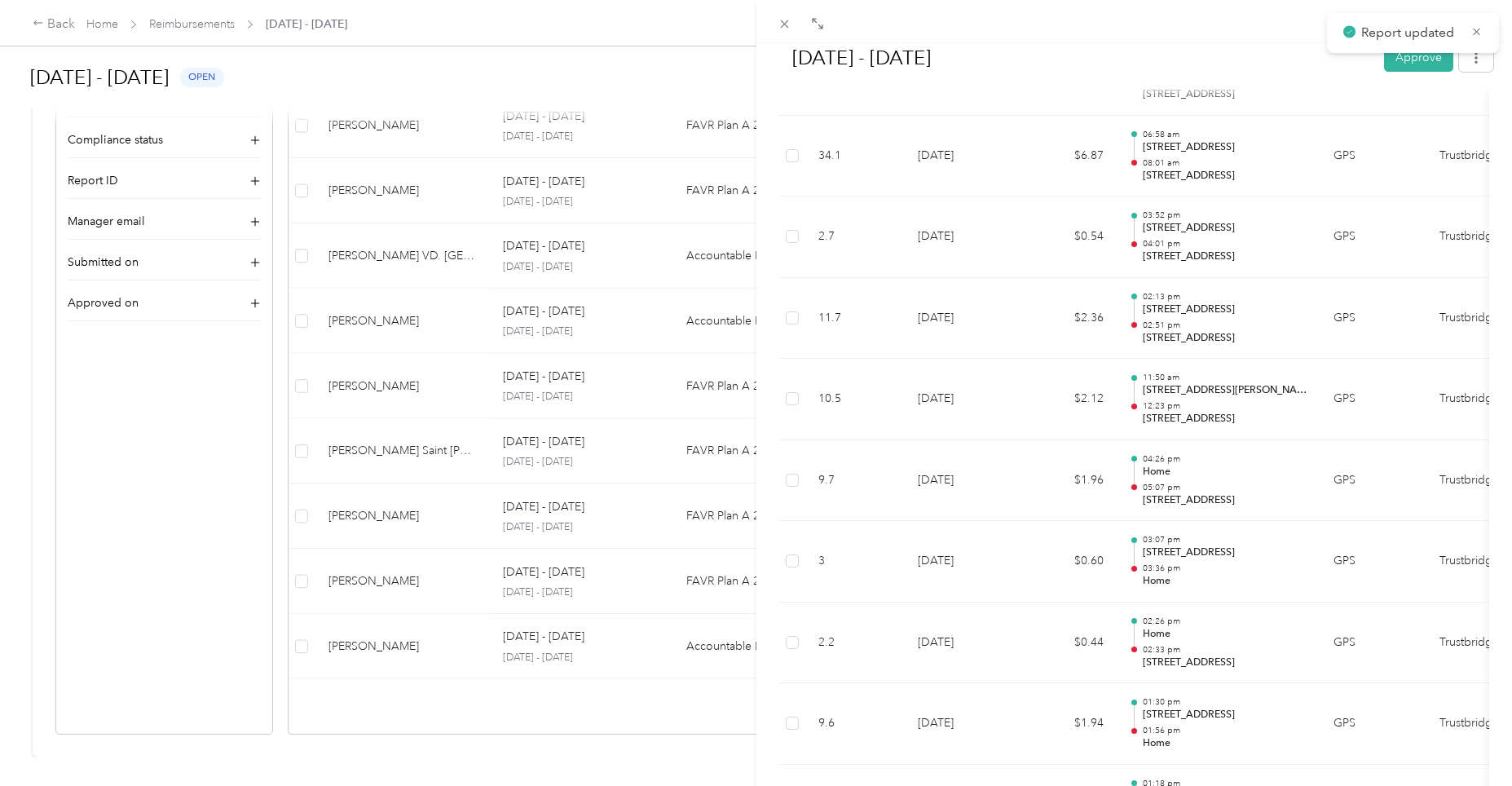
scroll to position [472, 0]
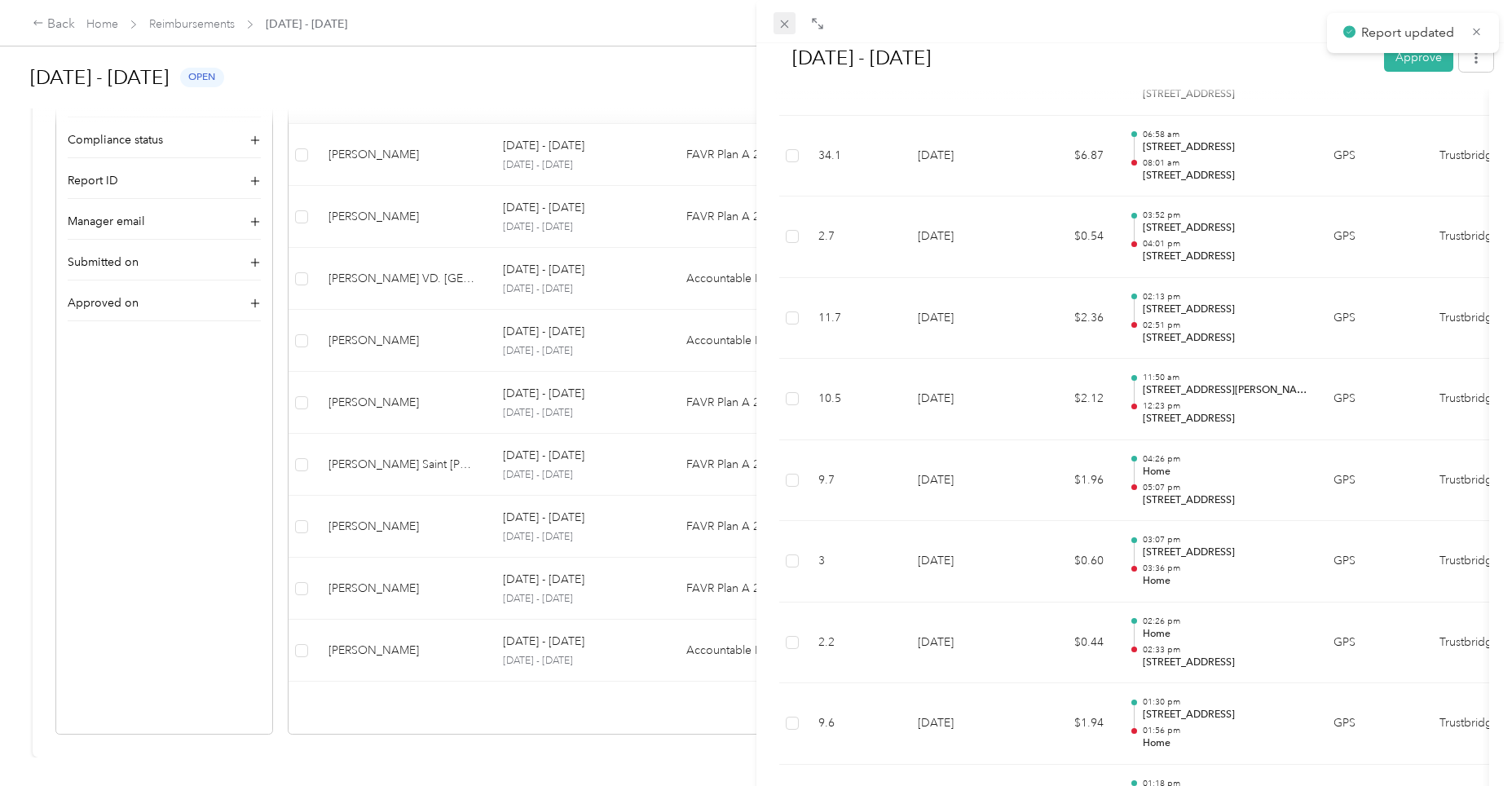
click at [791, 29] on icon at bounding box center [784, 24] width 14 height 14
